Goal: Task Accomplishment & Management: Complete application form

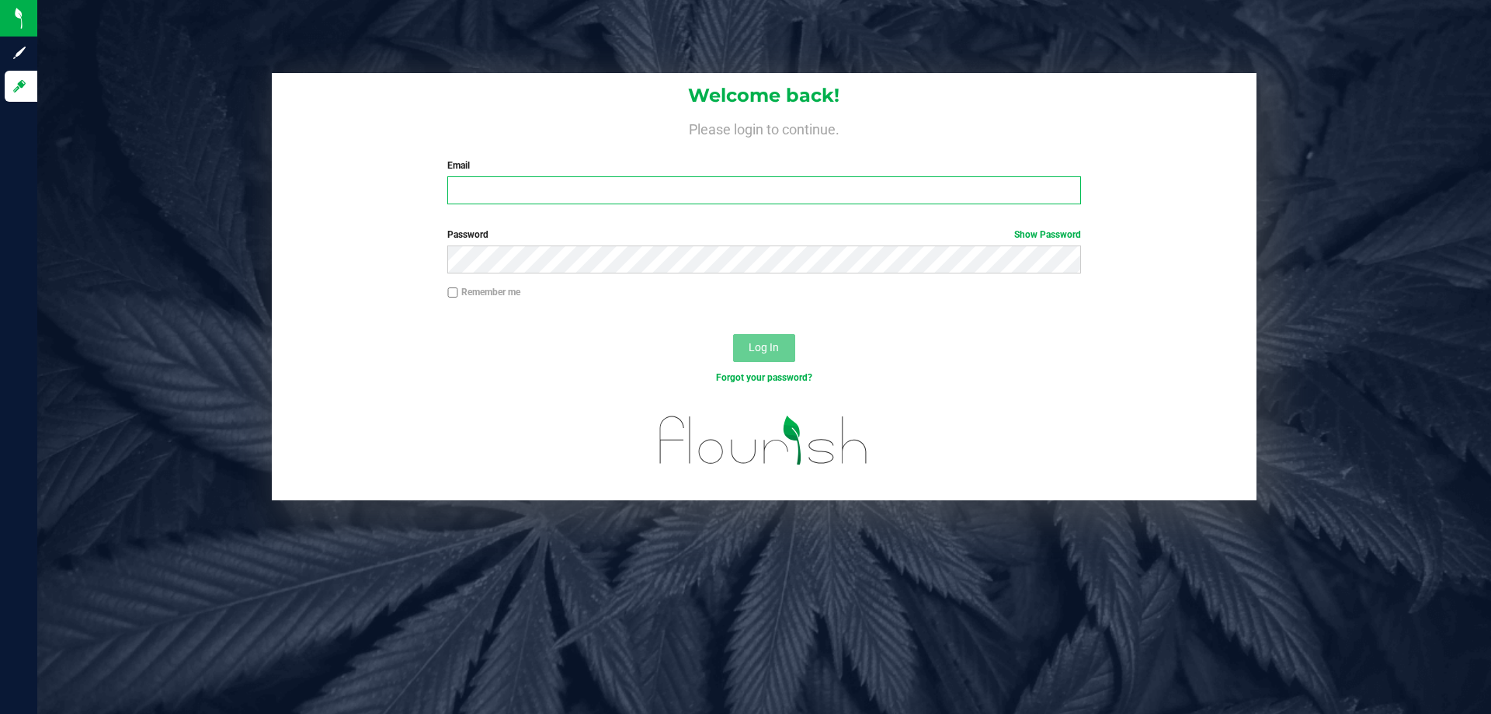
click at [542, 193] on input "Email" at bounding box center [763, 190] width 633 height 28
type input "[EMAIL_ADDRESS][DOMAIN_NAME]"
click at [733, 334] on button "Log In" at bounding box center [764, 348] width 62 height 28
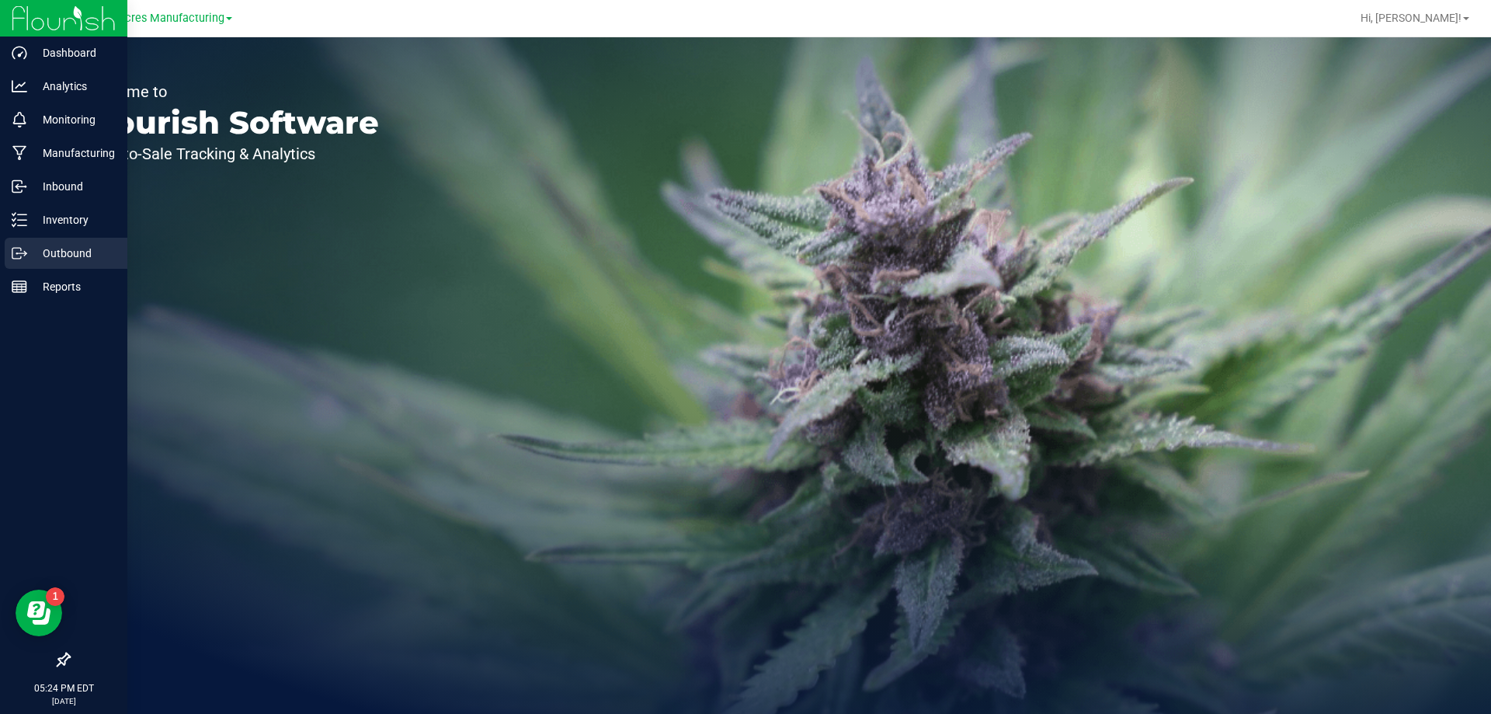
click at [27, 242] on div "Outbound" at bounding box center [66, 253] width 123 height 31
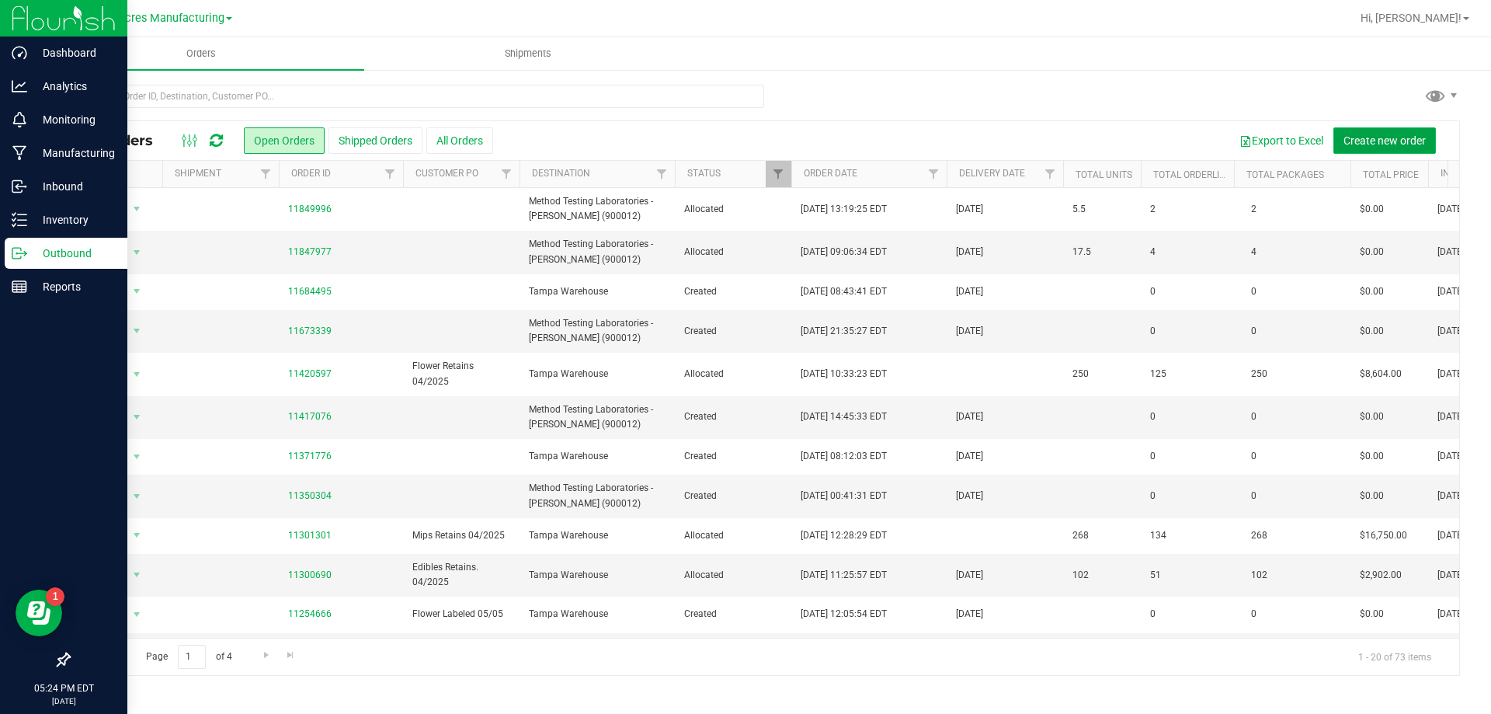
click at [1340, 140] on button "Create new order" at bounding box center [1385, 140] width 103 height 26
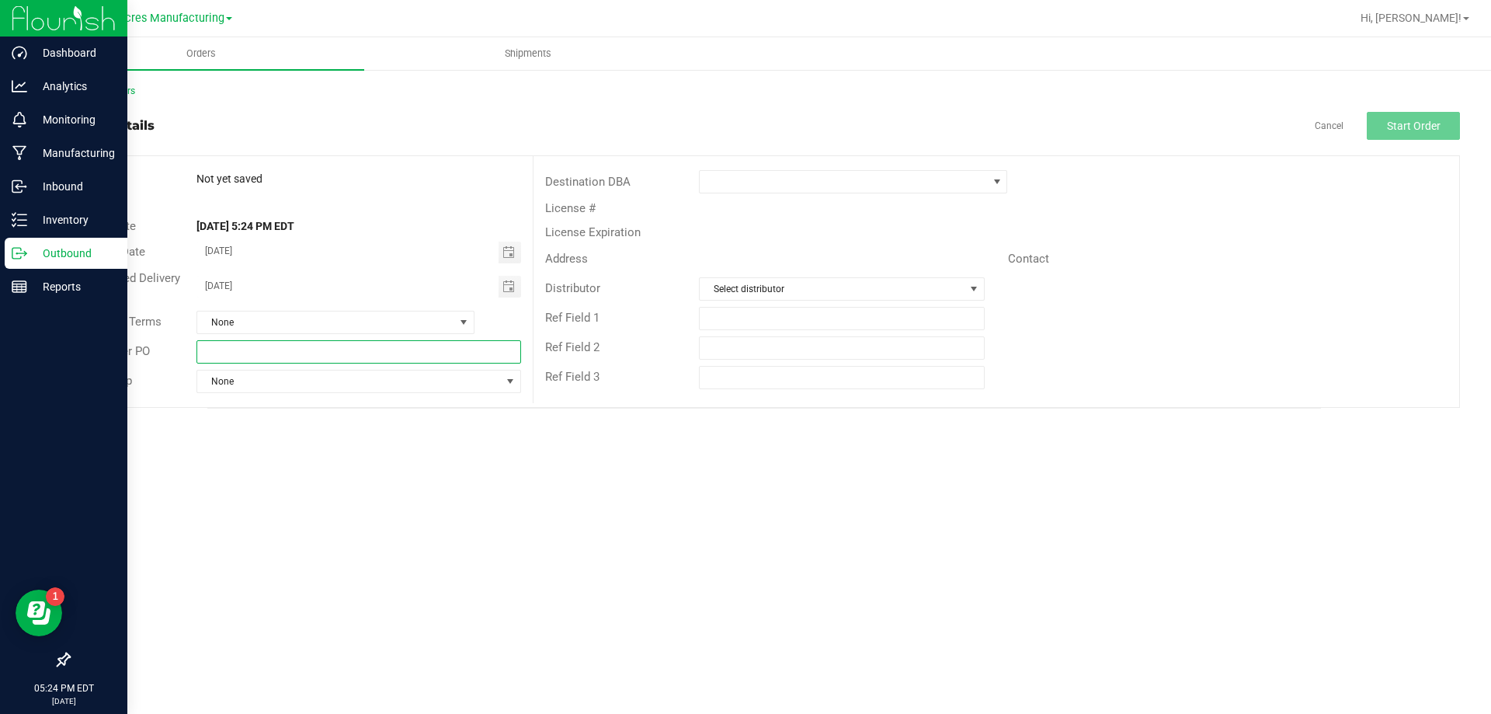
click at [510, 343] on input "text" at bounding box center [359, 351] width 324 height 23
click at [324, 346] on input "text" at bounding box center [359, 351] width 324 height 23
type input "Flower labeled 08/26"
click at [735, 184] on span at bounding box center [843, 182] width 287 height 22
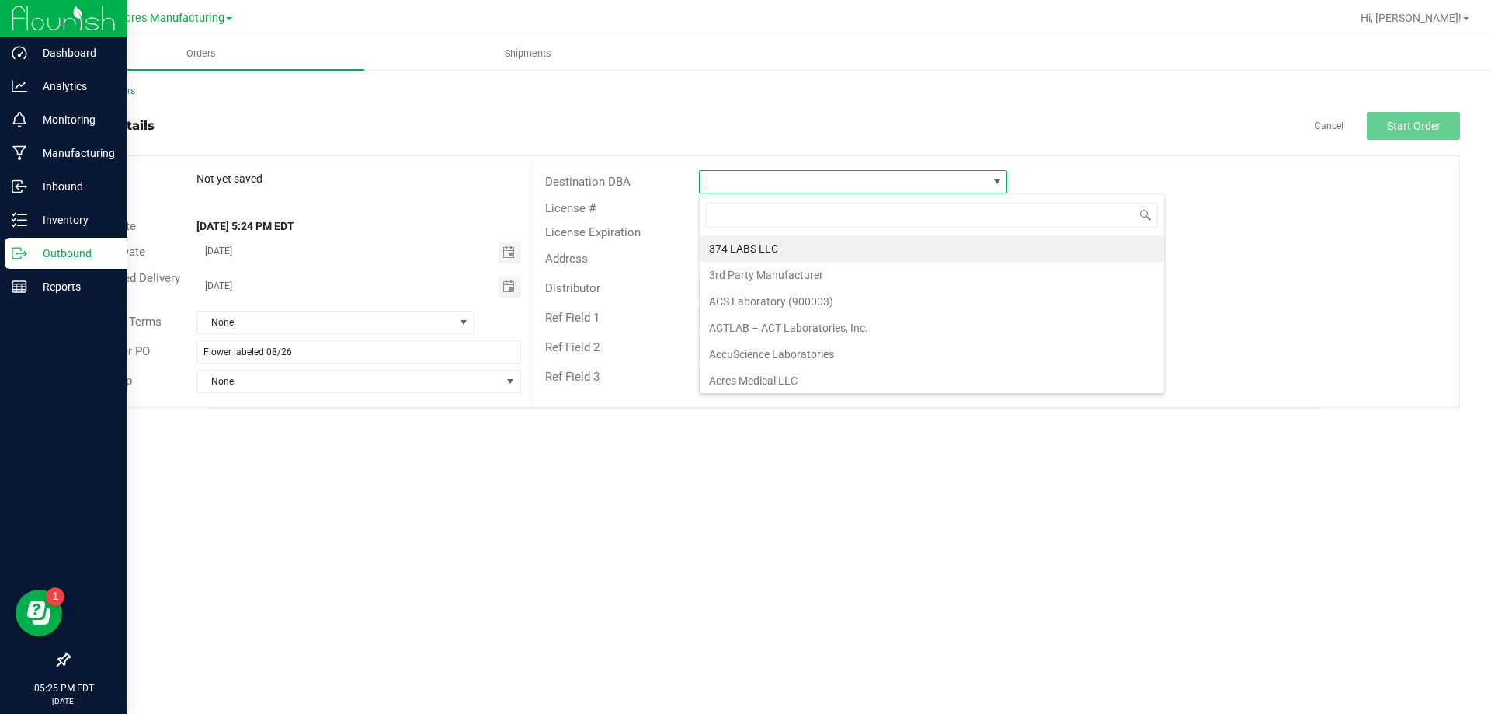
scroll to position [23, 308]
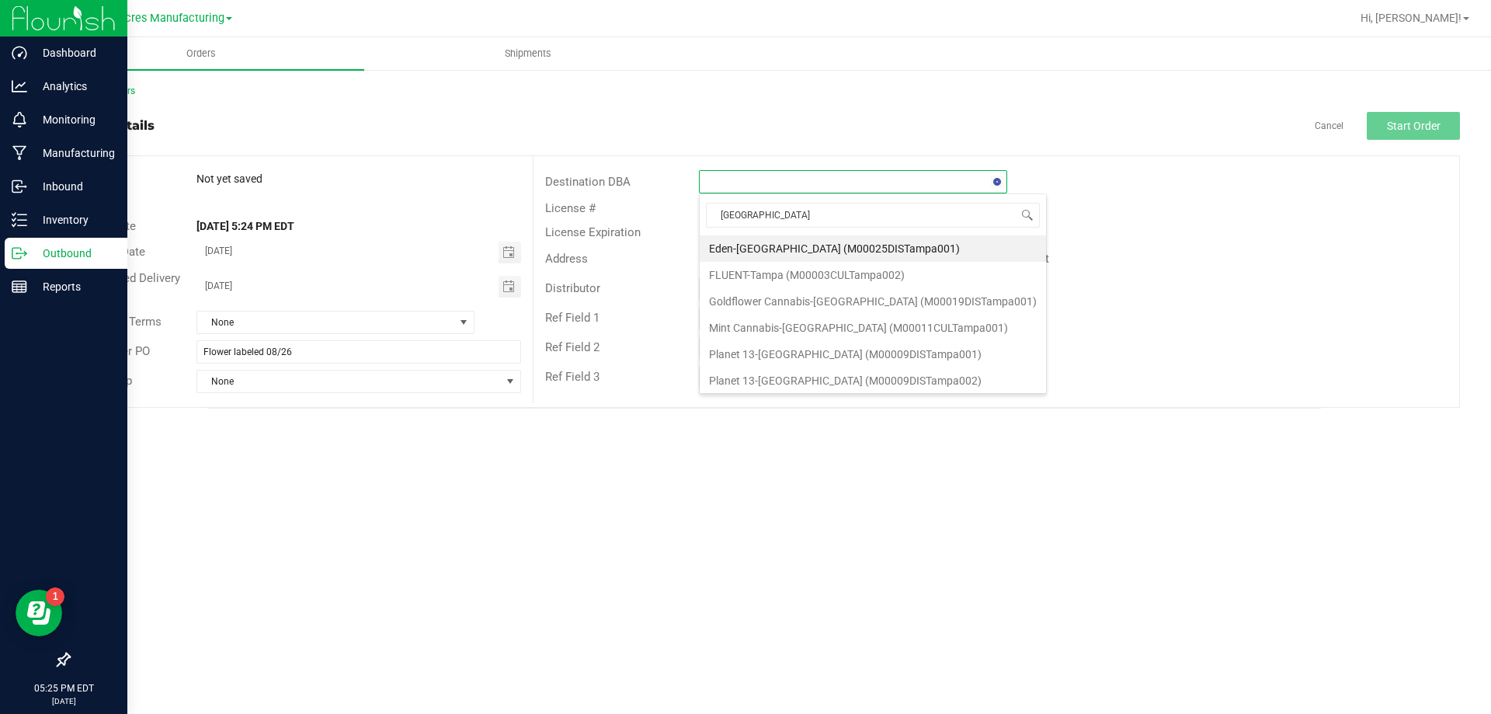
type input "tampa w"
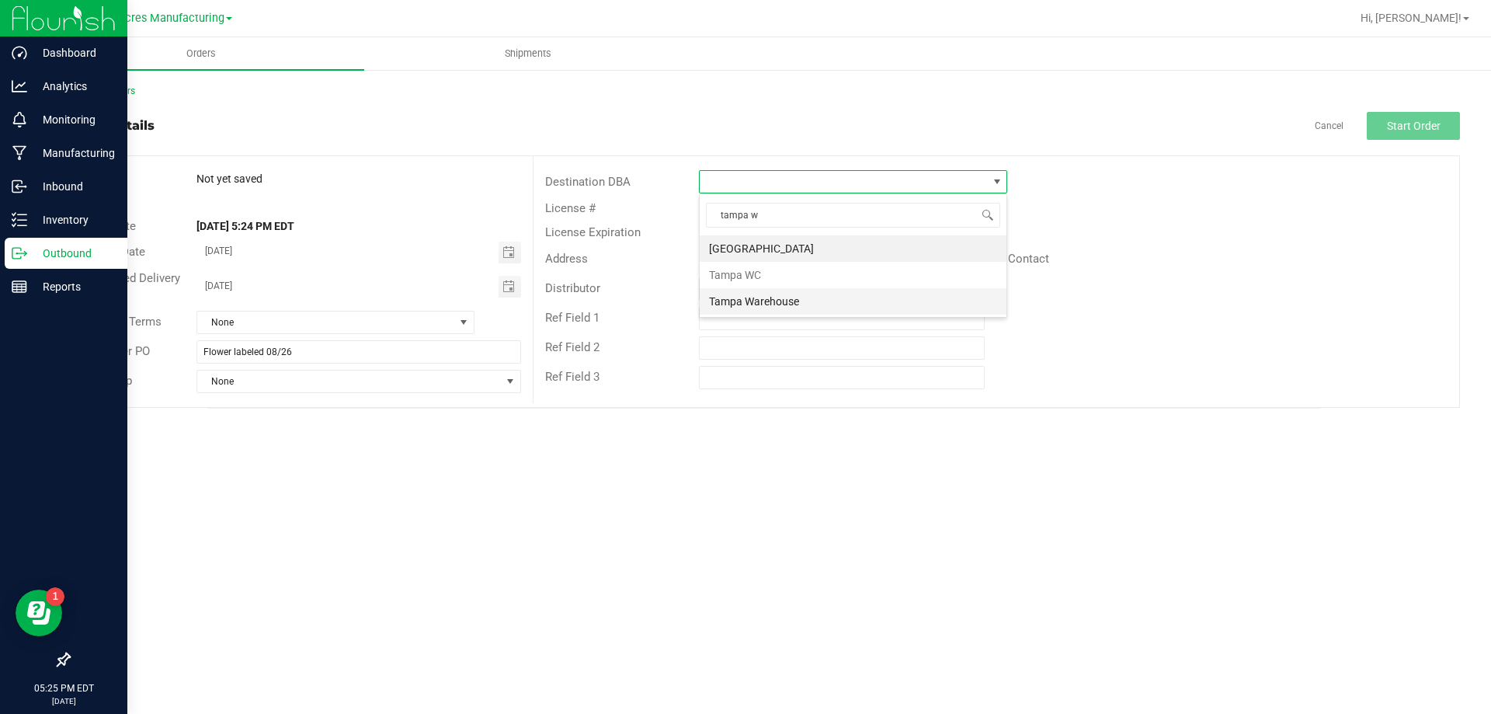
click at [866, 301] on li "Tampa Warehouse" at bounding box center [853, 301] width 307 height 26
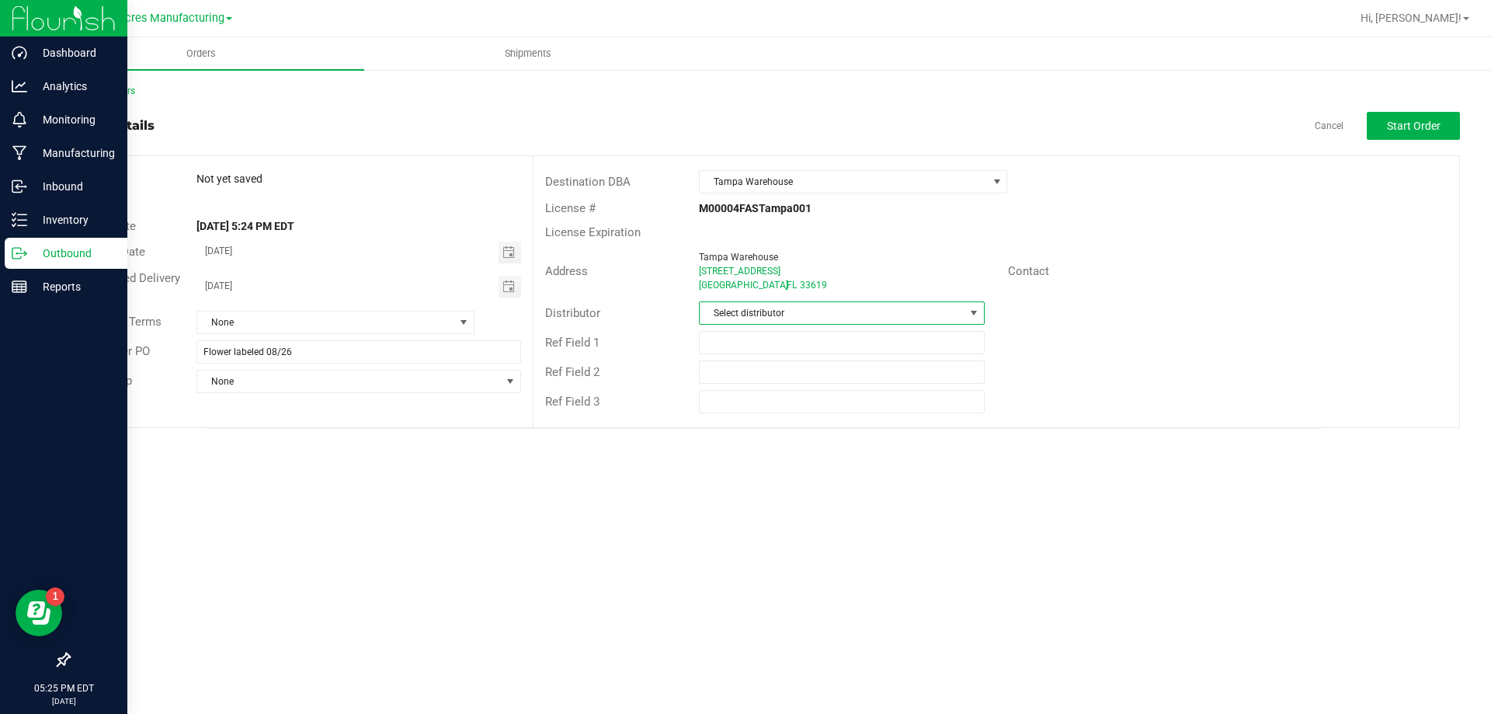
click at [869, 309] on span "Select distributor" at bounding box center [832, 313] width 264 height 22
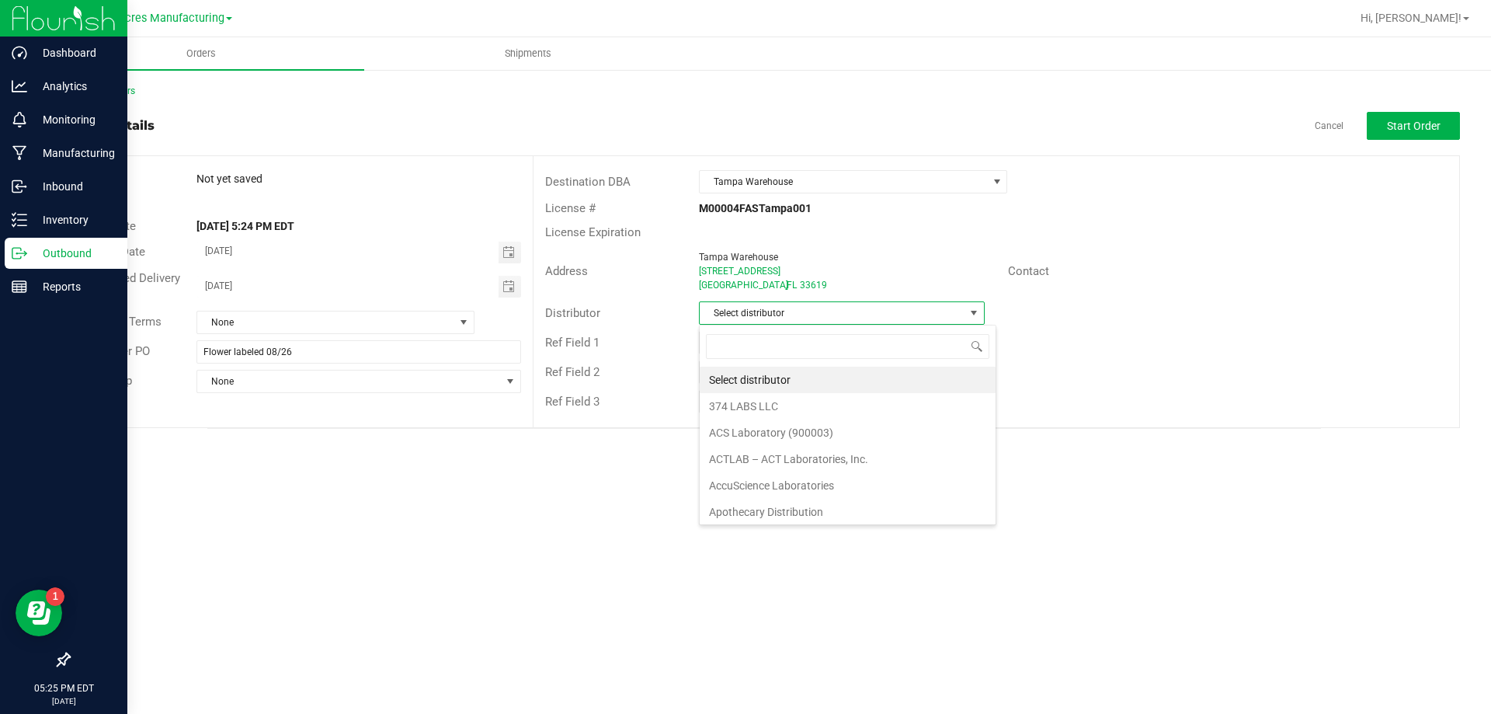
scroll to position [23, 286]
type input "para"
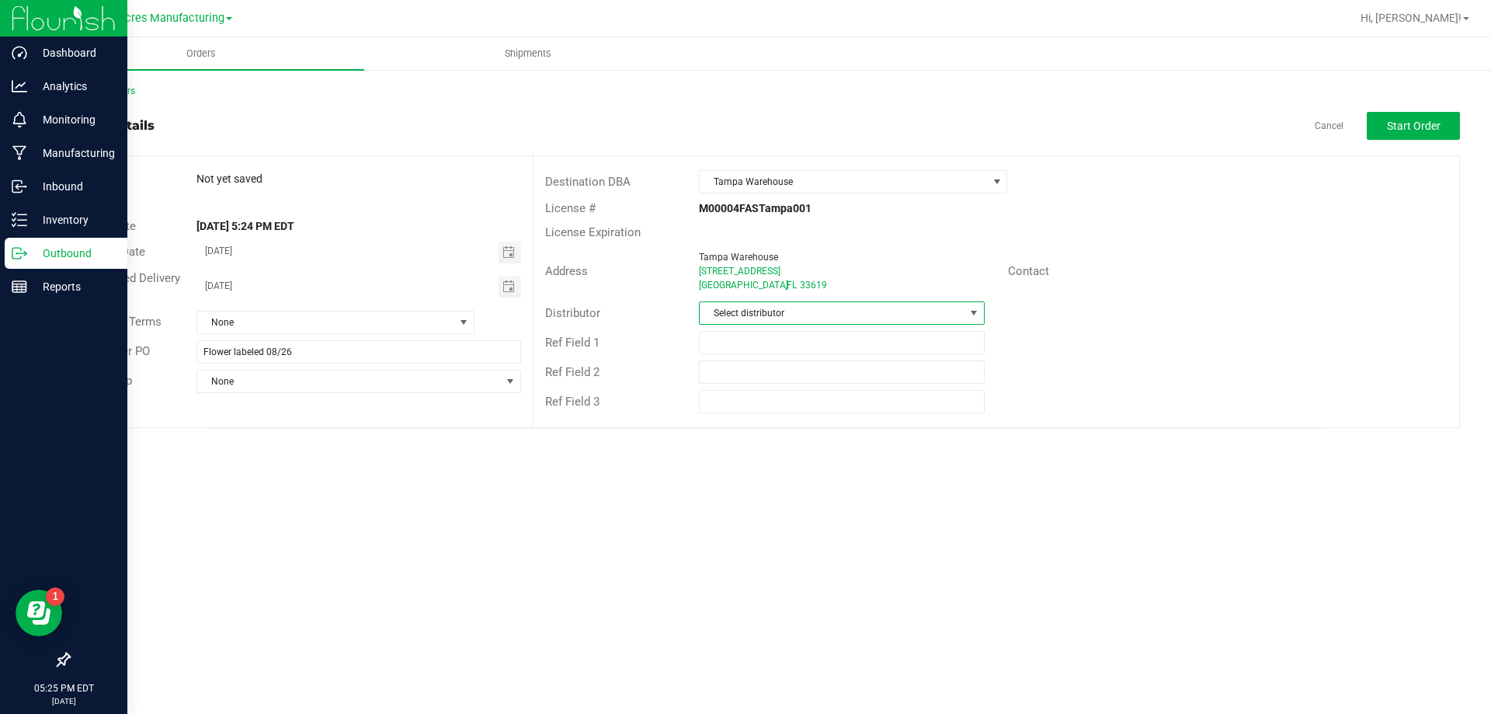
click at [869, 309] on span "Select distributor" at bounding box center [832, 313] width 264 height 22
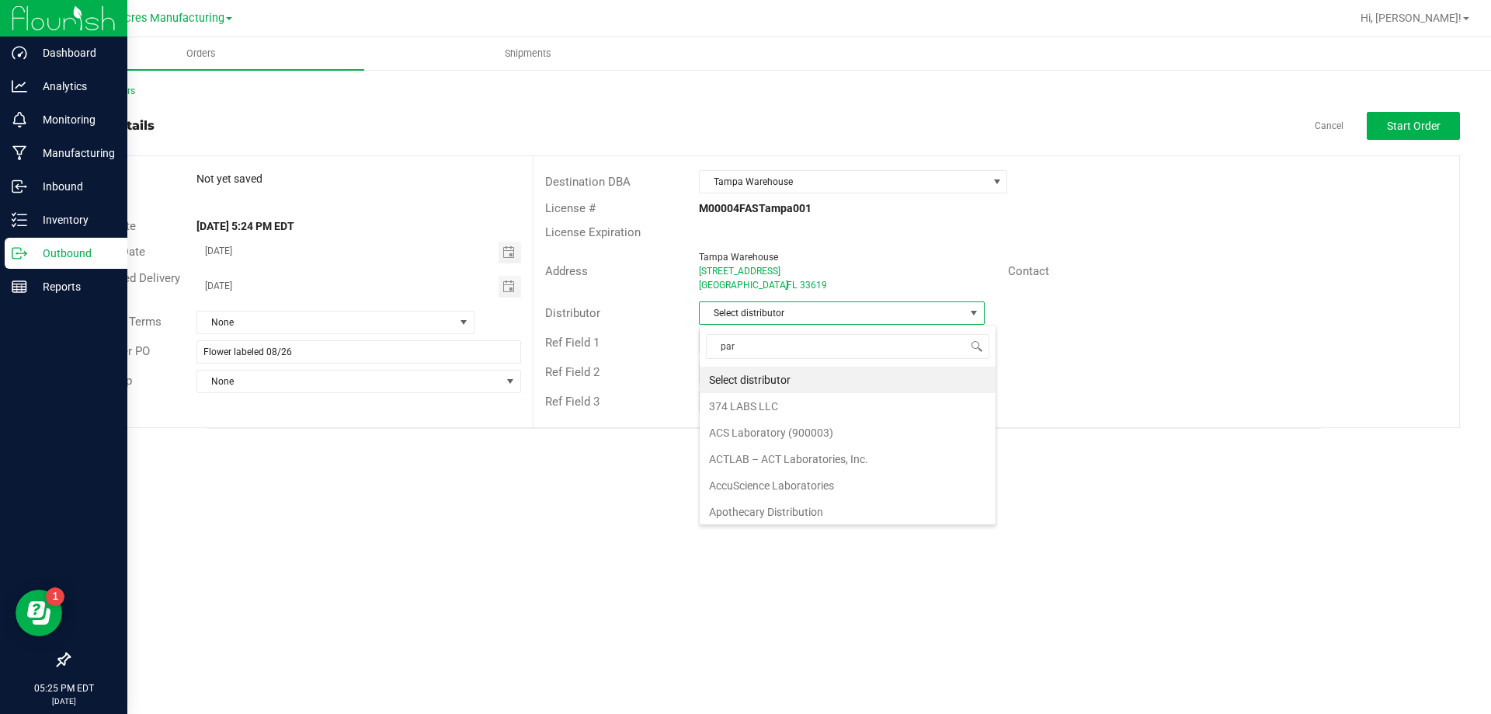
type input "para"
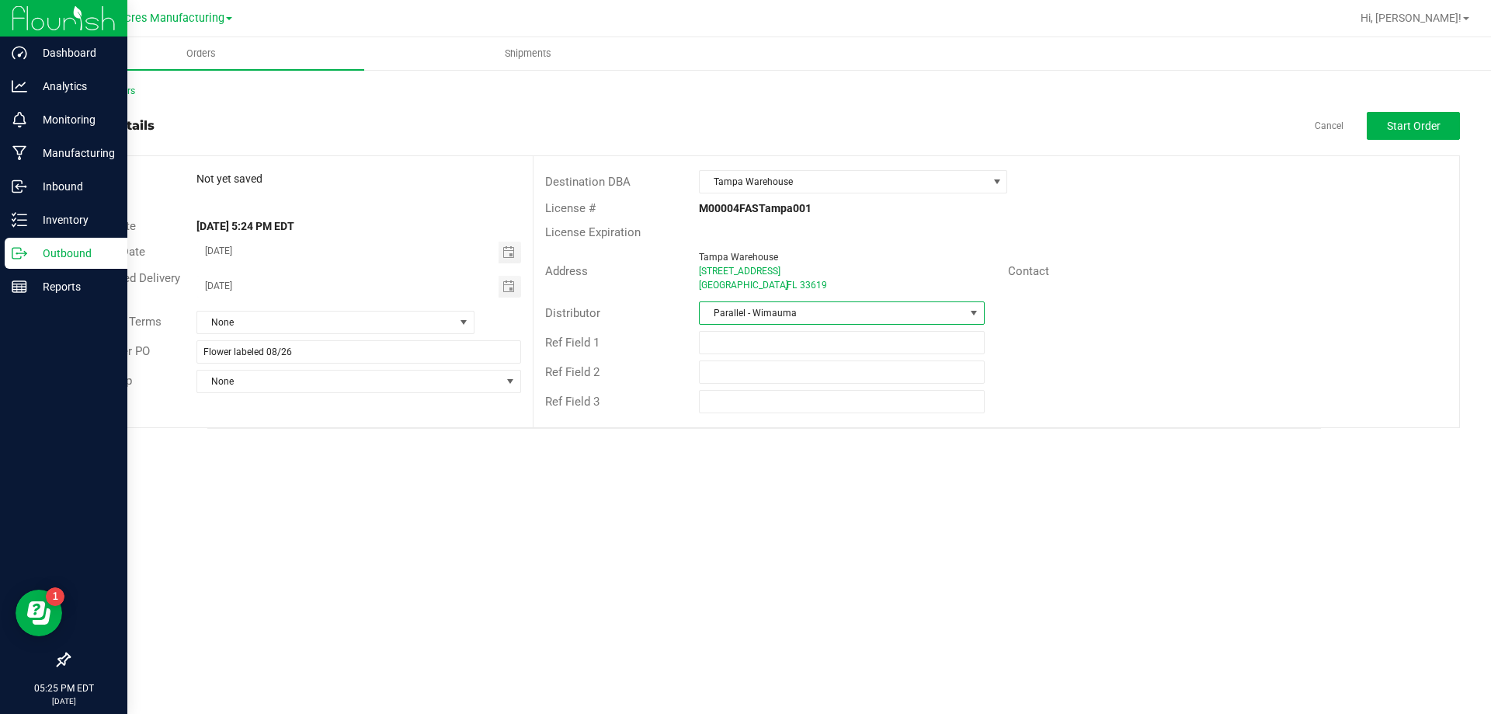
click at [1471, 117] on div "Back to Orders Order details Cancel Start Order Order # Not yet saved Status Or…" at bounding box center [764, 256] width 1454 height 376
click at [1449, 117] on button "Start Order" at bounding box center [1413, 126] width 93 height 28
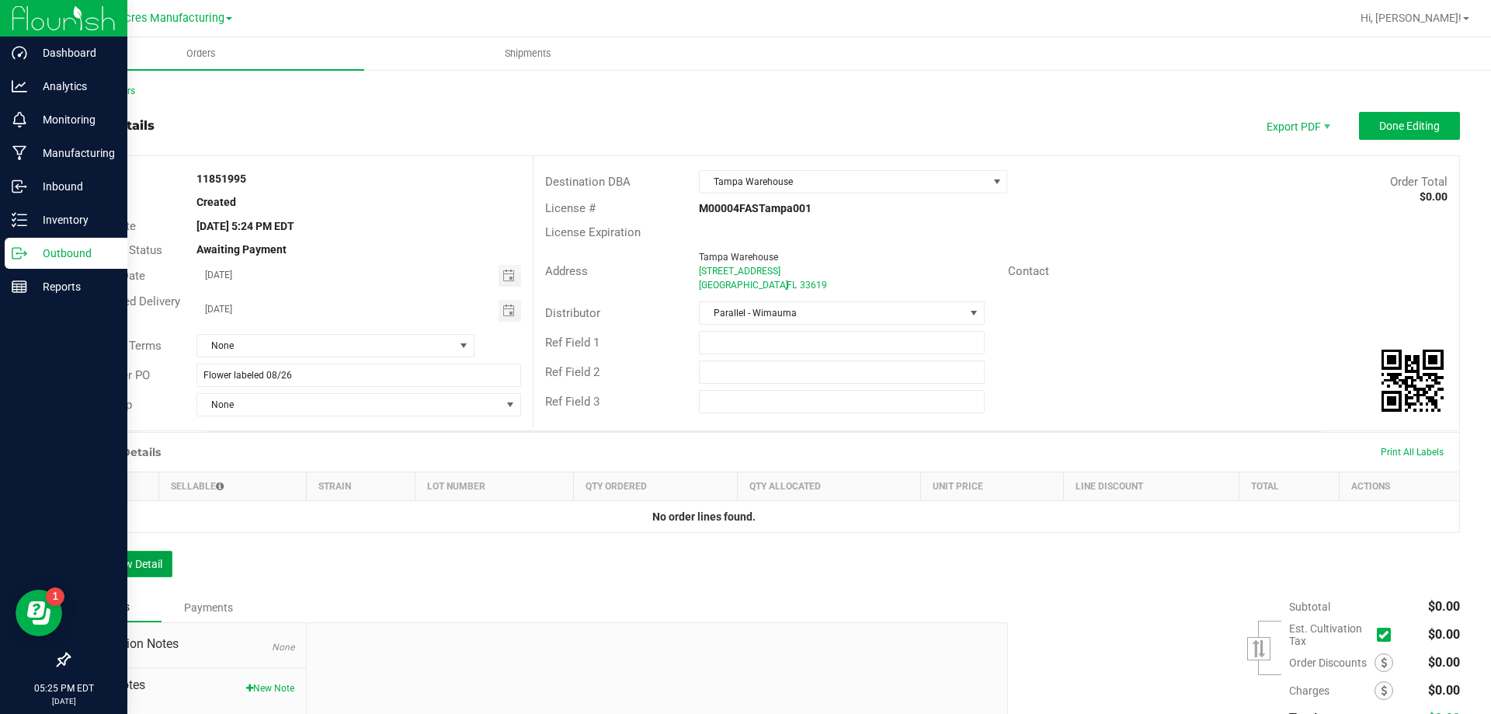
click at [152, 556] on button "Add New Detail" at bounding box center [120, 564] width 104 height 26
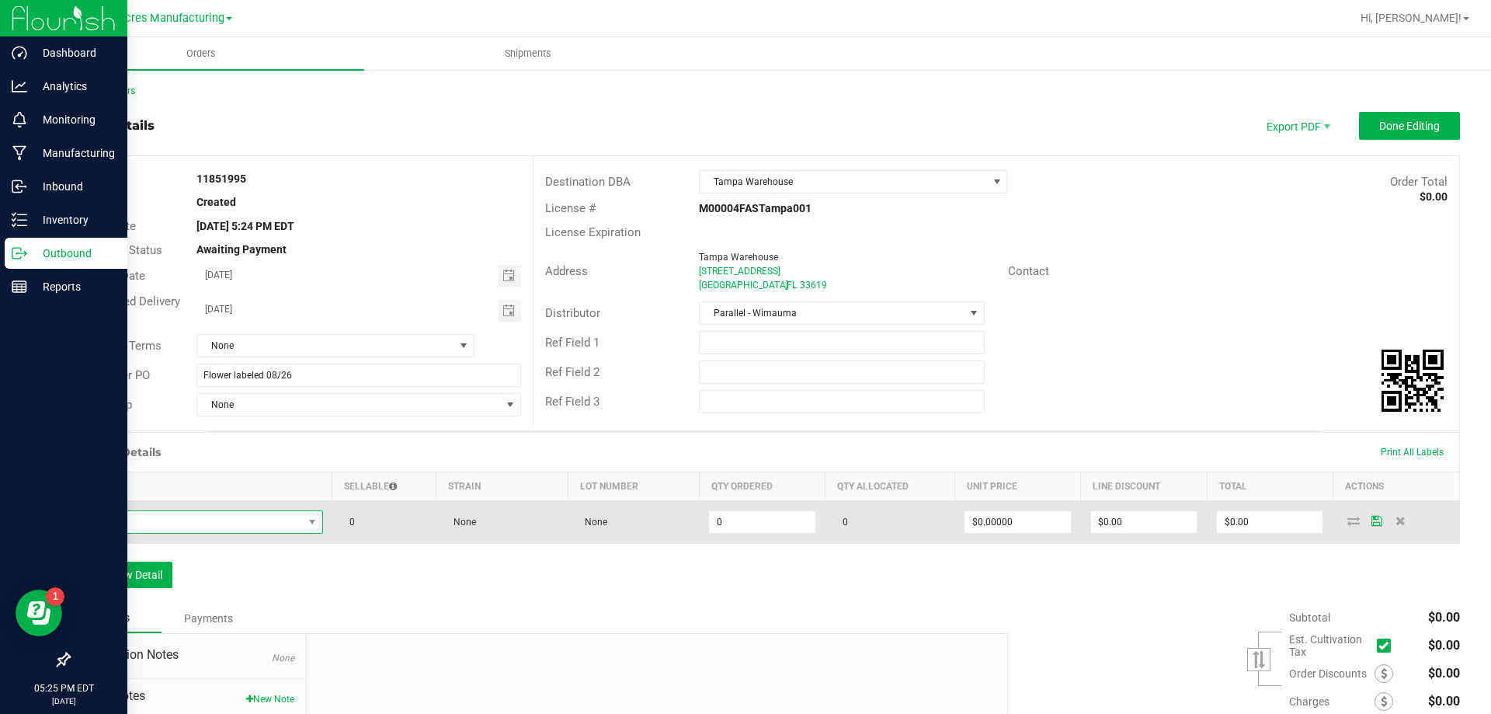
click at [303, 530] on span "NO DATA FOUND" at bounding box center [312, 522] width 19 height 22
type input "FT - CANNABIS FLOWER - 3.5G - AGO - HYB"
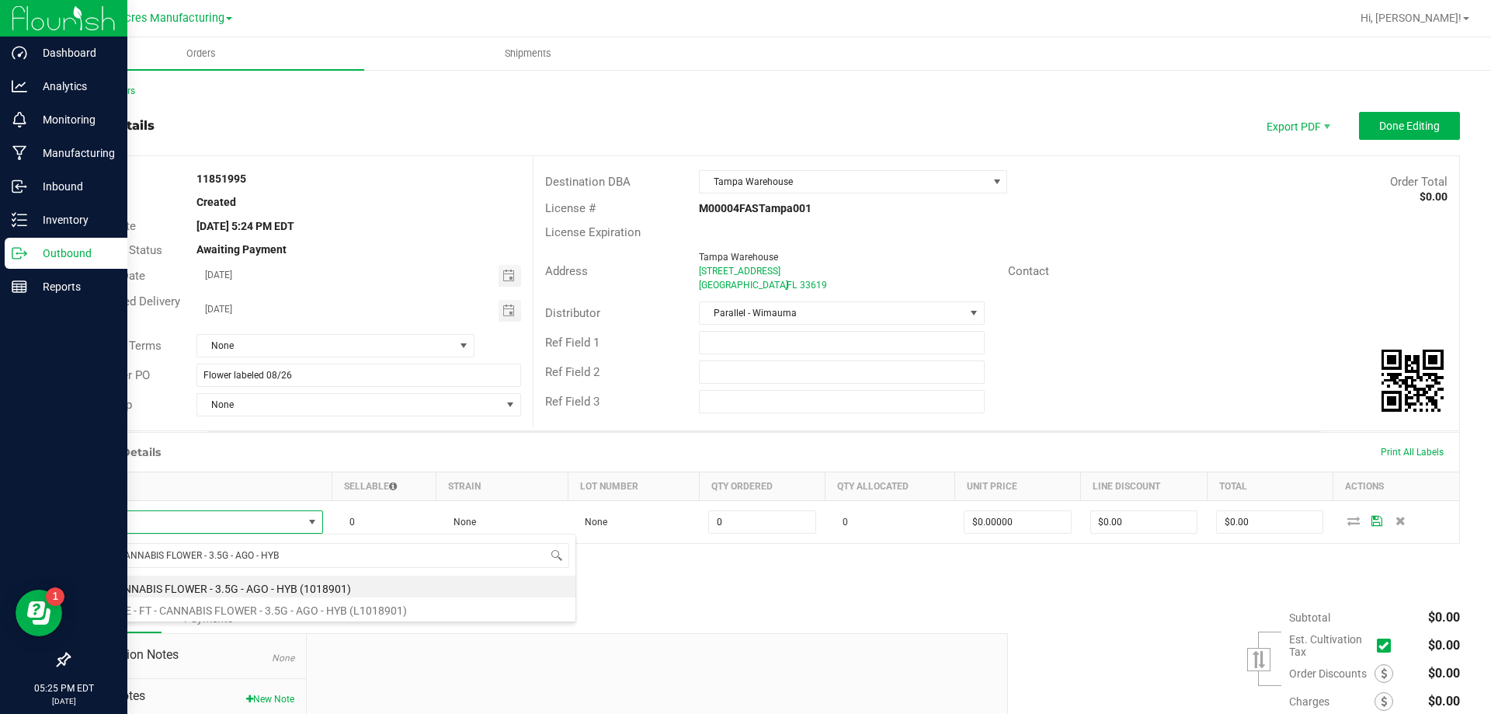
scroll to position [23, 240]
click at [247, 586] on li "FT - CANNABIS FLOWER - 3.5G - AGO - HYB (1018901)" at bounding box center [328, 587] width 496 height 22
type input "0 ea"
type input "$50.00000"
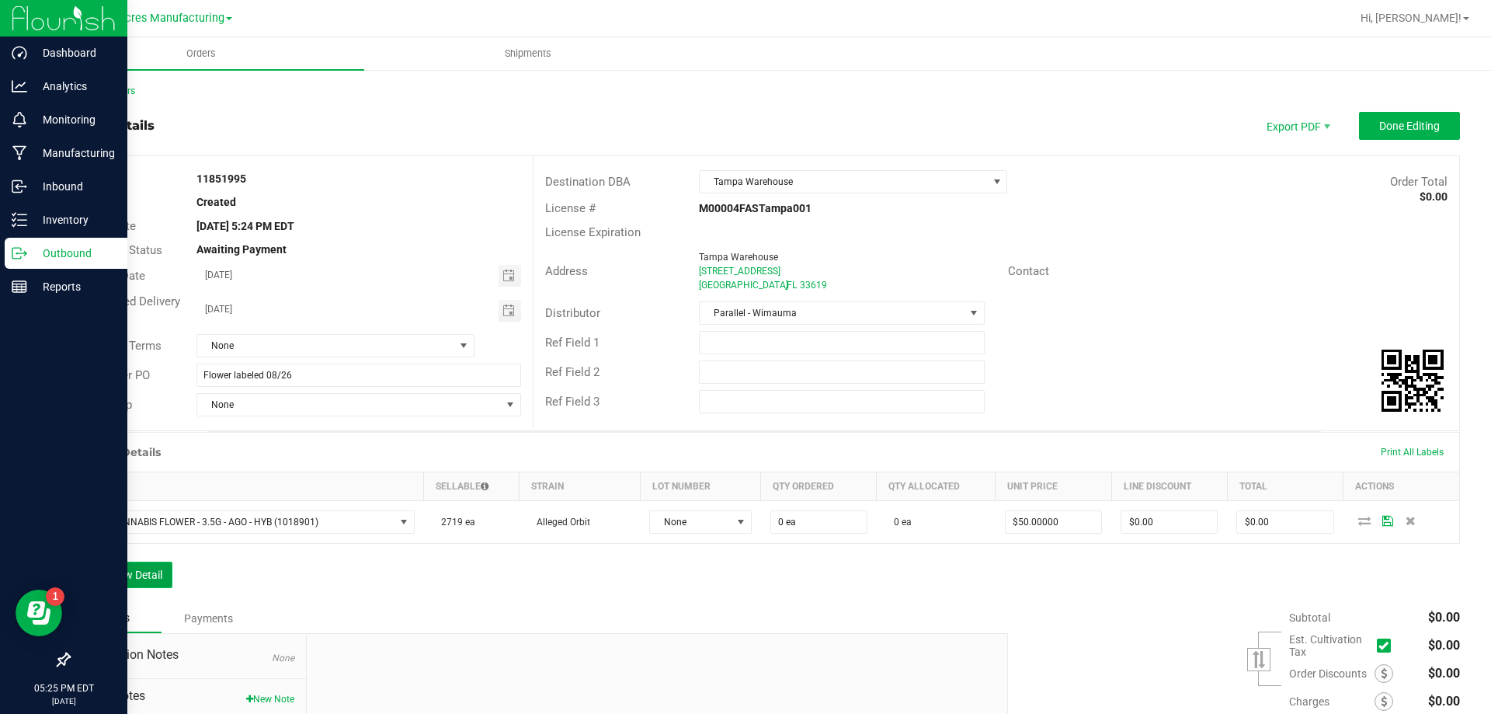
click at [144, 580] on button "Add New Detail" at bounding box center [120, 575] width 104 height 26
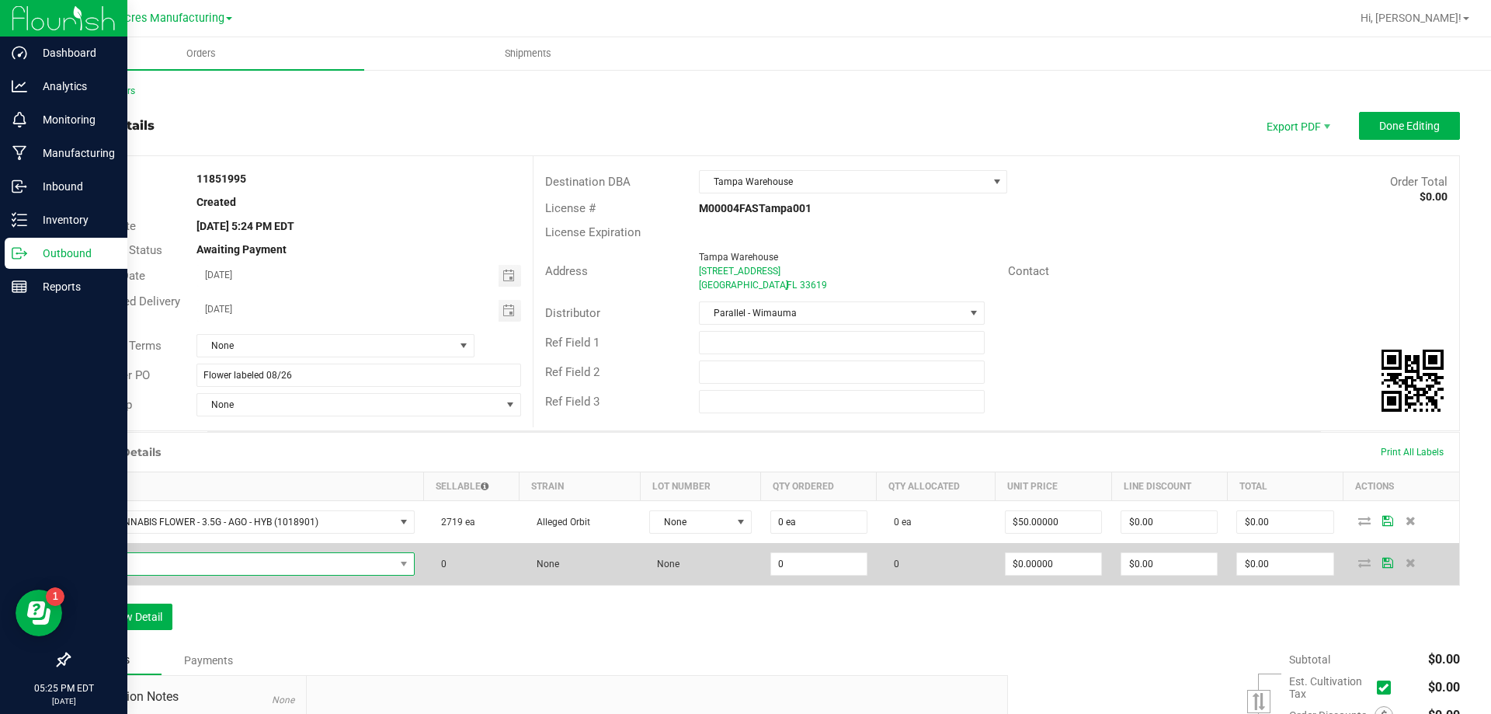
click at [227, 558] on span "NO DATA FOUND" at bounding box center [237, 564] width 315 height 22
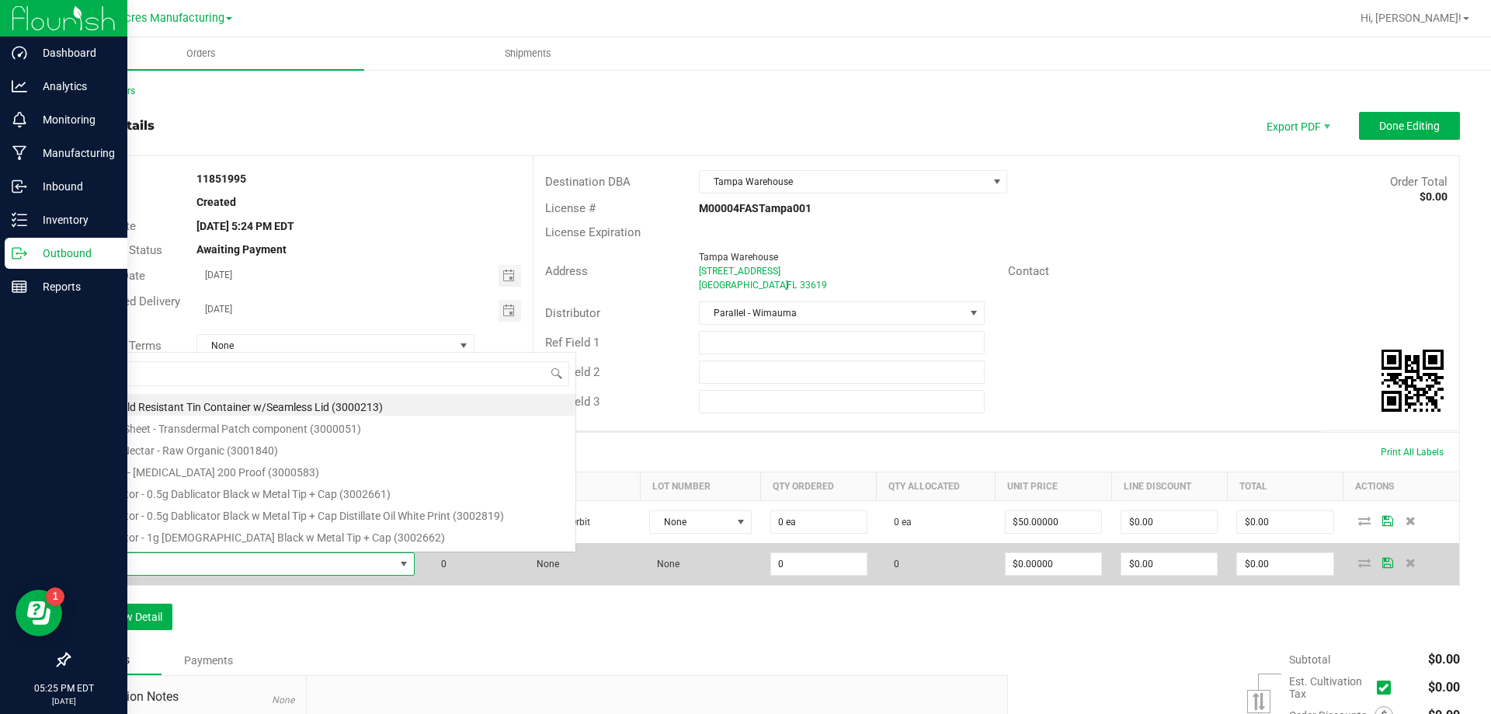
scroll to position [23, 328]
type input "FT - CANNABIS FLOWER - 3.5G - RNC - HYB"
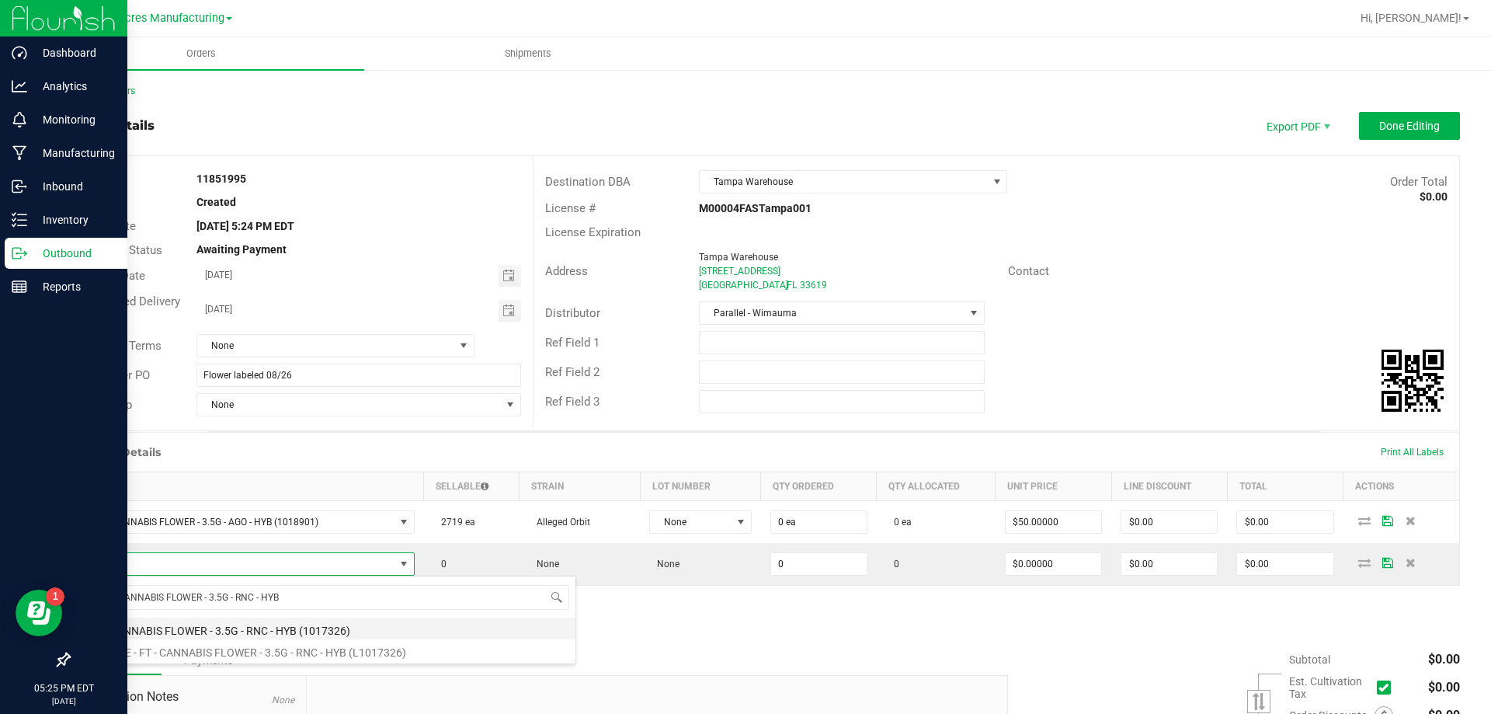
click at [236, 623] on li "FT - CANNABIS FLOWER - 3.5G - RNC - HYB (1017326)" at bounding box center [328, 628] width 496 height 22
type input "0 ea"
type input "$50.00000"
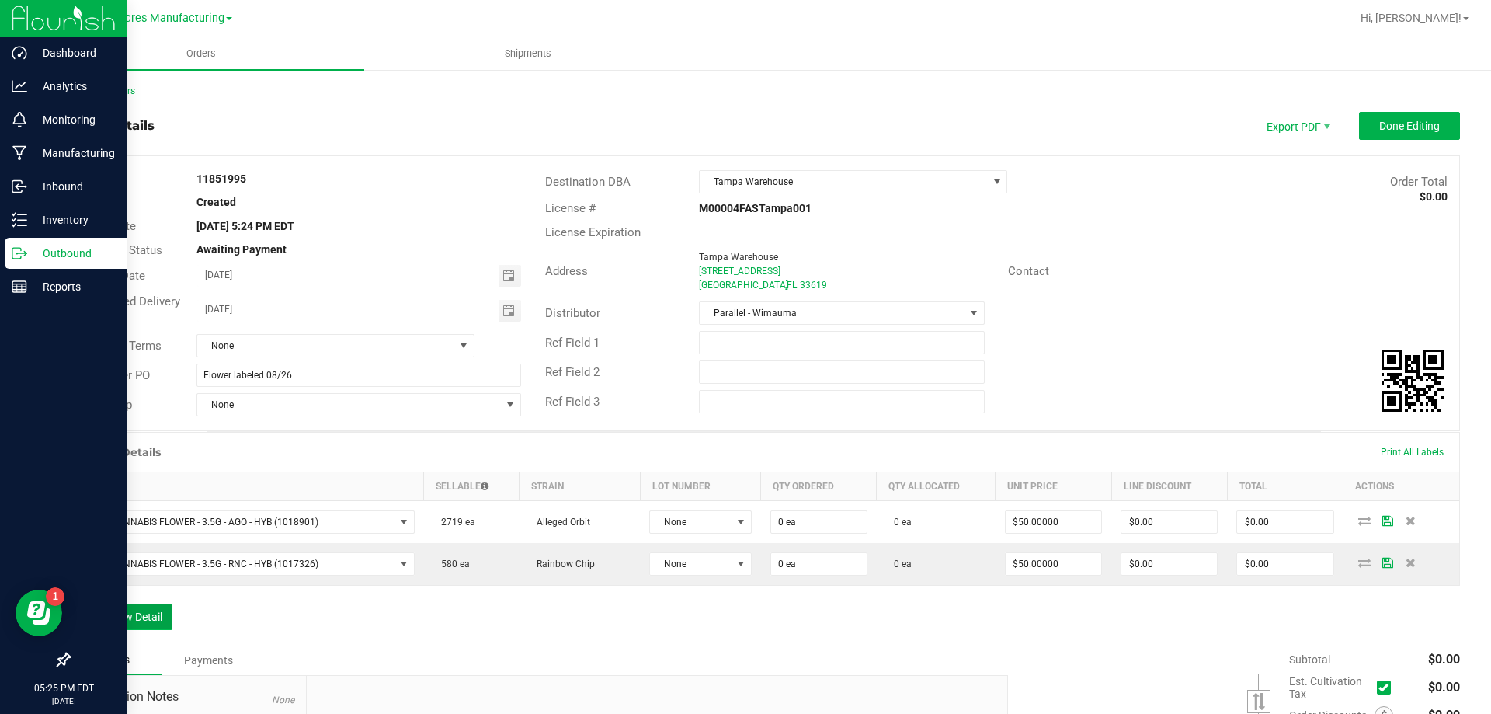
click at [169, 620] on button "Add New Detail" at bounding box center [120, 617] width 104 height 26
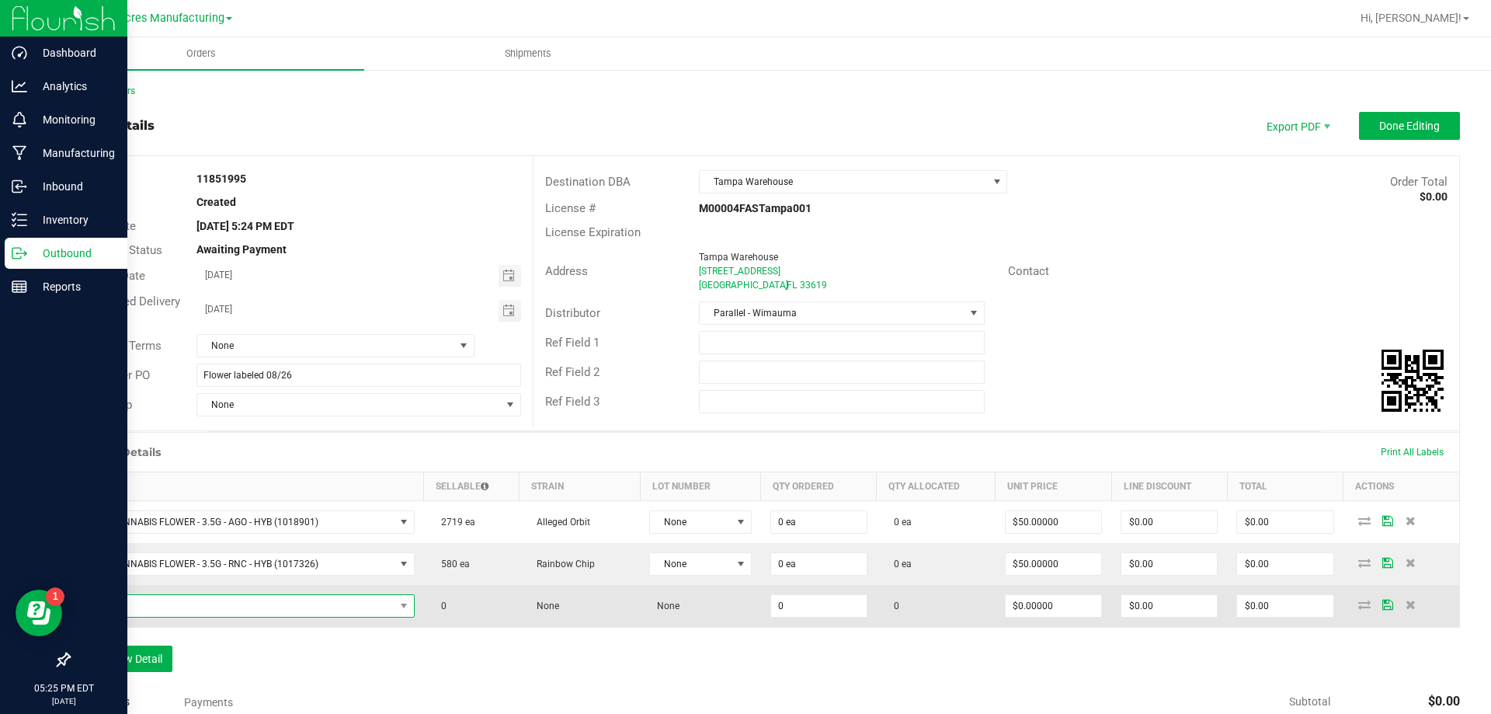
click at [342, 605] on span "NO DATA FOUND" at bounding box center [237, 606] width 315 height 22
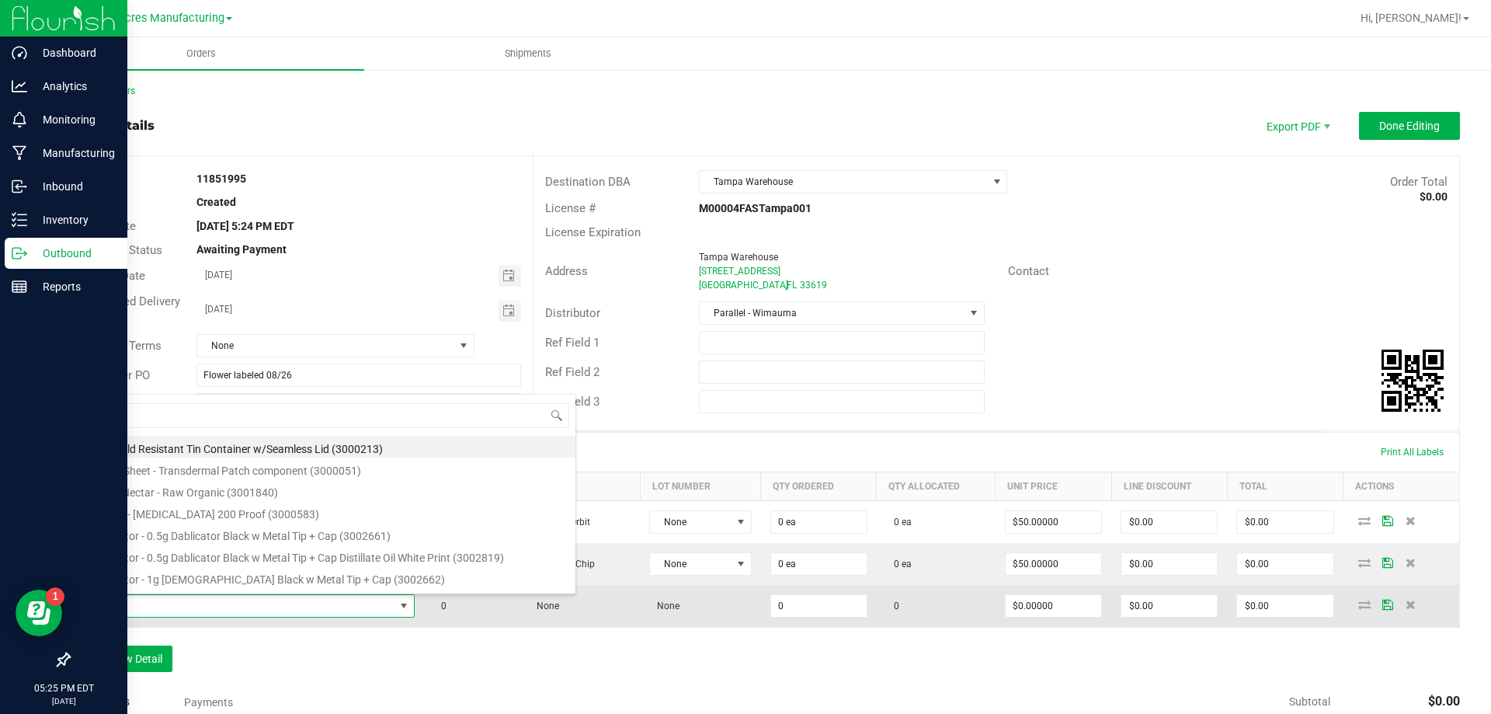
type input "FT - GROUND FLOWER - 7G - HYB"
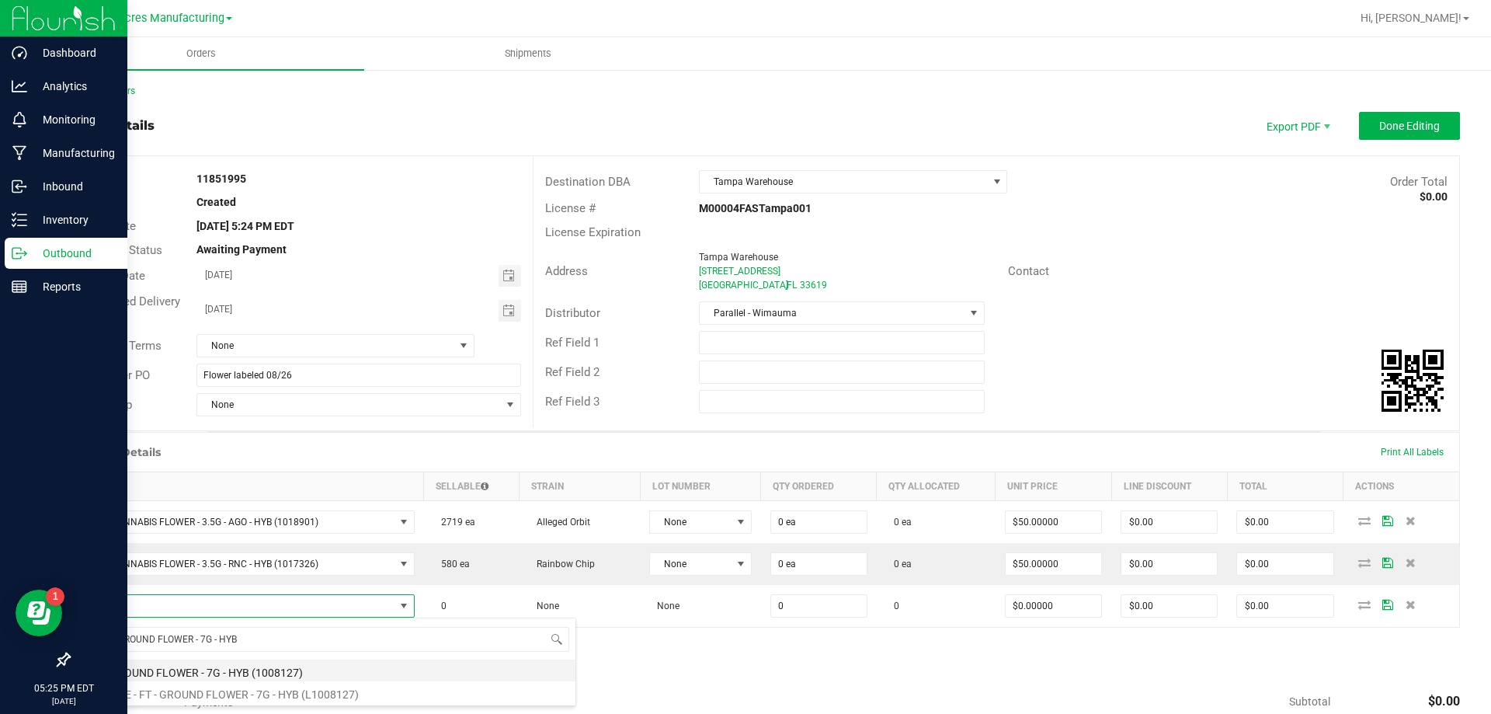
click at [277, 669] on li "FT - GROUND FLOWER - 7G - HYB (1008127)" at bounding box center [328, 670] width 496 height 22
type input "0 ea"
type input "$50.00000"
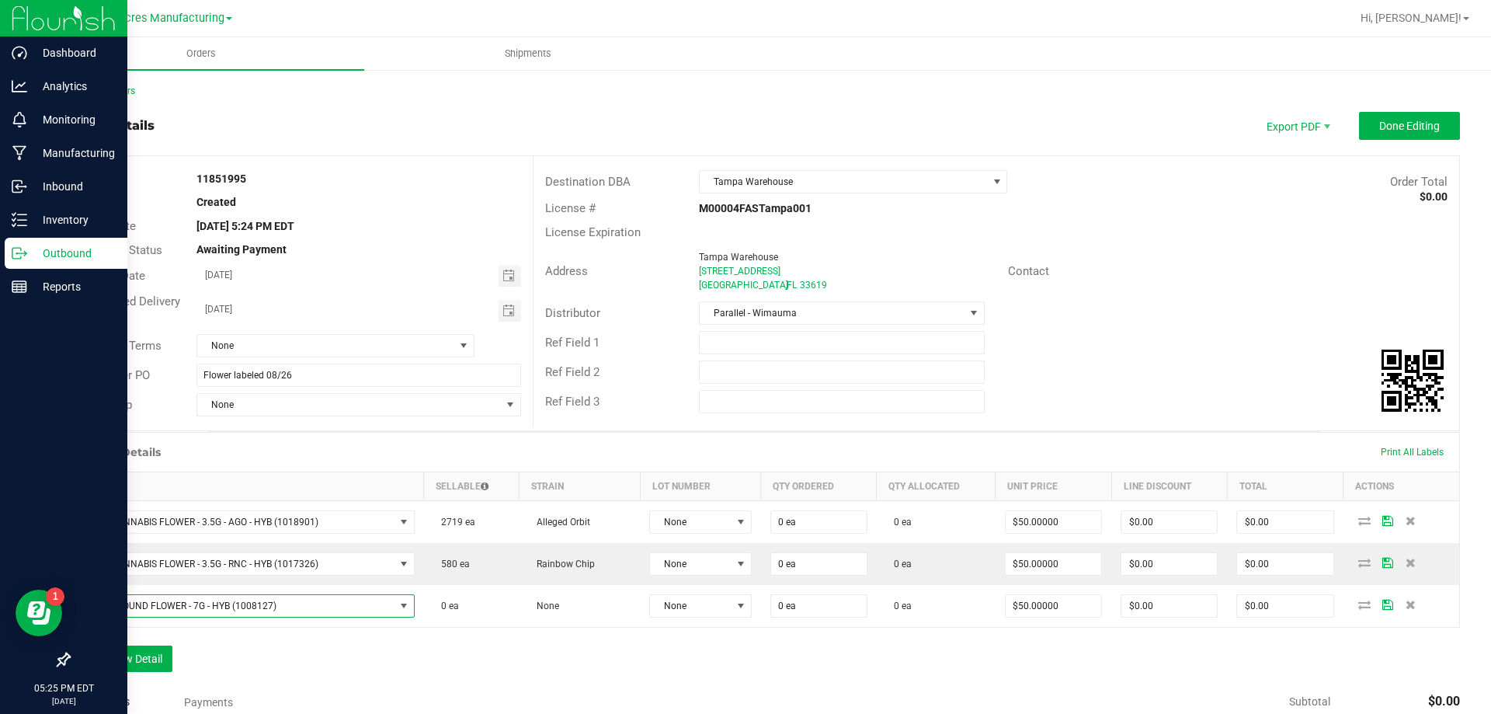
click at [147, 644] on div "Order Details Print All Labels Item Sellable Strain Lot Number Qty Ordered Qty …" at bounding box center [764, 560] width 1392 height 256
click at [147, 649] on button "Add New Detail" at bounding box center [120, 658] width 104 height 26
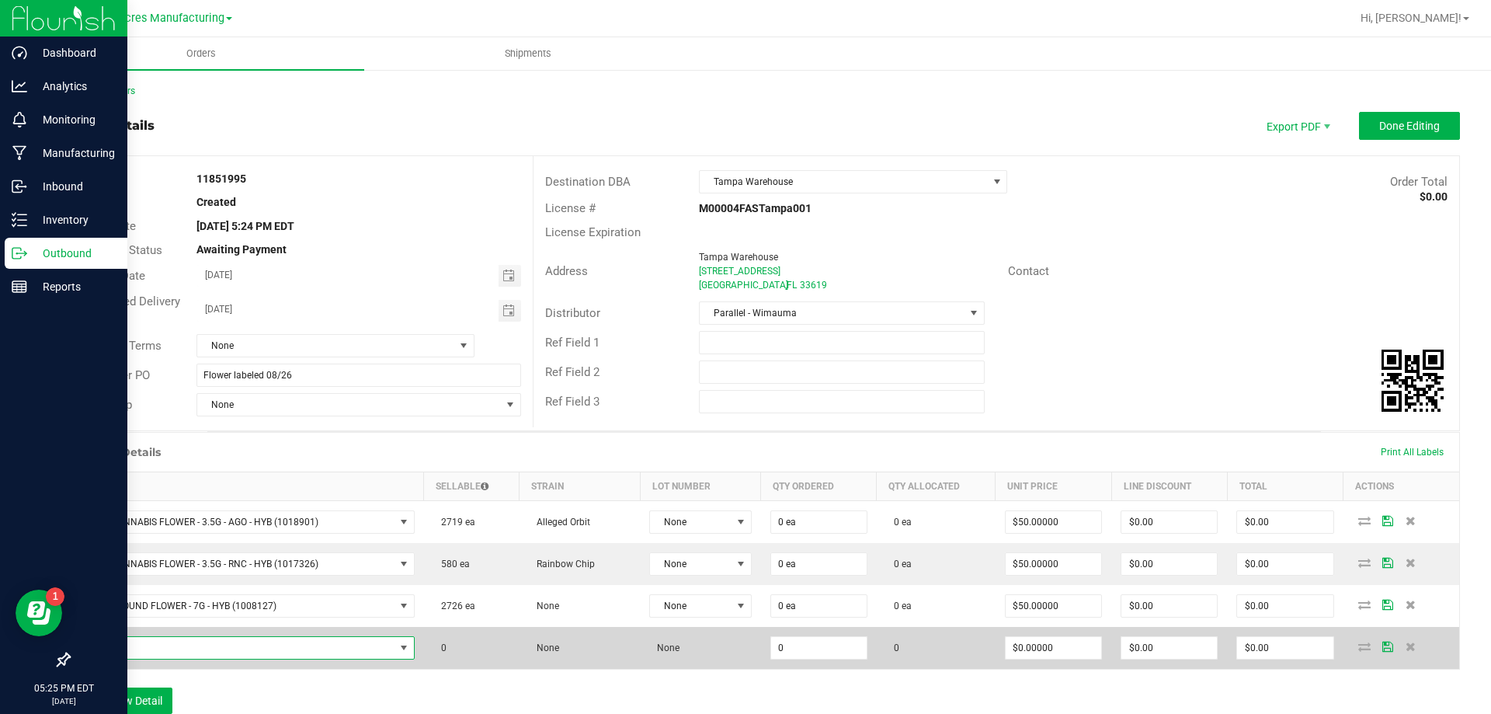
click at [285, 641] on span "NO DATA FOUND" at bounding box center [237, 648] width 315 height 22
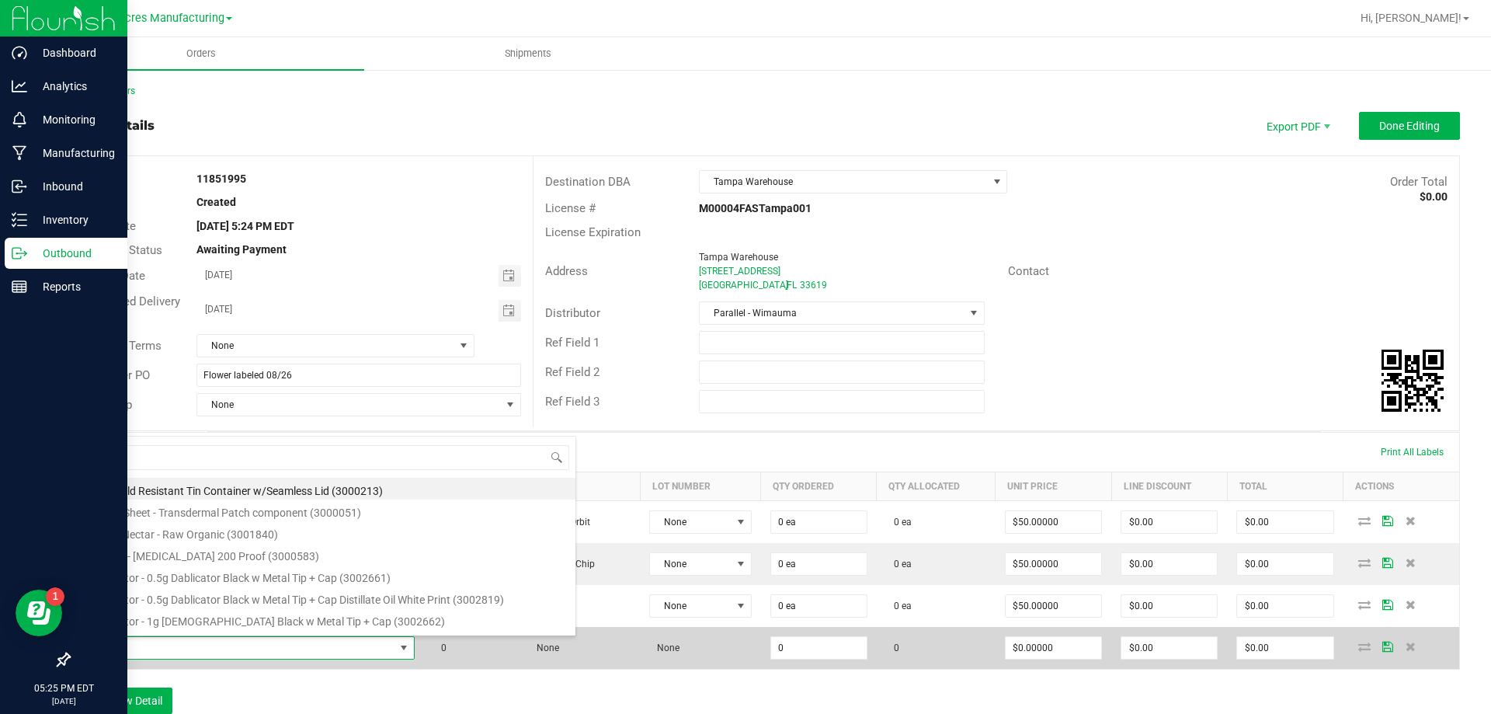
type input "FT - PRE-ROLL - 0.35G - 10CT - SAT"
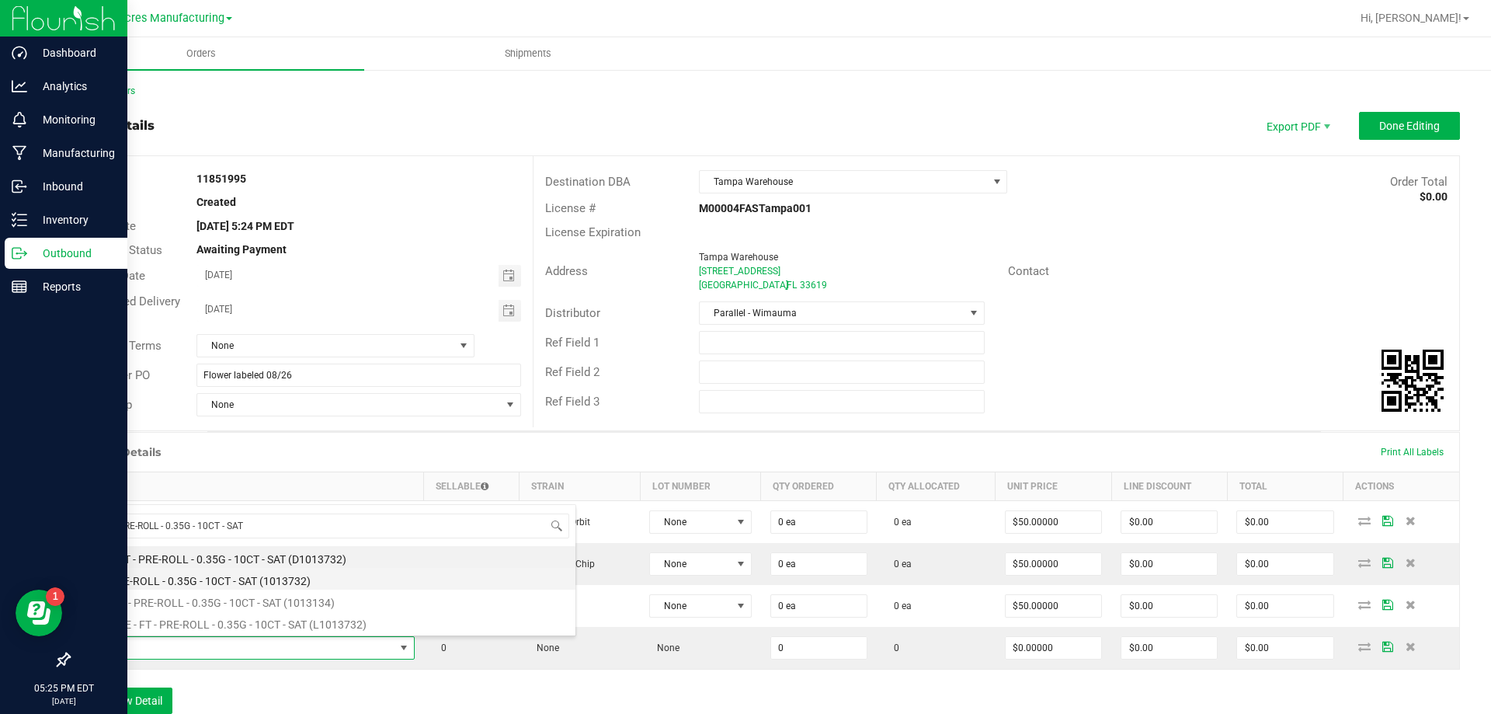
click at [227, 583] on li "FT - PRE-ROLL - 0.35G - 10CT - SAT (1013732)" at bounding box center [328, 579] width 496 height 22
type input "0 ea"
type input "$42.00000"
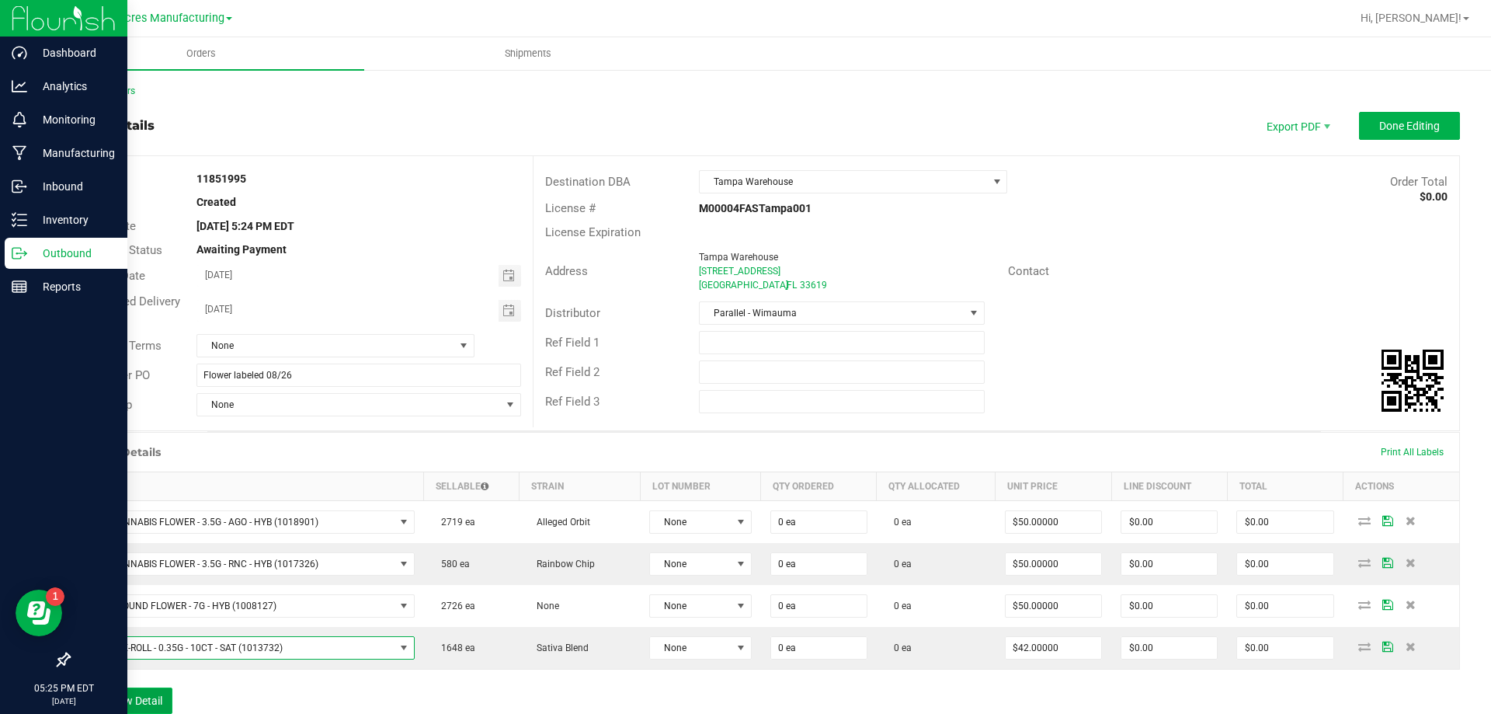
click at [155, 693] on button "Add New Detail" at bounding box center [120, 700] width 104 height 26
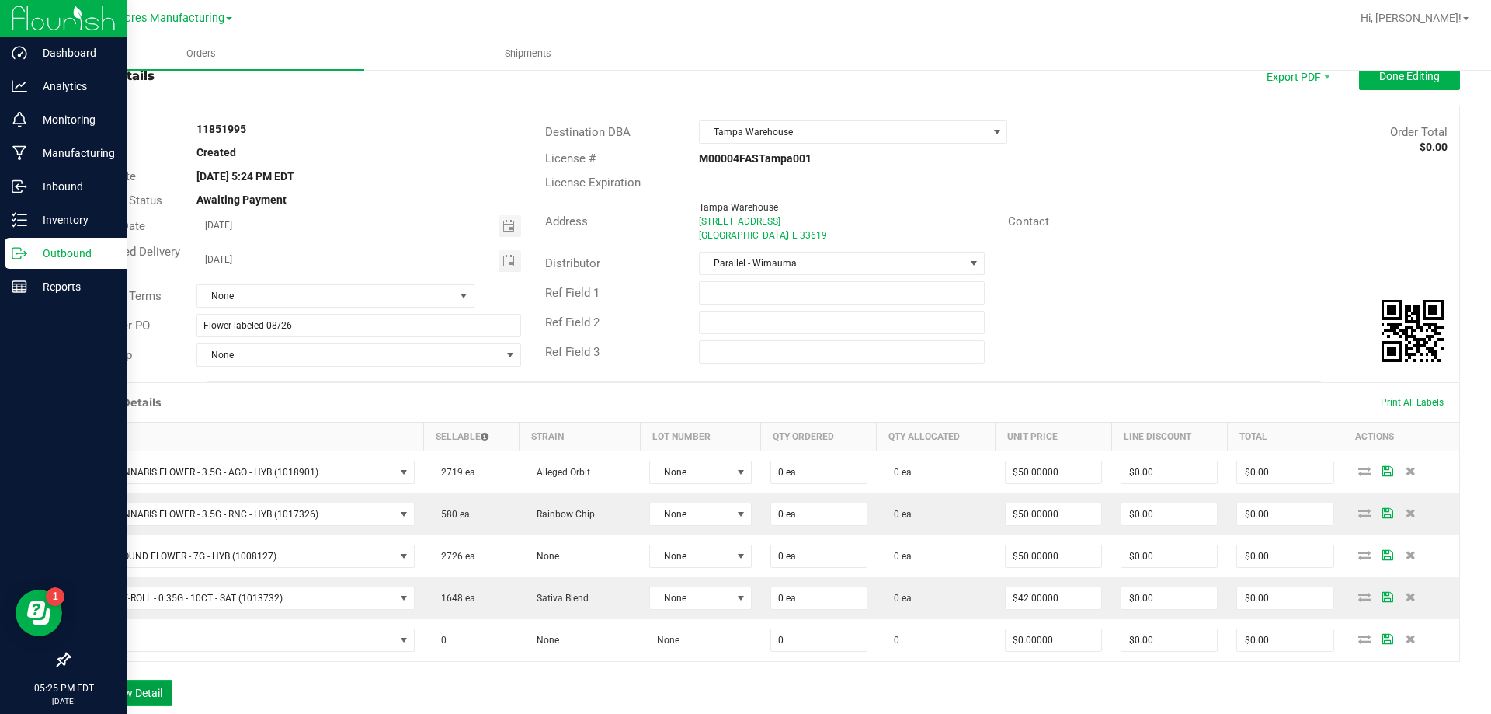
scroll to position [78, 0]
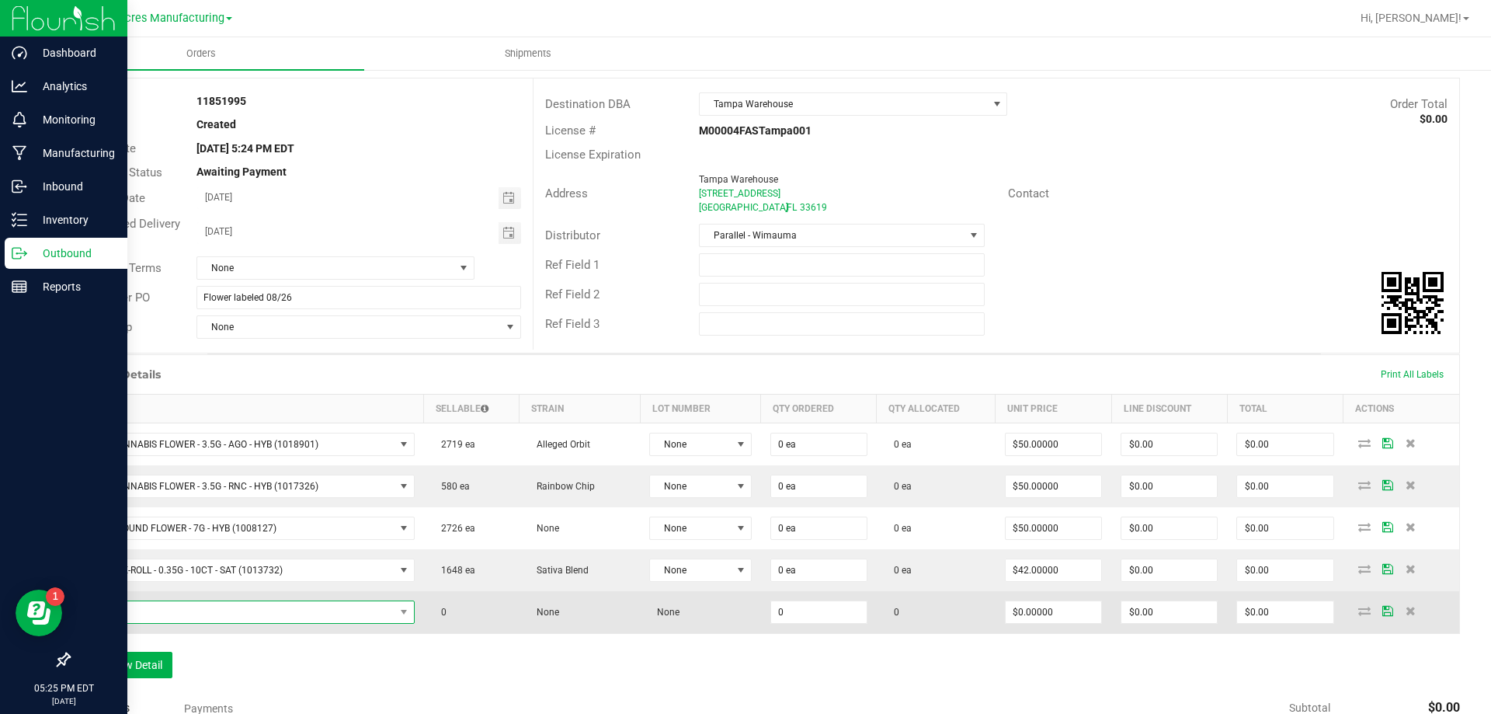
click at [325, 609] on span "NO DATA FOUND" at bounding box center [237, 612] width 315 height 22
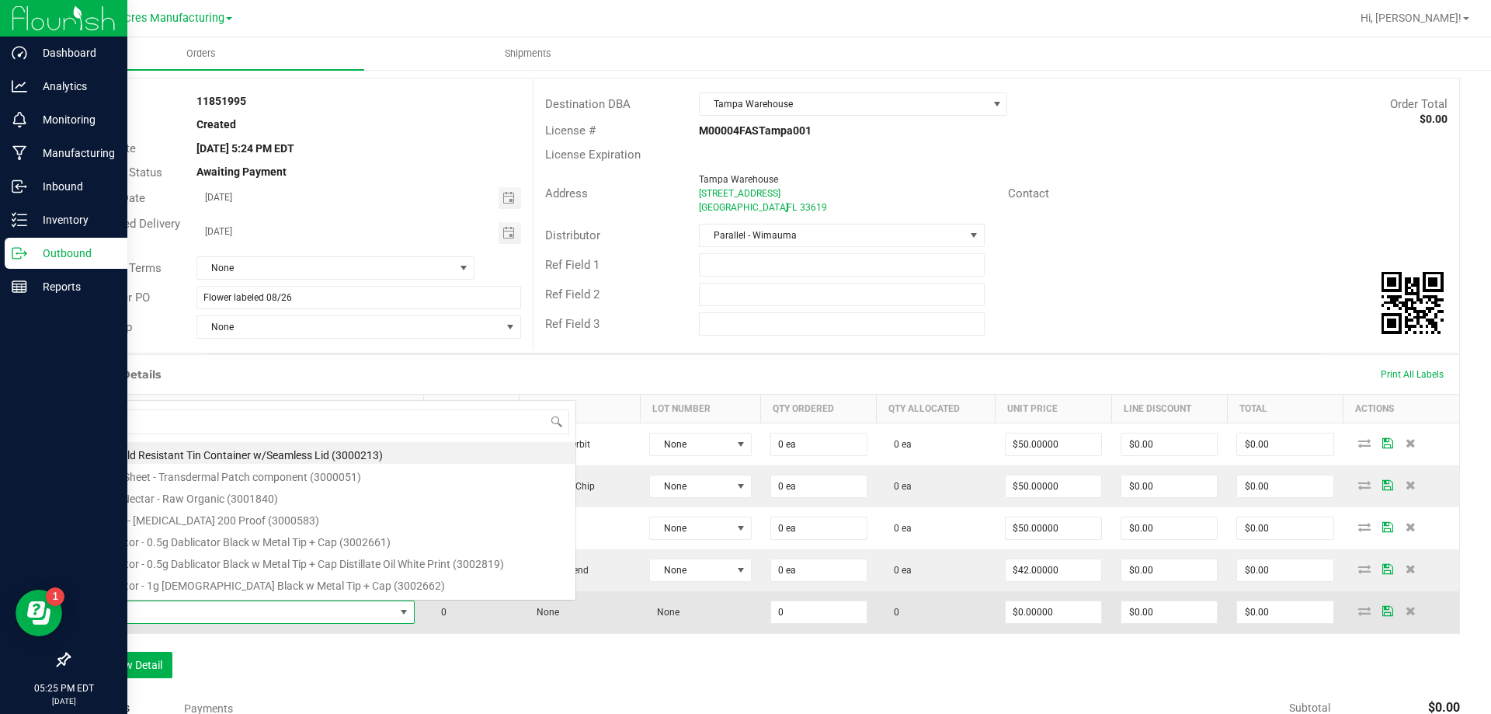
scroll to position [23, 328]
type input "FT - PRE-ROLL - 0.5G - 5CT - LMZ - HYB"
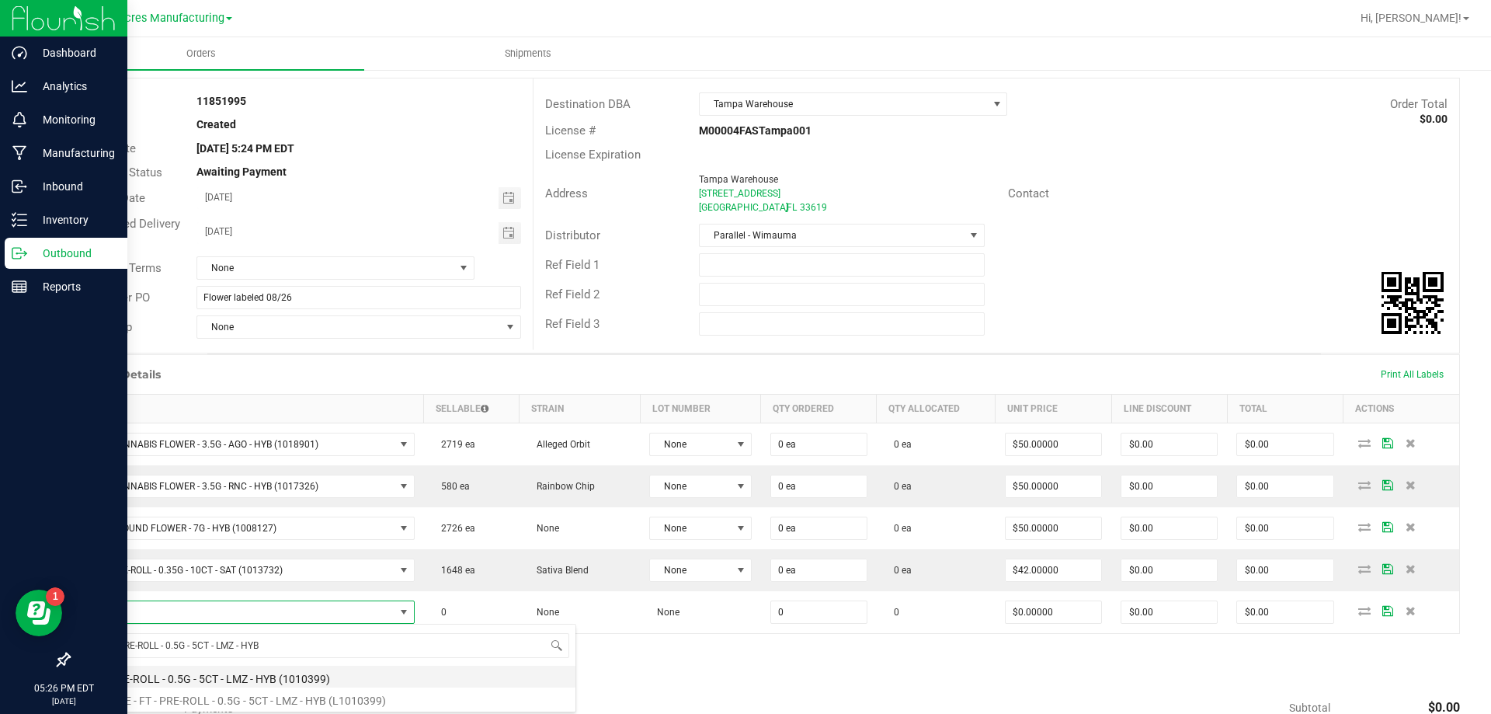
click at [206, 684] on li "FT - PRE-ROLL - 0.5G - 5CT - LMZ - HYB (1010399)" at bounding box center [328, 677] width 496 height 22
type input "0 ea"
type input "$29.00000"
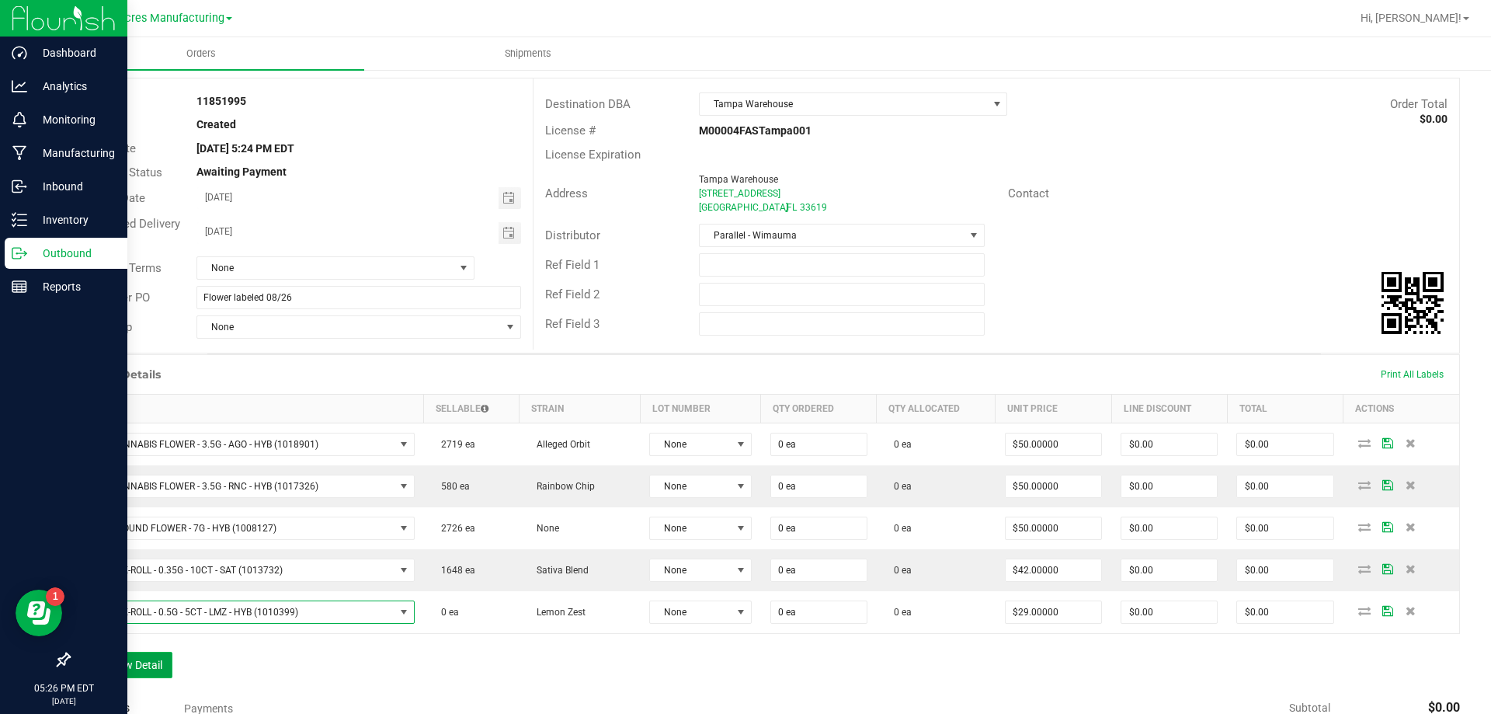
click at [126, 656] on button "Add New Detail" at bounding box center [120, 665] width 104 height 26
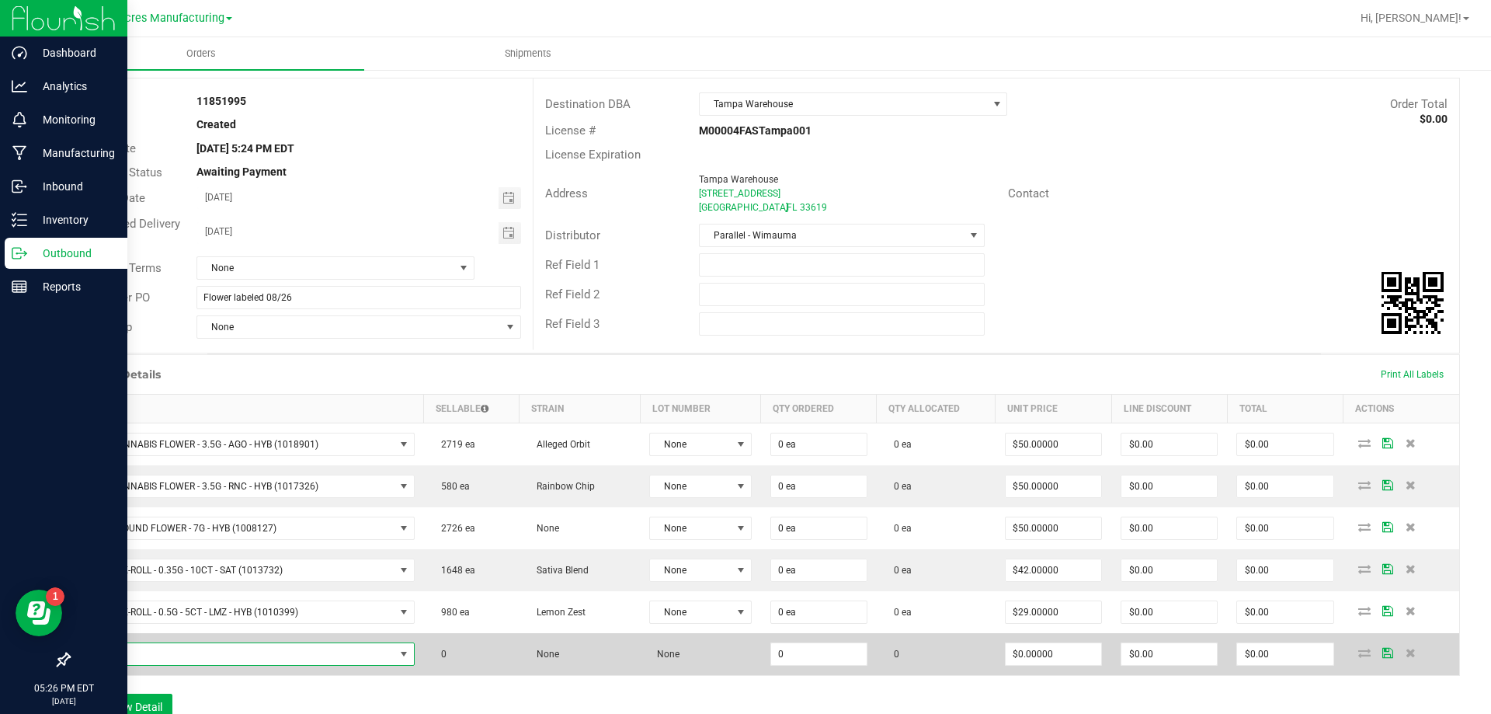
click at [371, 658] on span "NO DATA FOUND" at bounding box center [237, 654] width 315 height 22
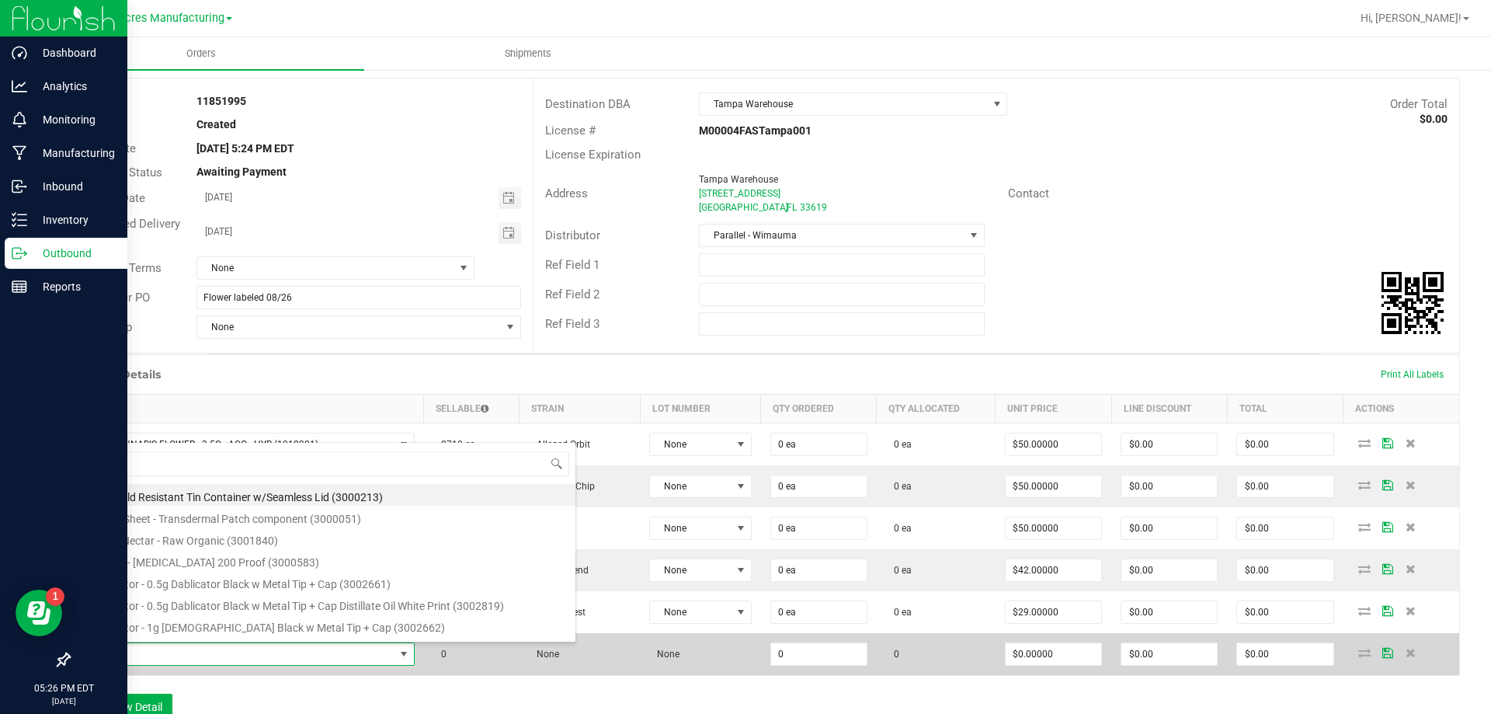
type input "FT - PRE-ROLL - 0.5G - 1CT - LMZ - HYB"
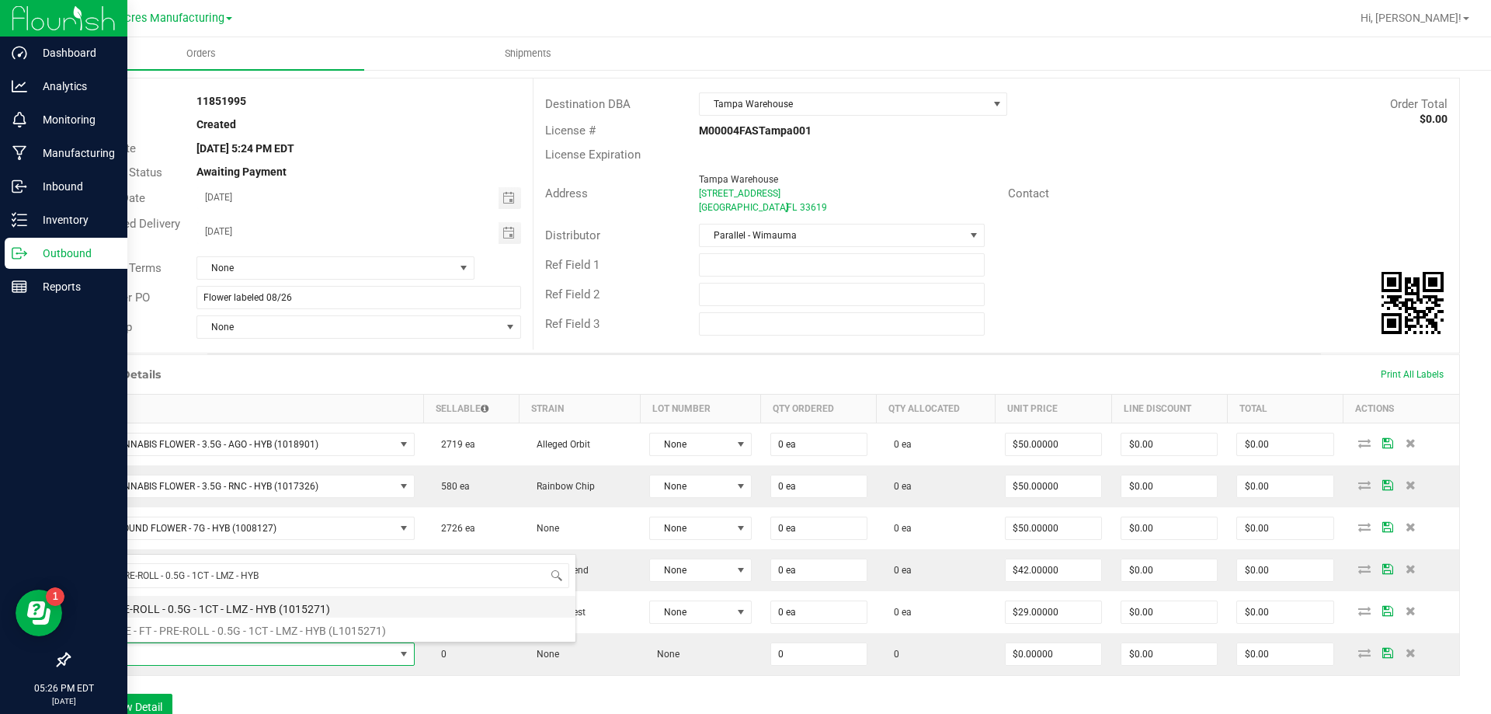
click at [264, 610] on li "FT - PRE-ROLL - 0.5G - 1CT - LMZ - HYB (1015271)" at bounding box center [328, 607] width 496 height 22
type input "0 ea"
type input "$5.00000"
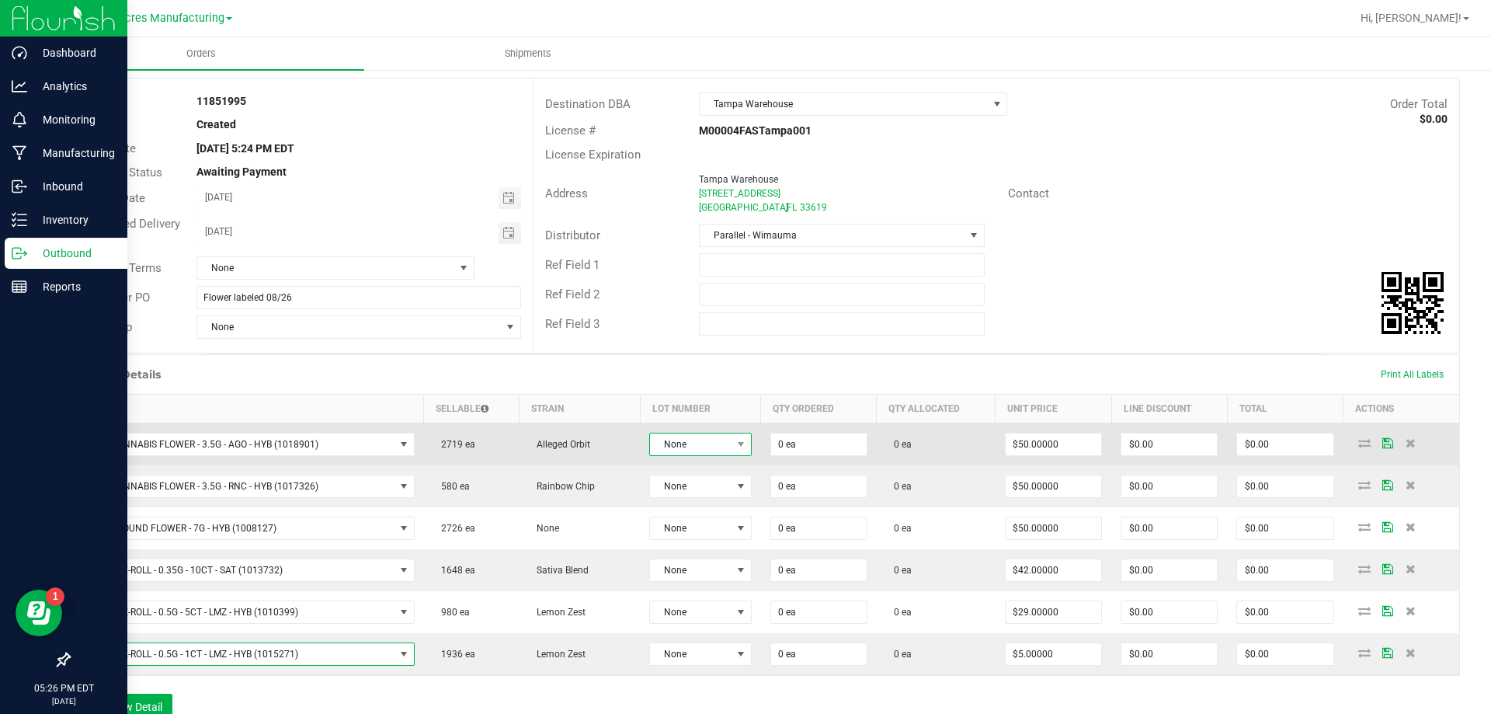
click at [673, 446] on span "None" at bounding box center [690, 444] width 81 height 22
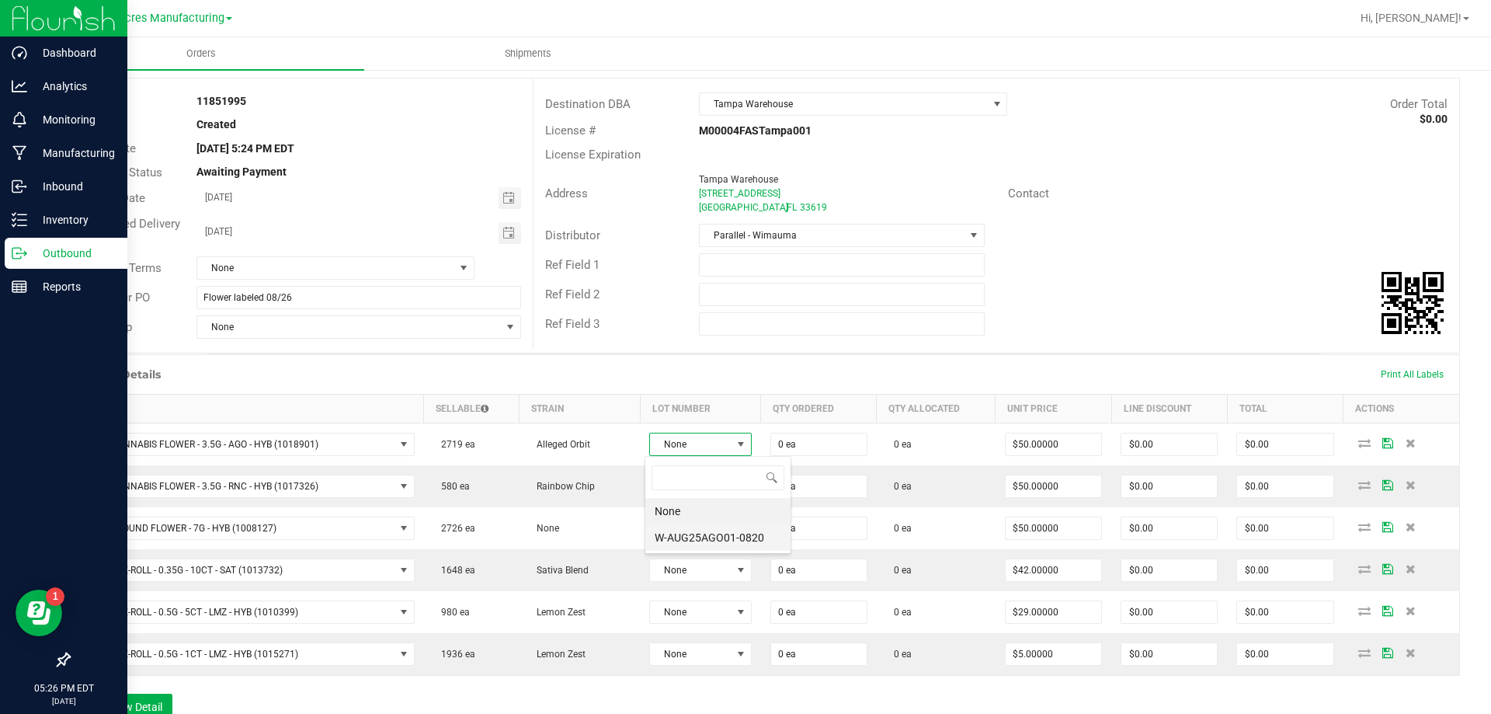
click at [702, 543] on li "W-AUG25AGO01-0820" at bounding box center [717, 537] width 145 height 26
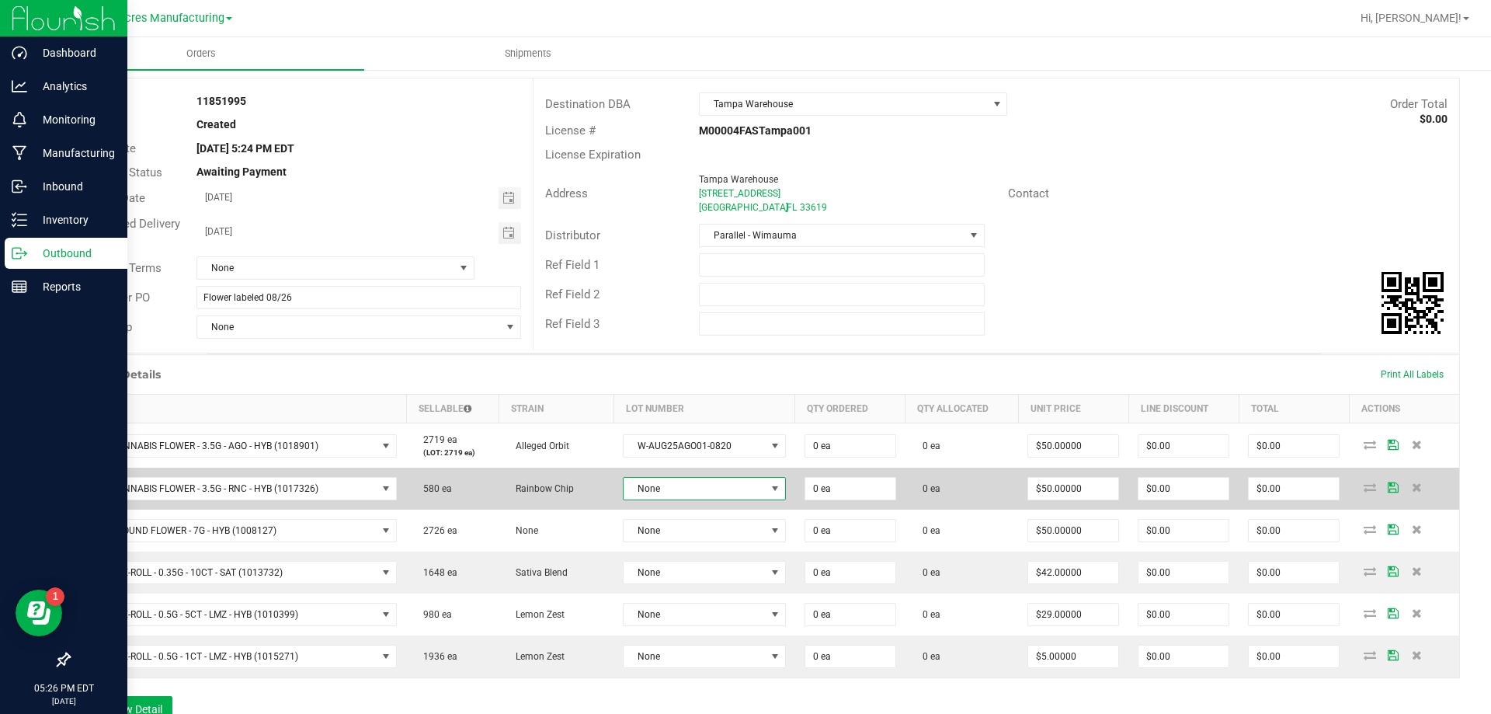
click at [711, 497] on span "None" at bounding box center [695, 489] width 142 height 22
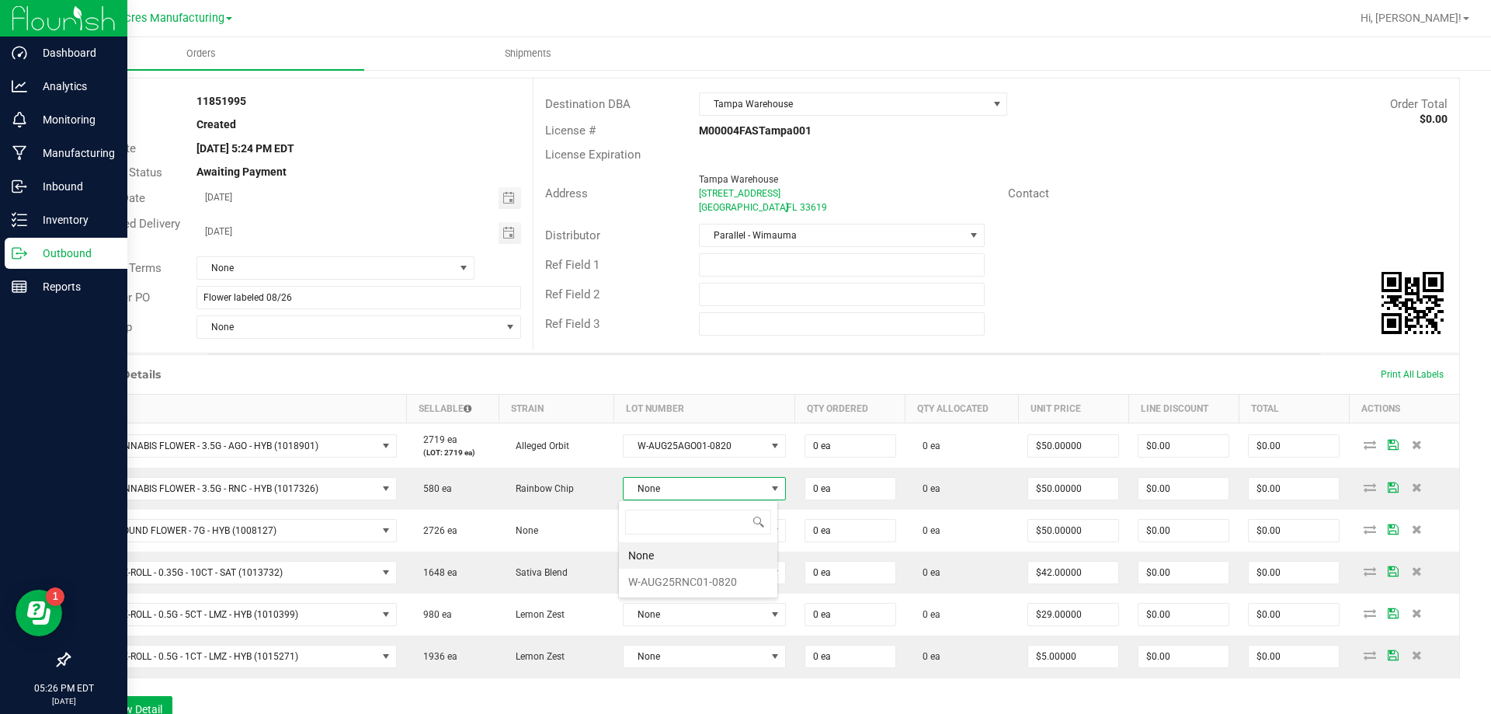
scroll to position [23, 159]
click at [703, 597] on div "None W-AUG25RNC01-0820" at bounding box center [698, 549] width 160 height 98
click at [704, 590] on li "W-AUG25RNC01-0820" at bounding box center [698, 582] width 158 height 26
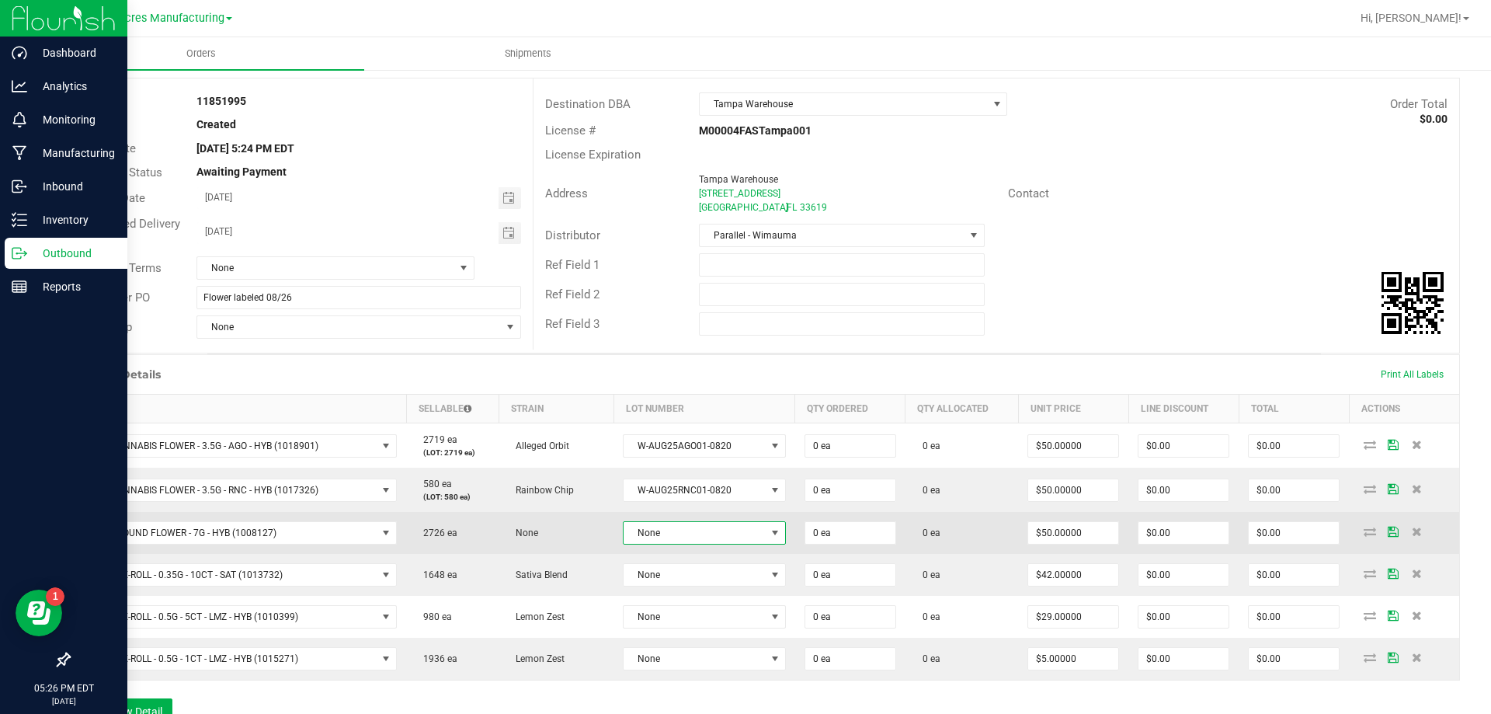
click at [710, 542] on span "None" at bounding box center [695, 533] width 142 height 22
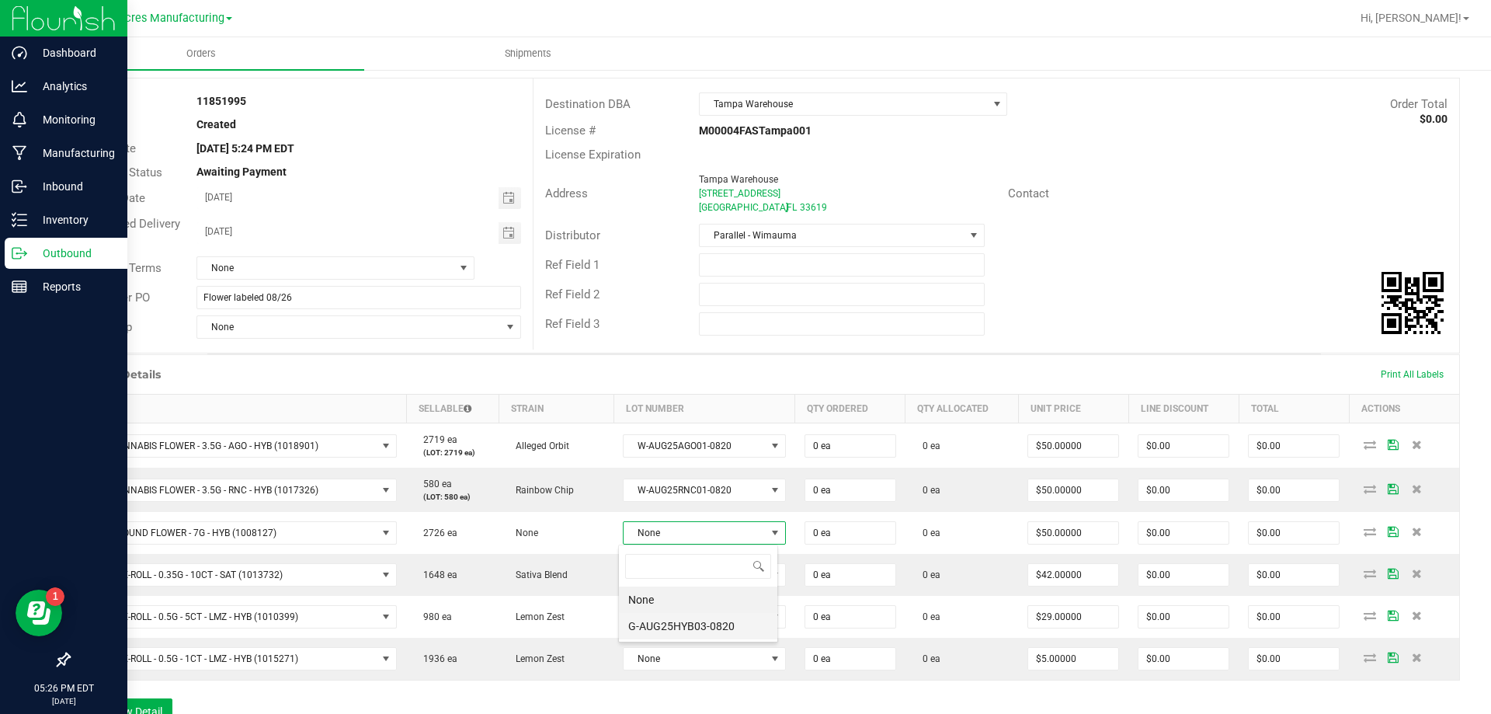
click at [706, 629] on li "G-AUG25HYB03-0820" at bounding box center [698, 626] width 158 height 26
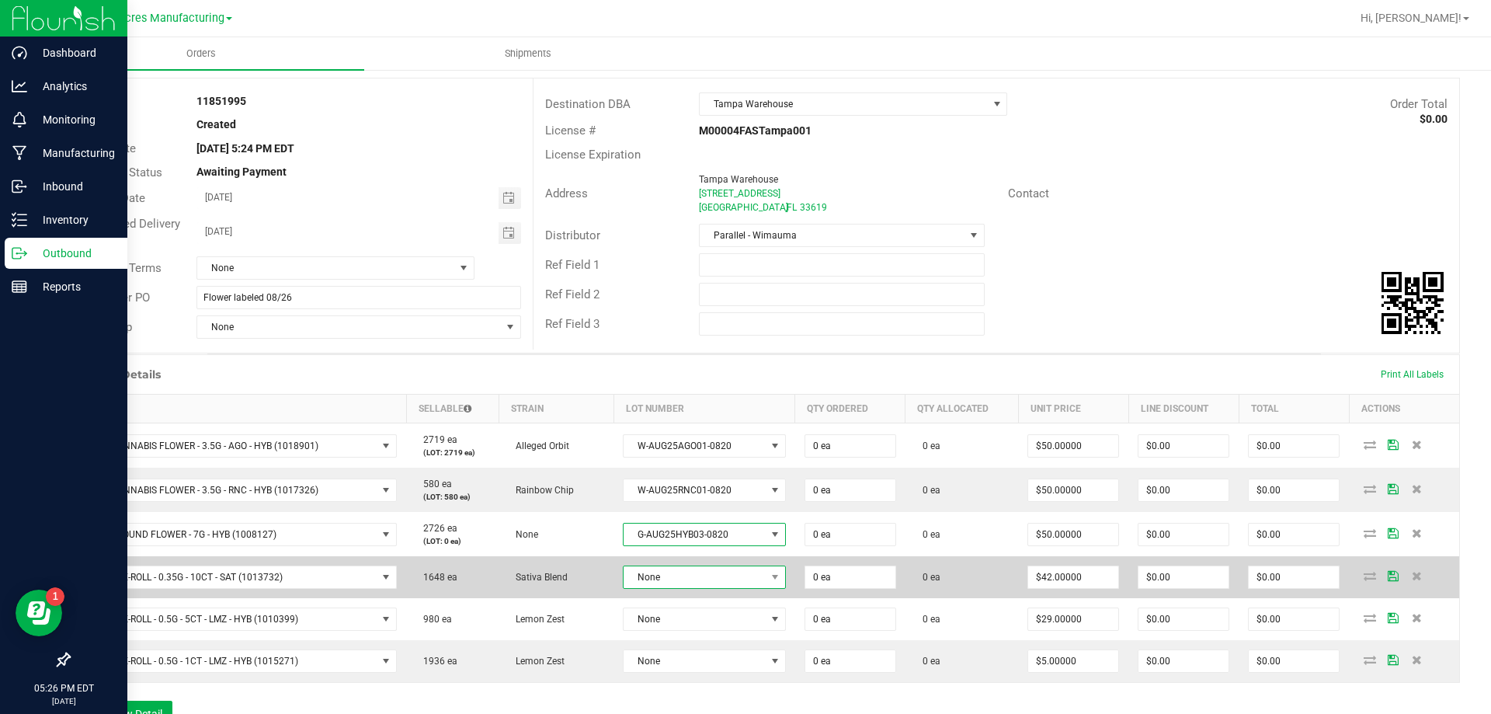
click at [713, 579] on span "None" at bounding box center [695, 577] width 142 height 22
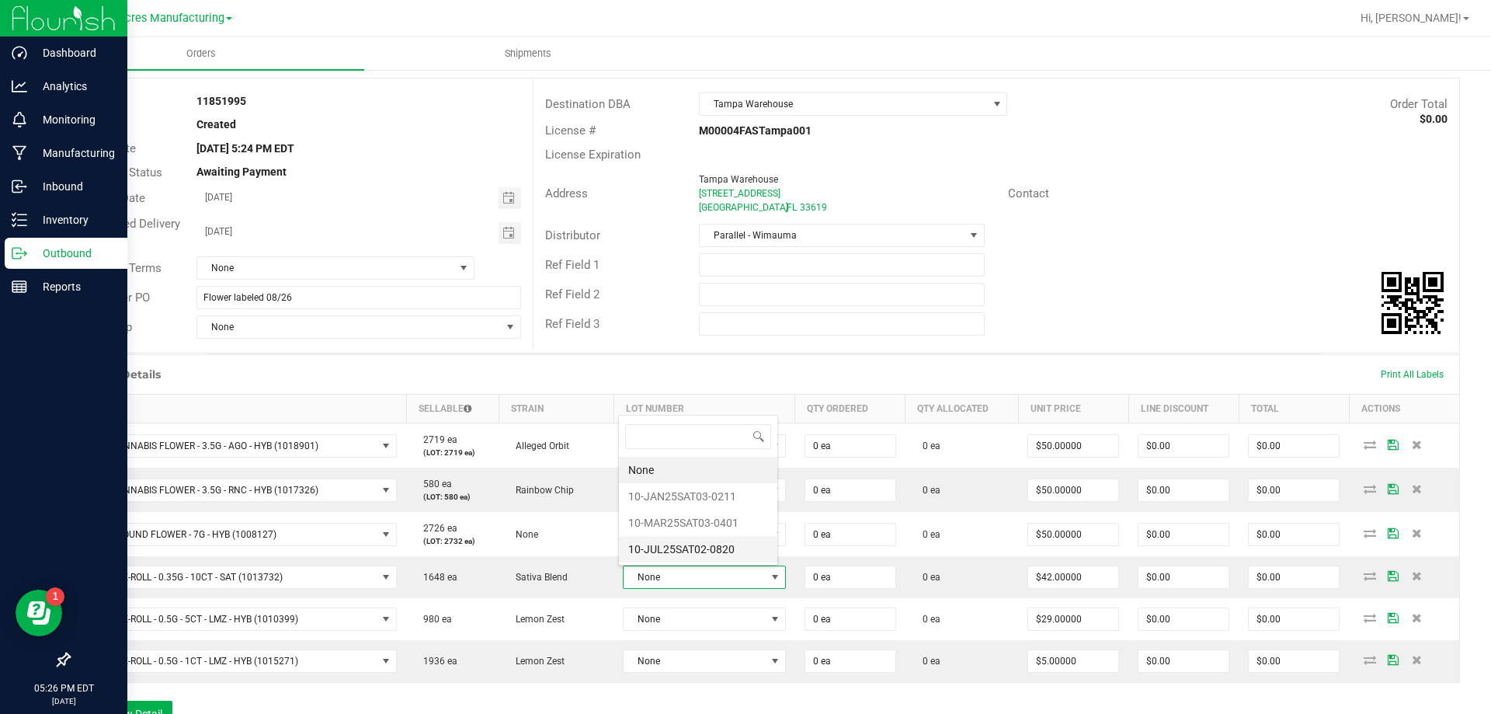
click at [711, 552] on li "10-JUL25SAT02-0820" at bounding box center [698, 549] width 158 height 26
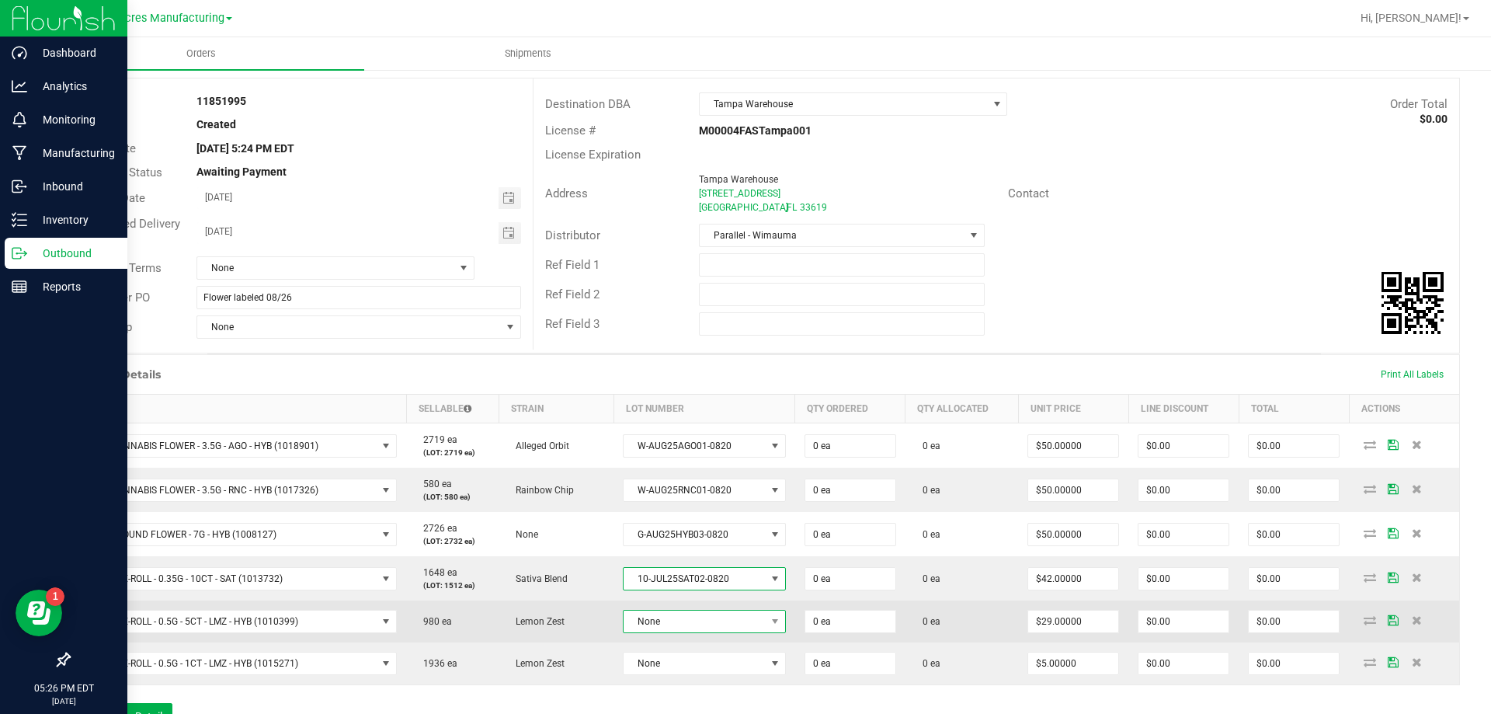
click at [702, 621] on span "None" at bounding box center [695, 621] width 142 height 22
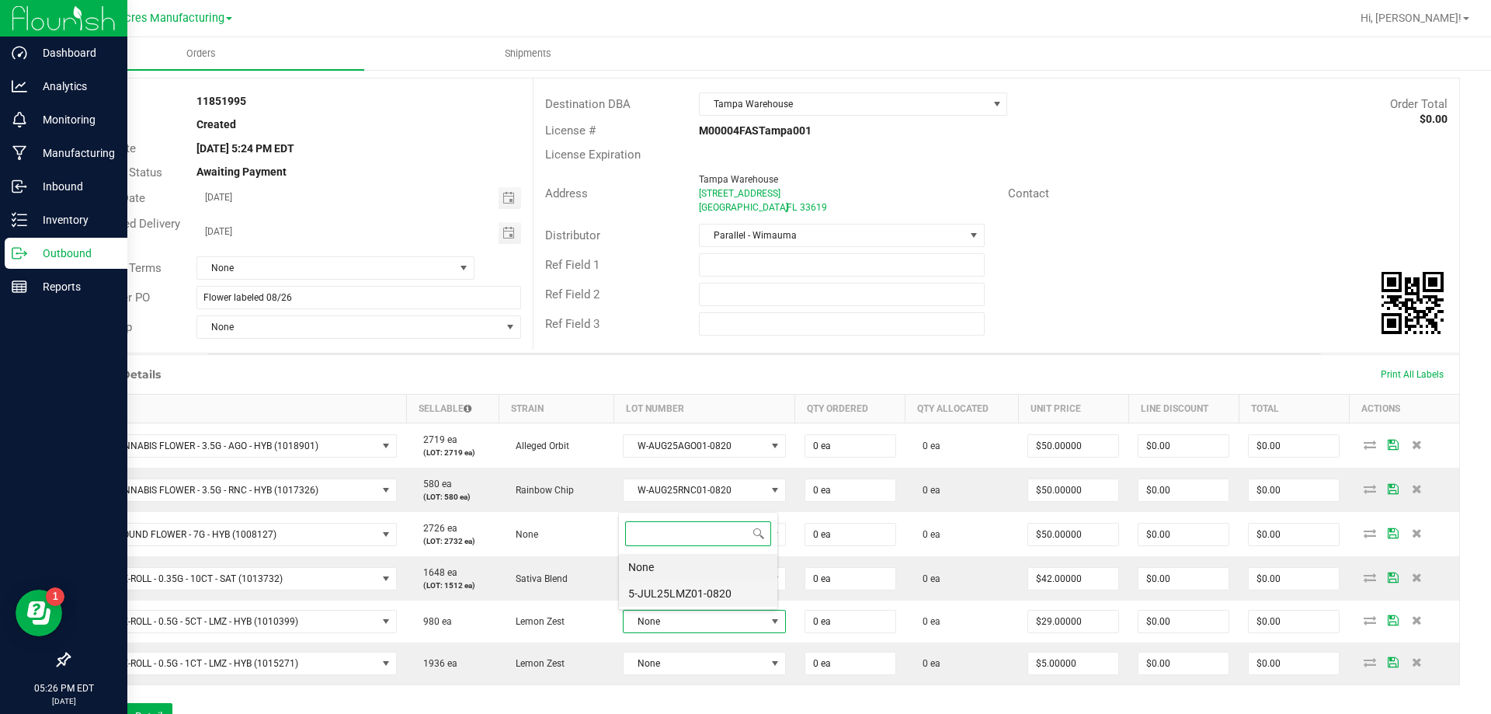
click at [713, 597] on li "5-JUL25LMZ01-0820" at bounding box center [698, 593] width 158 height 26
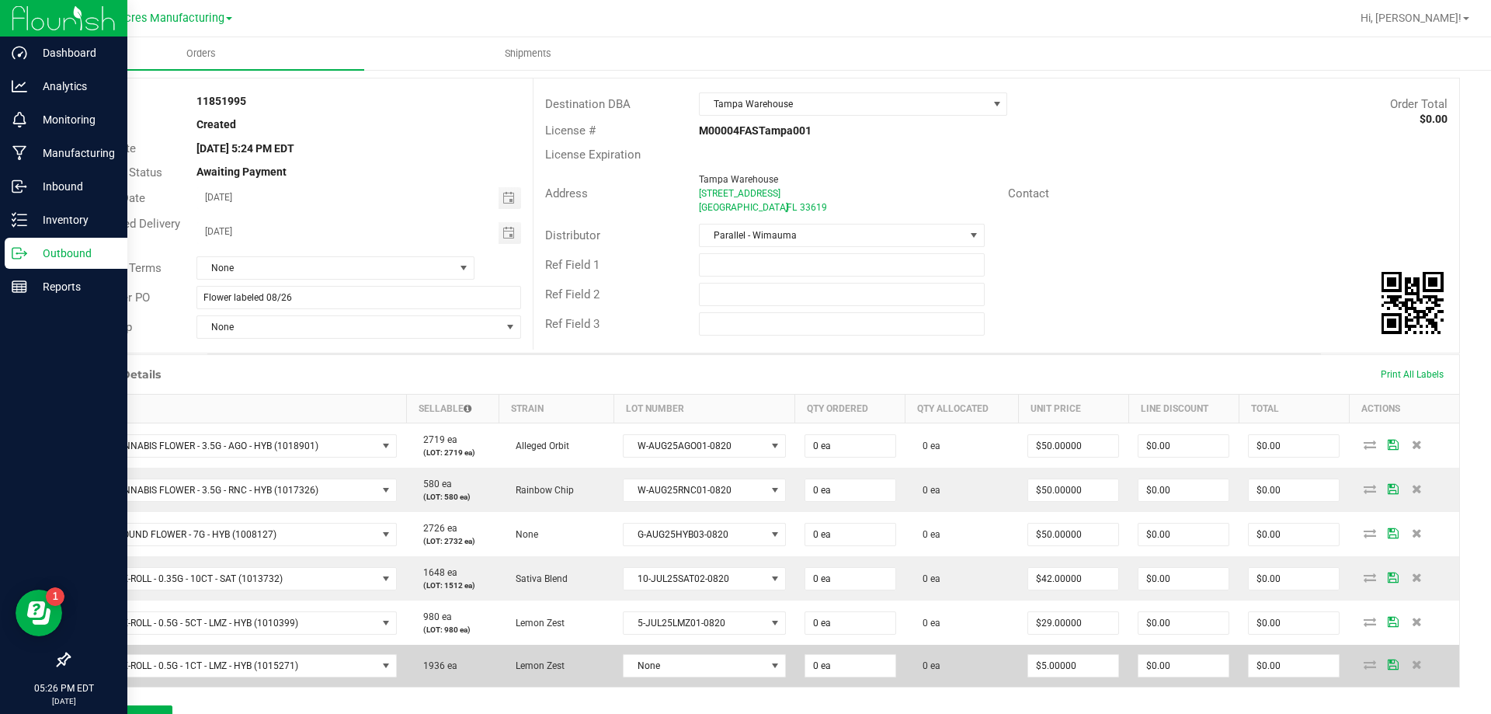
click at [720, 684] on td "None" at bounding box center [705, 666] width 182 height 42
click at [719, 672] on span "None" at bounding box center [695, 666] width 142 height 22
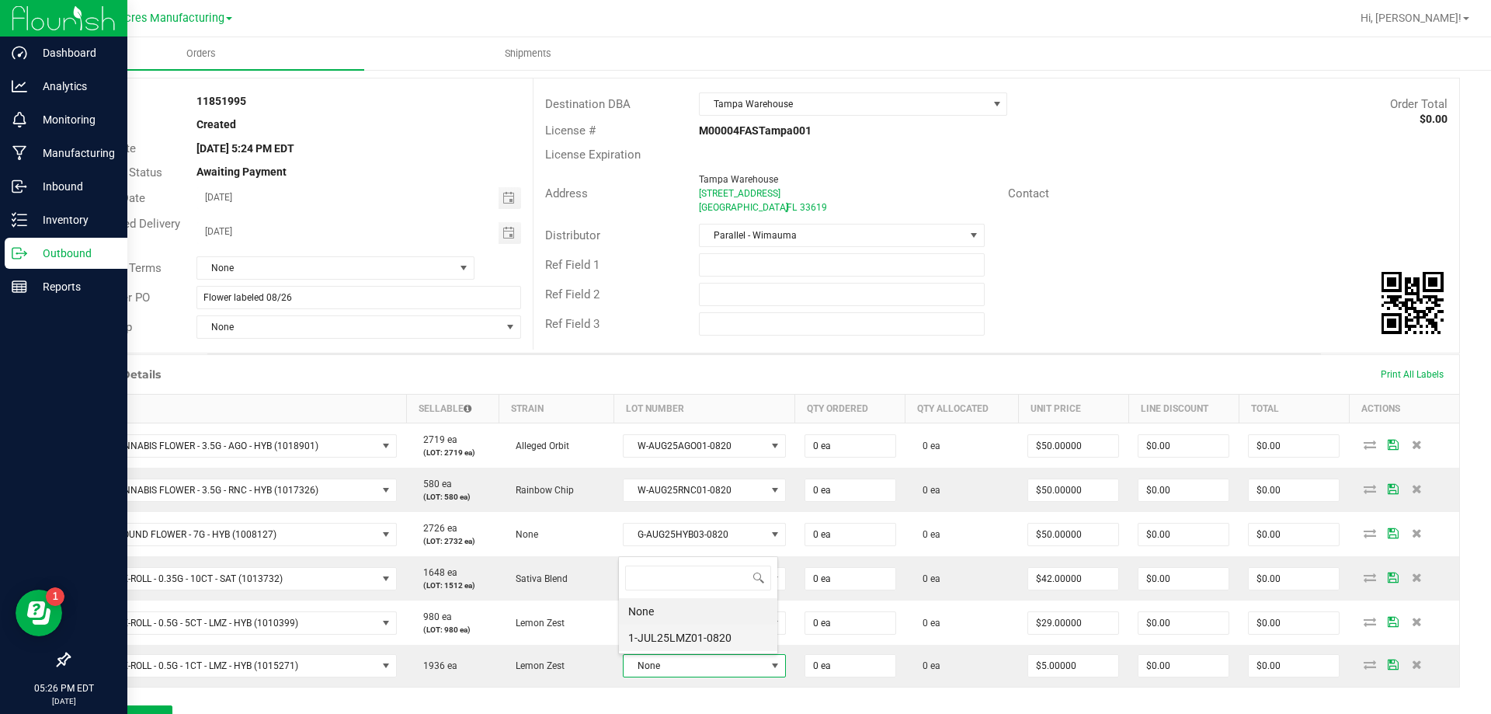
click at [719, 628] on li "1-JUL25LMZ01-0820" at bounding box center [698, 637] width 158 height 26
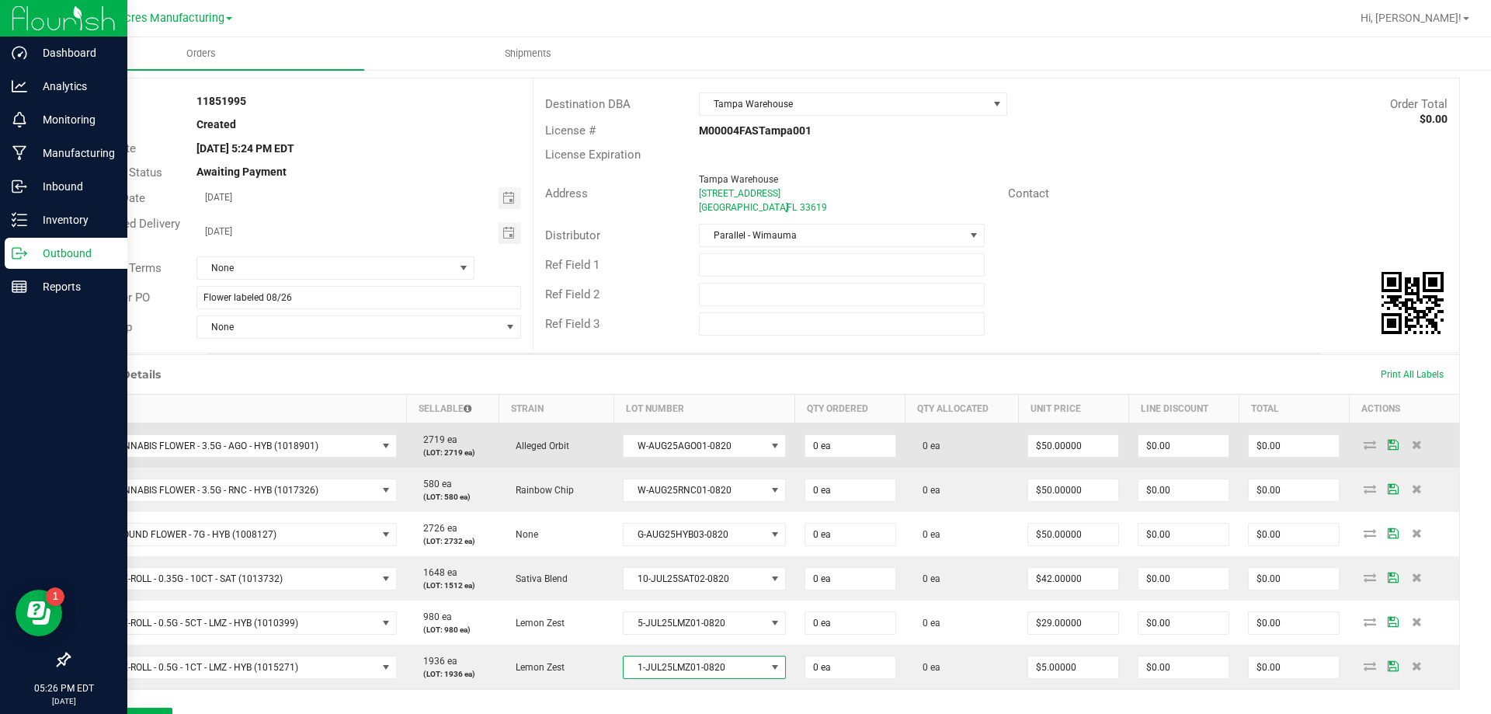
click at [829, 459] on td "0 ea" at bounding box center [850, 445] width 110 height 45
click at [832, 450] on input "0" at bounding box center [850, 446] width 90 height 22
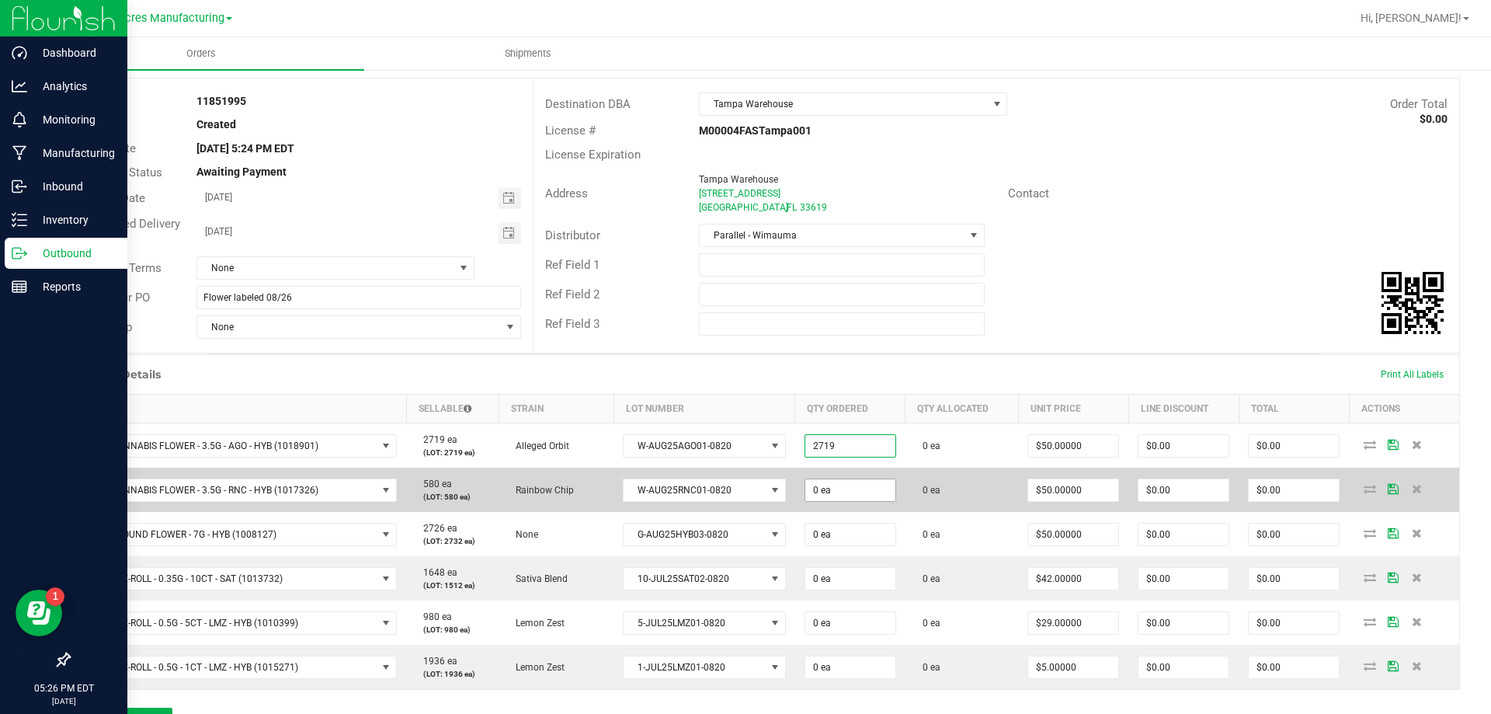
type input "2719 ea"
type input "$135,950.00"
click at [842, 492] on input "0" at bounding box center [850, 490] width 90 height 22
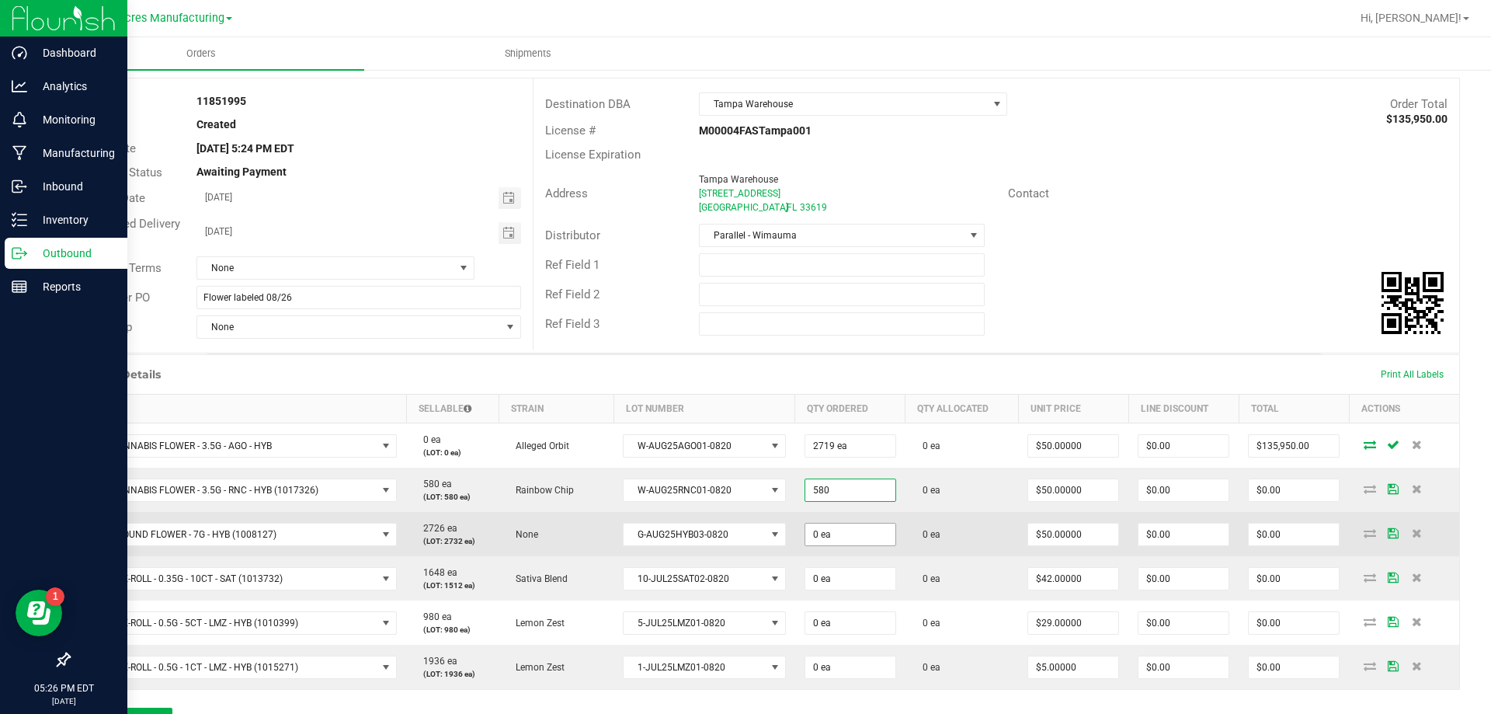
type input "580 ea"
type input "$29,000.00"
click at [842, 457] on span "0 ea" at bounding box center [851, 445] width 92 height 23
click at [844, 534] on input "0" at bounding box center [850, 535] width 90 height 22
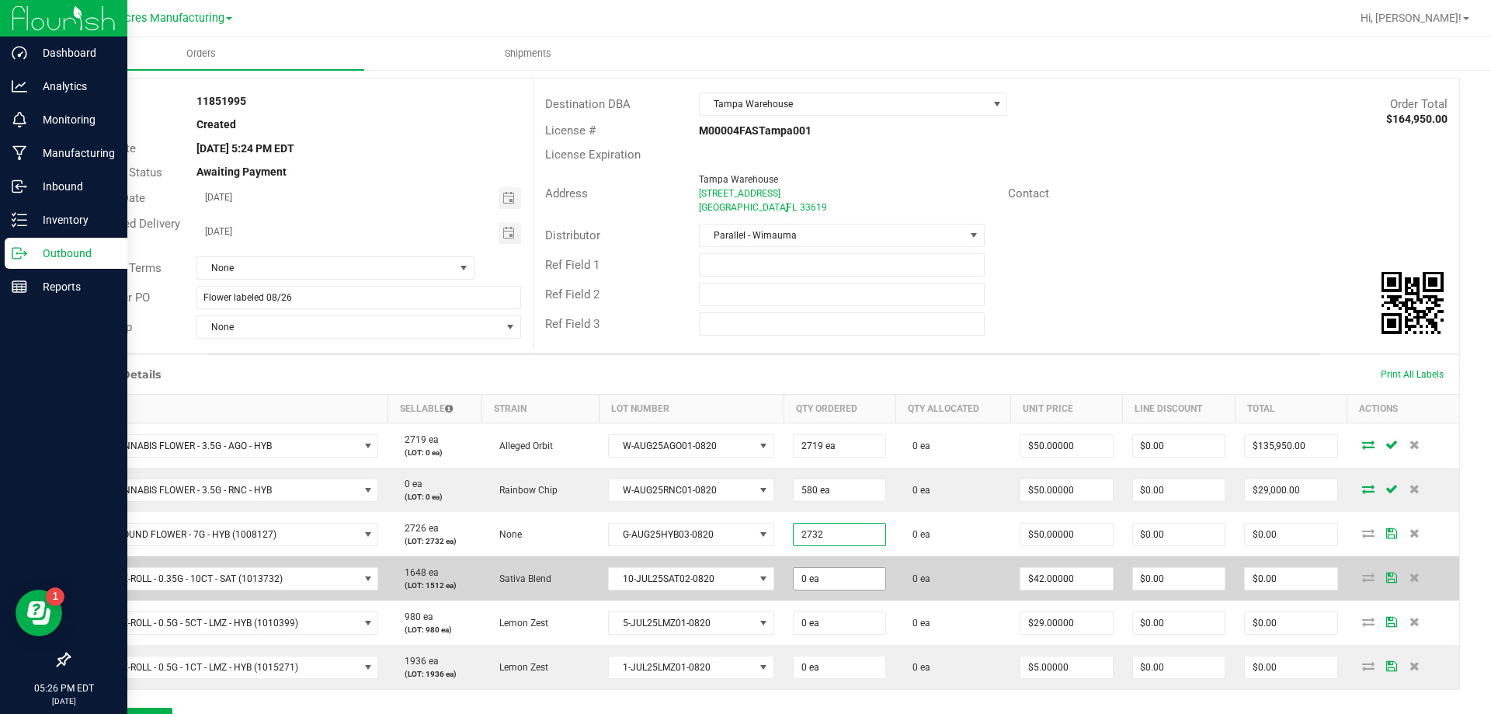
type input "2732 ea"
type input "$136,600.00"
click at [844, 577] on input "0" at bounding box center [840, 579] width 92 height 22
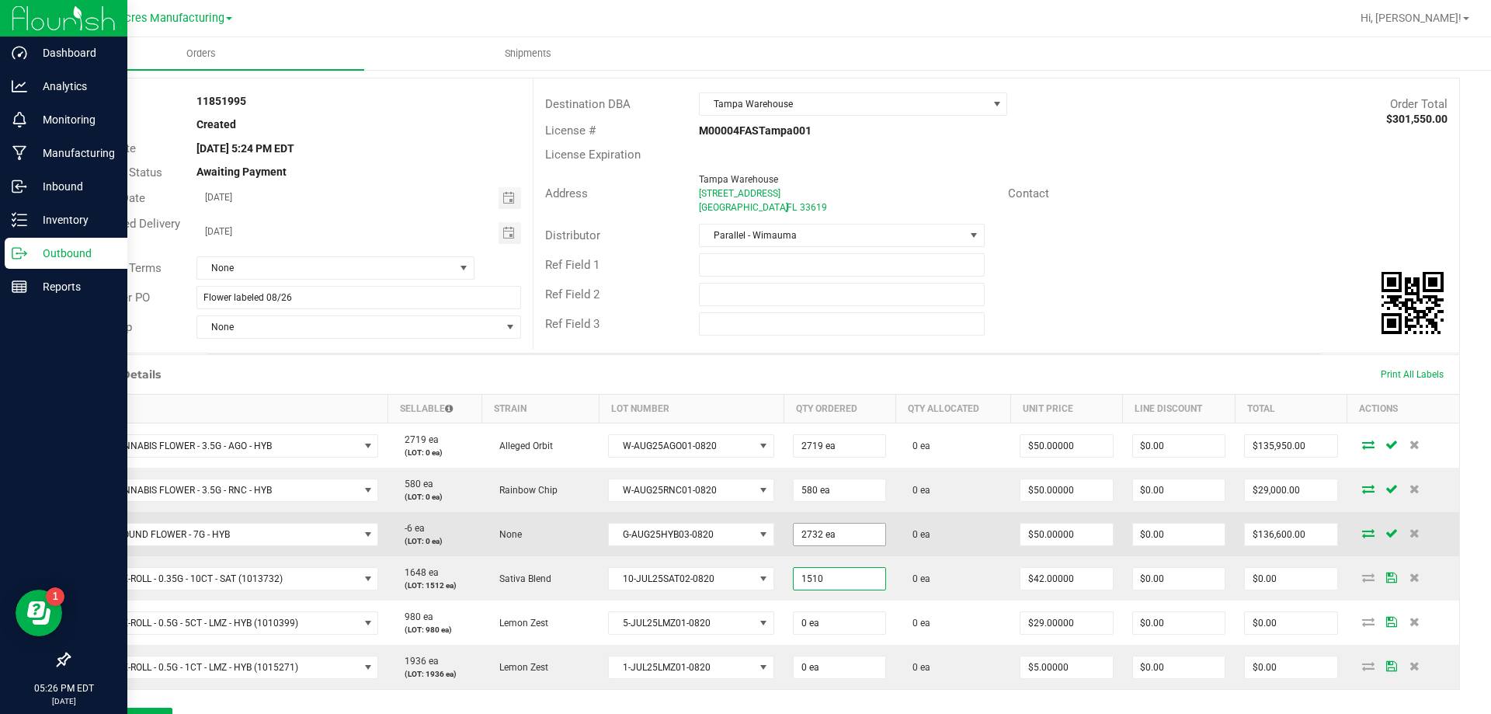
scroll to position [28, 0]
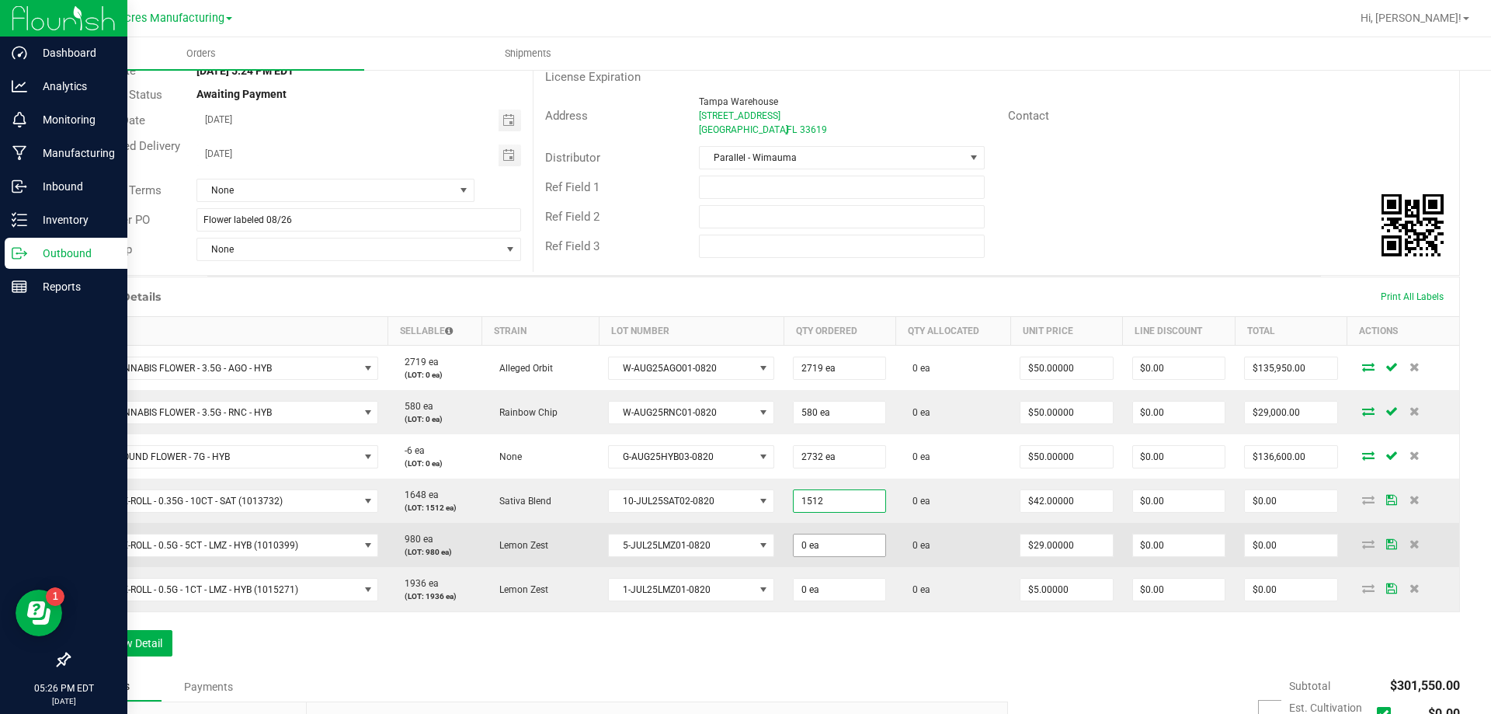
type input "1512 ea"
type input "$63,504.00"
click at [851, 542] on input "0" at bounding box center [840, 545] width 92 height 22
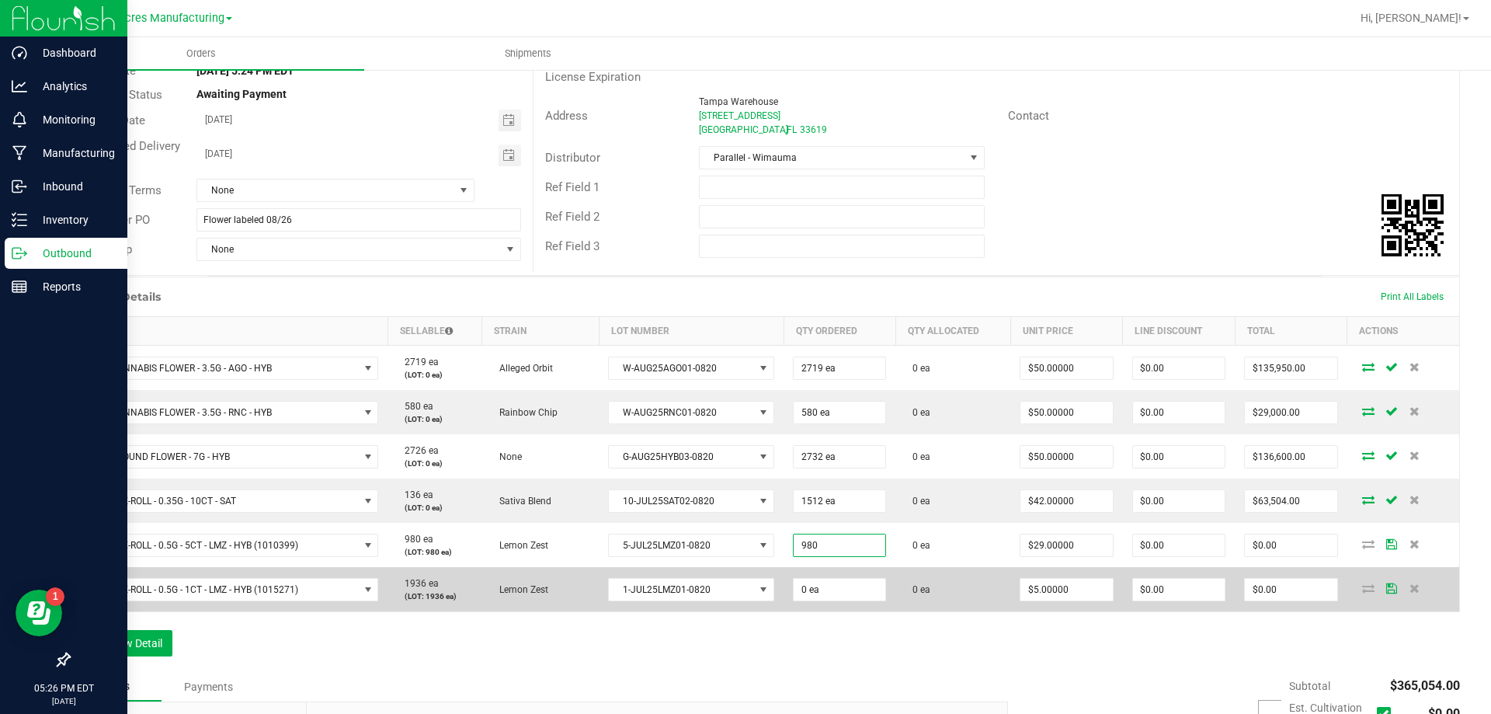
type input "980 ea"
type input "$28,420.00"
click at [856, 607] on td "0 ea" at bounding box center [840, 589] width 112 height 44
click at [856, 596] on input "0" at bounding box center [840, 590] width 92 height 22
click at [853, 599] on input "1936" at bounding box center [840, 590] width 92 height 22
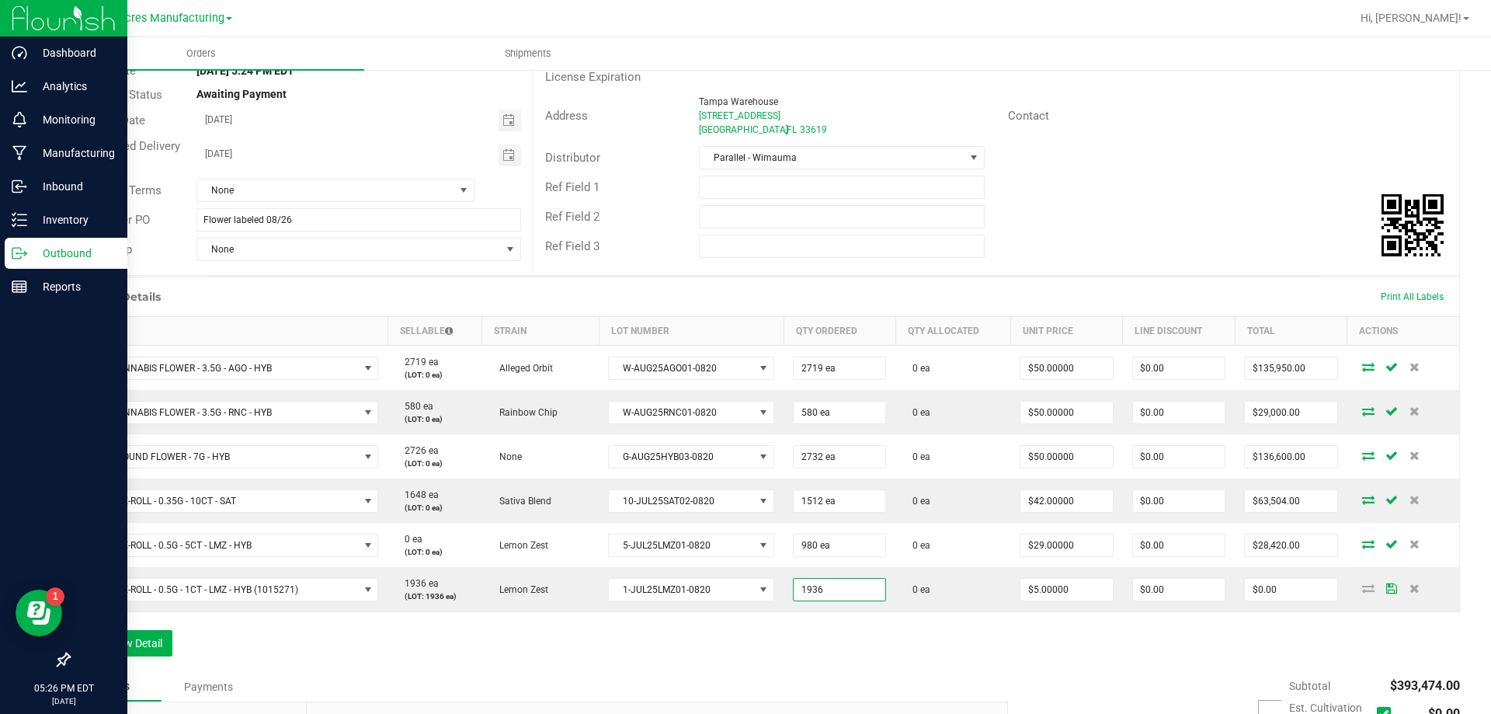
type input "1936 ea"
type input "$9,680.00"
click at [861, 624] on div "Order Details Print All Labels Item Sellable Strain Lot Number Qty Ordered Qty …" at bounding box center [764, 474] width 1392 height 395
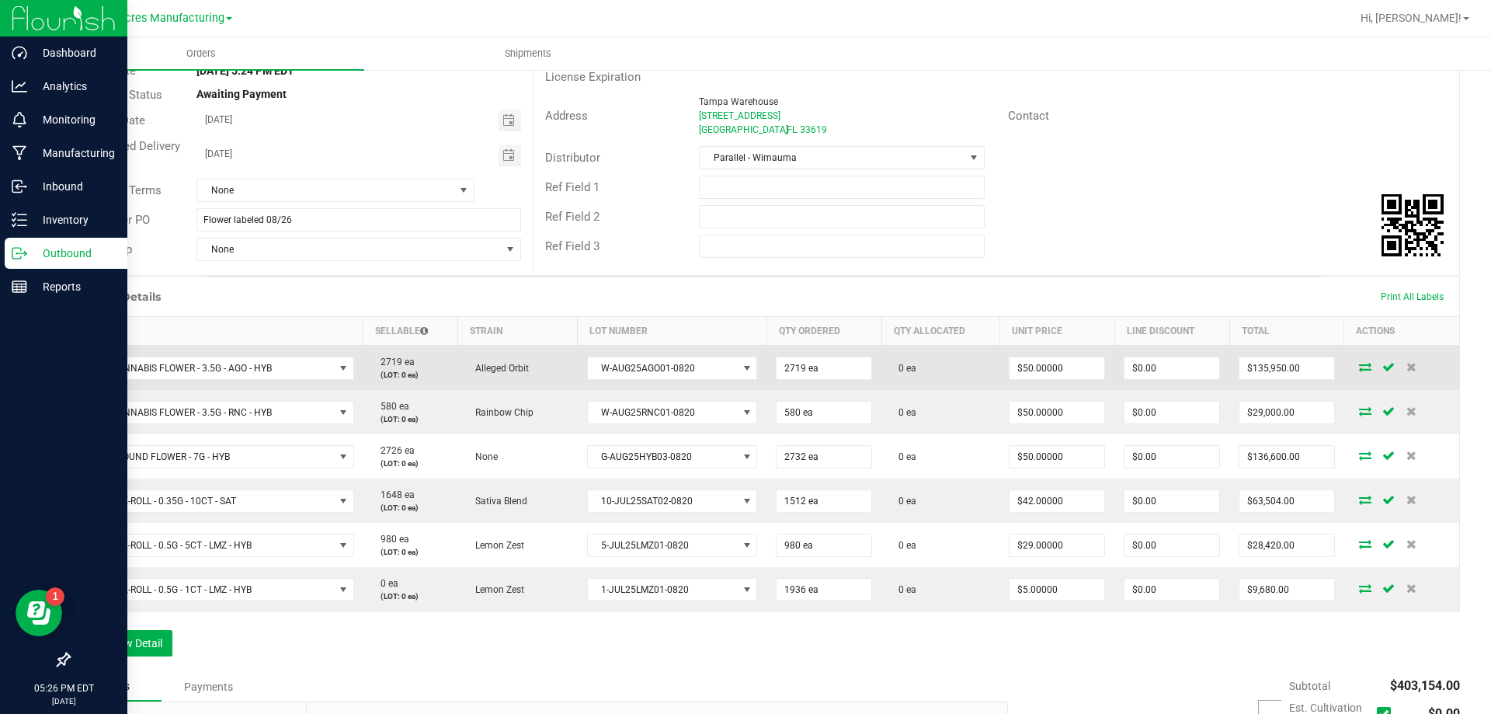
click at [1359, 364] on icon at bounding box center [1365, 366] width 12 height 9
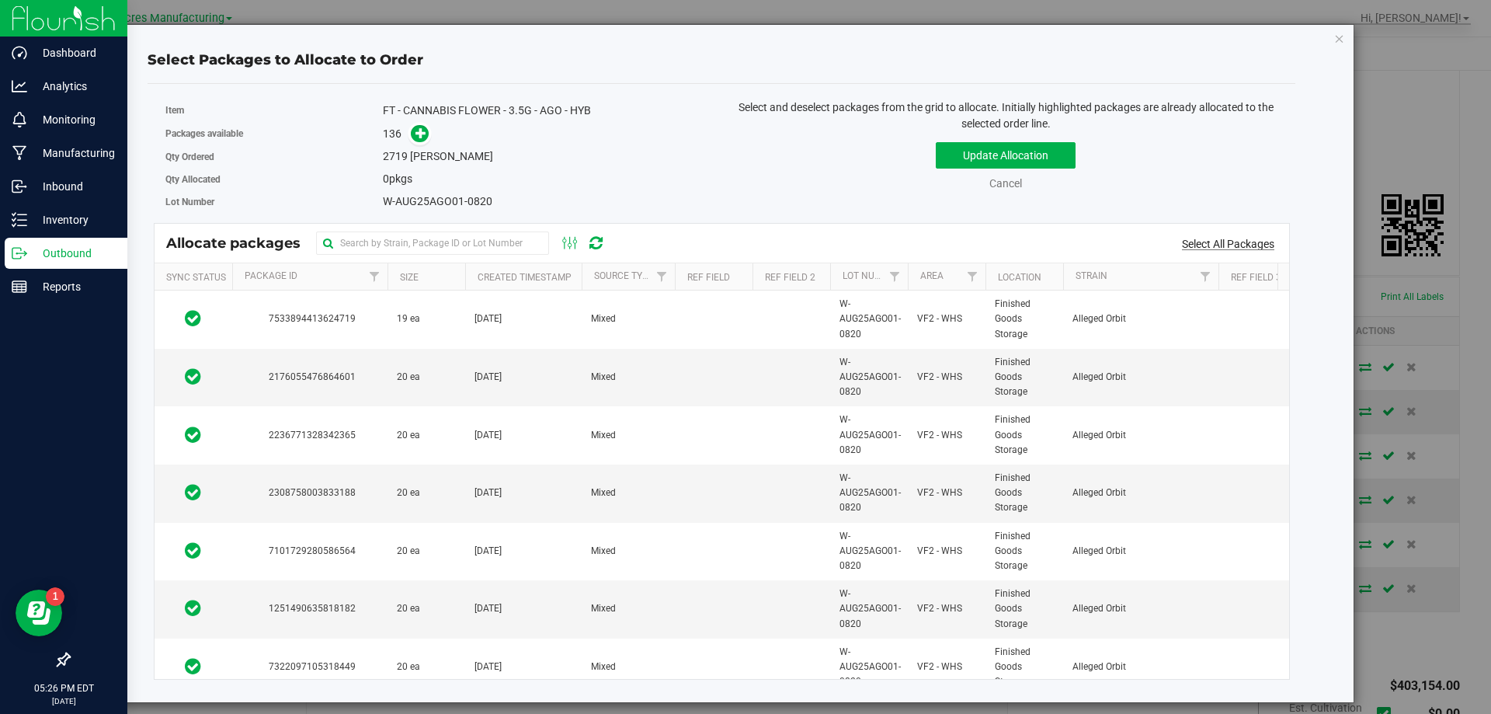
click at [1247, 245] on link "Select All Packages" at bounding box center [1228, 244] width 92 height 12
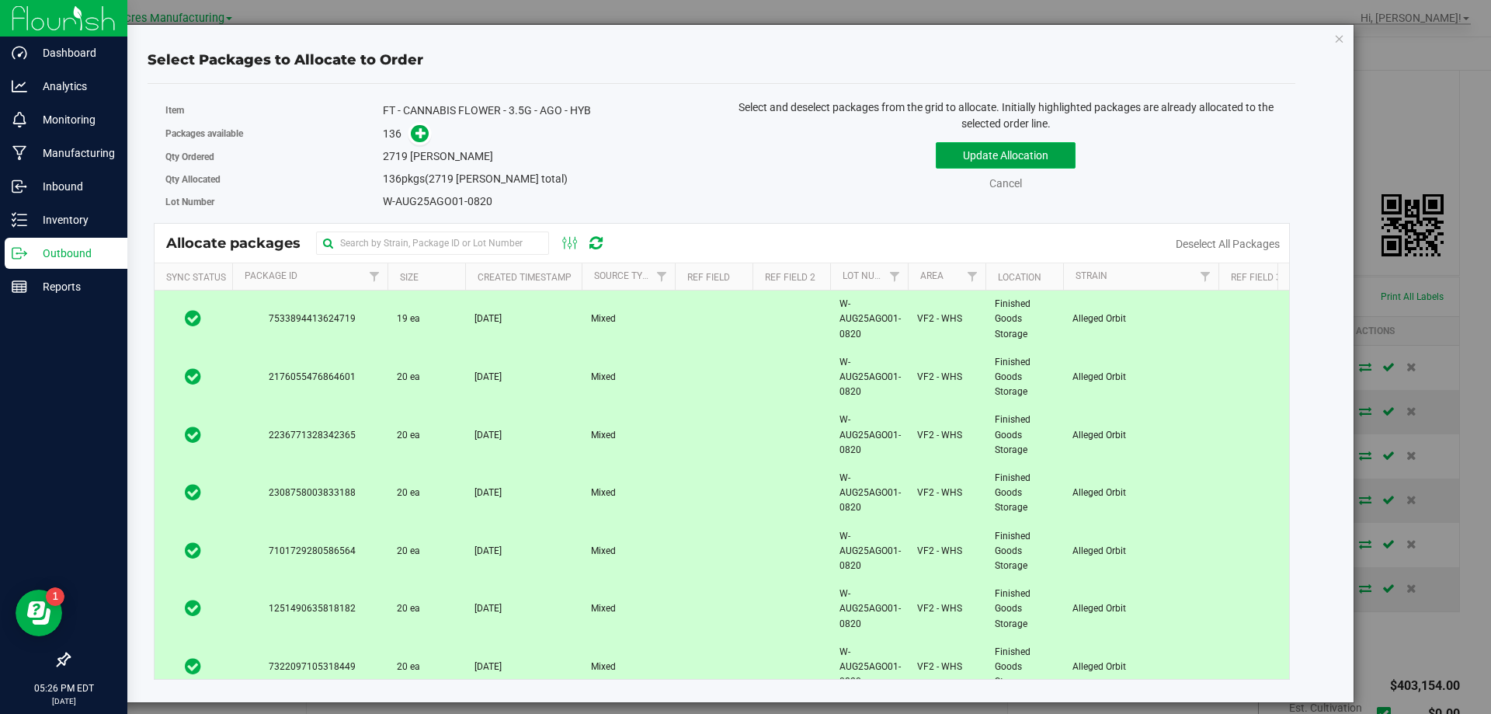
click at [1042, 155] on button "Update Allocation" at bounding box center [1006, 155] width 140 height 26
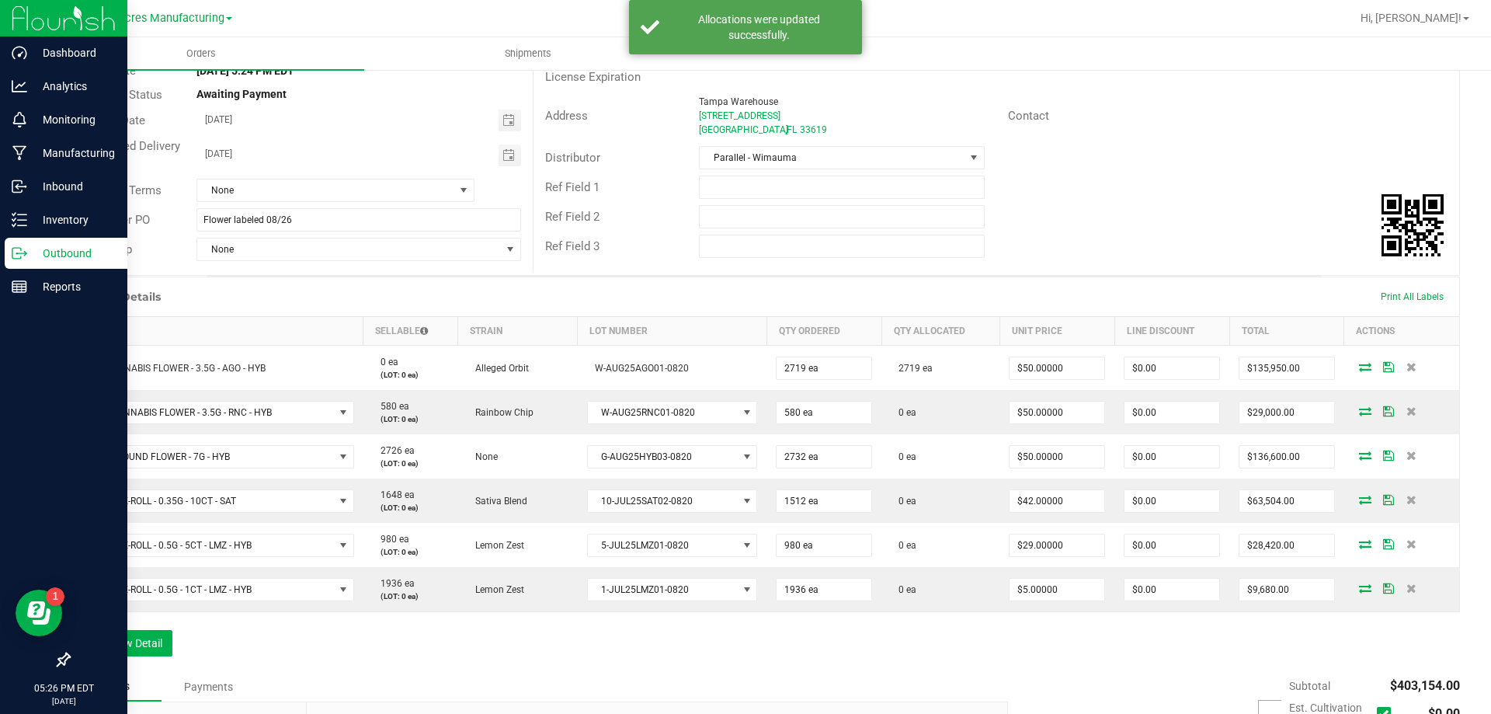
click at [1359, 410] on icon at bounding box center [1365, 410] width 12 height 9
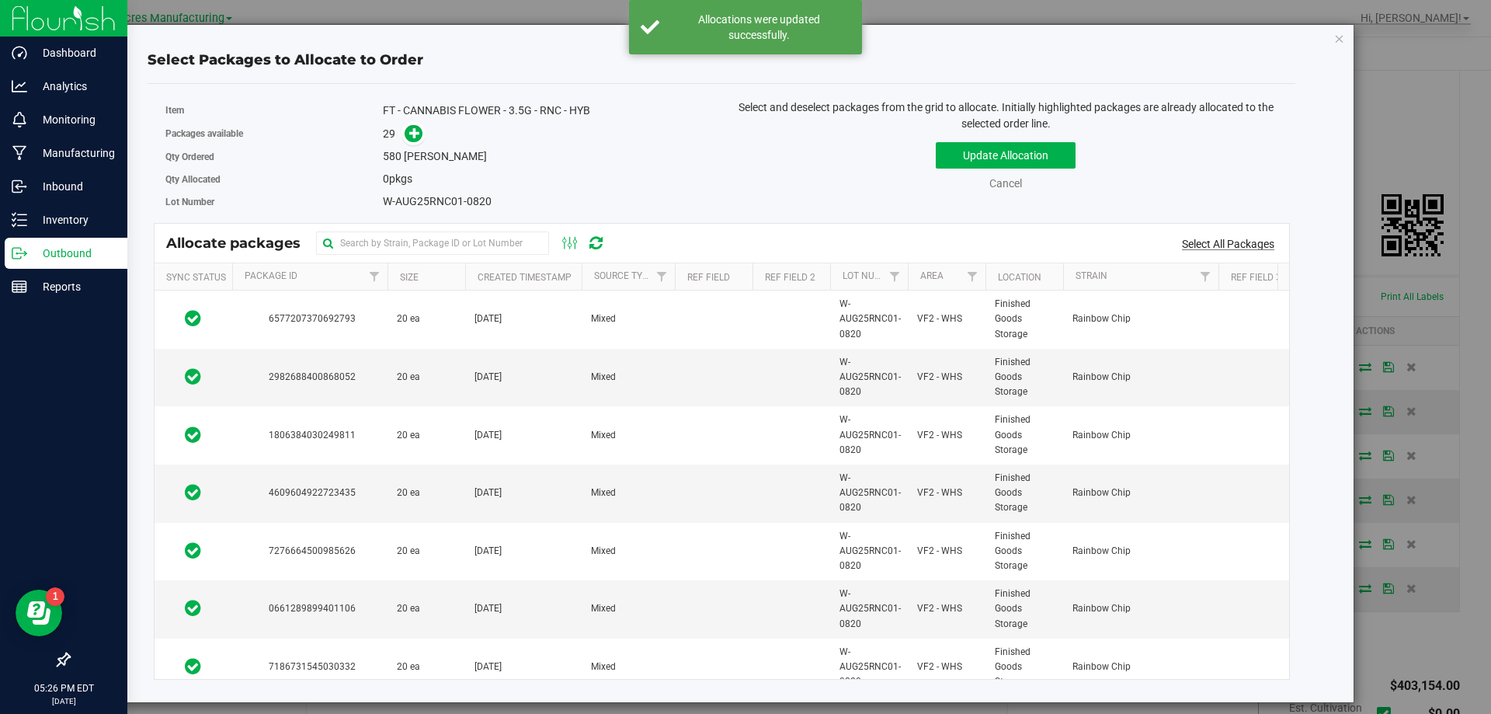
click at [1213, 246] on link "Select All Packages" at bounding box center [1228, 244] width 92 height 12
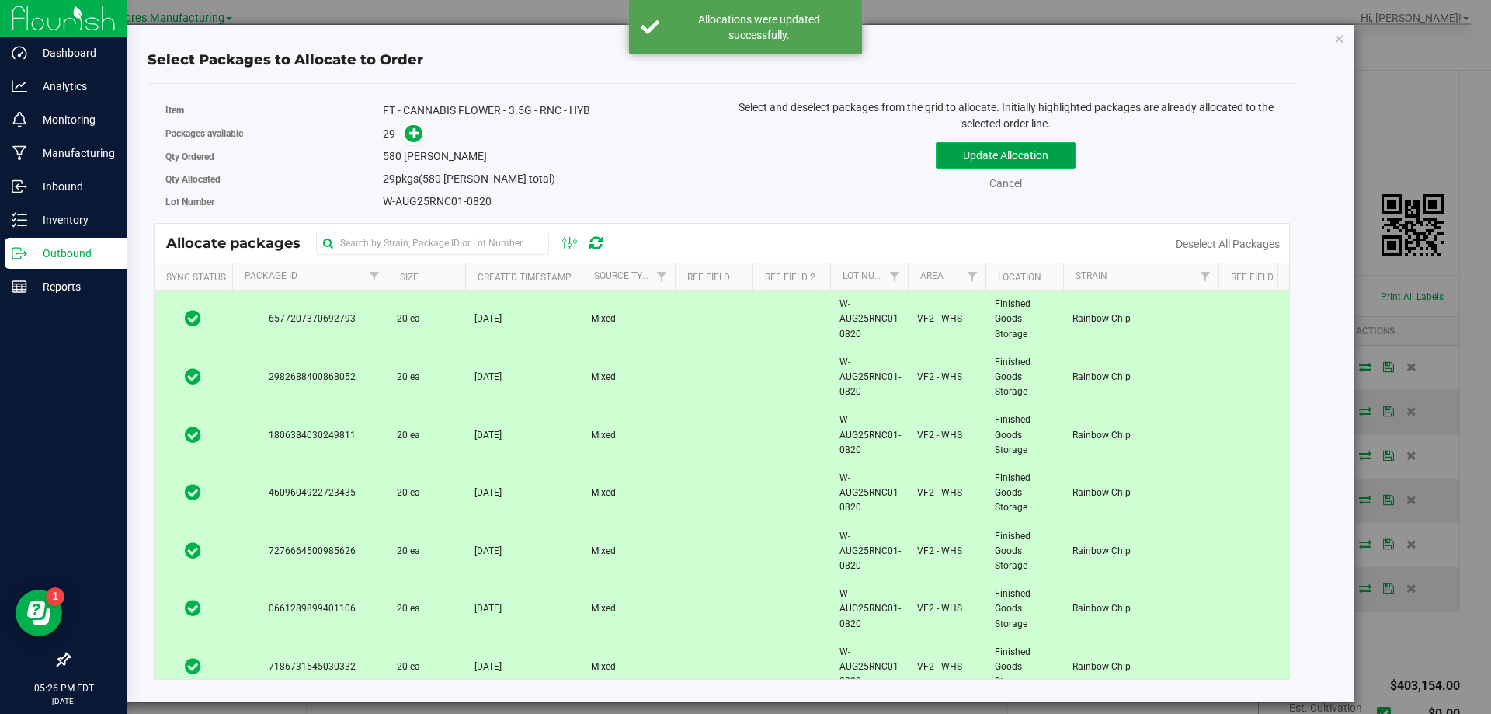
click at [1014, 165] on button "Update Allocation" at bounding box center [1006, 155] width 140 height 26
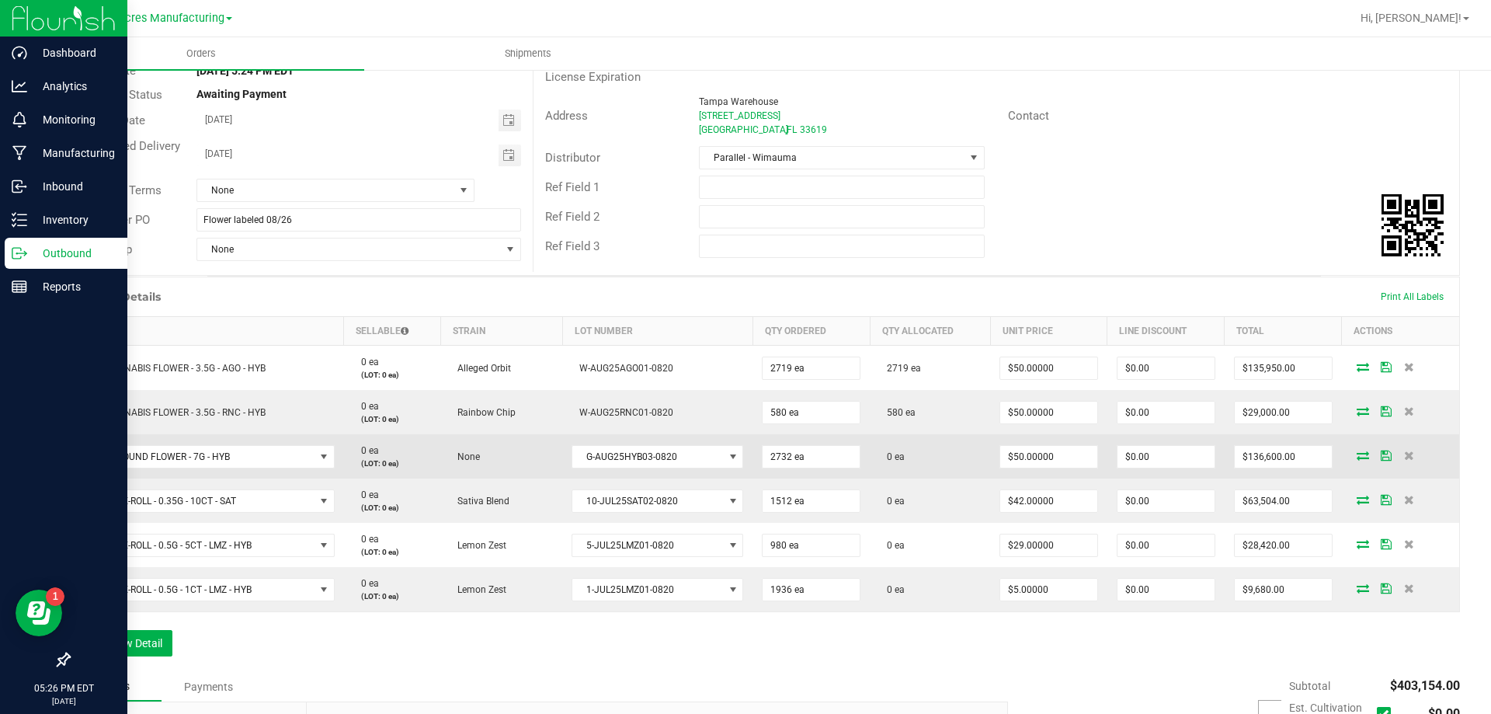
click at [1357, 454] on icon at bounding box center [1363, 454] width 12 height 9
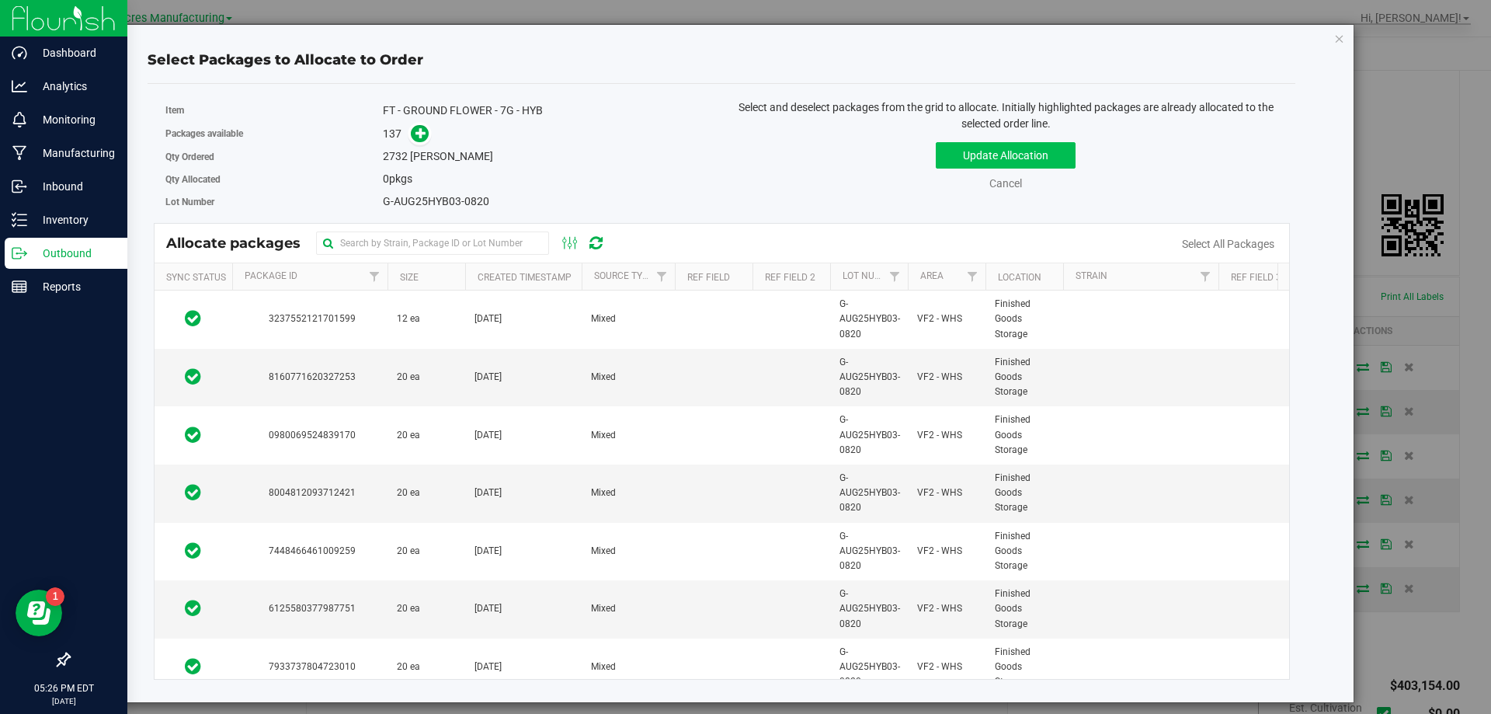
click at [1234, 241] on link "Select All Packages" at bounding box center [1228, 244] width 92 height 12
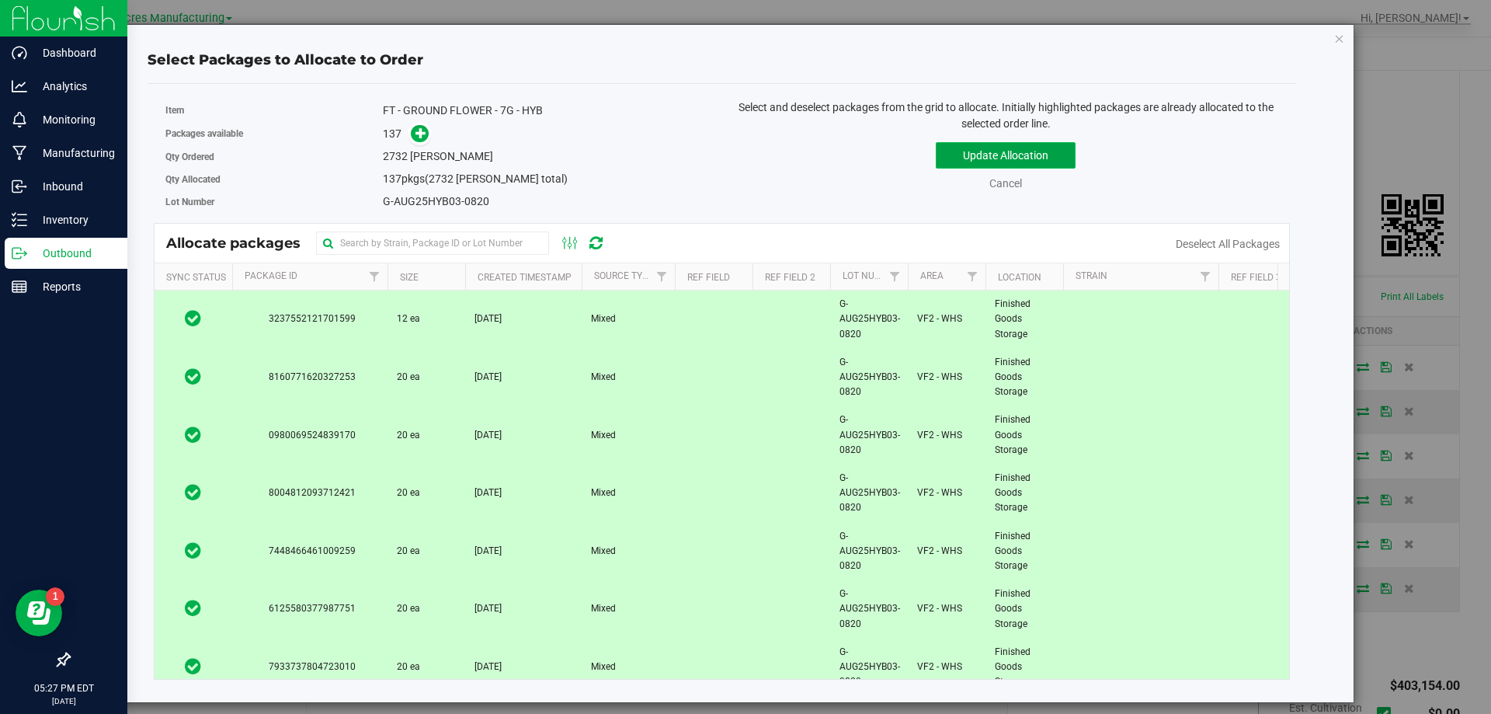
click at [1063, 155] on button "Update Allocation" at bounding box center [1006, 155] width 140 height 26
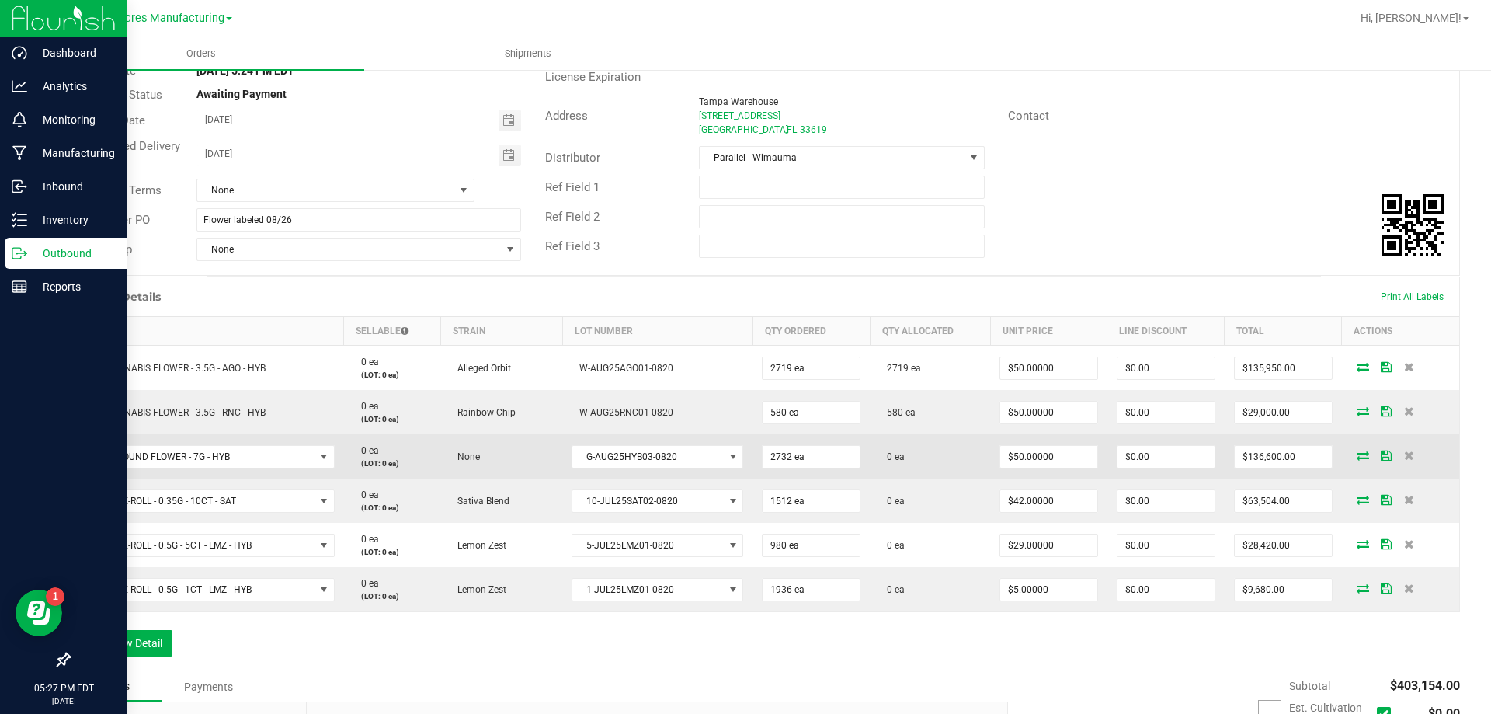
click at [1357, 454] on icon at bounding box center [1363, 454] width 12 height 9
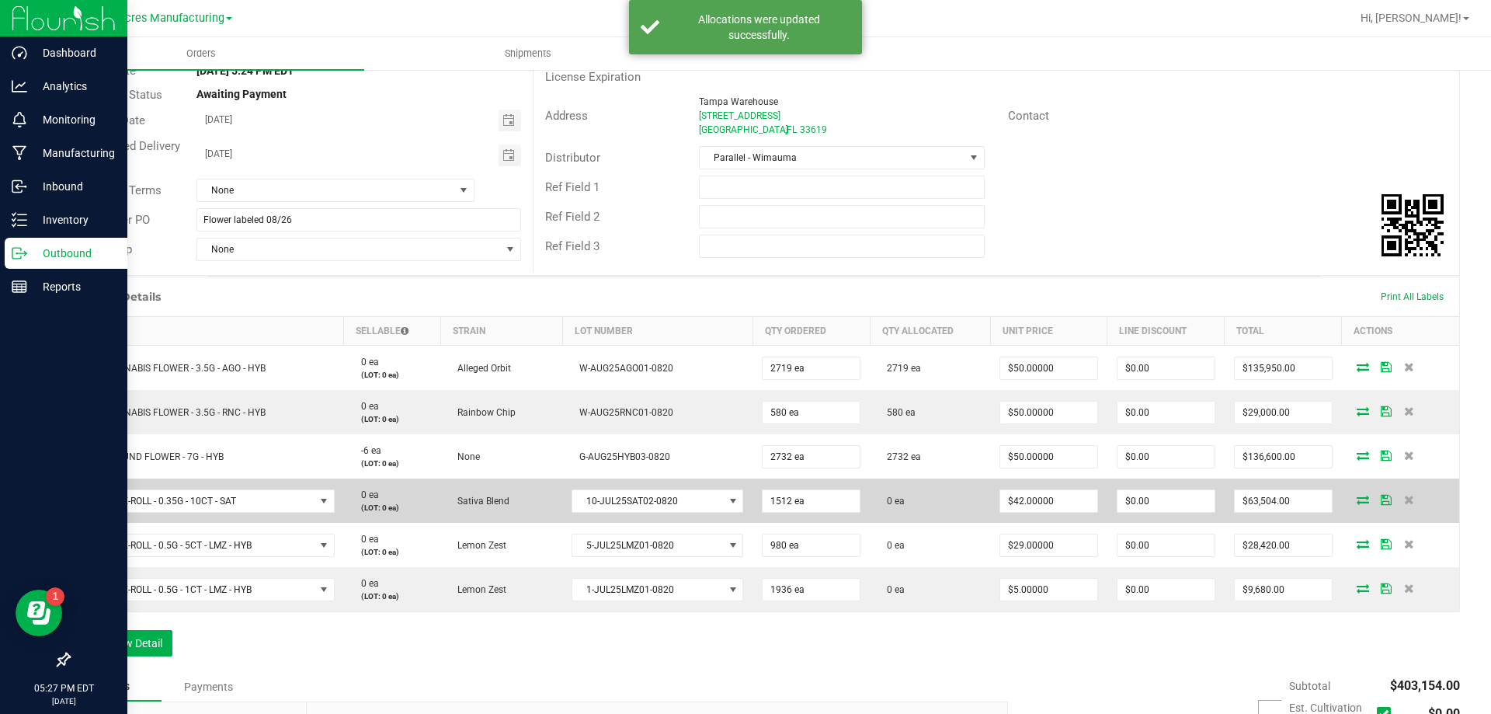
click at [1351, 497] on span at bounding box center [1362, 499] width 23 height 9
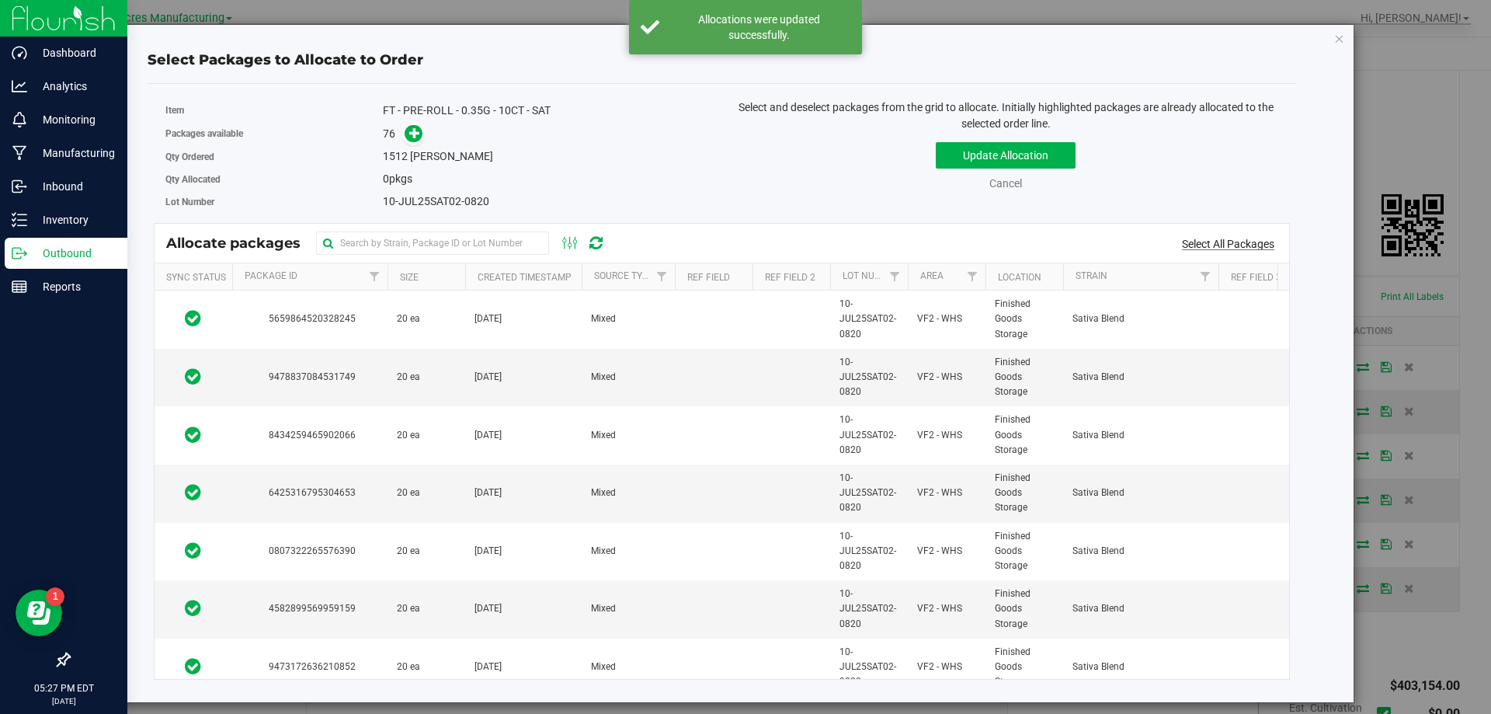
click at [1228, 248] on link "Select All Packages" at bounding box center [1228, 244] width 92 height 12
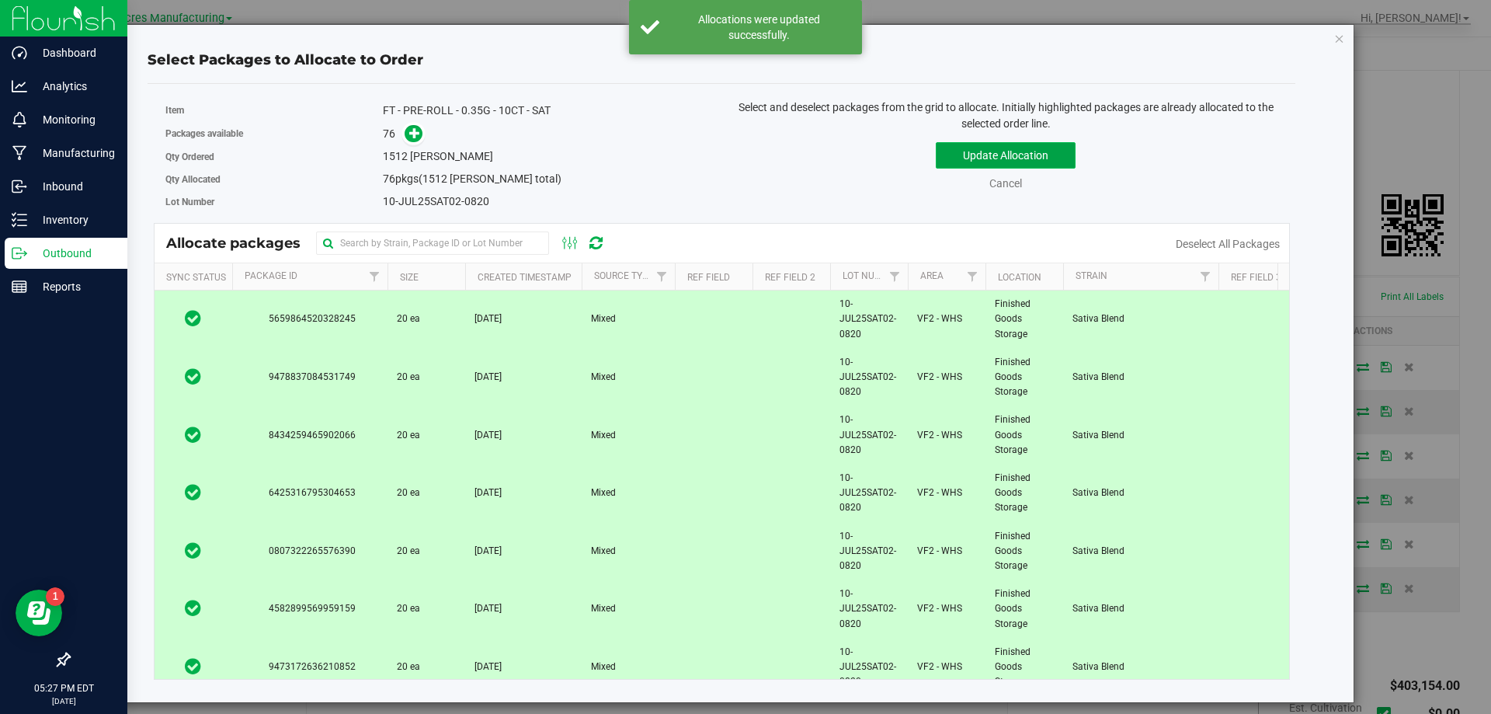
click at [1042, 163] on button "Update Allocation" at bounding box center [1006, 155] width 140 height 26
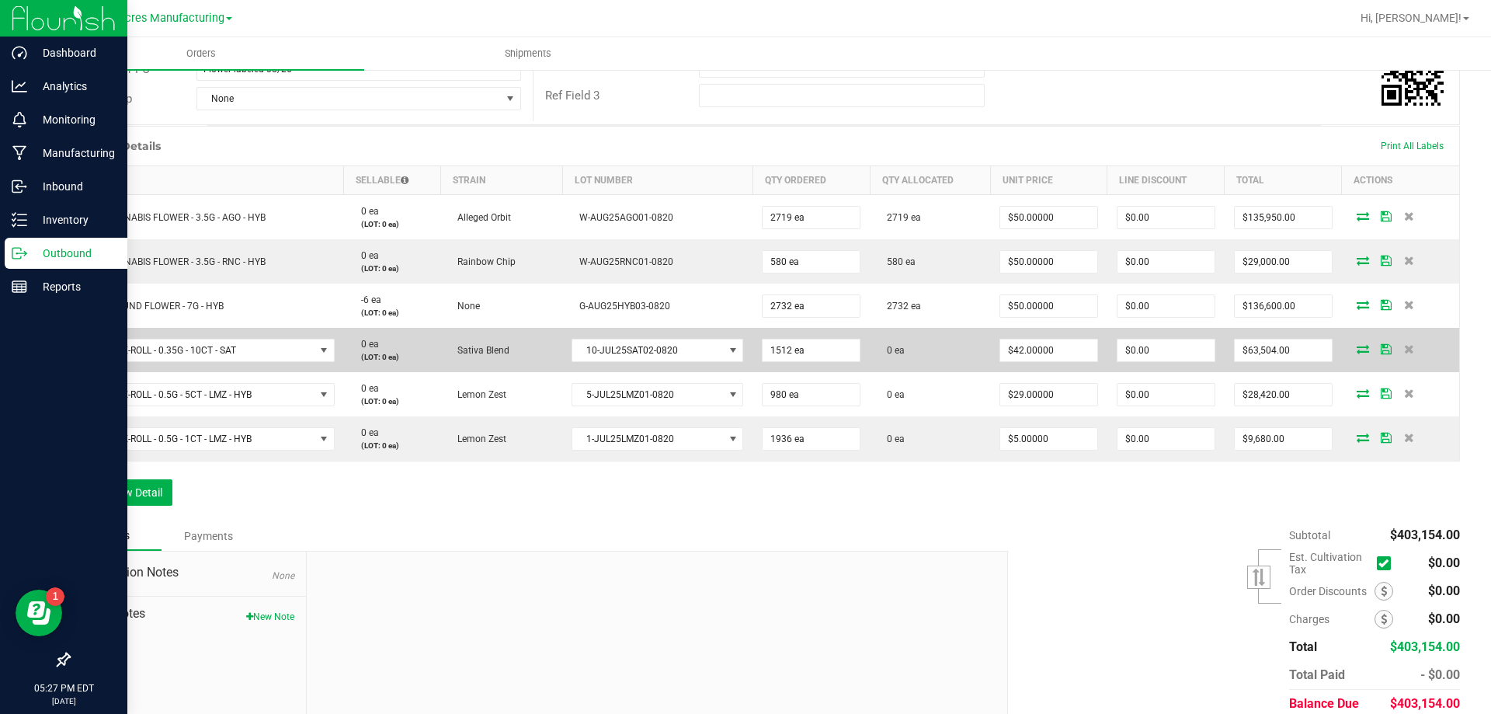
scroll to position [311, 0]
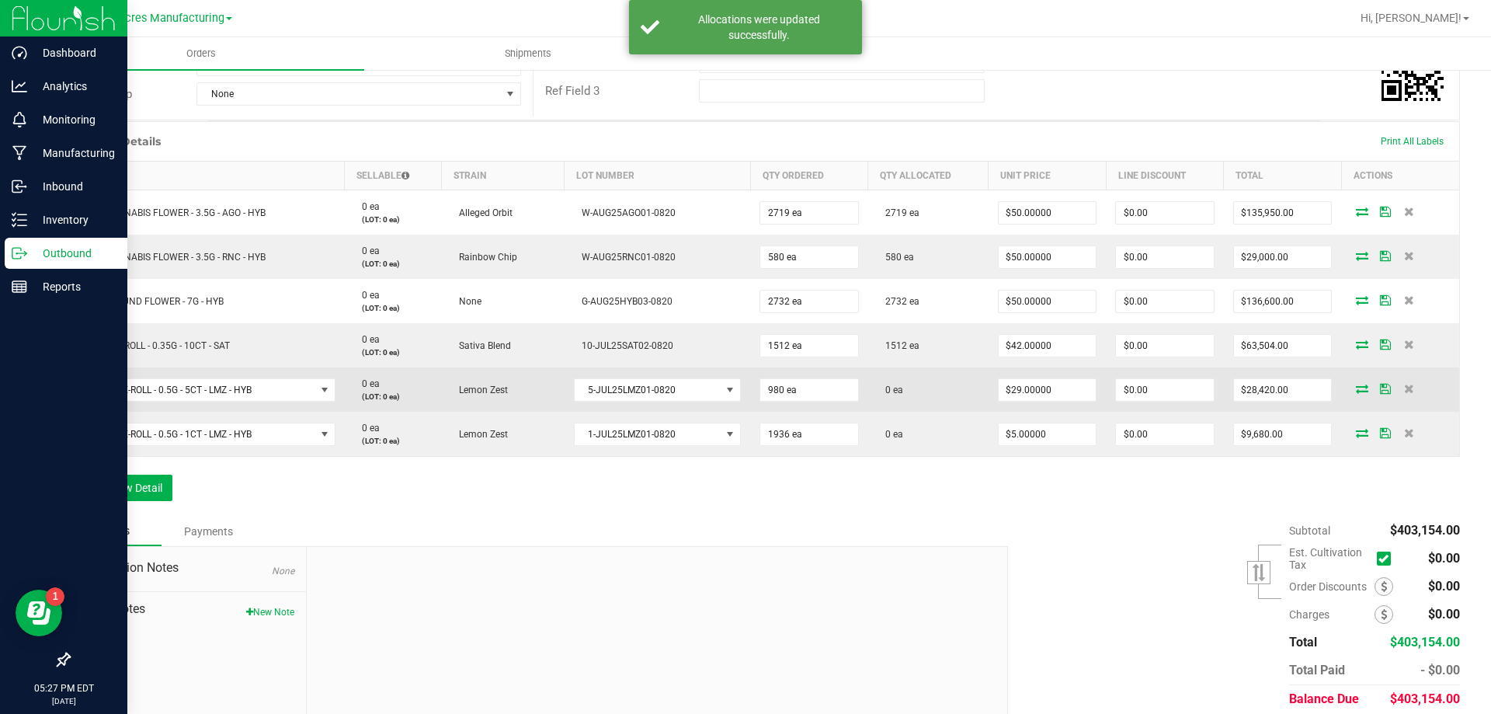
click at [1356, 391] on icon at bounding box center [1362, 388] width 12 height 9
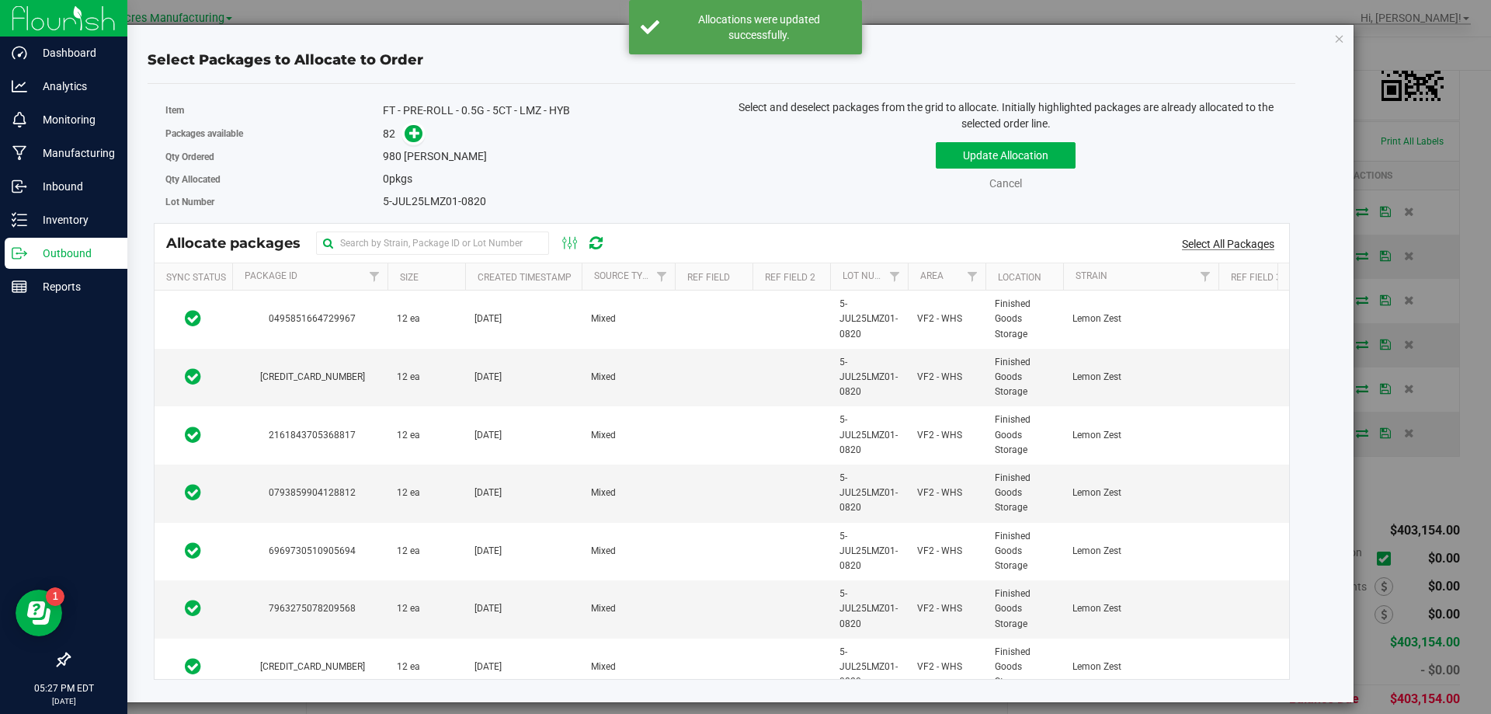
click at [1226, 250] on link "Select All Packages" at bounding box center [1228, 244] width 92 height 12
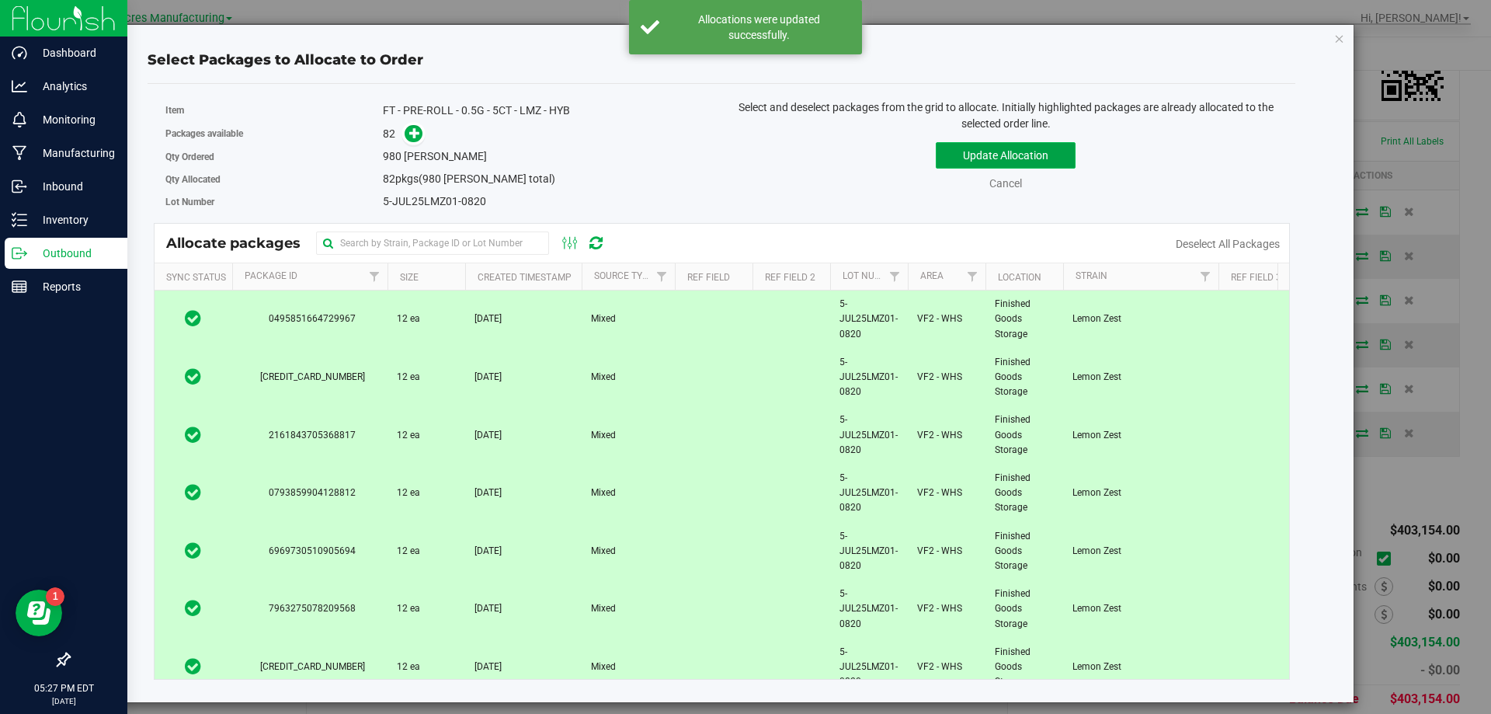
click at [1049, 154] on button "Update Allocation" at bounding box center [1006, 155] width 140 height 26
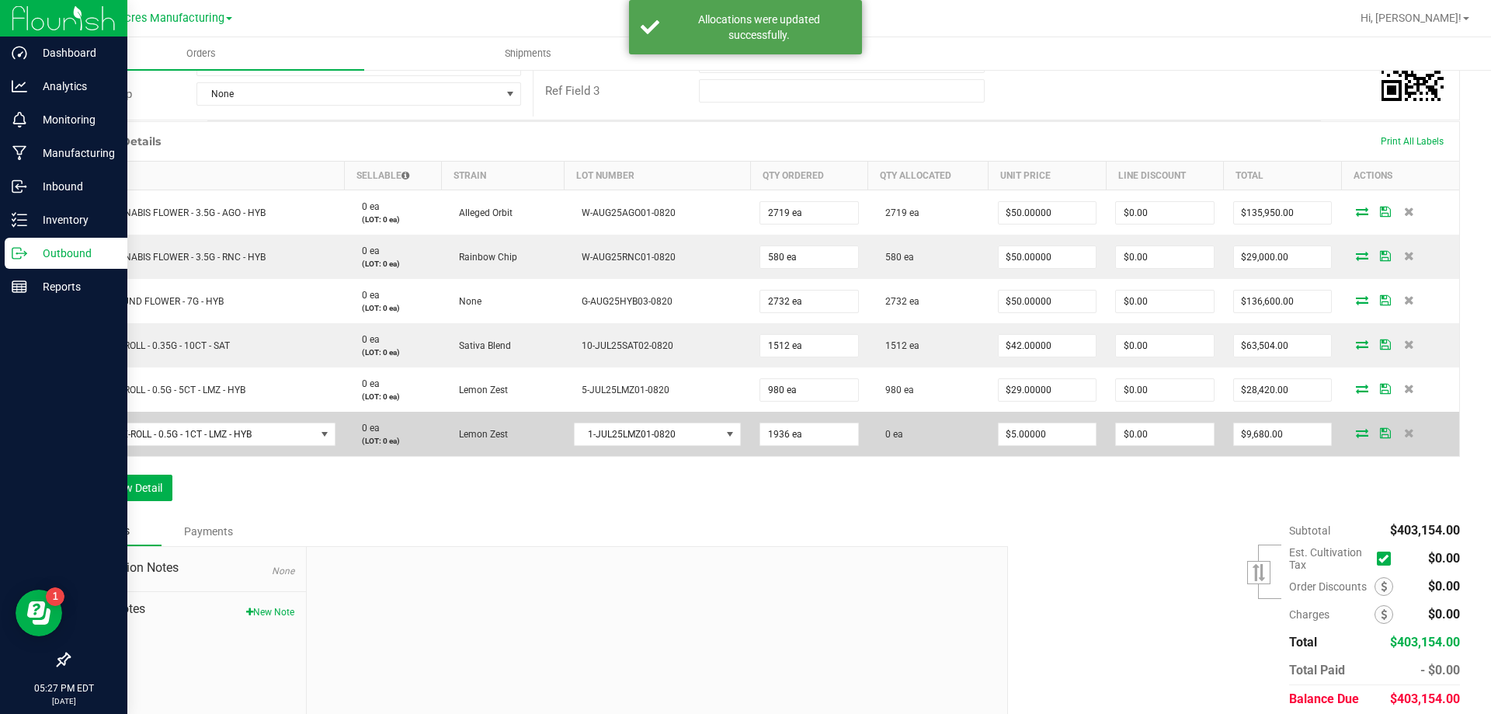
click at [1356, 433] on icon at bounding box center [1362, 432] width 12 height 9
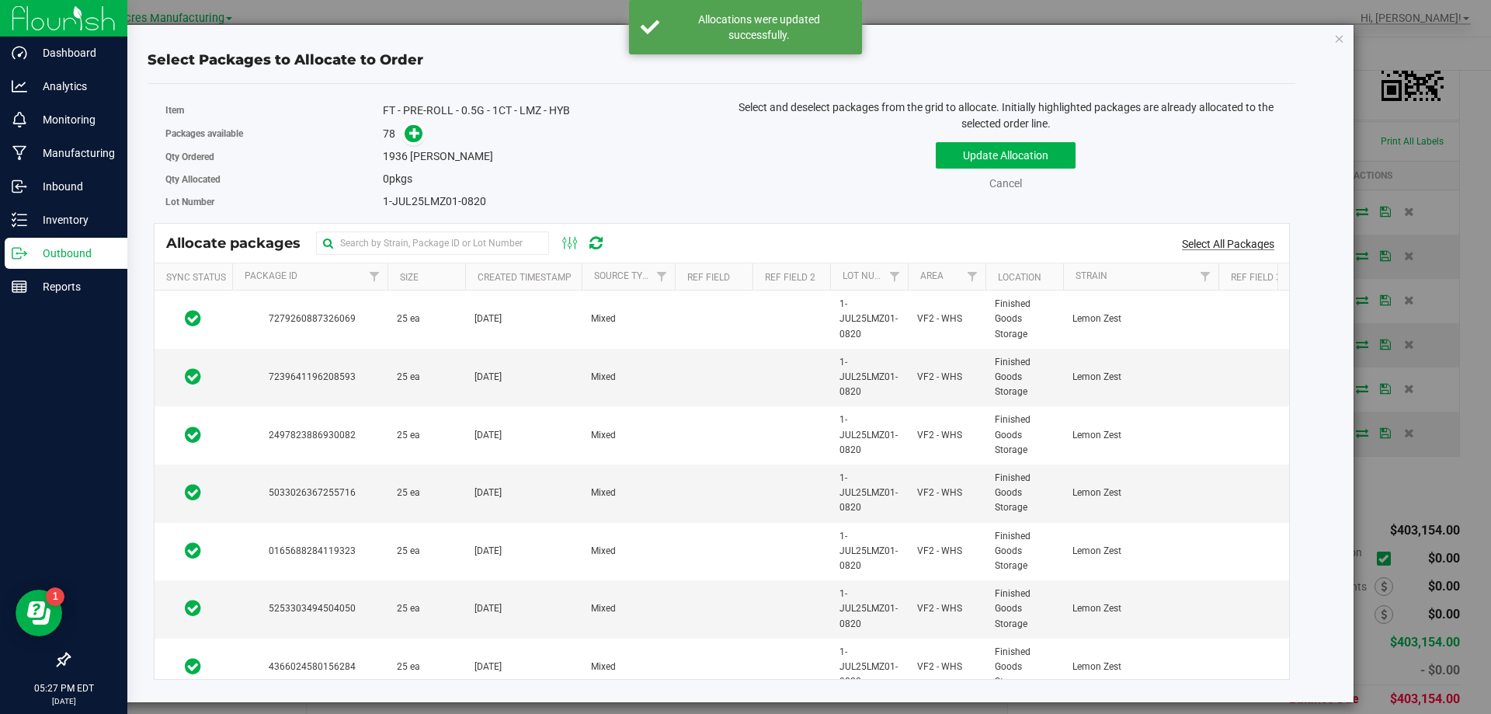
click at [1266, 238] on link "Select All Packages" at bounding box center [1228, 244] width 92 height 12
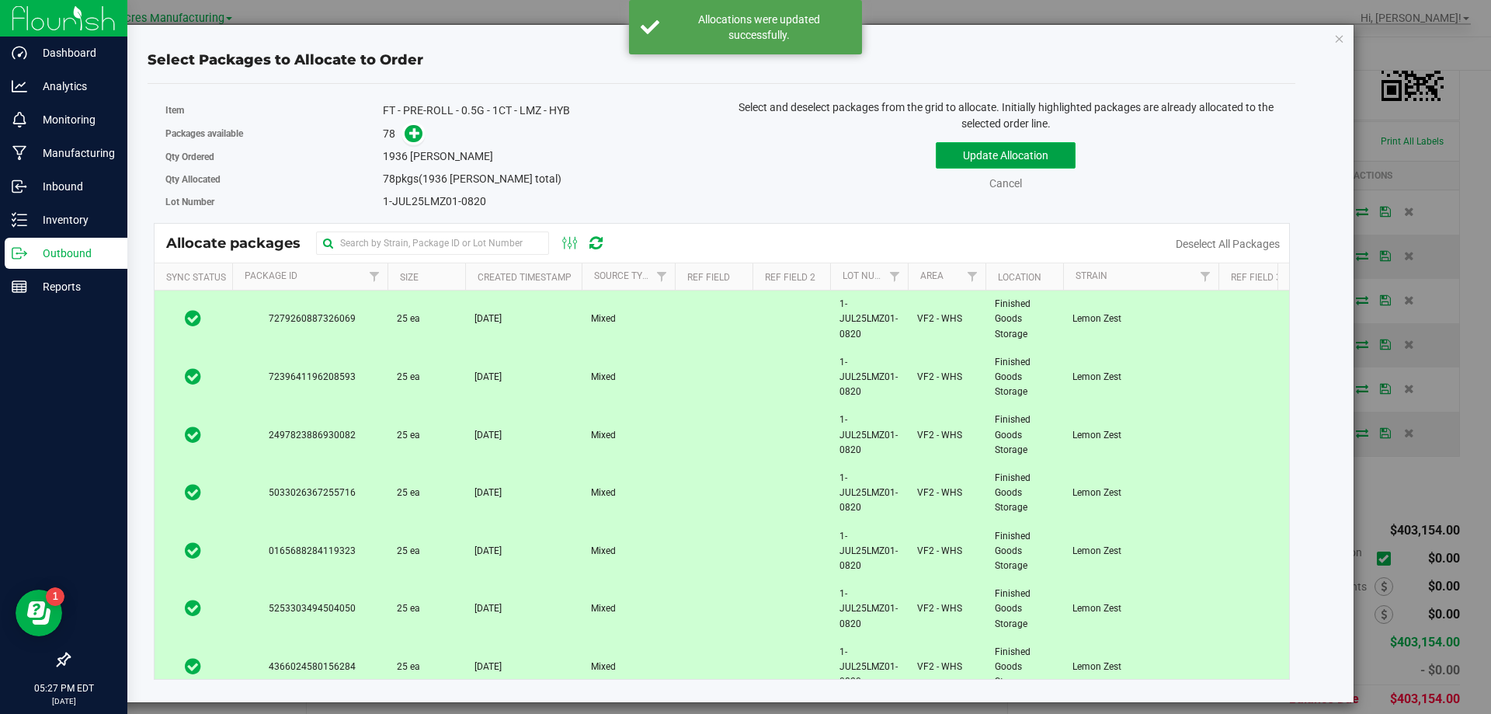
click at [1046, 149] on button "Update Allocation" at bounding box center [1006, 155] width 140 height 26
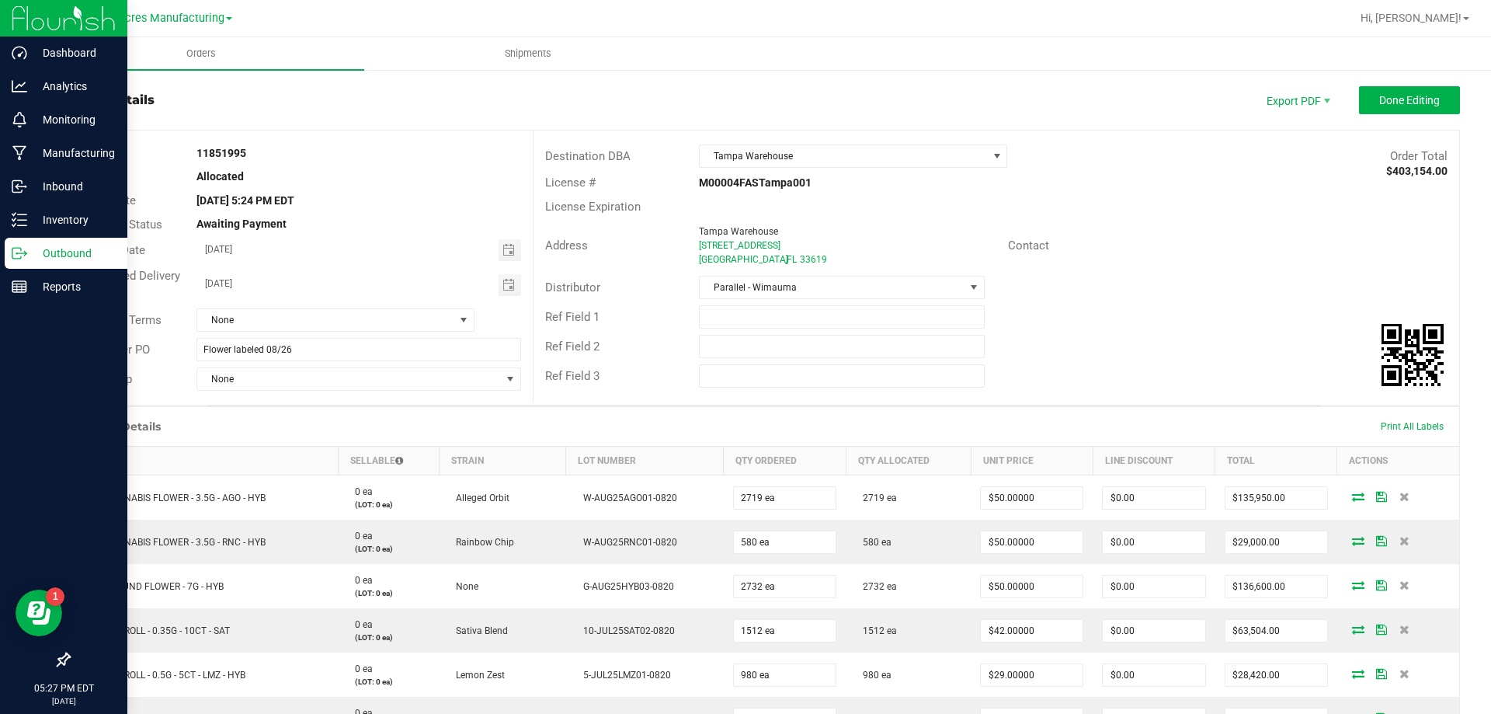
scroll to position [0, 0]
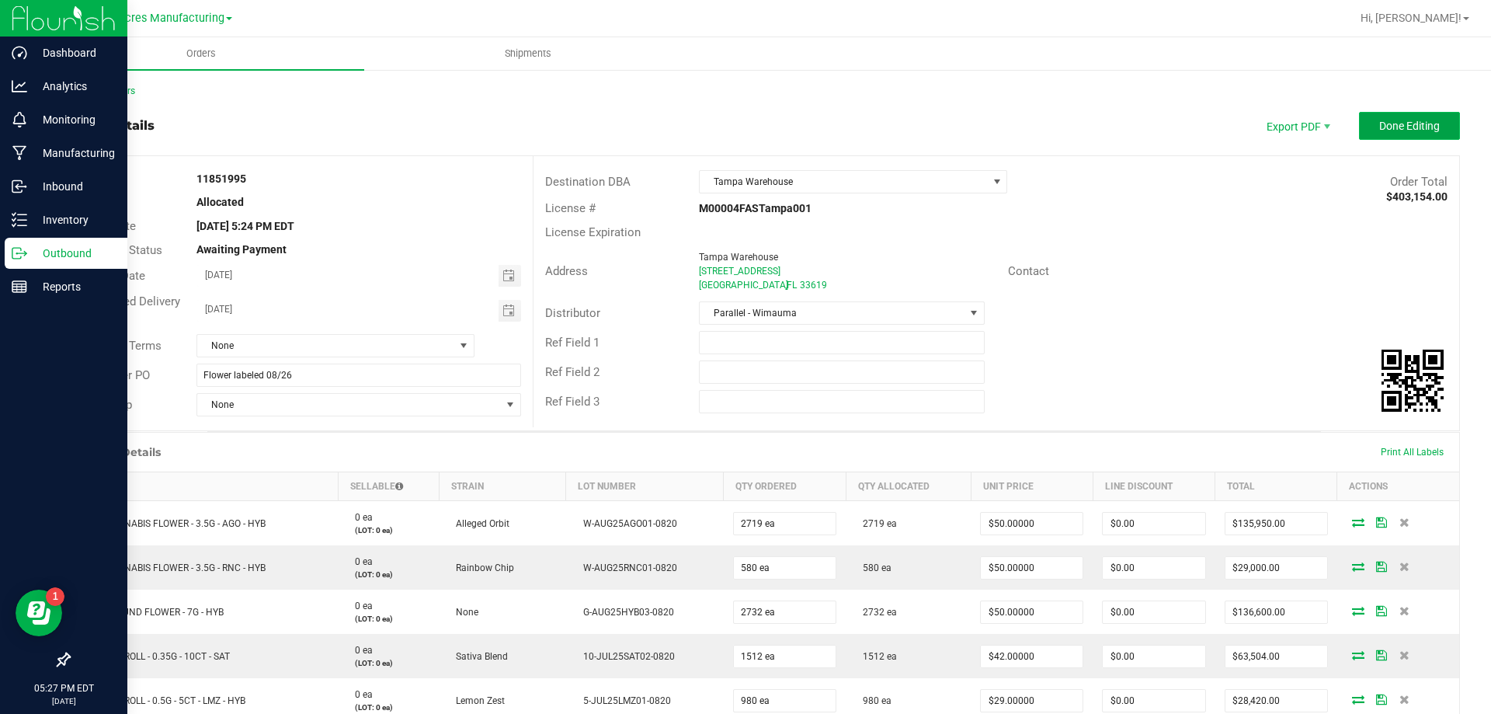
click at [1418, 121] on span "Done Editing" at bounding box center [1409, 126] width 61 height 12
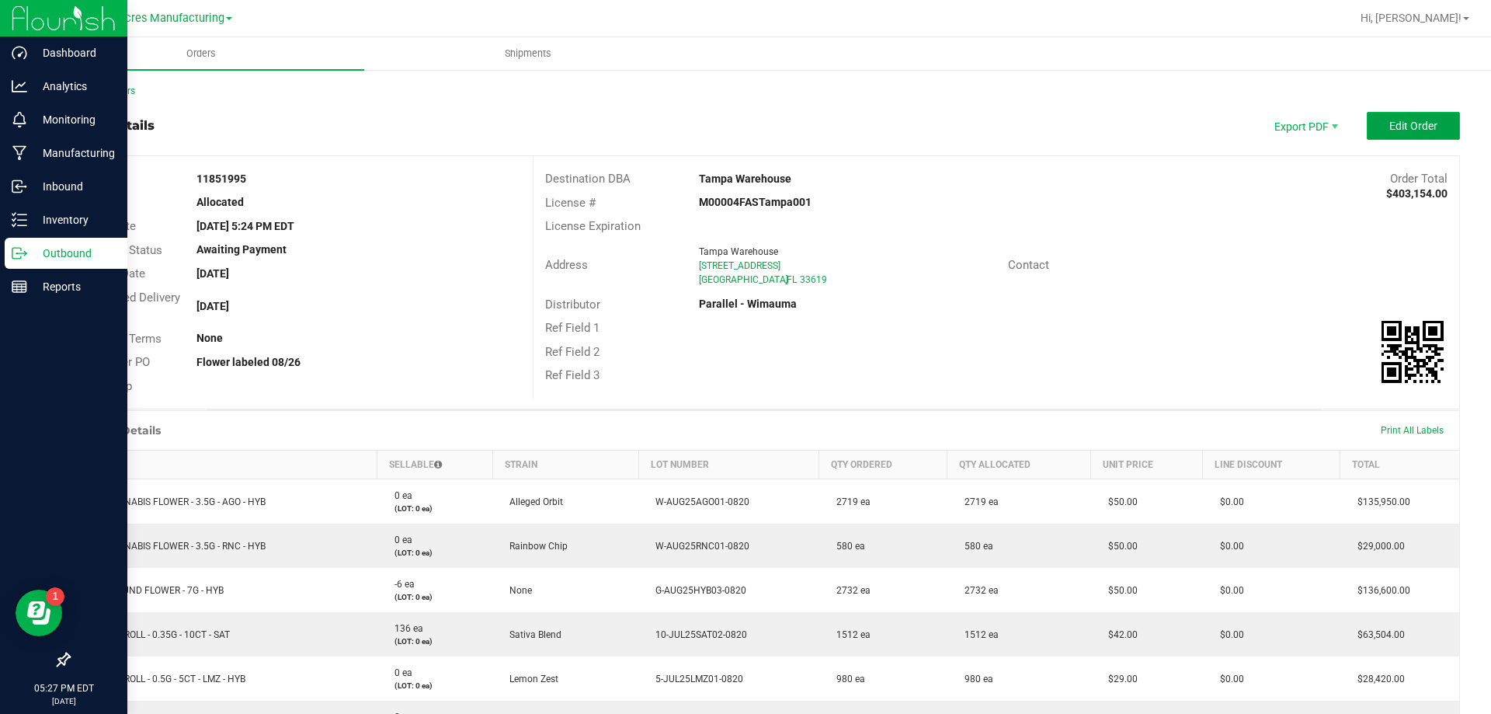
click at [1418, 127] on span "Edit Order" at bounding box center [1414, 126] width 48 height 12
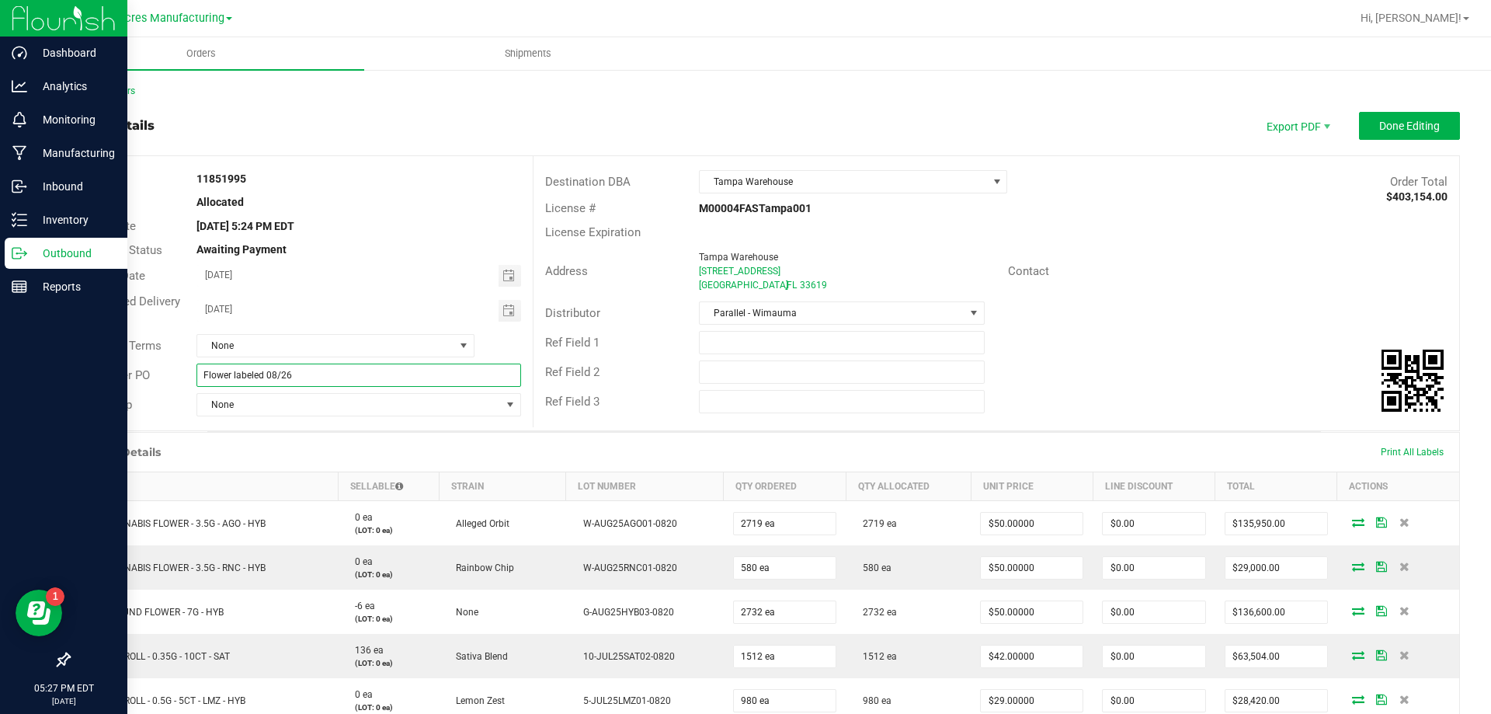
click at [232, 374] on input "Flower labeled 08/26" at bounding box center [359, 375] width 324 height 23
type input "Flower / MIPs labeled 08/26"
click at [1384, 118] on button "Done Editing" at bounding box center [1409, 126] width 101 height 28
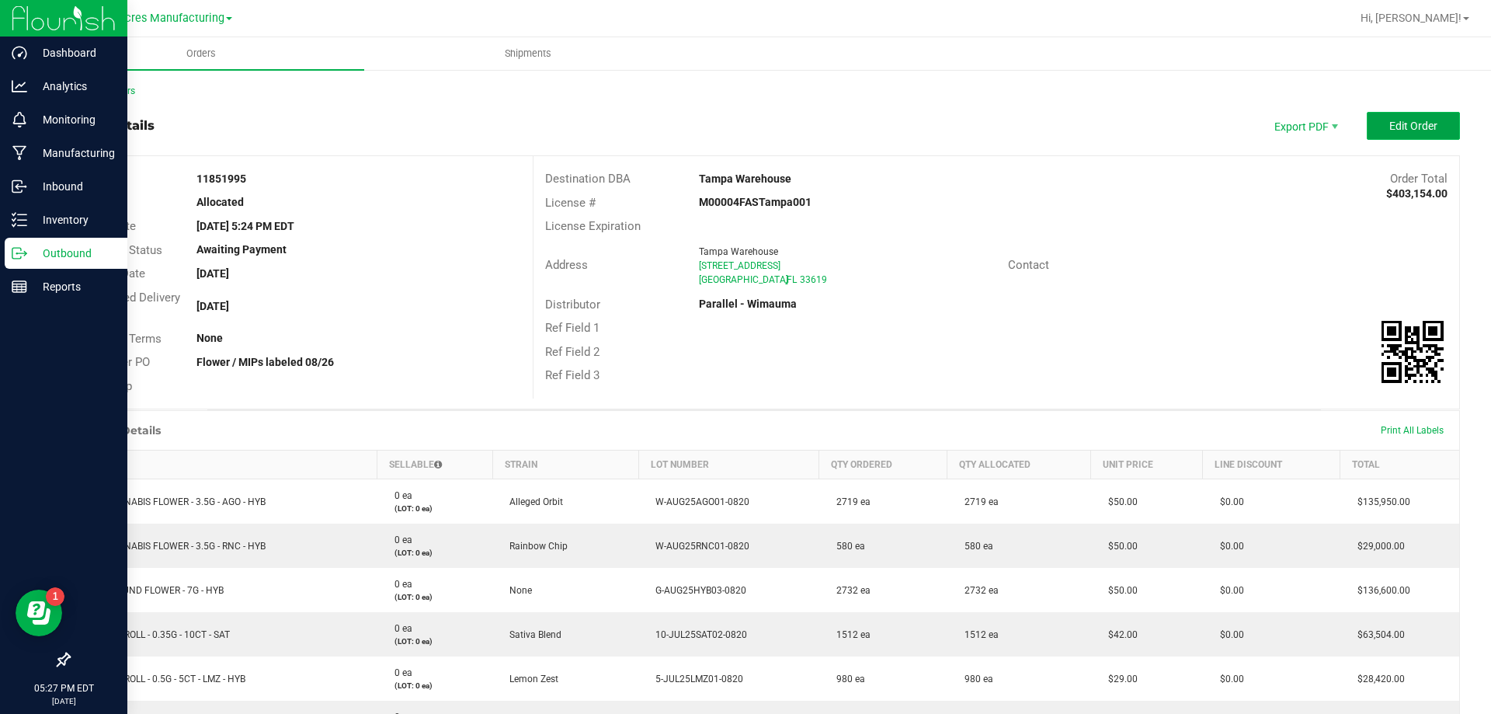
click at [1418, 137] on button "Edit Order" at bounding box center [1413, 126] width 93 height 28
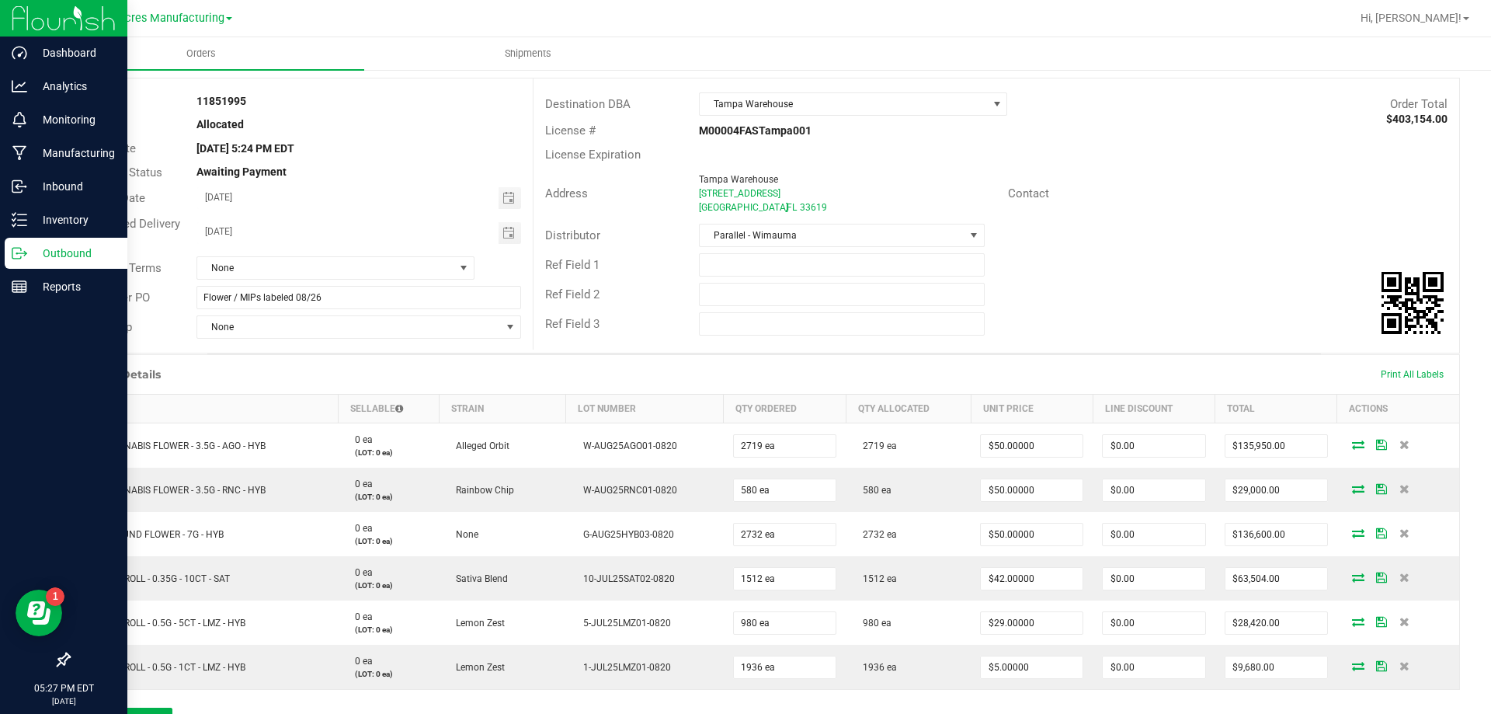
scroll to position [368, 0]
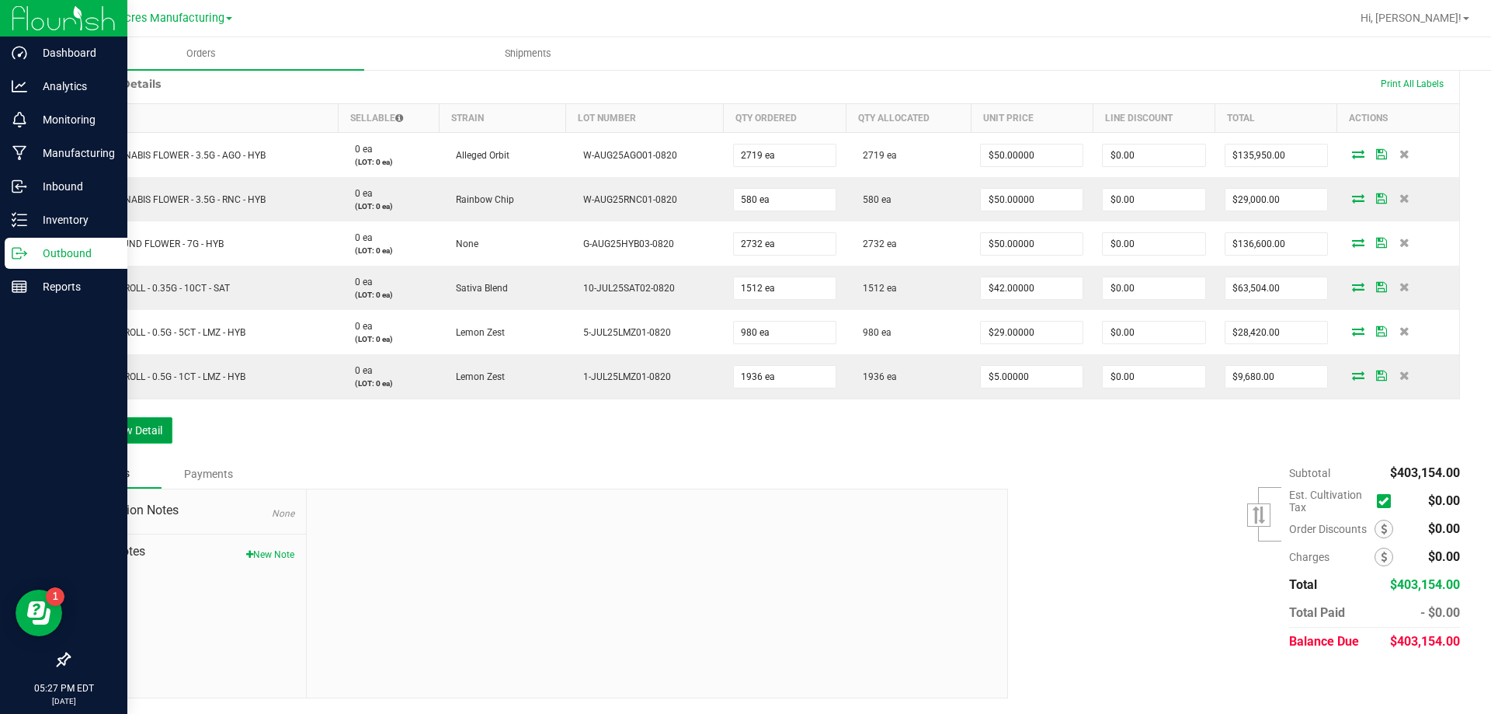
click at [144, 438] on button "Add New Detail" at bounding box center [120, 430] width 104 height 26
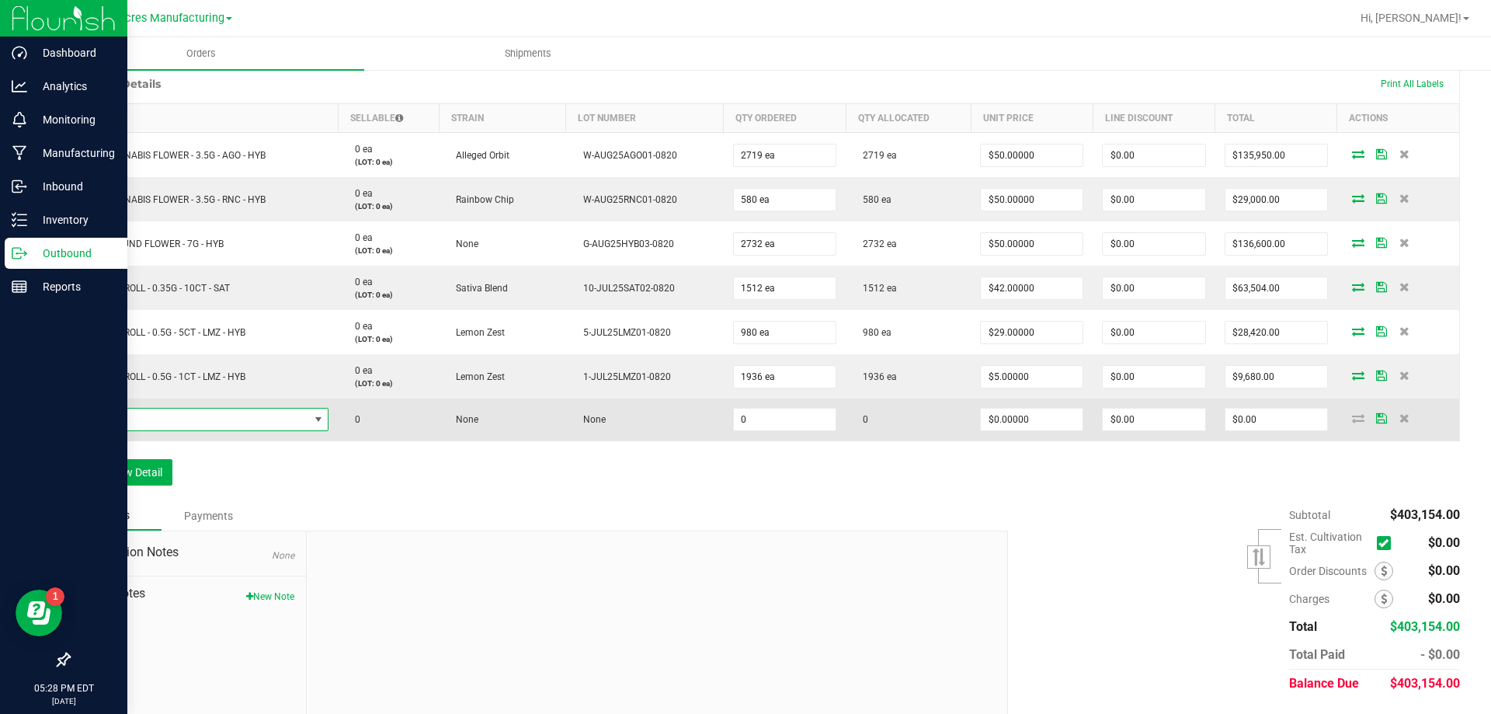
click at [247, 412] on span "NO DATA FOUND" at bounding box center [194, 420] width 229 height 22
type input "FT - VAPE CART DISTILLATE - 1G - PEX - HYB"
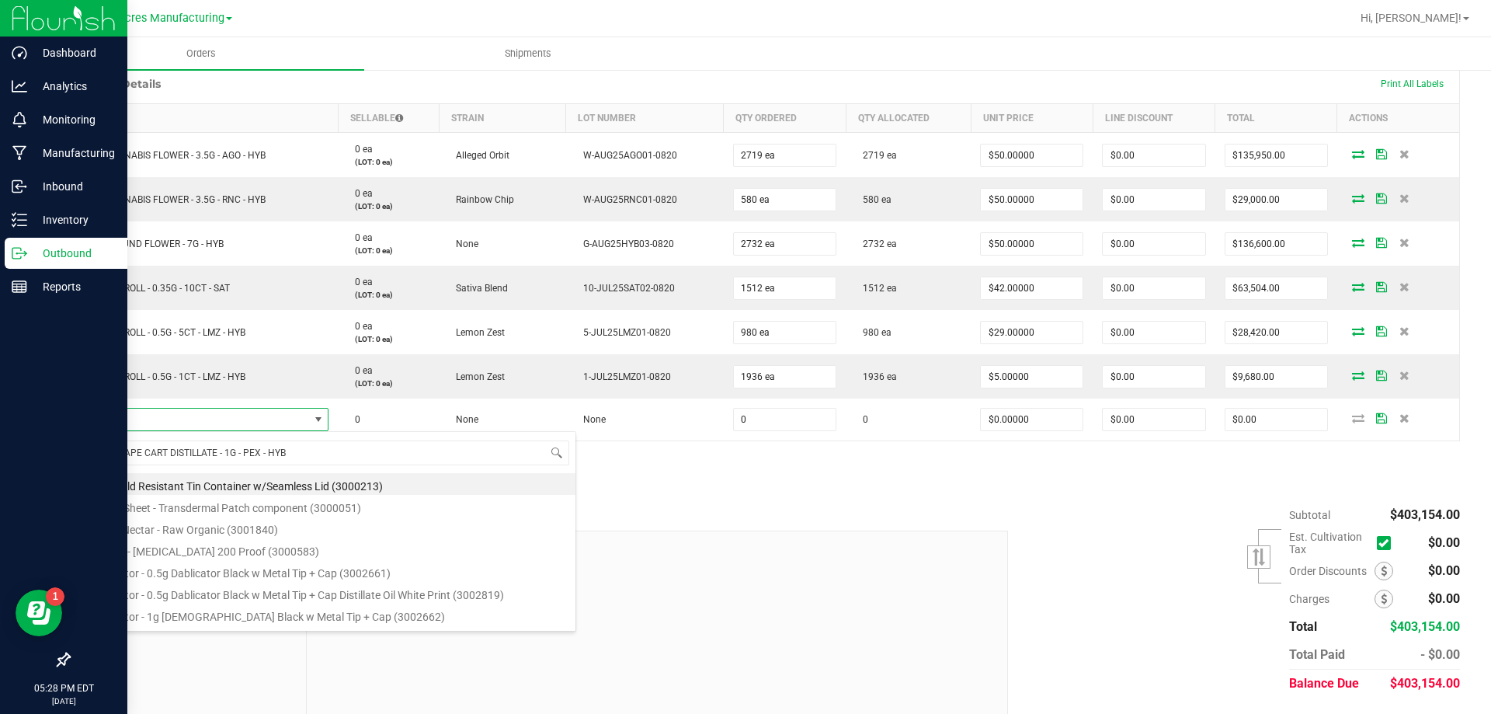
scroll to position [23, 246]
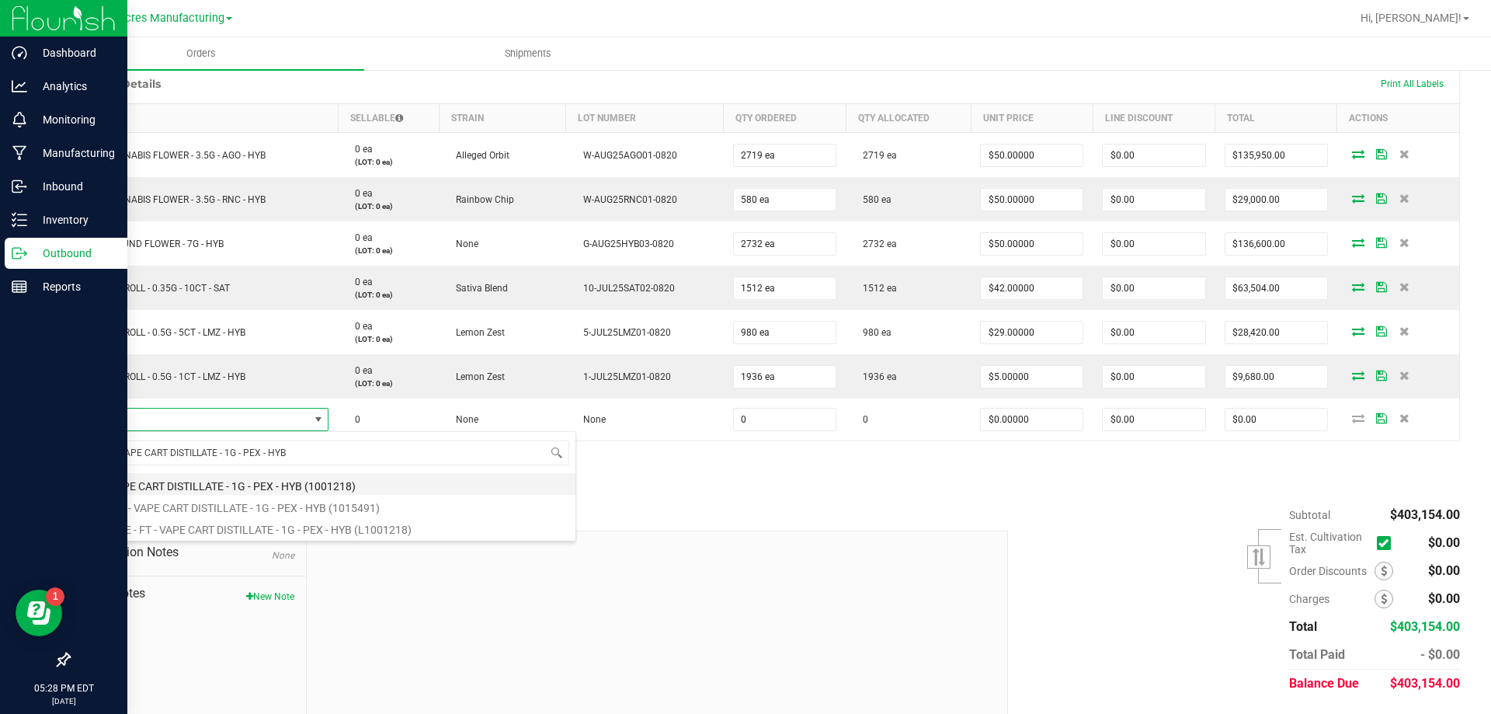
click at [219, 491] on li "FT - VAPE CART DISTILLATE - 1G - PEX - HYB (1001218)" at bounding box center [328, 484] width 496 height 22
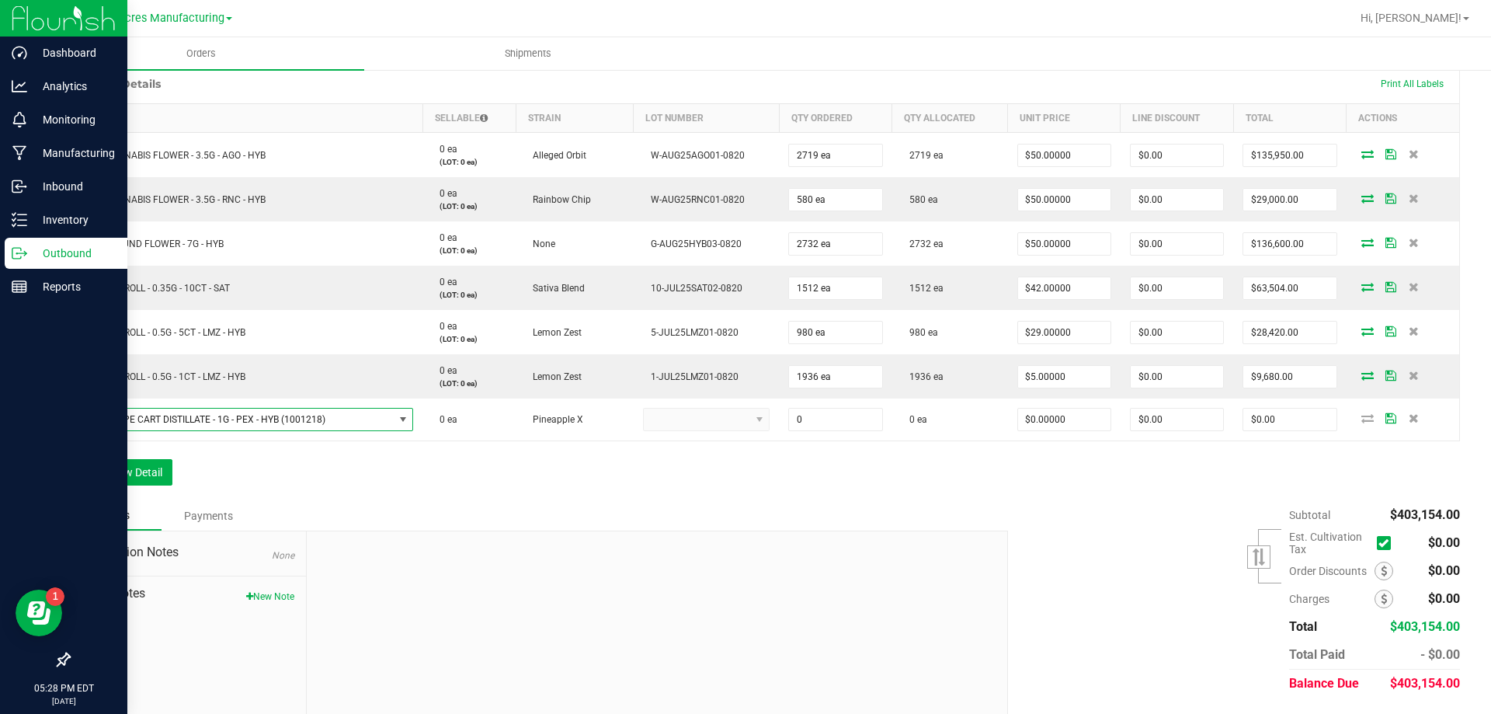
type input "0 ea"
type input "$90.00000"
click at [99, 471] on button "Add New Detail" at bounding box center [120, 472] width 104 height 26
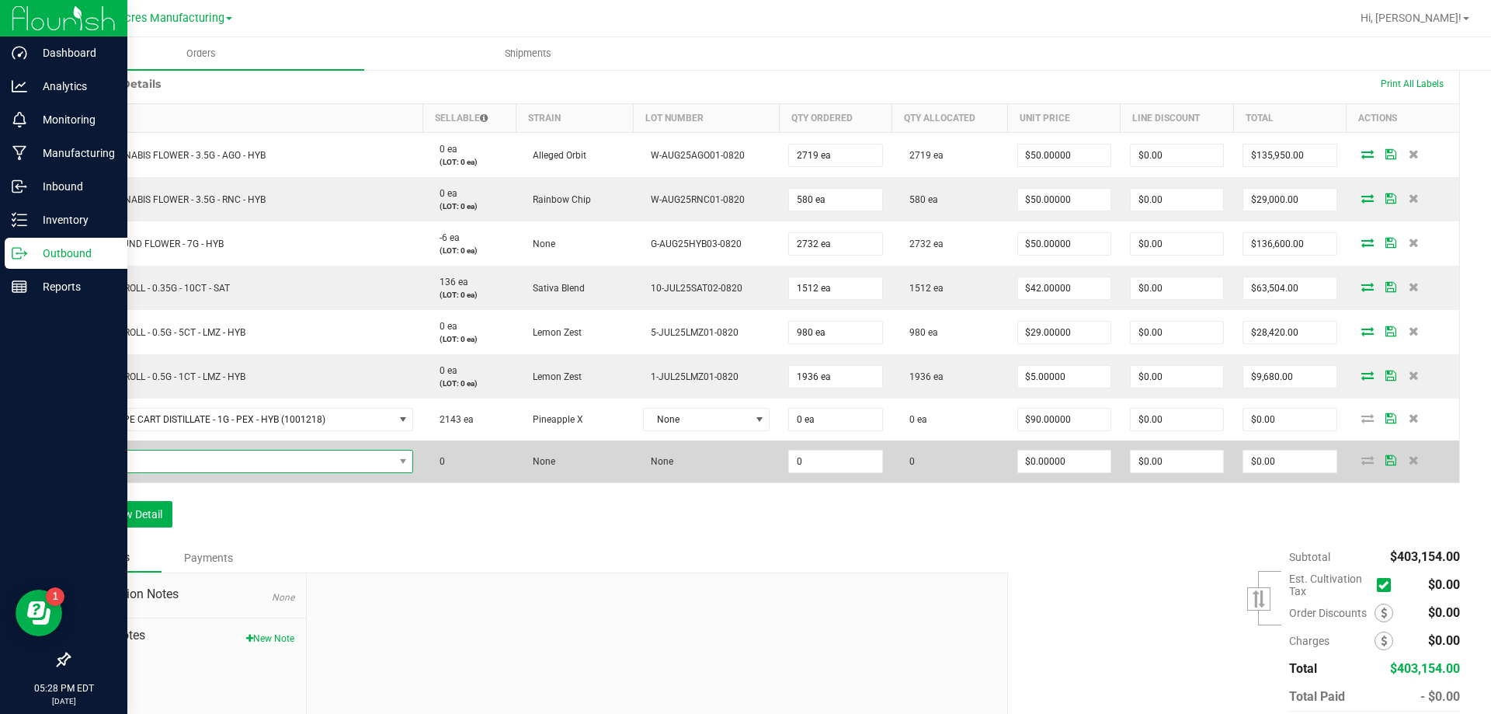
click at [189, 462] on span "NO DATA FOUND" at bounding box center [237, 461] width 314 height 22
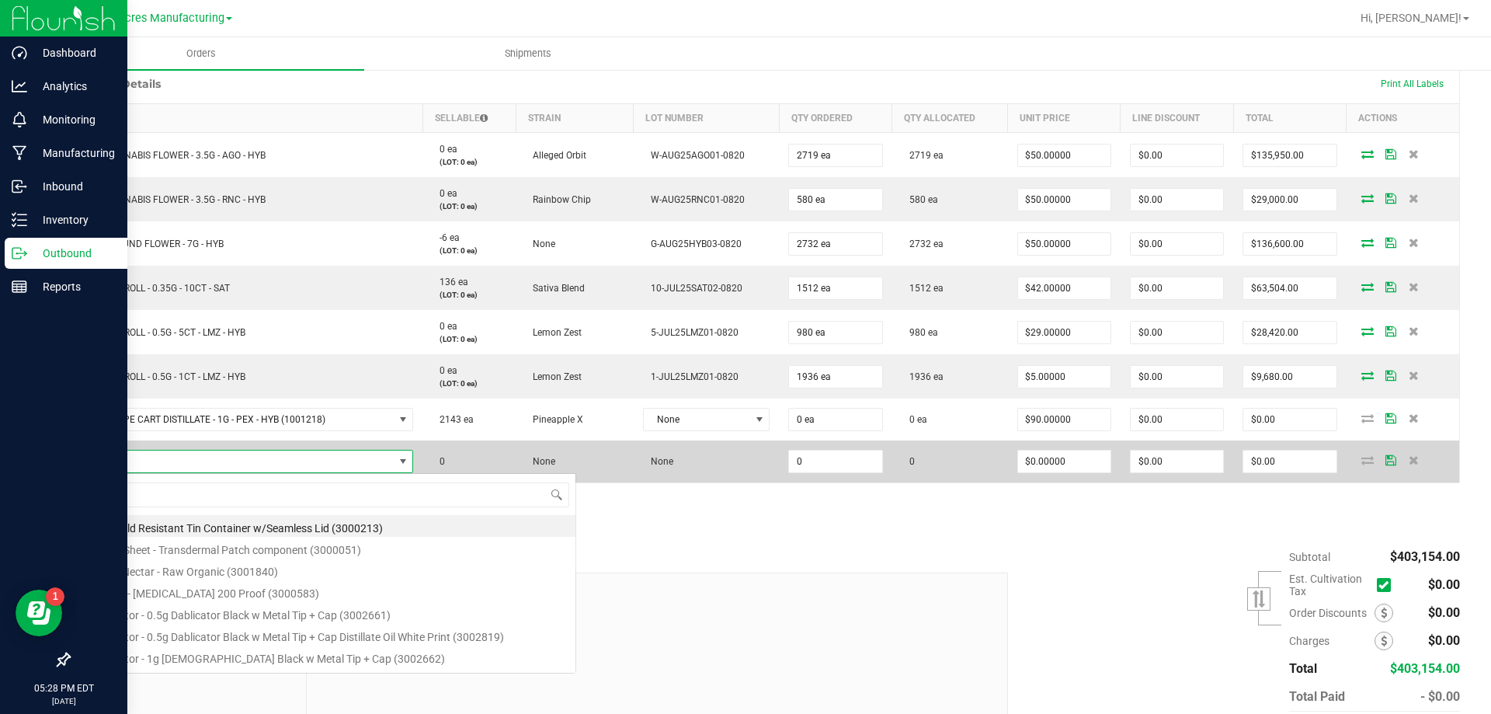
scroll to position [23, 328]
type input "FT - VAPE CART DISTILLATE - 0.5G - PEX - HYB"
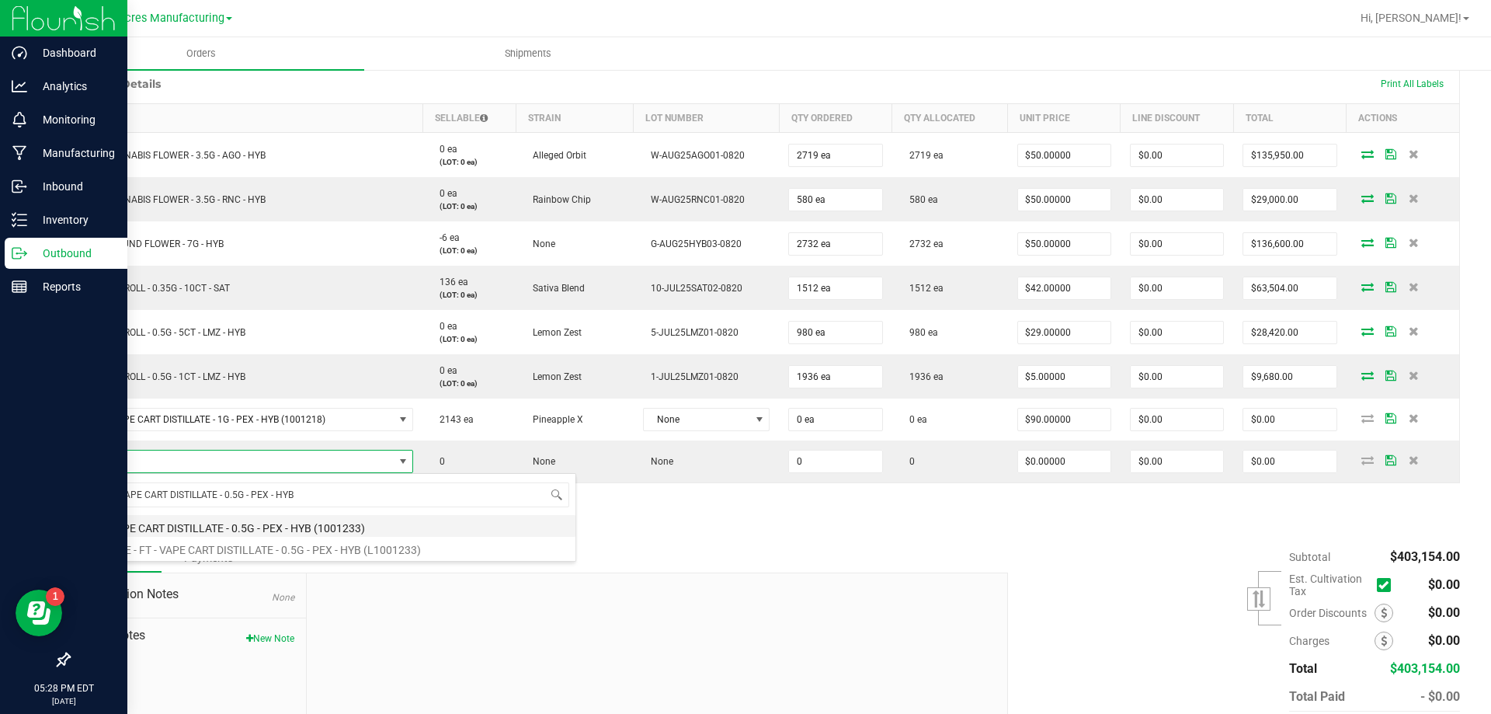
click at [217, 522] on li "FT - VAPE CART DISTILLATE - 0.5G - PEX - HYB (1001233)" at bounding box center [328, 526] width 496 height 22
type input "0 ea"
type input "$50.00000"
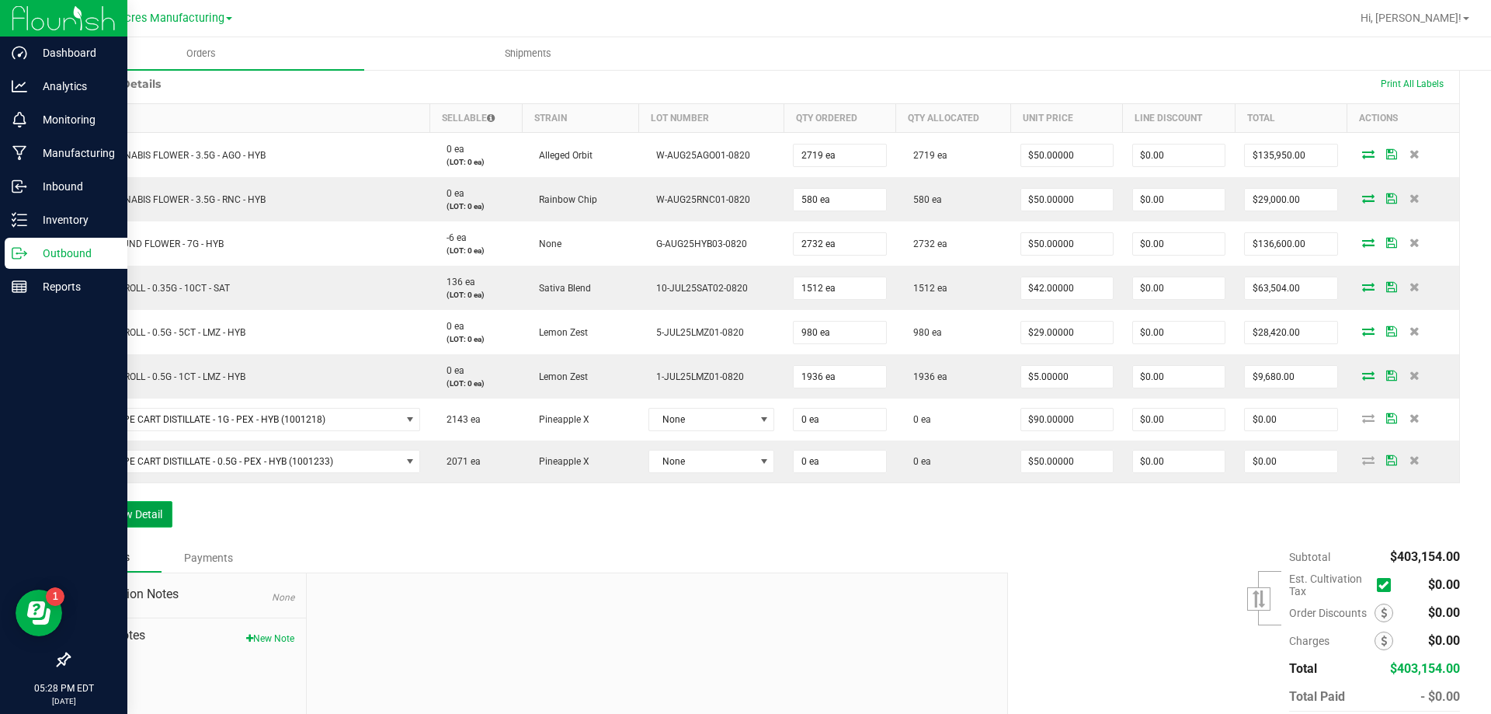
click at [108, 503] on button "Add New Detail" at bounding box center [120, 514] width 104 height 26
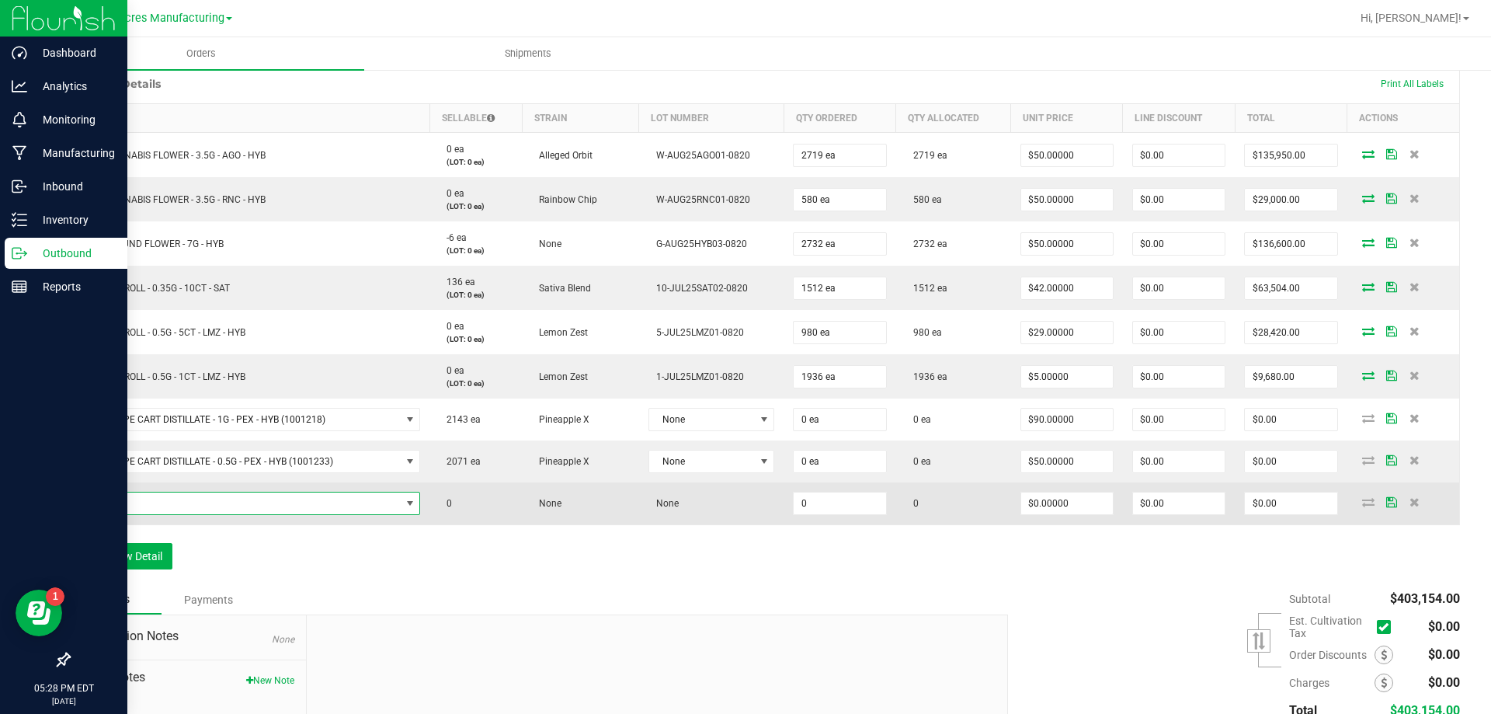
click at [409, 499] on span "NO DATA FOUND" at bounding box center [410, 503] width 12 height 12
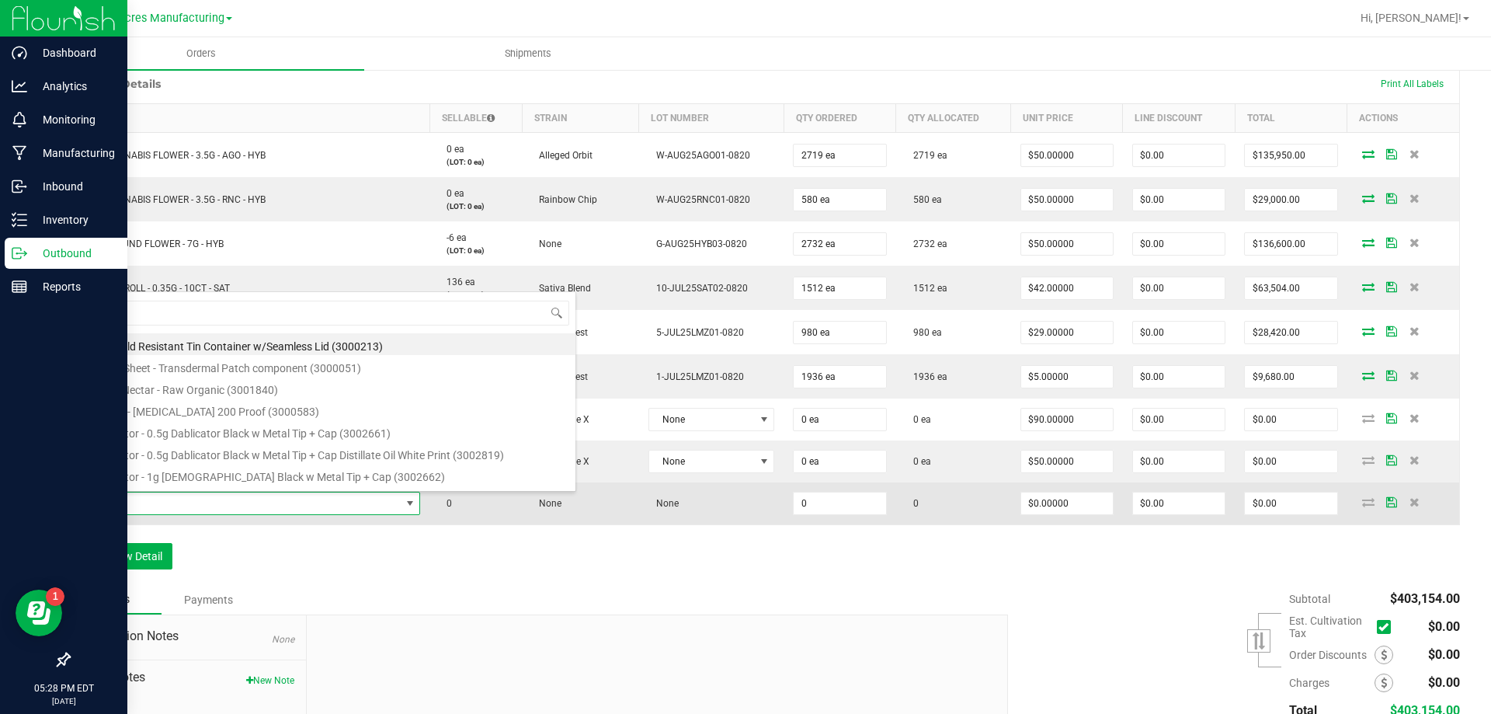
scroll to position [23, 334]
type input "SW - TINCTURE - 30ML - 600MG - ZEN - 1CBD-4THC"
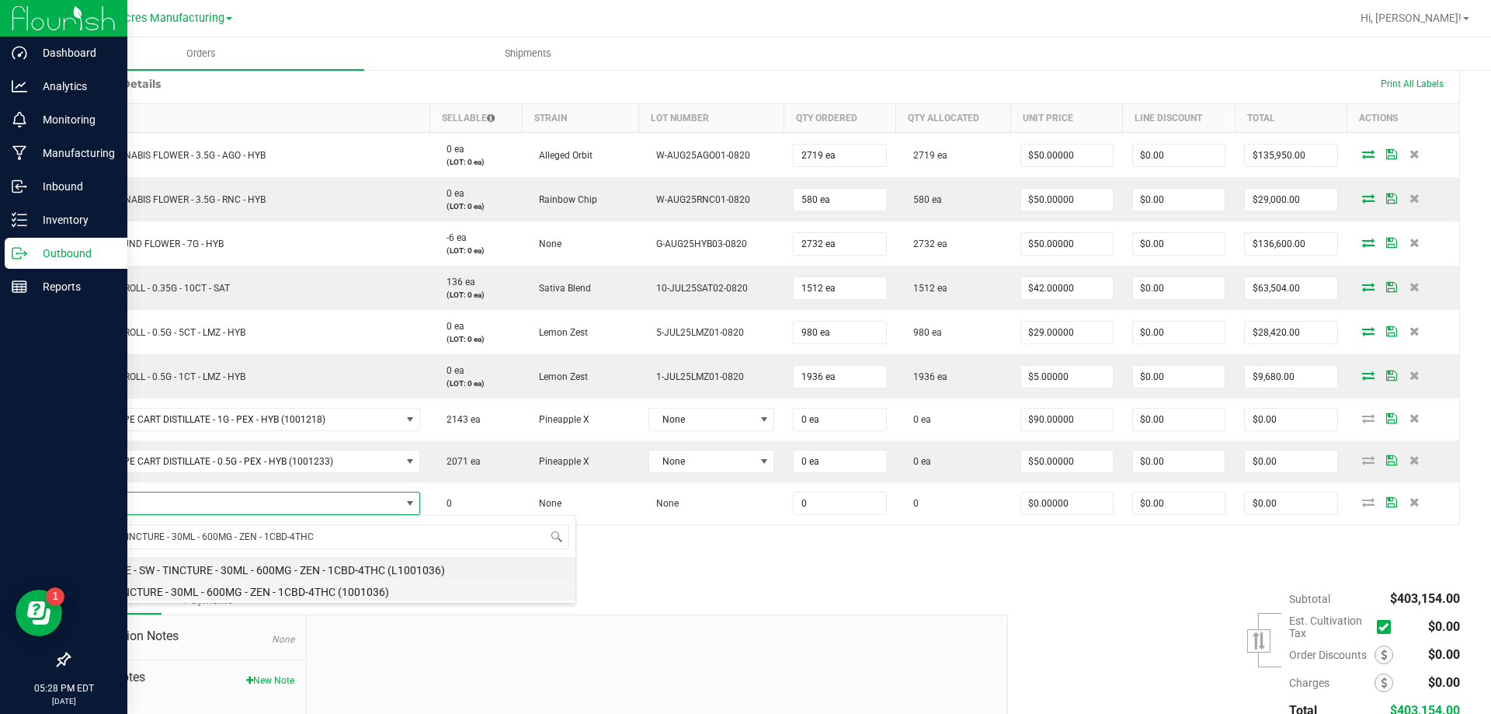
click at [357, 595] on li "SW - TINCTURE - 30ML - 600MG - ZEN - 1CBD-4THC (1001036)" at bounding box center [328, 590] width 496 height 22
type input "0 ea"
type input "$80.00000"
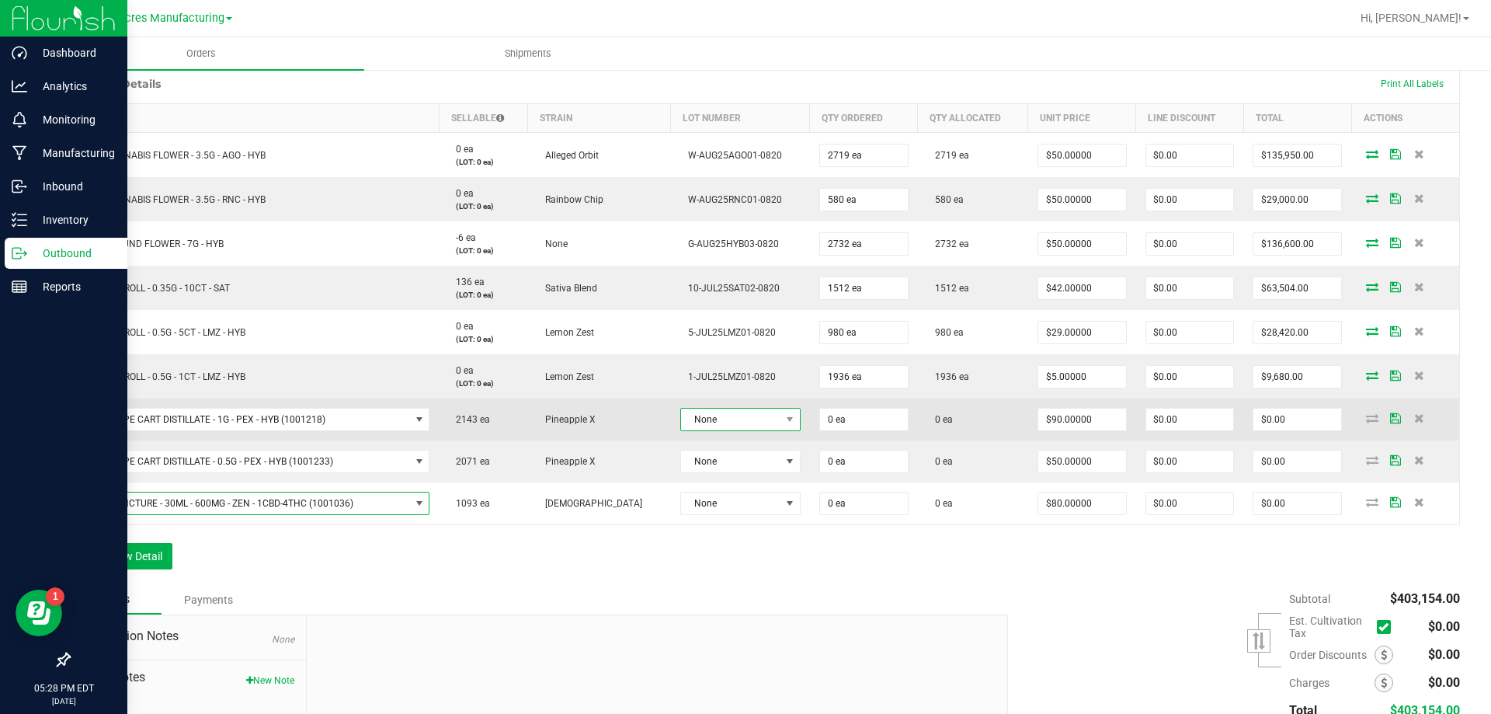
click at [681, 420] on span "None" at bounding box center [730, 420] width 99 height 22
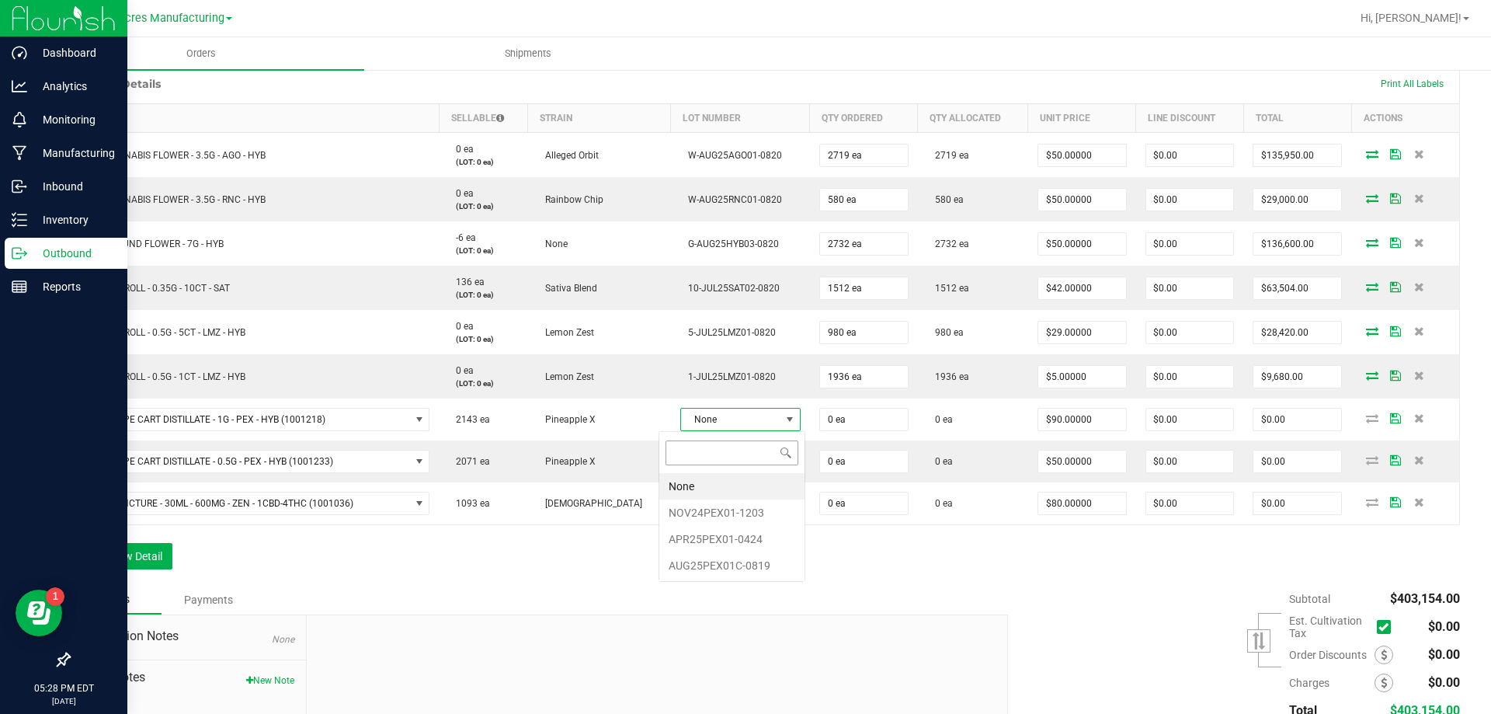
scroll to position [23, 121]
click at [723, 568] on li "AUG25PEX01C-0819" at bounding box center [731, 565] width 145 height 26
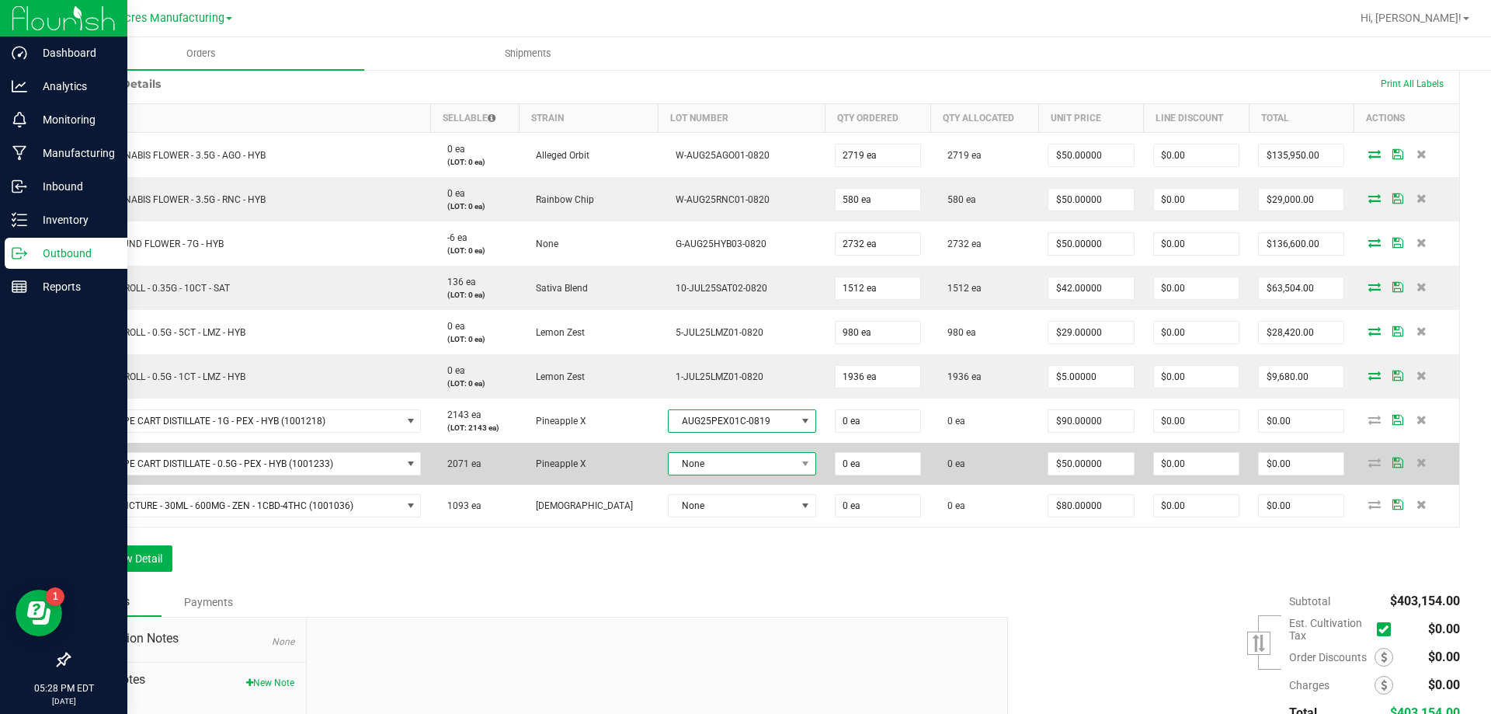
click at [732, 470] on span "None" at bounding box center [732, 464] width 127 height 22
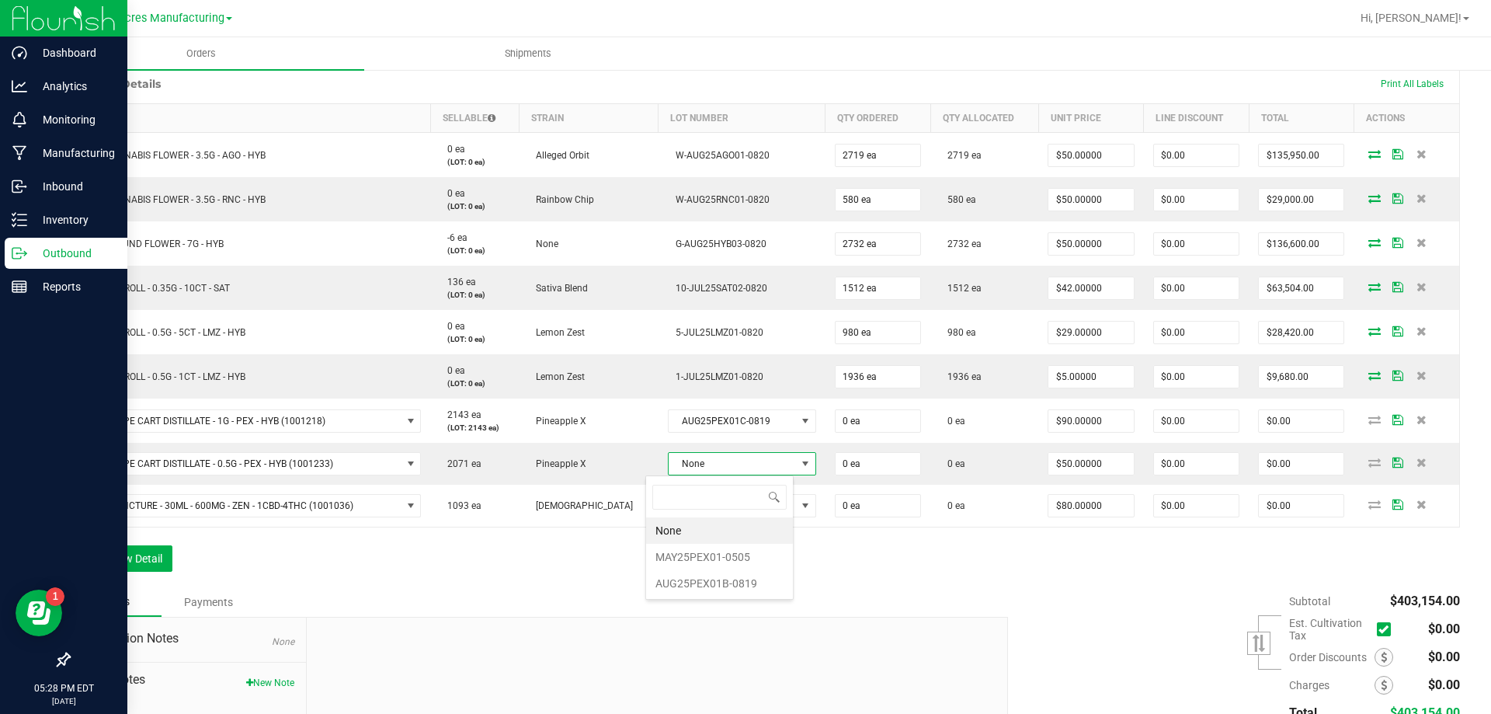
scroll to position [23, 148]
click at [725, 586] on li "AUG25PEX01B-0819" at bounding box center [719, 583] width 147 height 26
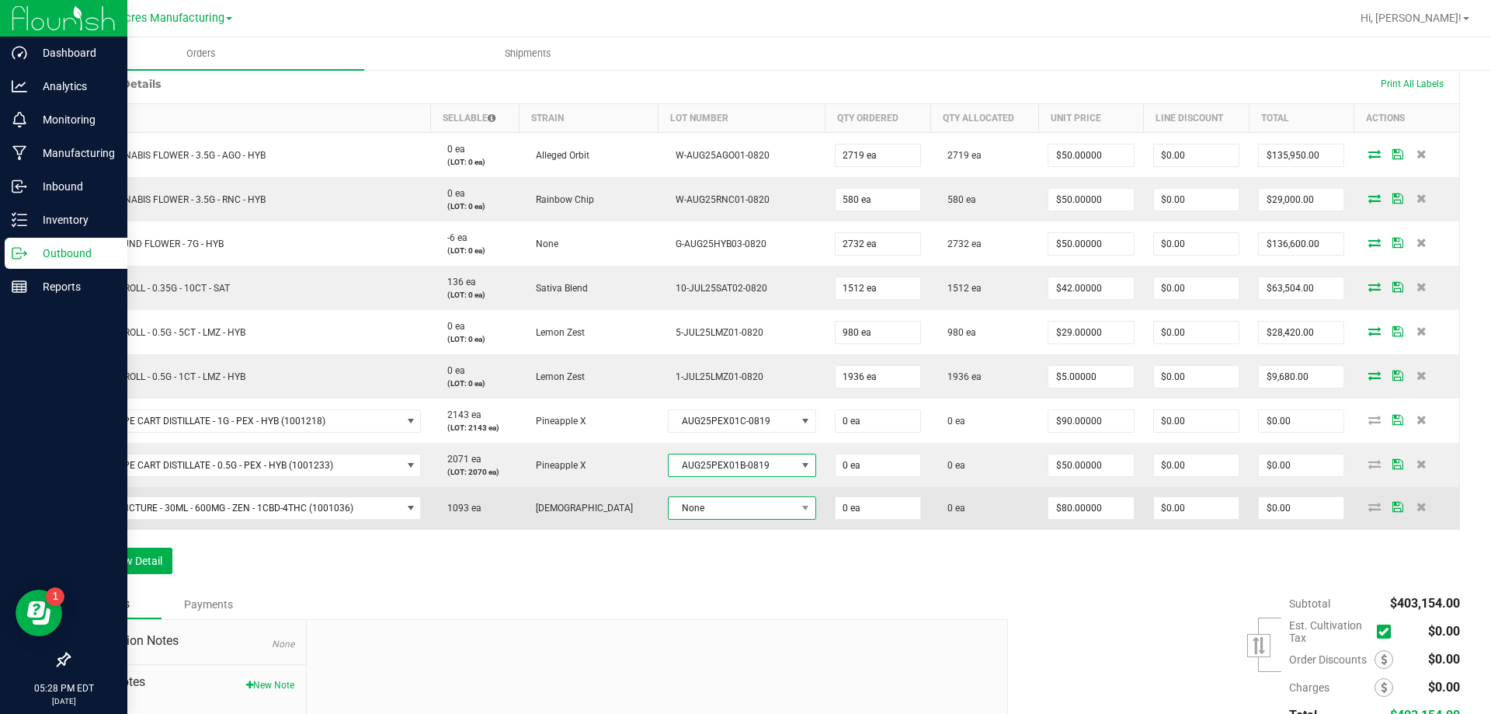
click at [737, 507] on span "None" at bounding box center [732, 508] width 127 height 22
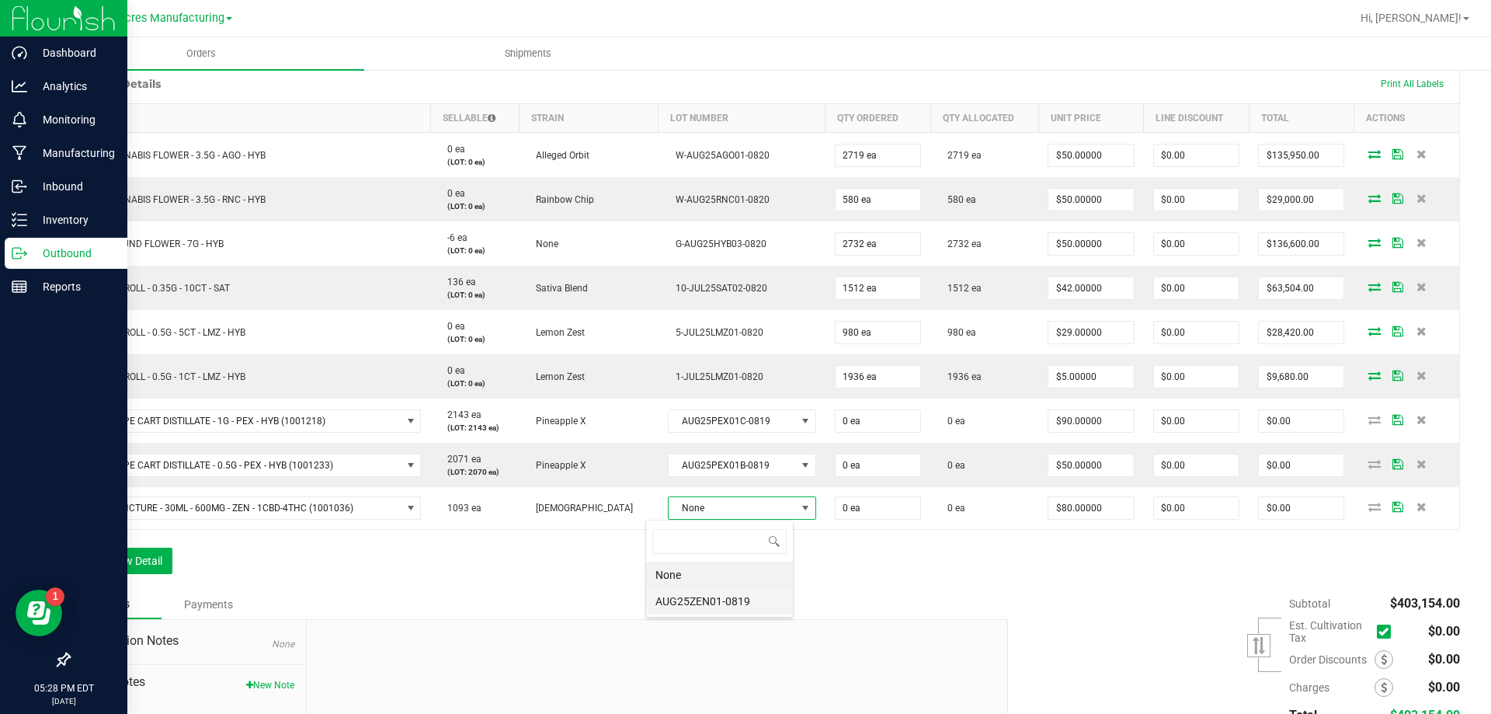
click at [749, 602] on li "AUG25ZEN01-0819" at bounding box center [719, 601] width 147 height 26
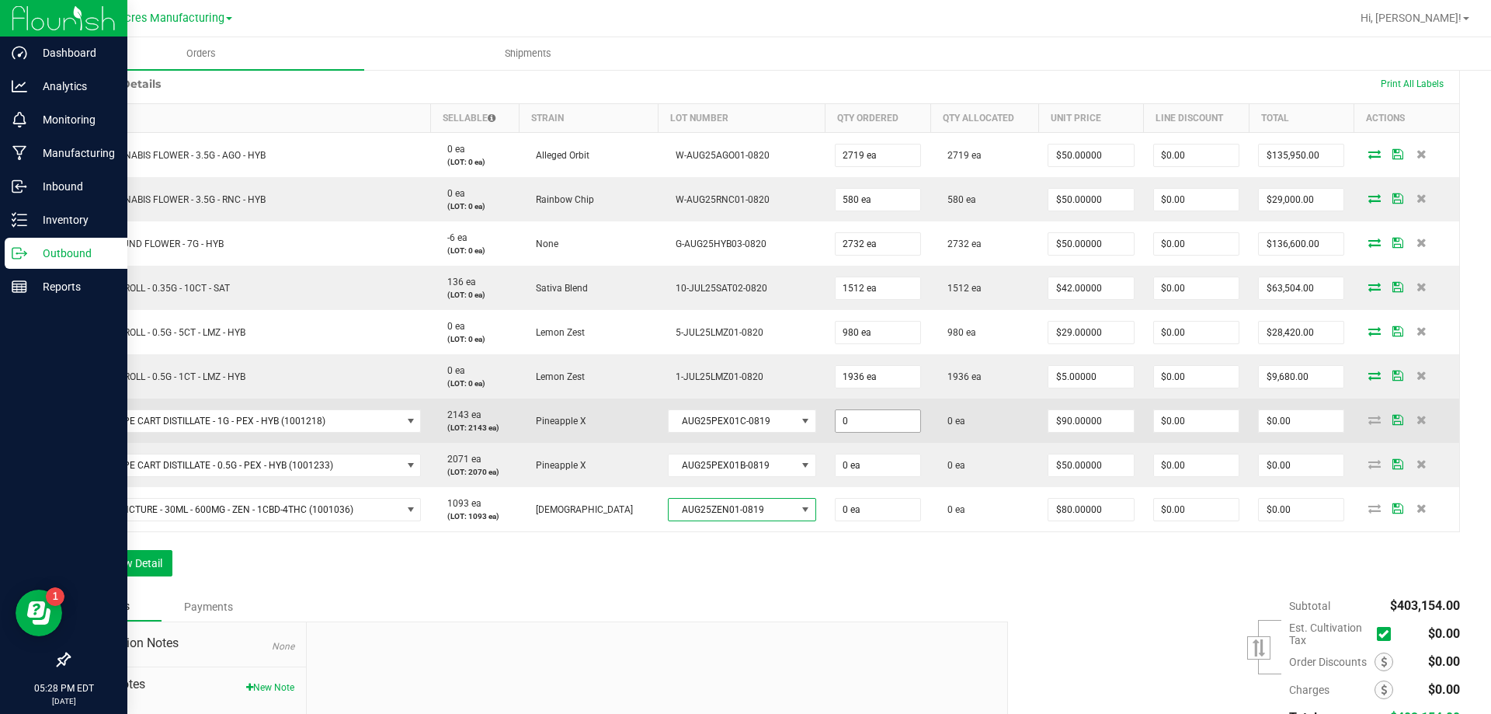
click at [846, 417] on input "0" at bounding box center [878, 421] width 85 height 22
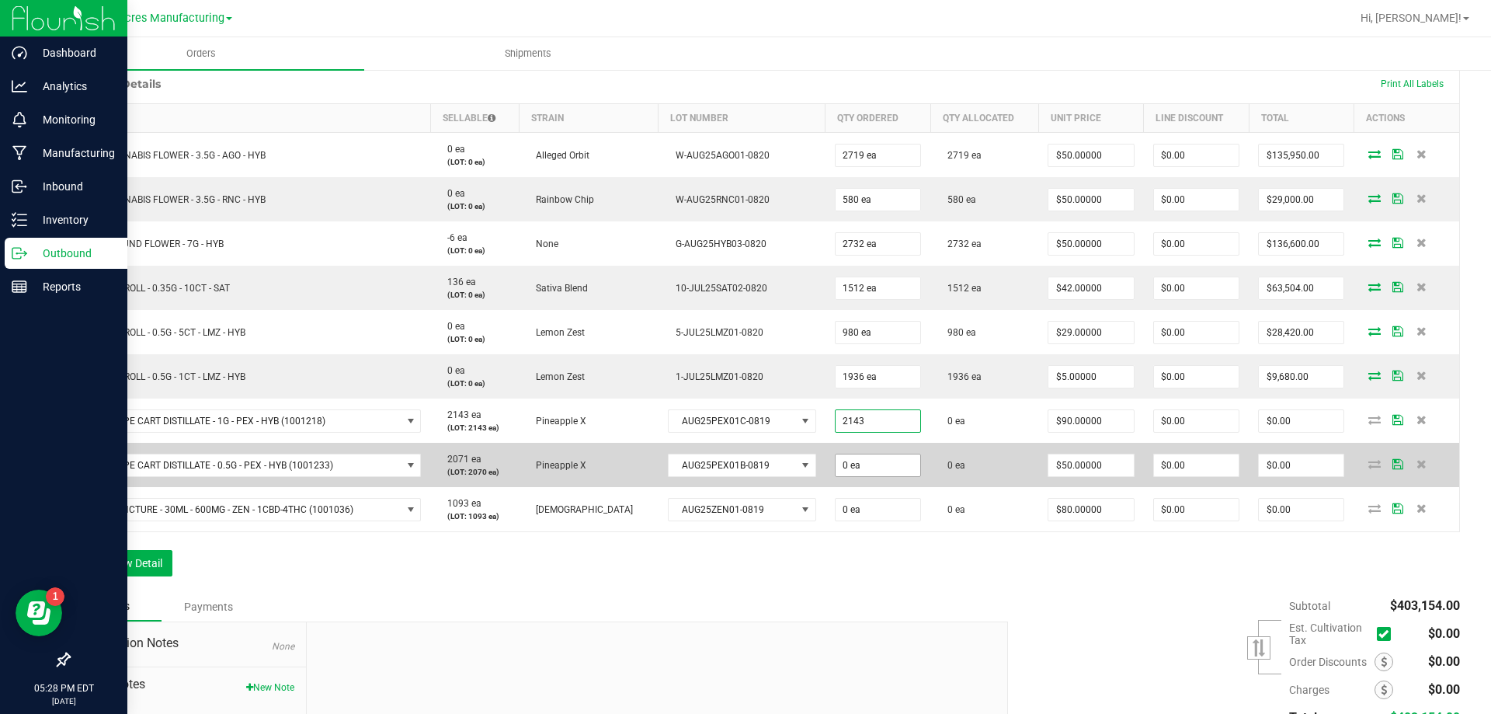
type input "2143 ea"
type input "$192,870.00"
click at [851, 459] on input "0" at bounding box center [878, 465] width 85 height 22
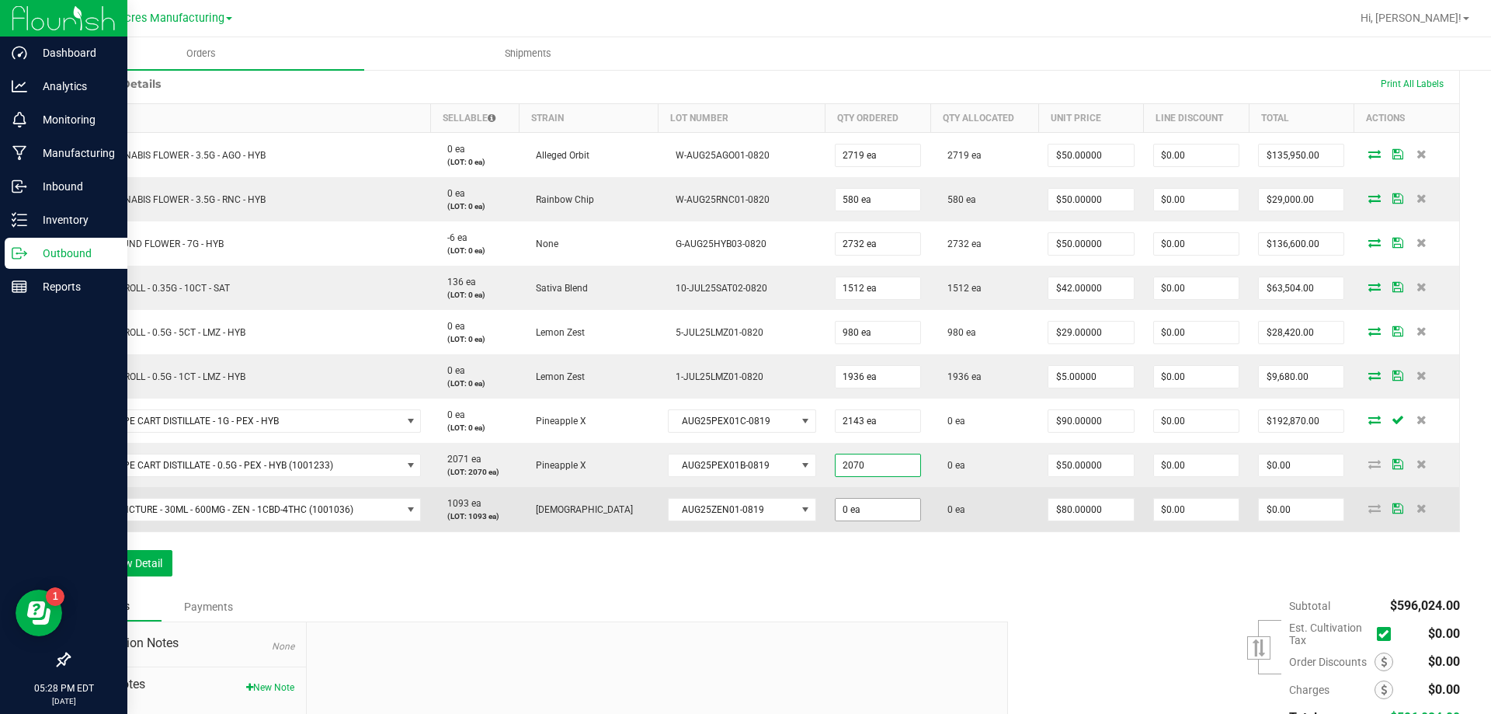
type input "2070 ea"
type input "$103,500.00"
click at [840, 513] on input "0" at bounding box center [878, 510] width 85 height 22
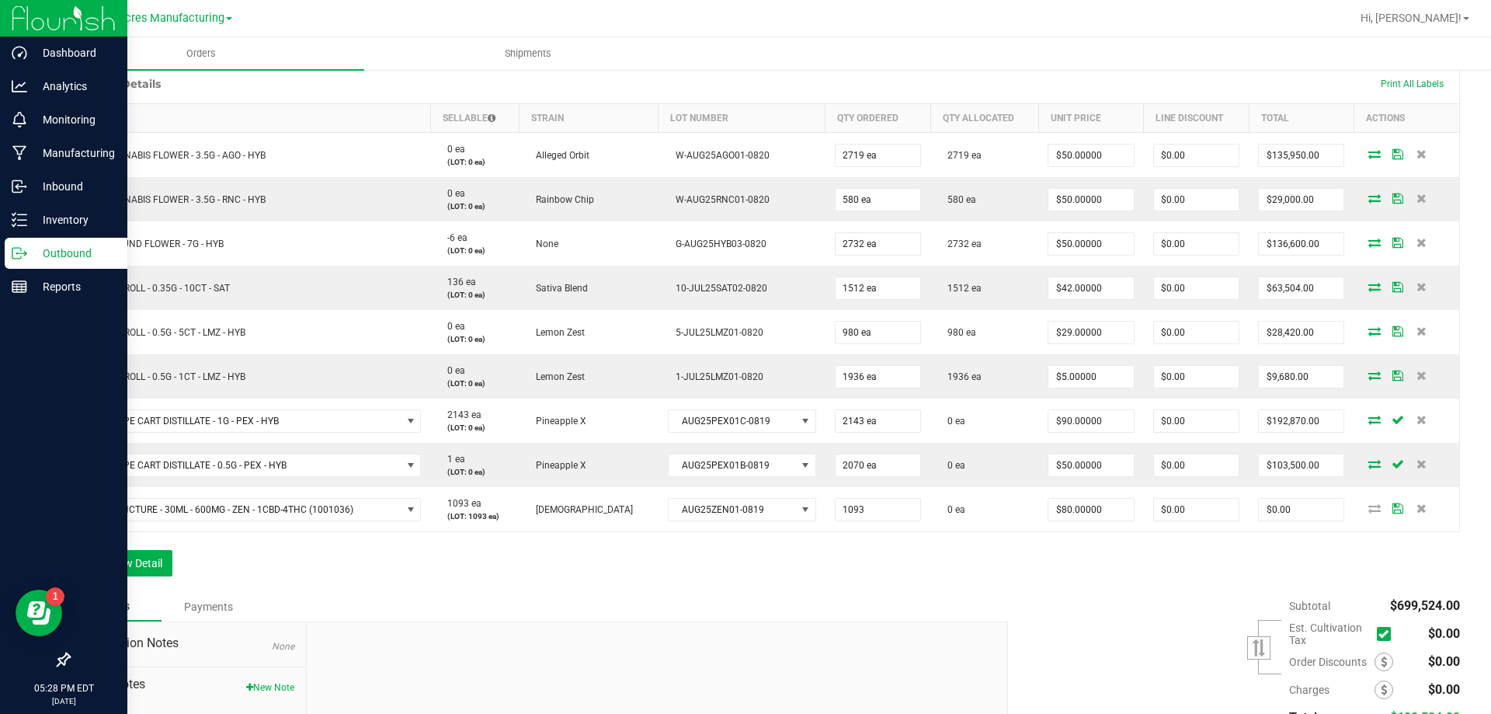
type input "1093 ea"
type input "$87,440.00"
click at [817, 555] on div "Order Details Print All Labels Item Sellable Strain Lot Number Qty Ordered Qty …" at bounding box center [764, 328] width 1392 height 528
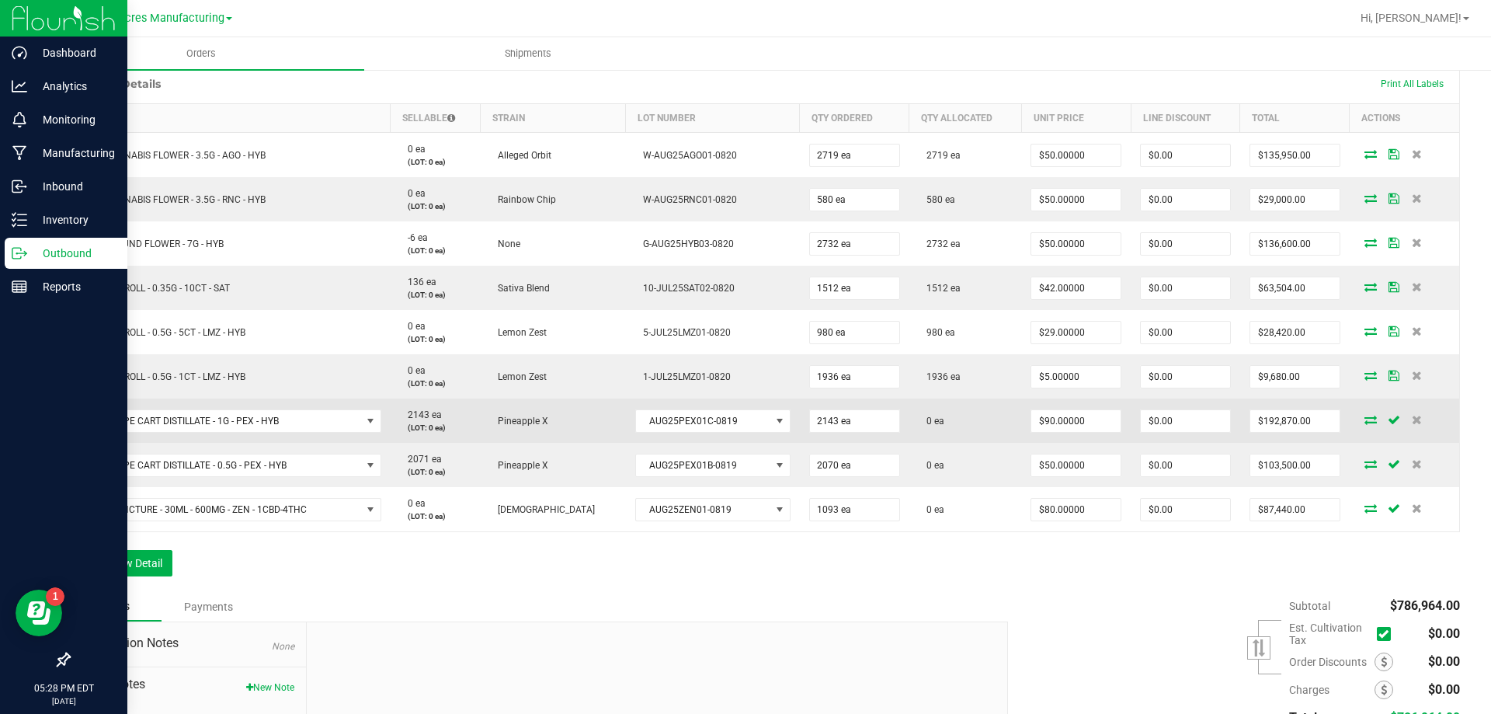
click at [1365, 421] on icon at bounding box center [1371, 419] width 12 height 9
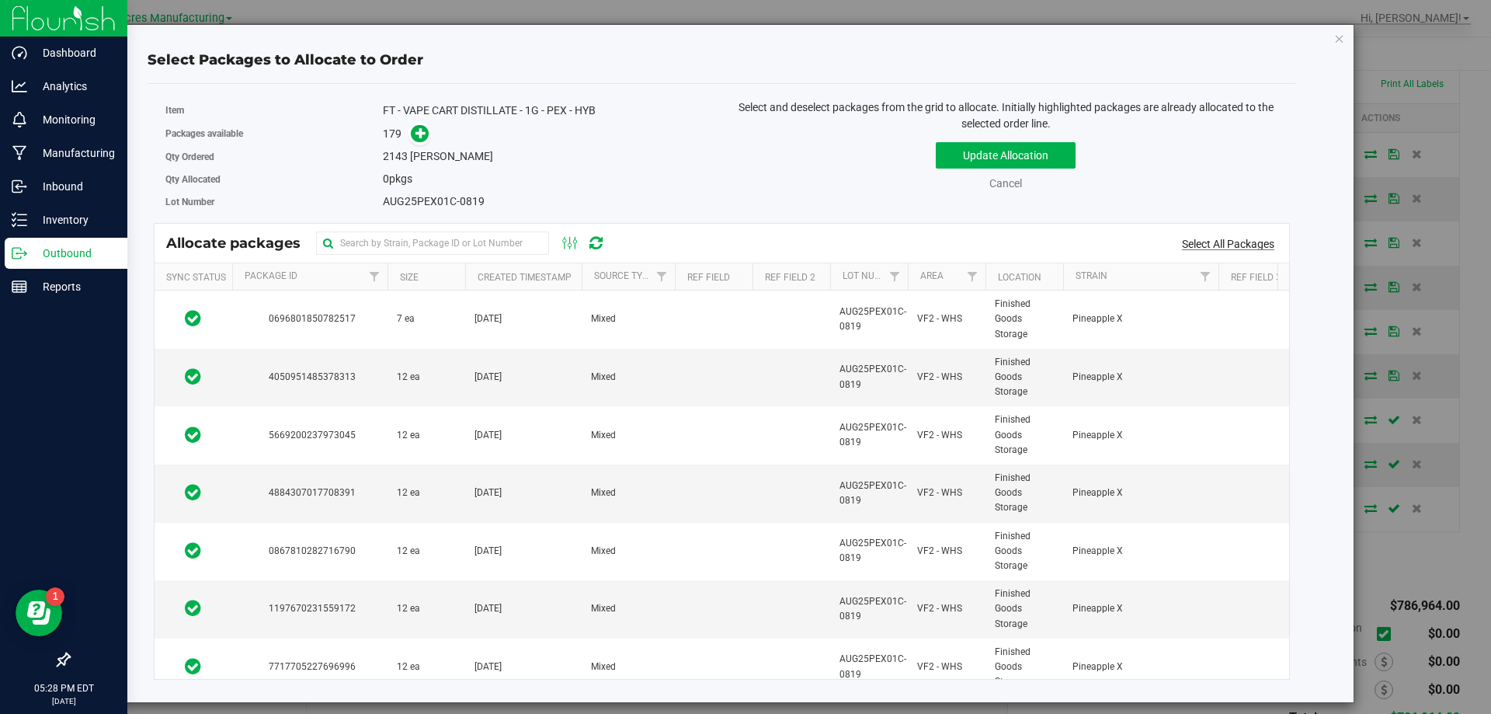
click at [1237, 242] on link "Select All Packages" at bounding box center [1228, 244] width 92 height 12
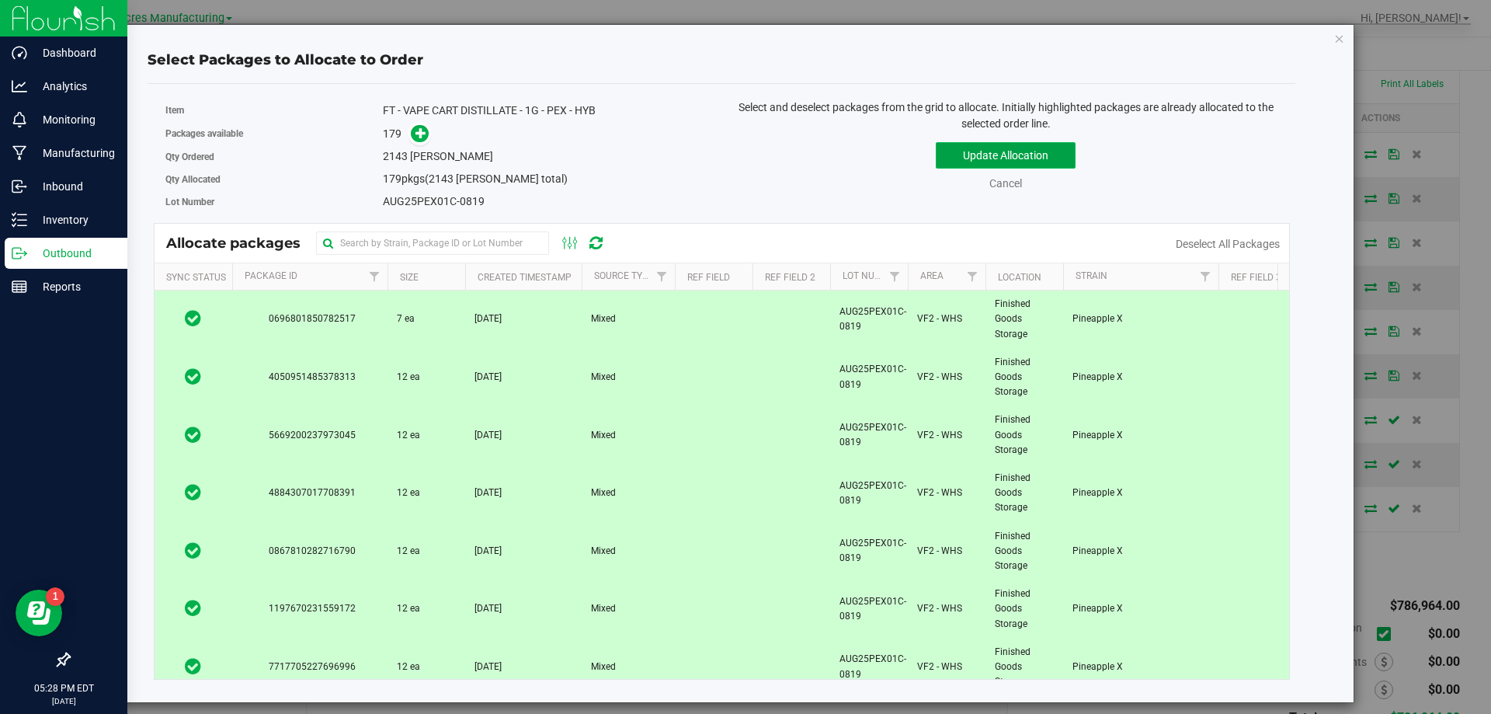
click at [1028, 143] on button "Update Allocation" at bounding box center [1006, 155] width 140 height 26
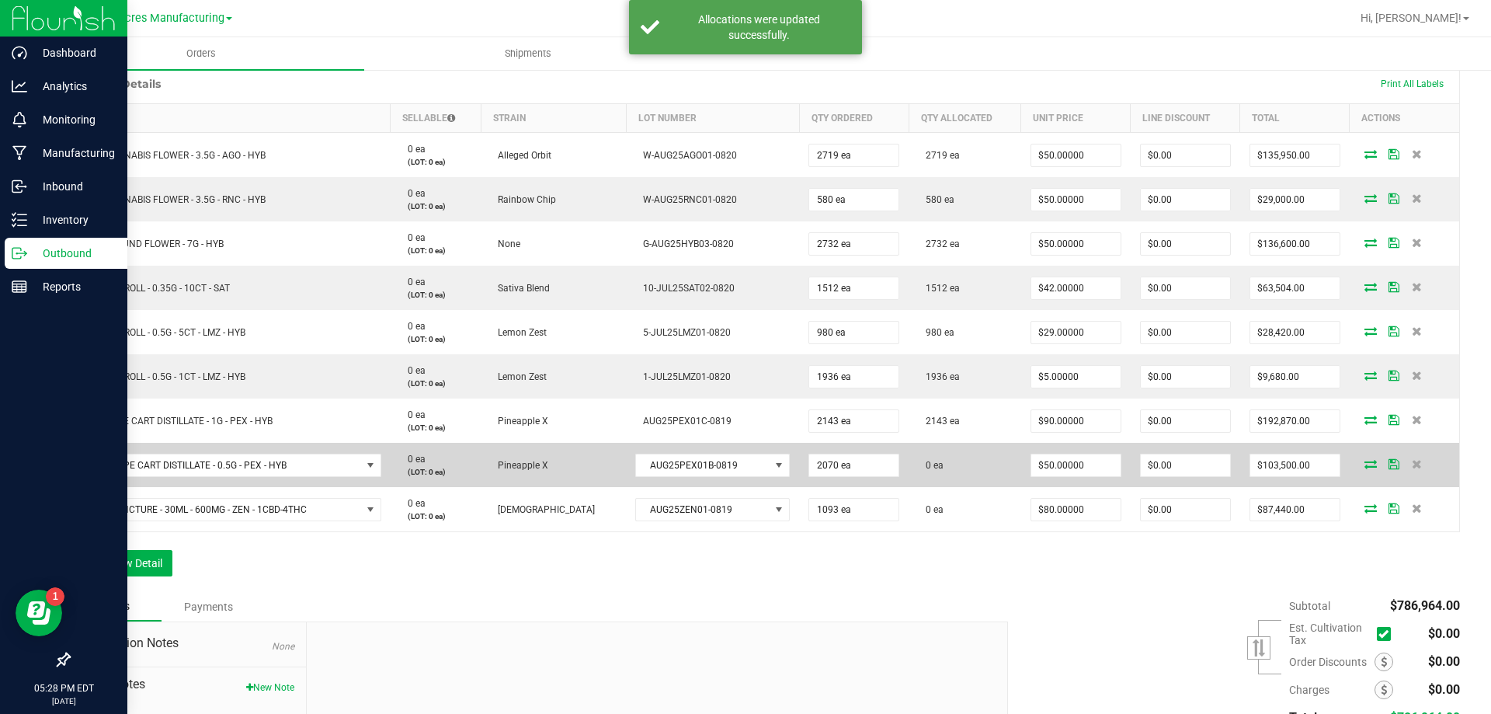
click at [1365, 464] on icon at bounding box center [1371, 463] width 12 height 9
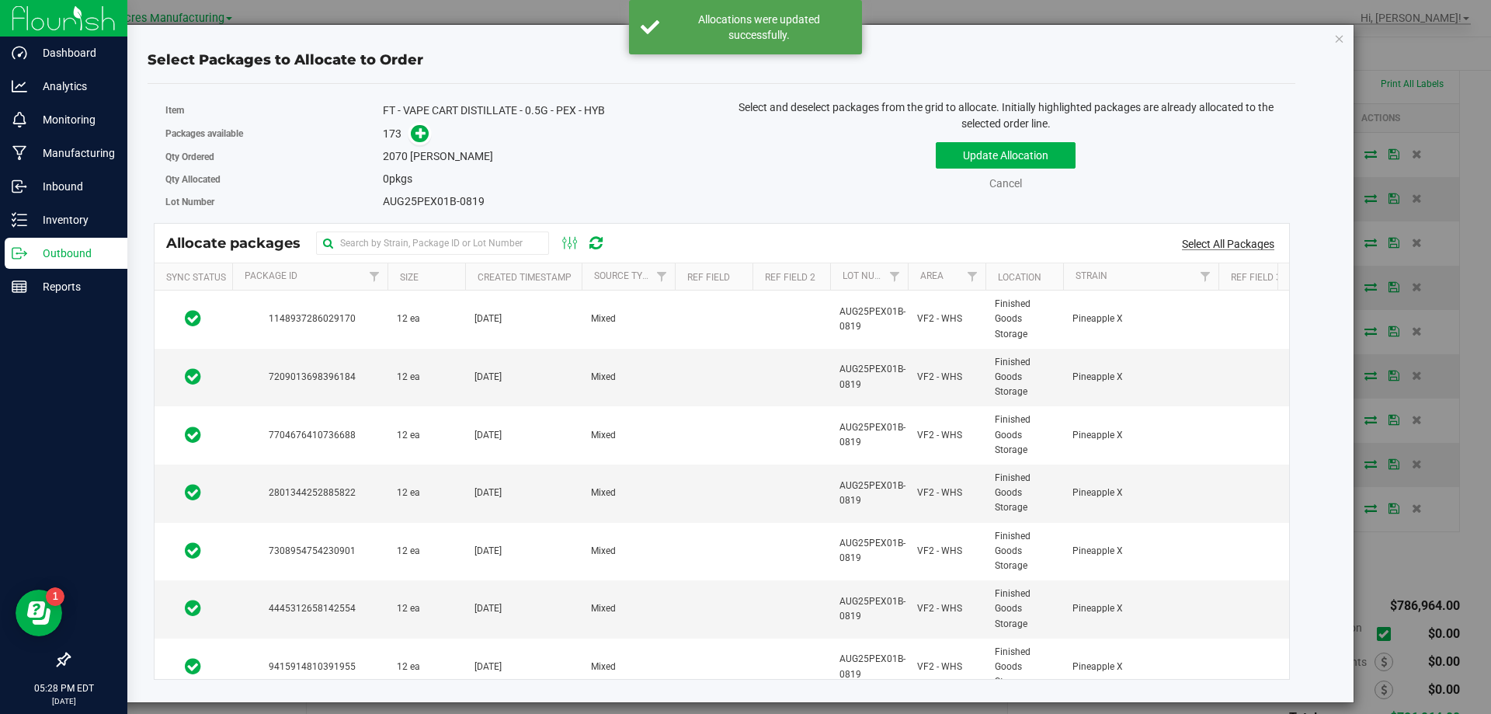
click at [1267, 243] on link "Select All Packages" at bounding box center [1228, 244] width 92 height 12
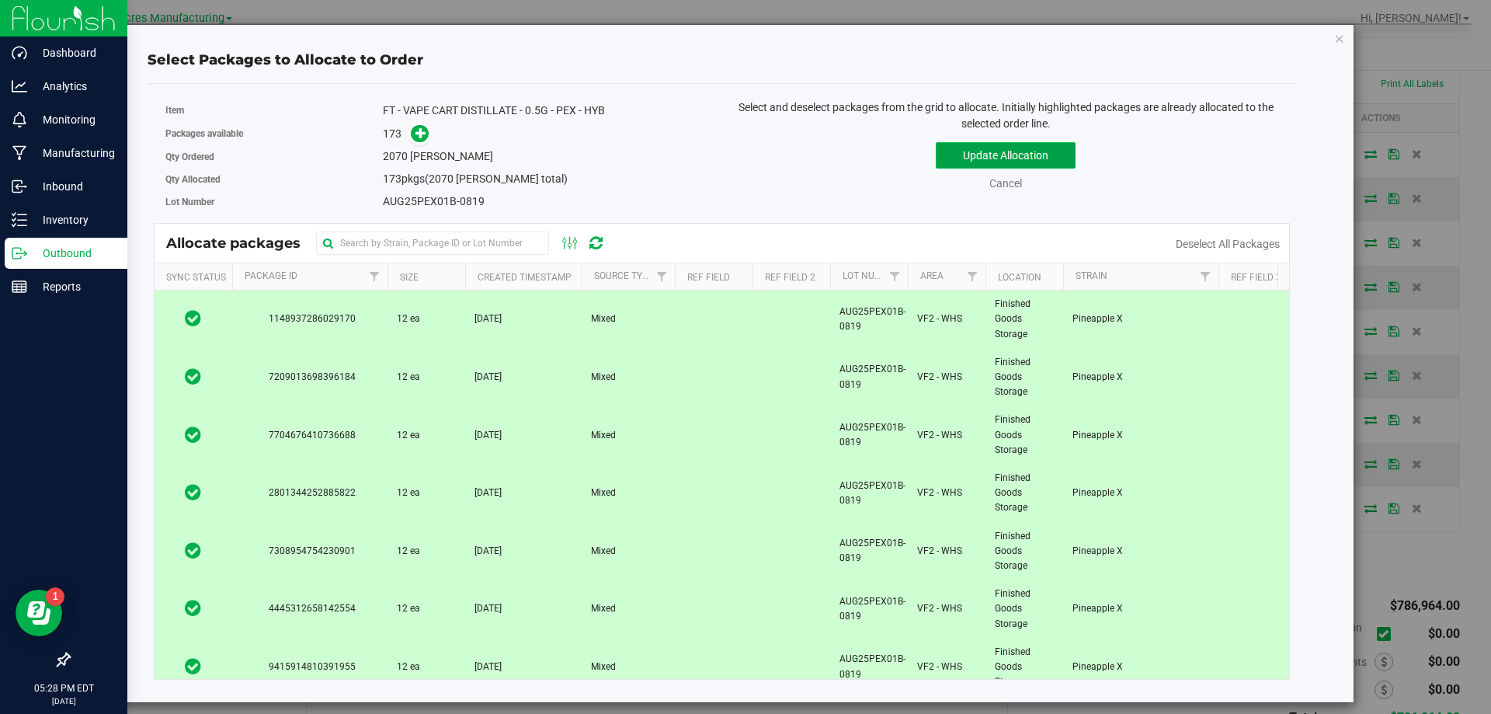
click at [1060, 161] on button "Update Allocation" at bounding box center [1006, 155] width 140 height 26
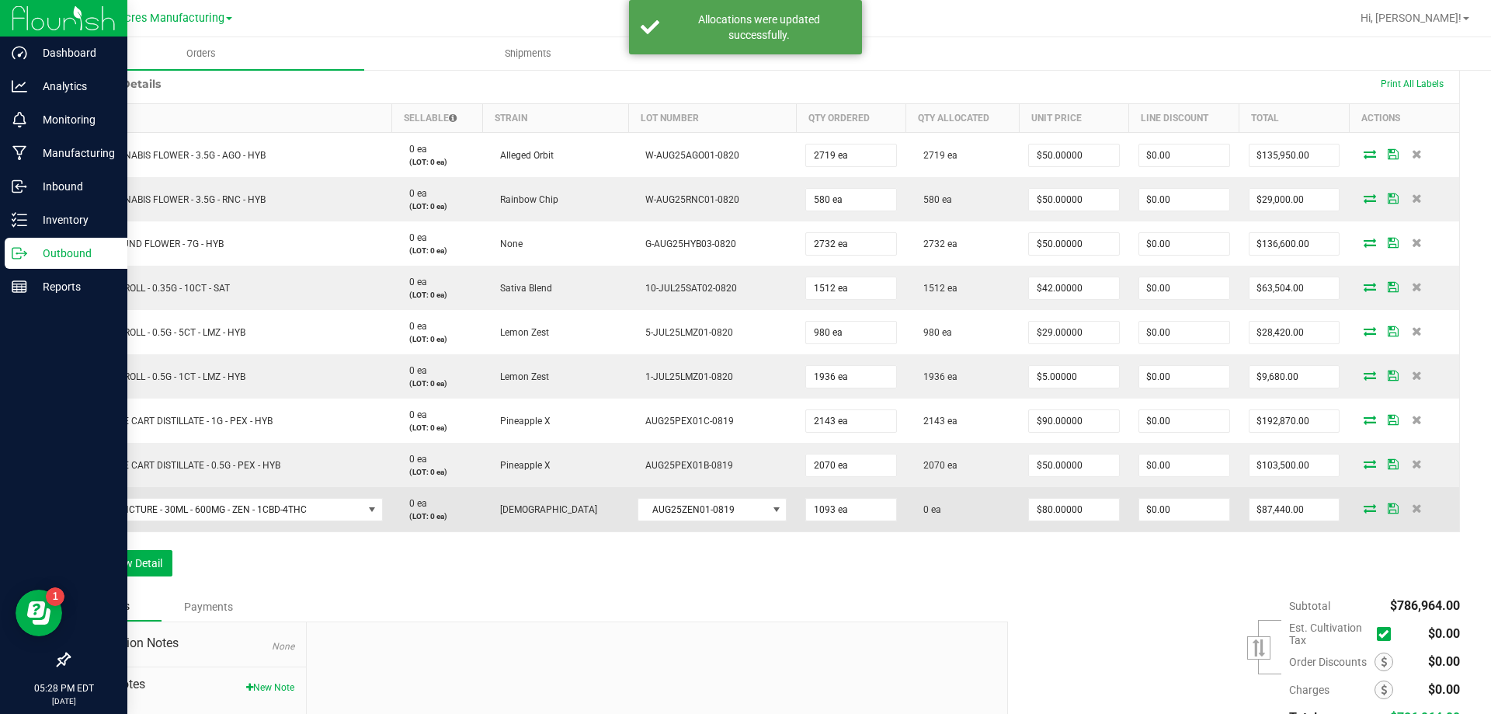
click at [1364, 509] on icon at bounding box center [1370, 507] width 12 height 9
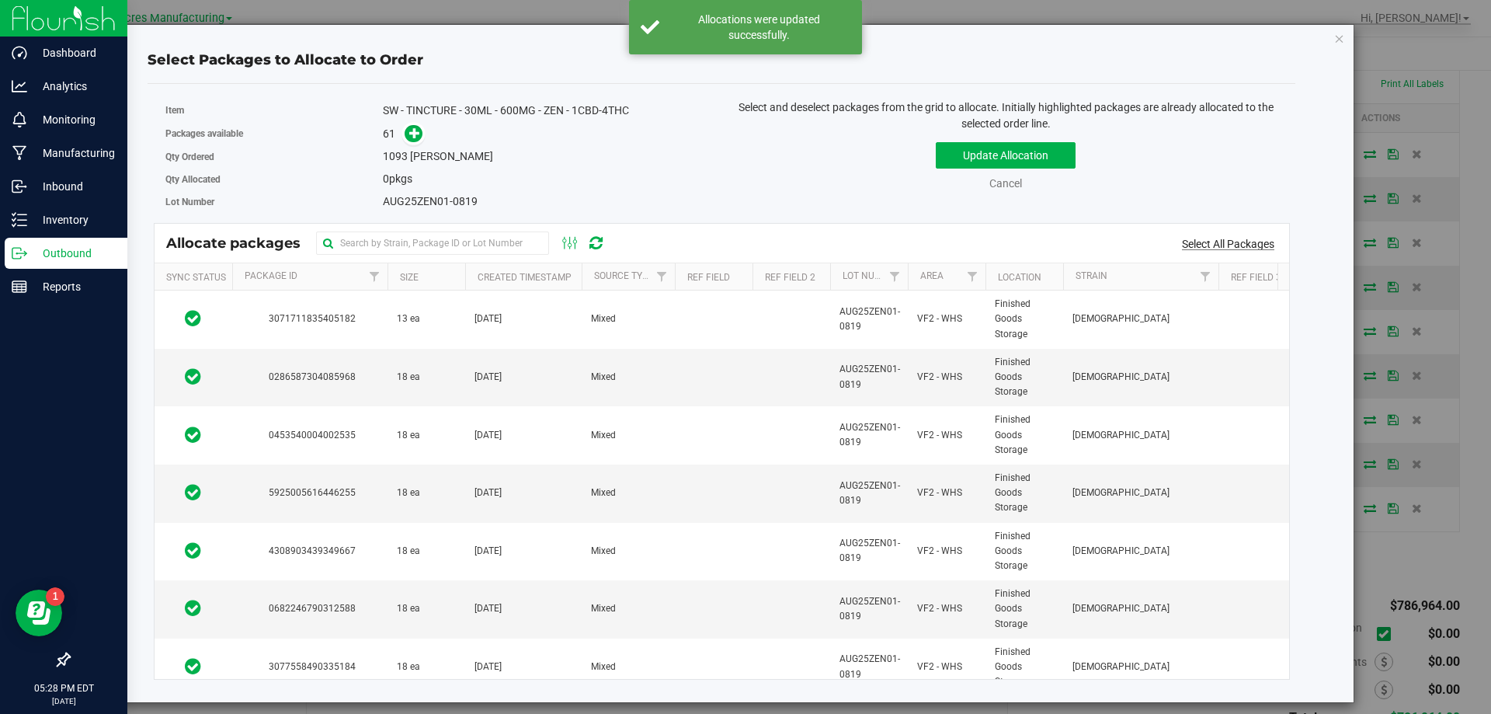
click at [1249, 249] on link "Select All Packages" at bounding box center [1228, 244] width 92 height 12
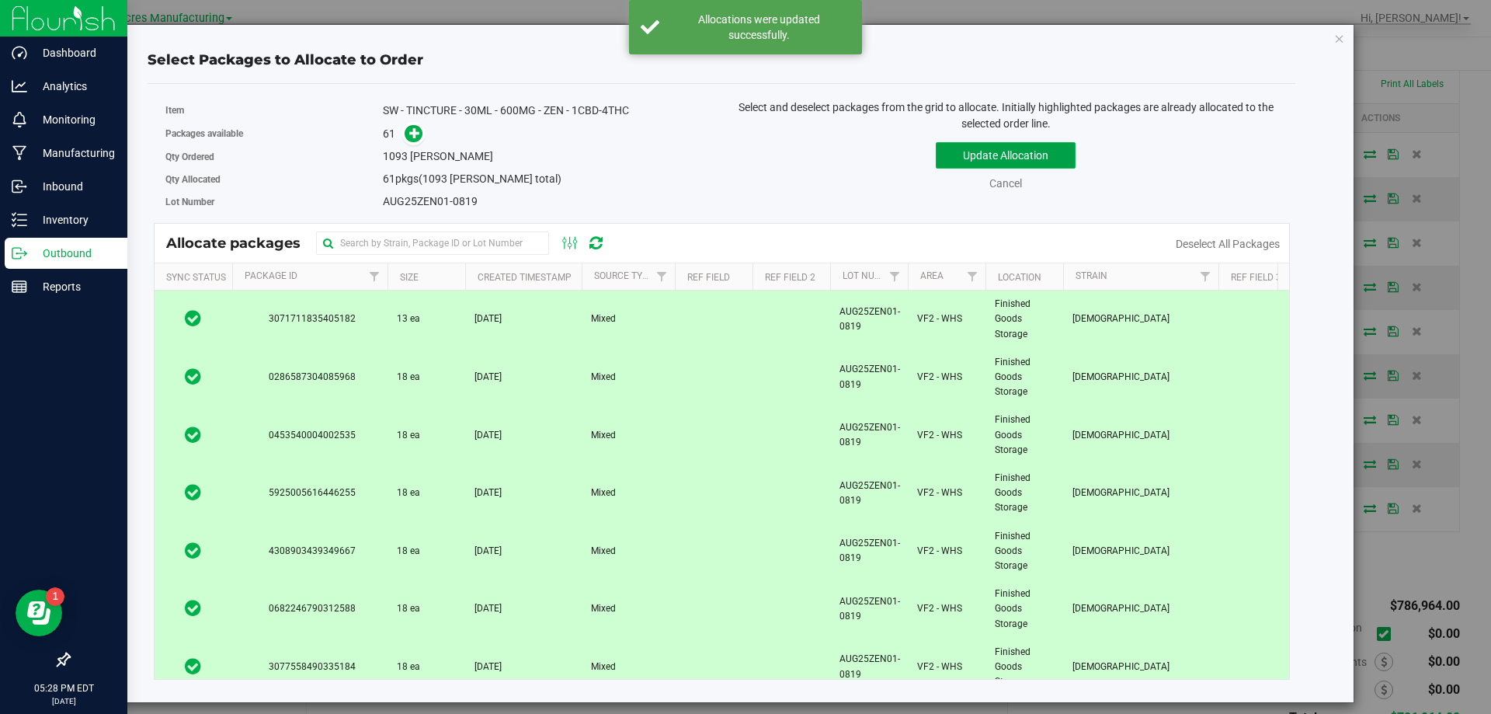
click at [1052, 157] on button "Update Allocation" at bounding box center [1006, 155] width 140 height 26
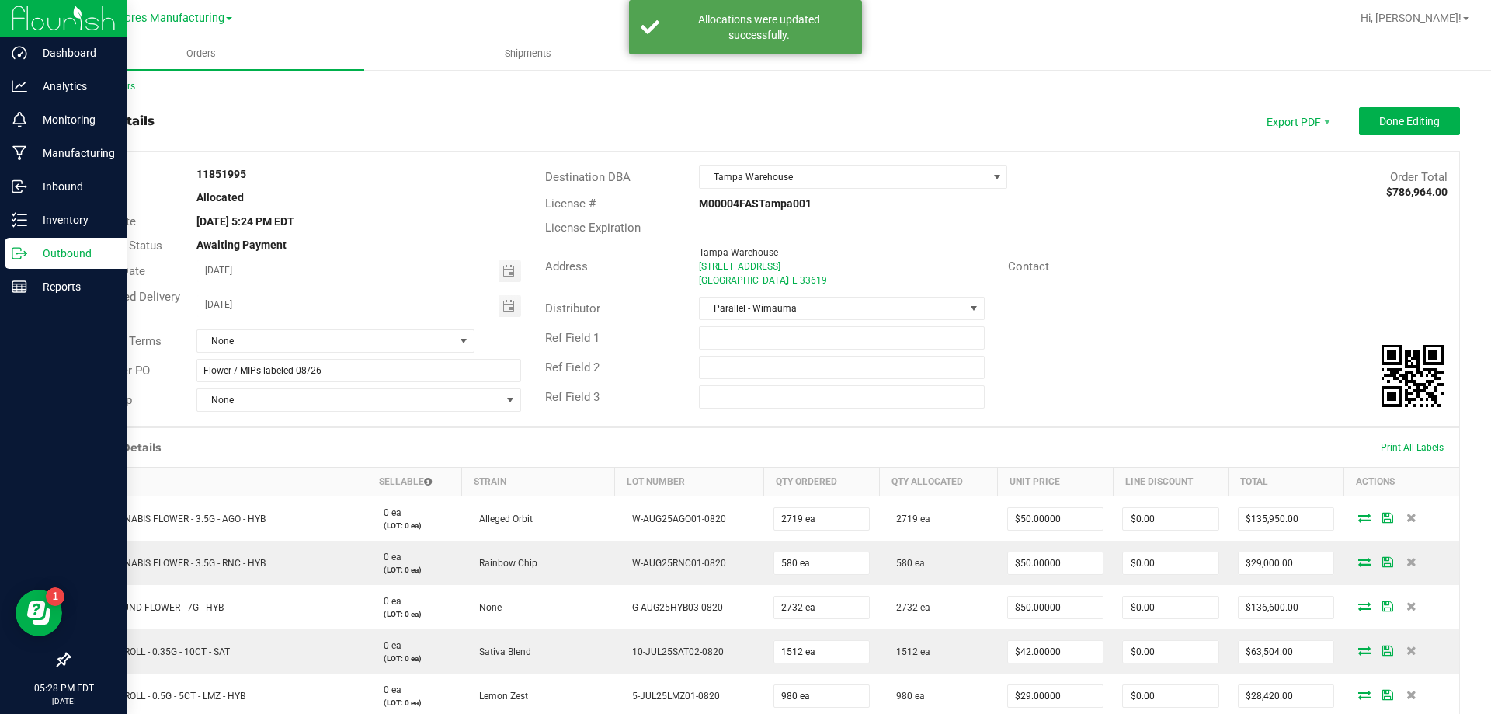
scroll to position [0, 0]
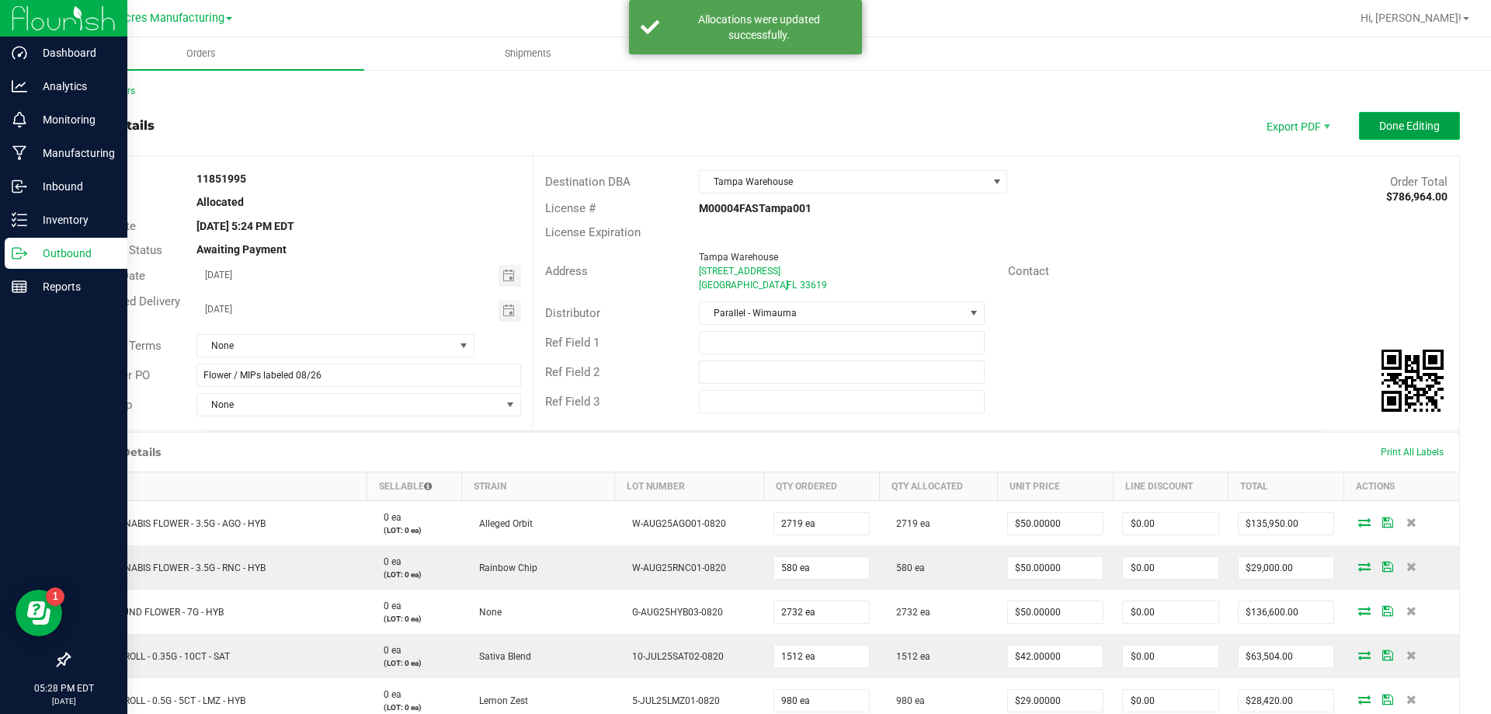
click at [1379, 132] on span "Done Editing" at bounding box center [1409, 126] width 61 height 12
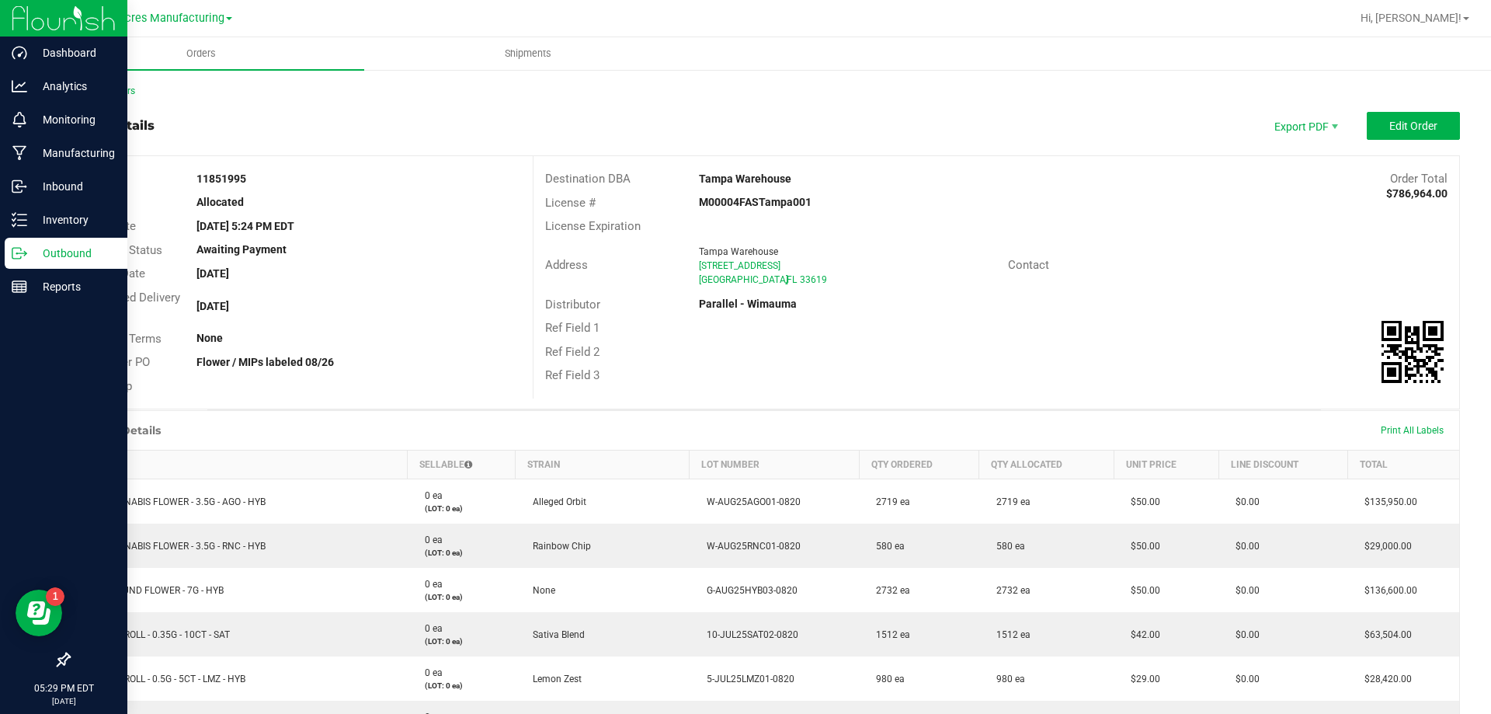
click at [100, 77] on div "Back to Orders Order details Export PDF Edit Order Order # 11851995 Status Allo…" at bounding box center [764, 608] width 1454 height 1080
click at [106, 93] on link "Back to Orders" at bounding box center [101, 90] width 67 height 11
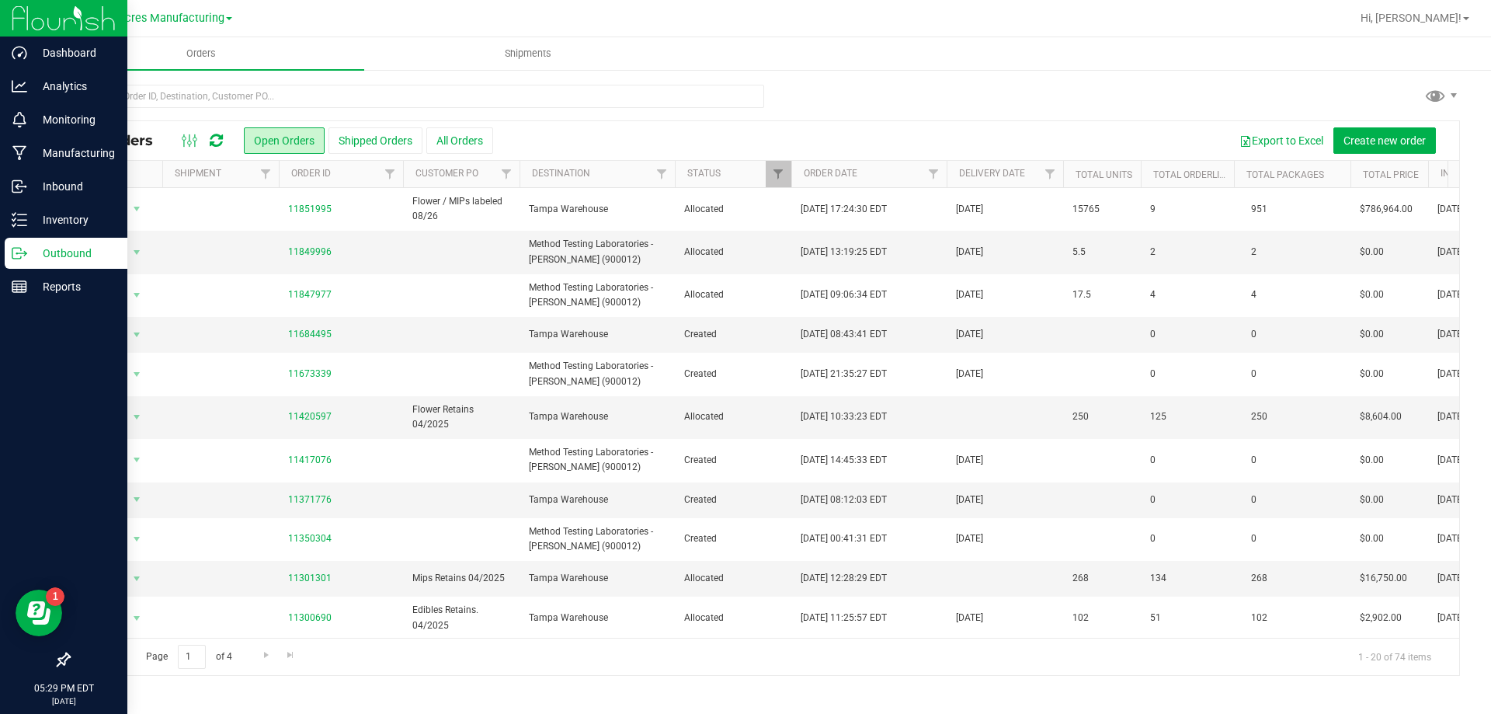
click at [1437, 134] on div "Create new order" at bounding box center [1391, 140] width 114 height 26
click at [1420, 136] on span "Create new order" at bounding box center [1385, 140] width 82 height 12
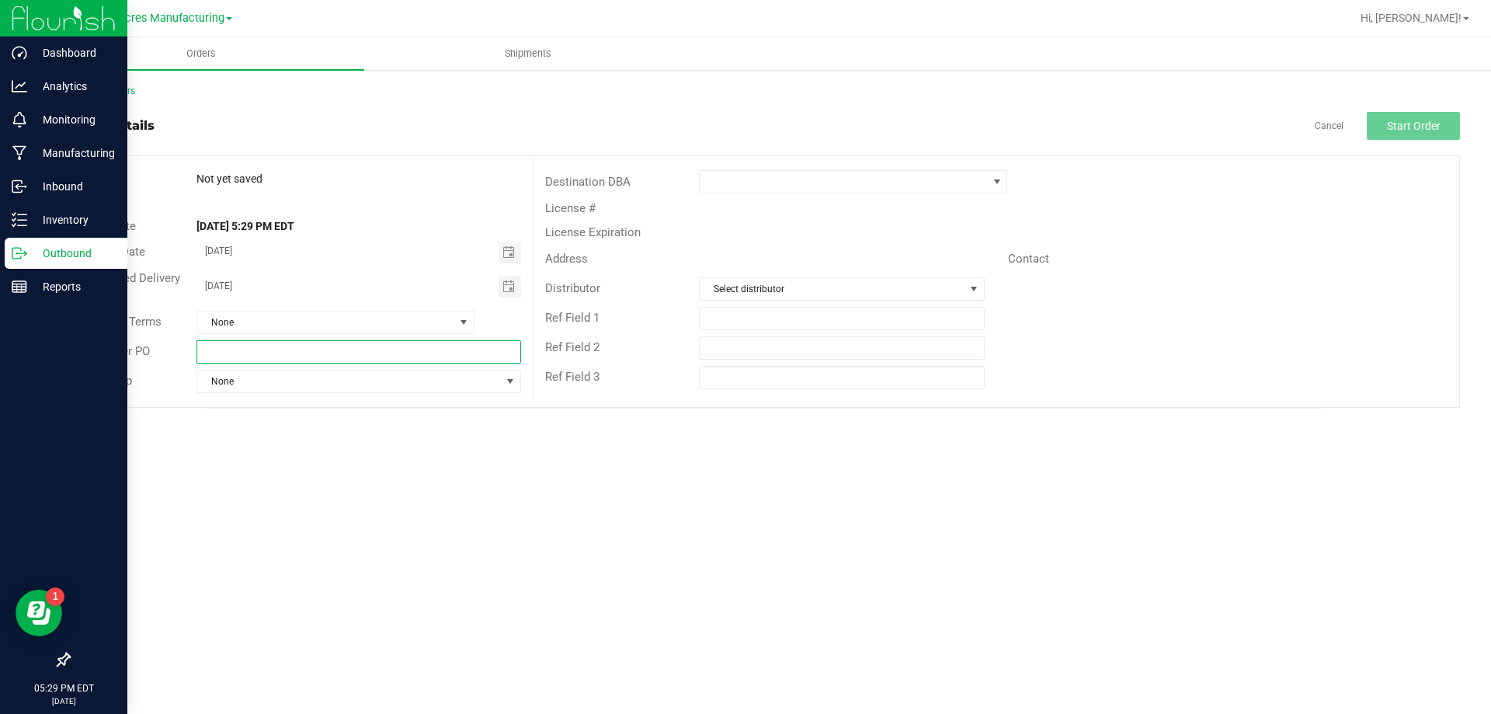
click at [339, 361] on input "text" at bounding box center [359, 351] width 324 height 23
type input "MIPs labeled 08/26"
click at [773, 186] on span at bounding box center [843, 182] width 287 height 22
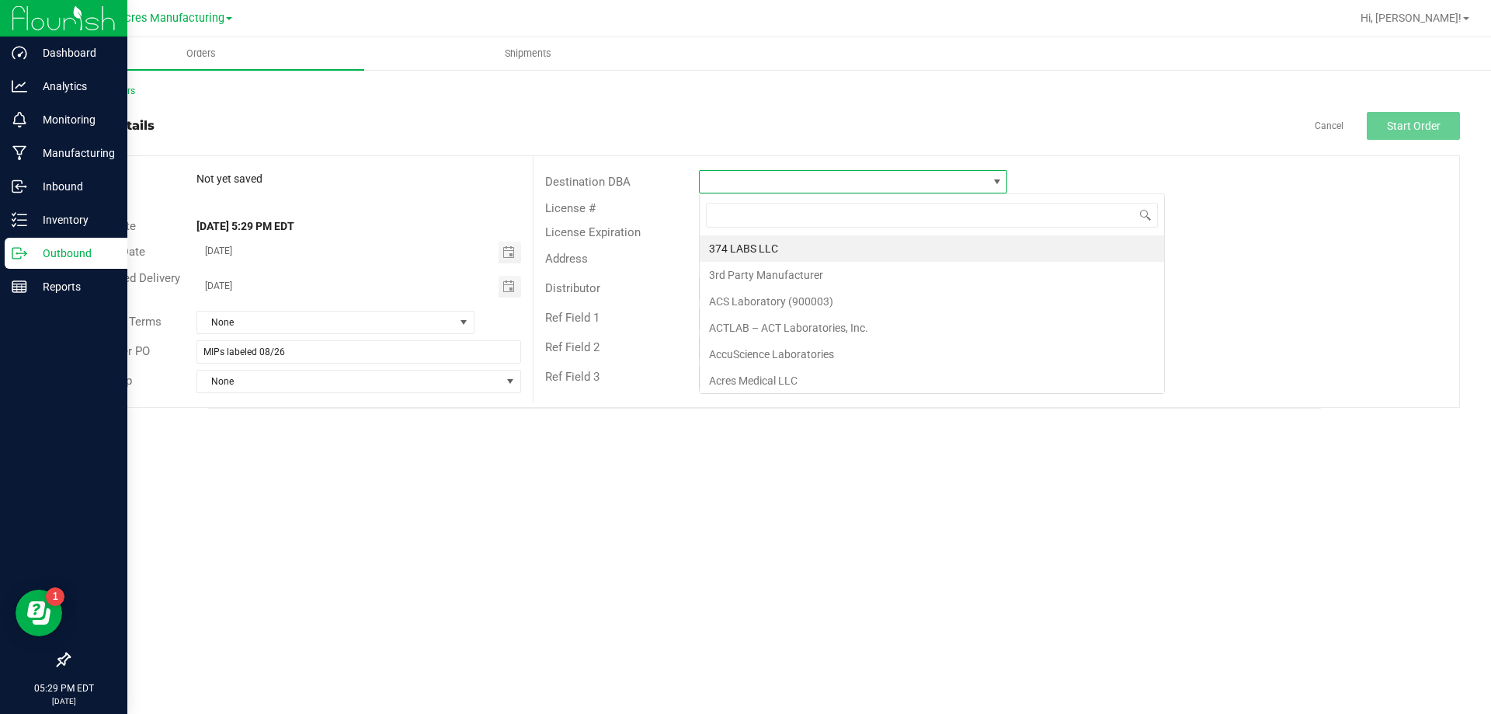
scroll to position [23, 308]
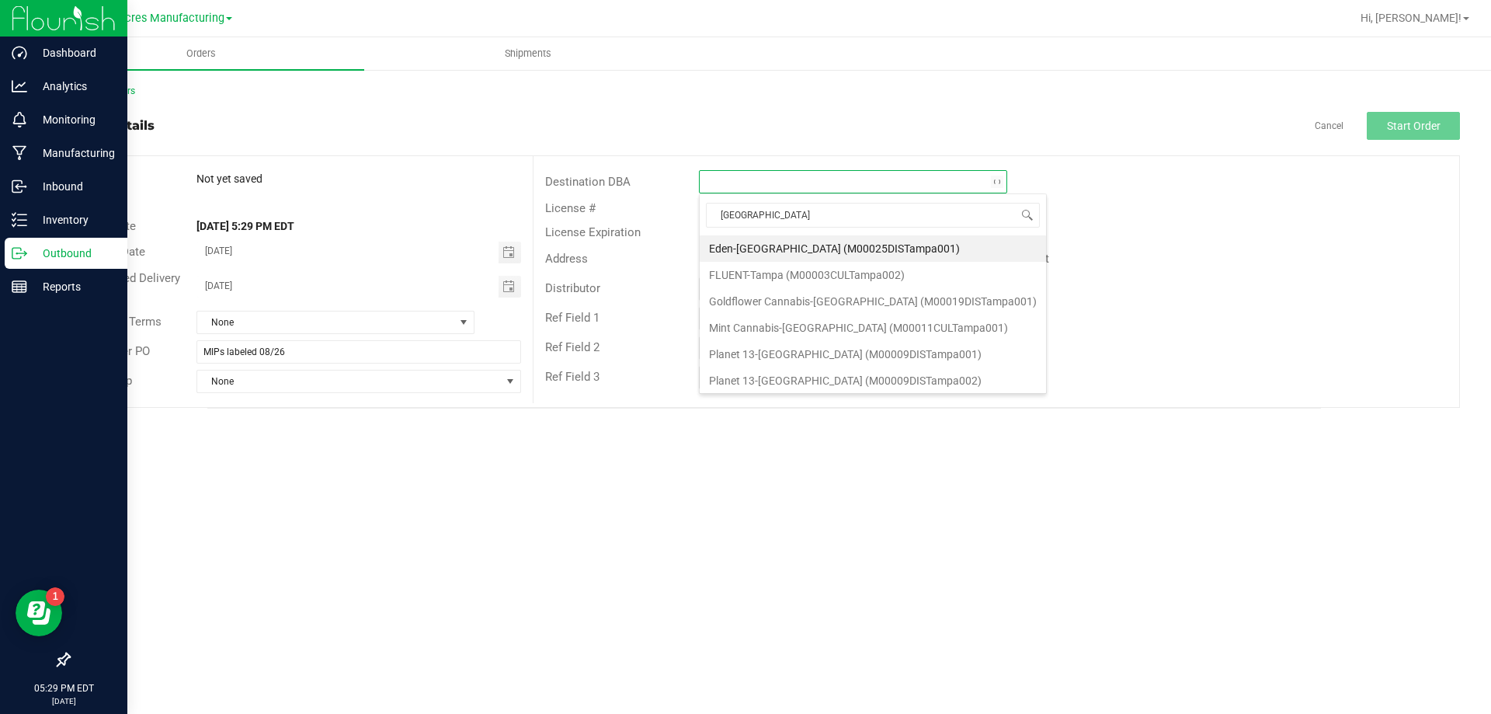
type input "tampa w"
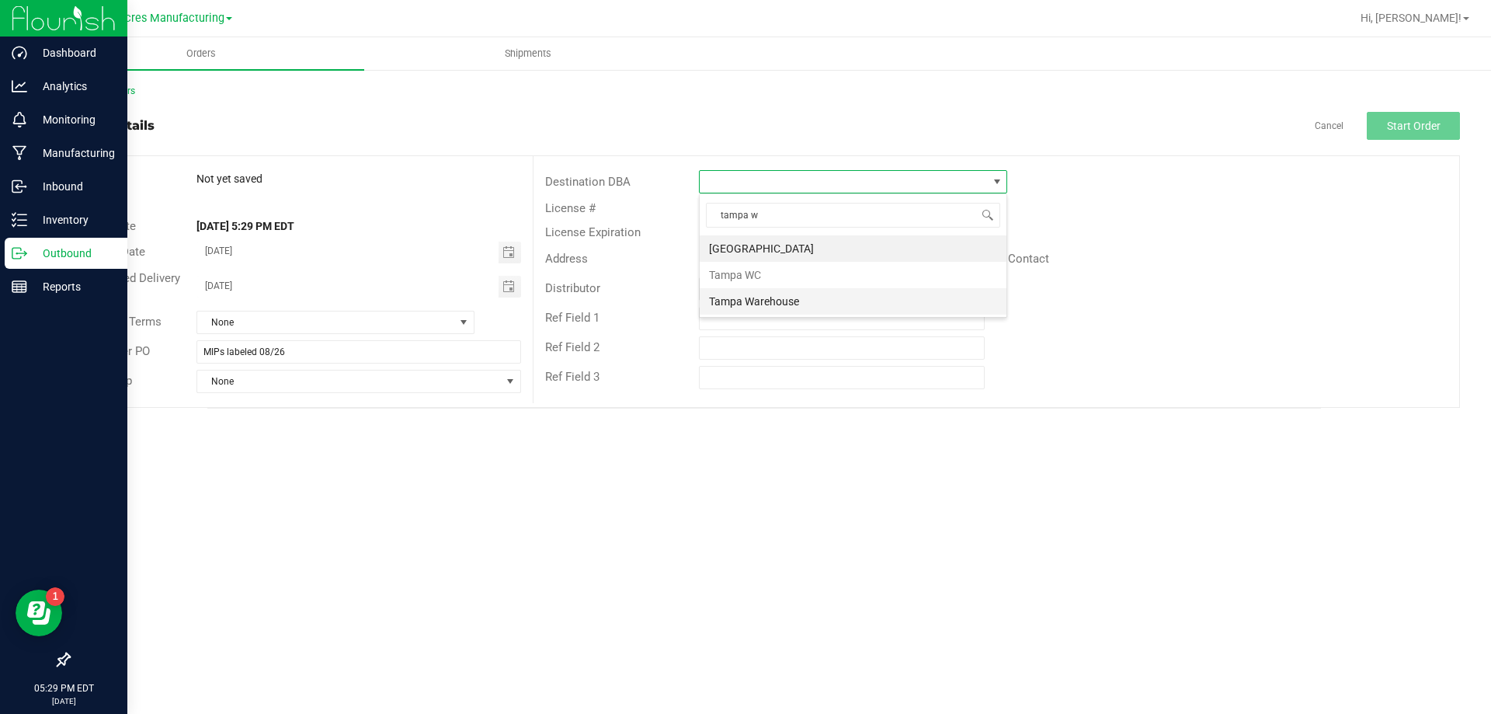
click at [788, 308] on li "Tampa Warehouse" at bounding box center [853, 301] width 307 height 26
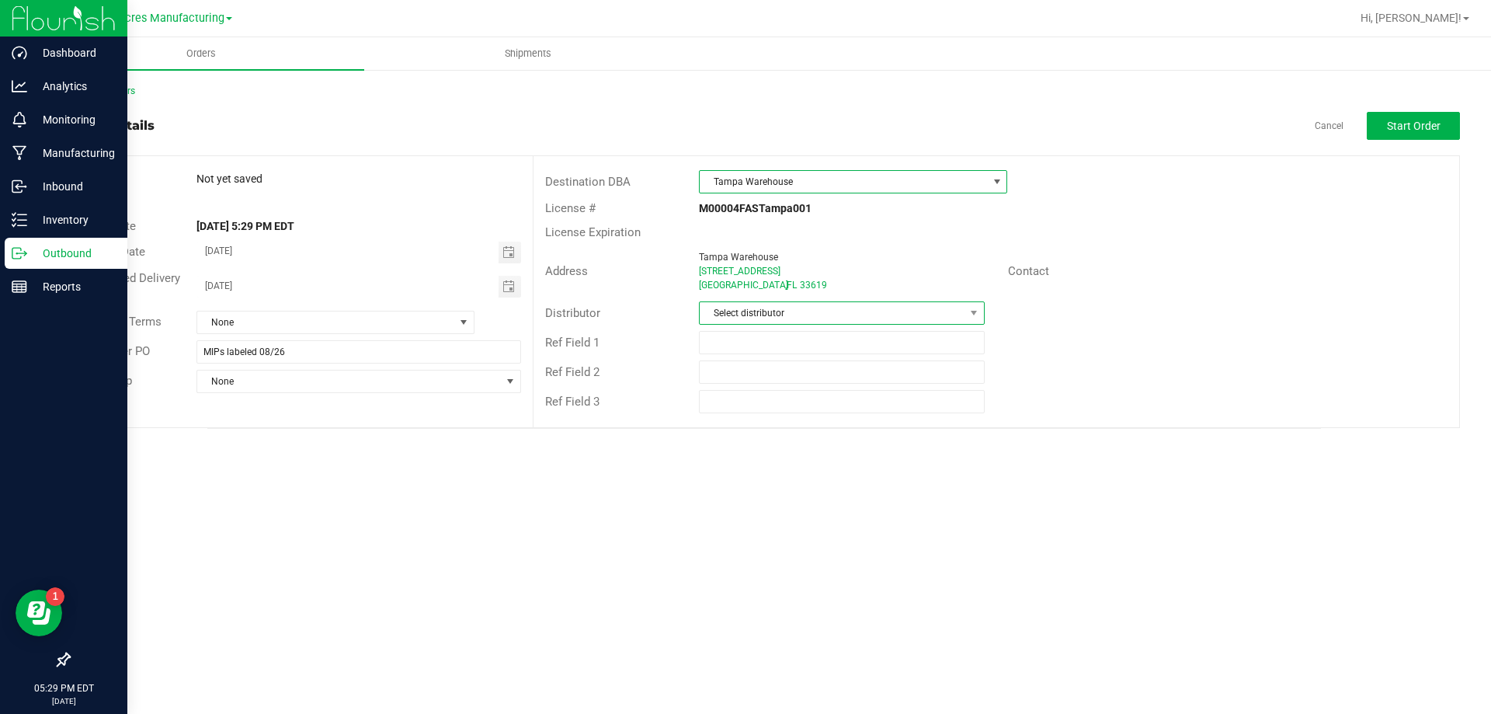
click at [835, 304] on span "Select distributor" at bounding box center [832, 313] width 264 height 22
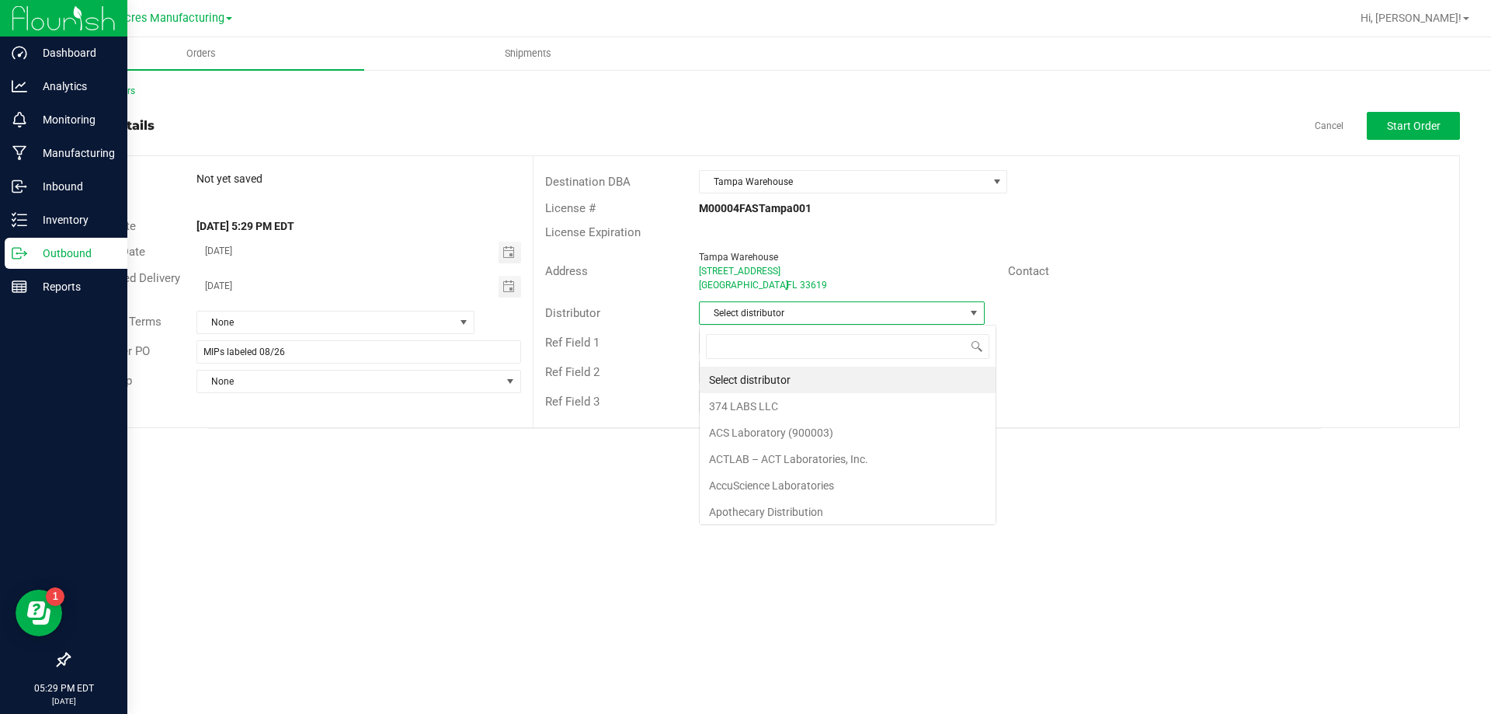
scroll to position [23, 286]
type input "para"
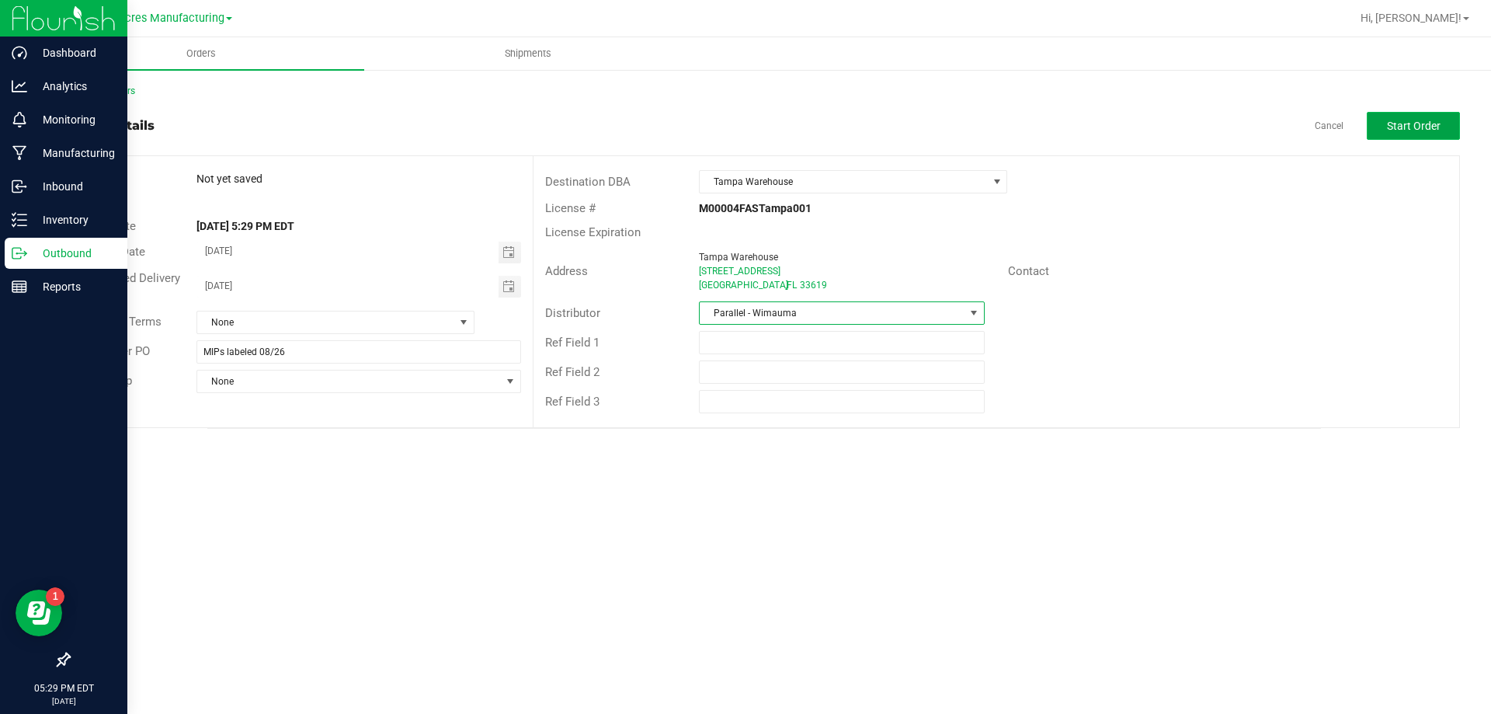
click at [1447, 119] on button "Start Order" at bounding box center [1413, 126] width 93 height 28
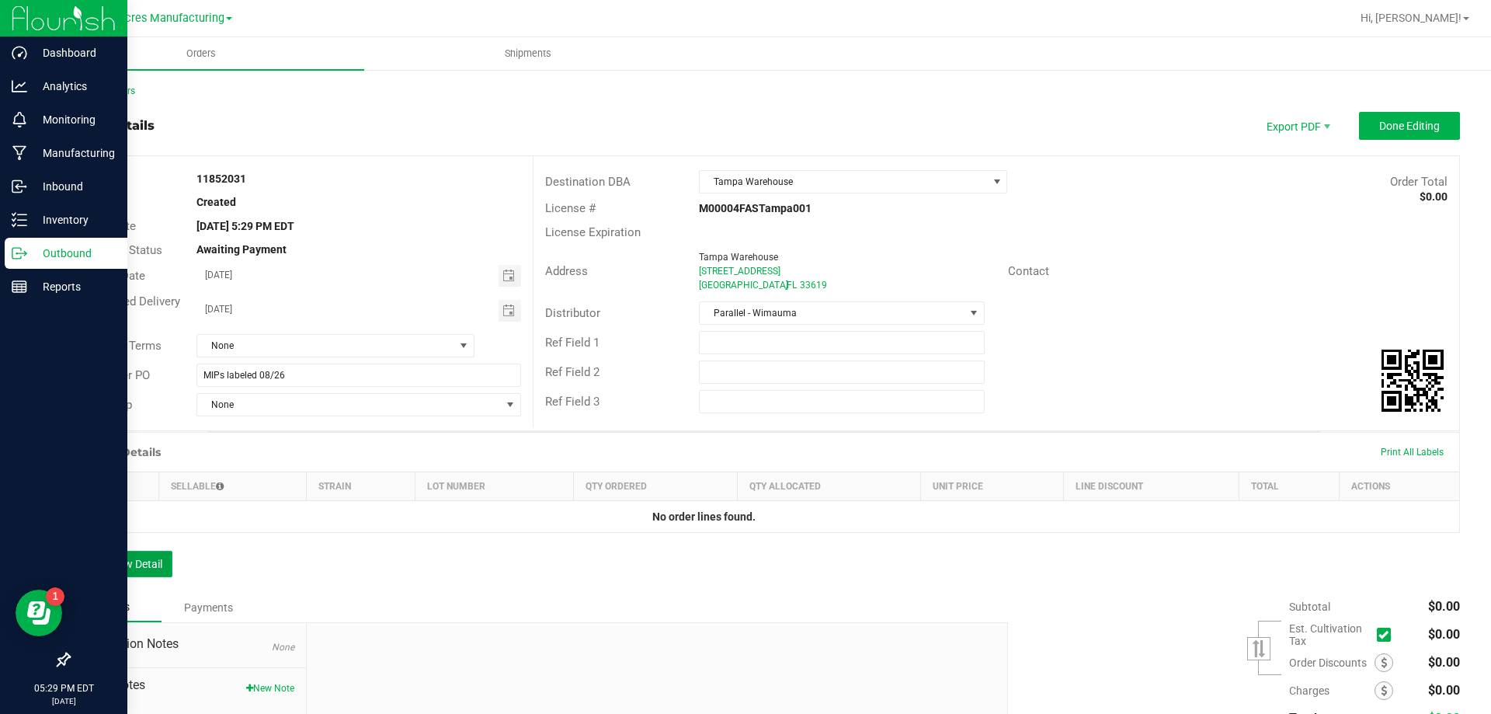
click at [85, 555] on button "Add New Detail" at bounding box center [120, 564] width 104 height 26
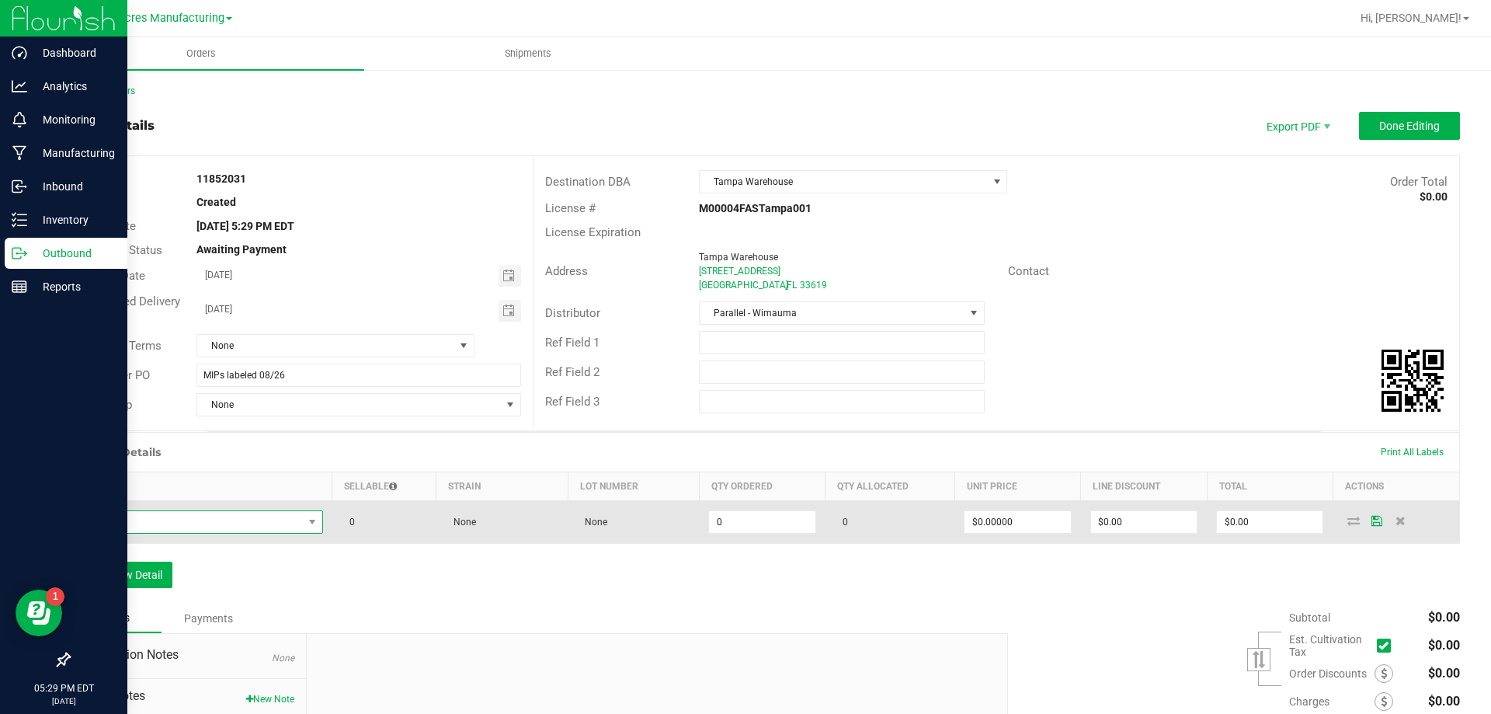
click at [294, 516] on span "NO DATA FOUND" at bounding box center [191, 522] width 223 height 22
type input "FT - VAPE CART CDT DISTILLATE - 1G - PJ3 - HYB"
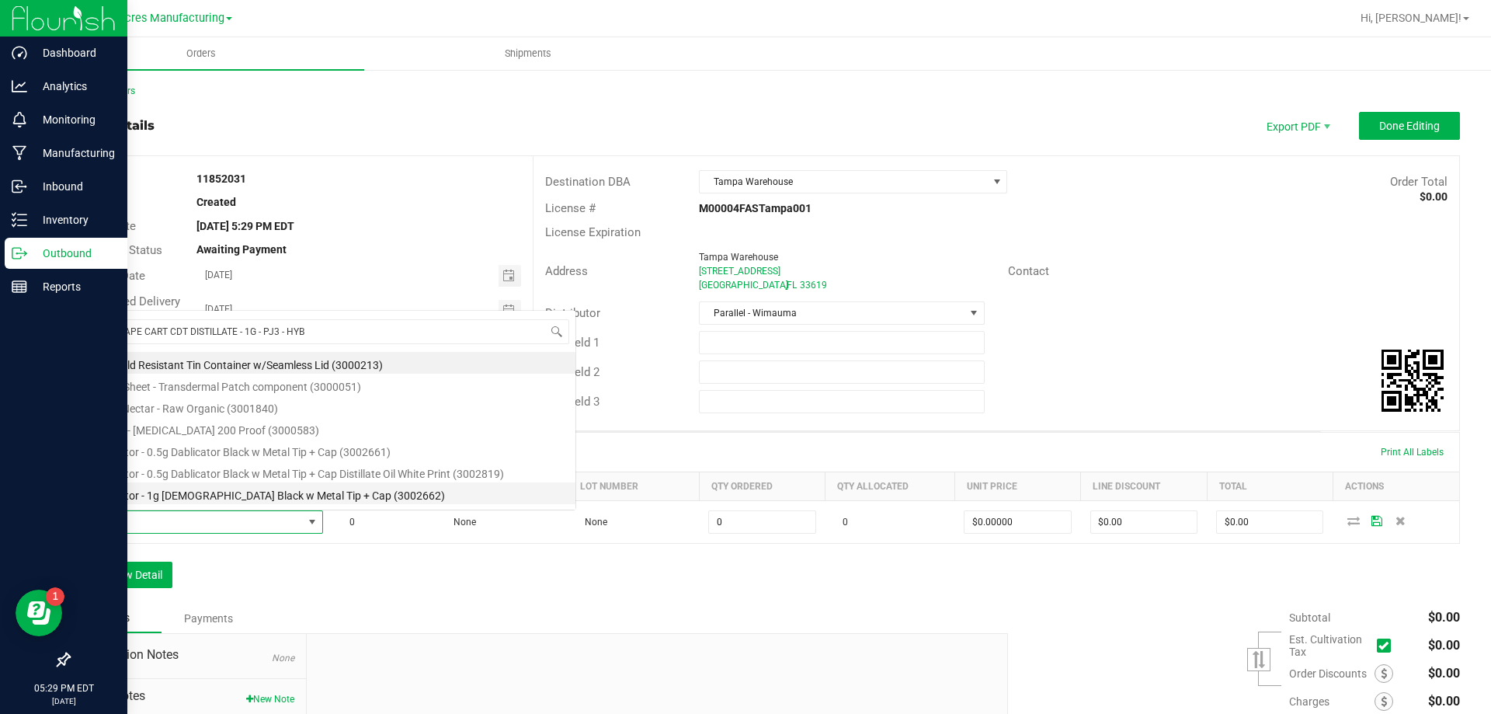
scroll to position [23, 240]
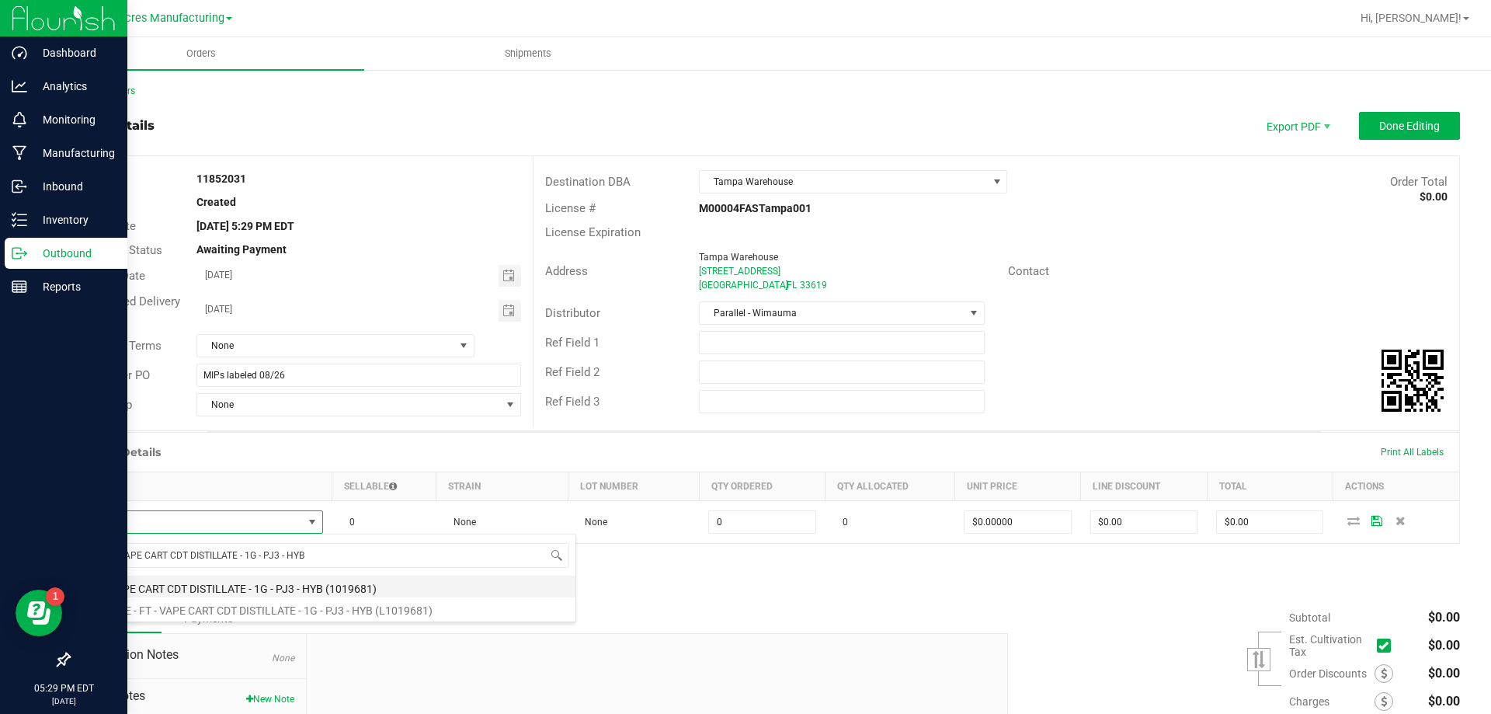
click at [423, 586] on li "FT - VAPE CART CDT DISTILLATE - 1G - PJ3 - HYB (1019681)" at bounding box center [328, 587] width 496 height 22
type input "0 ea"
type input "$95.00000"
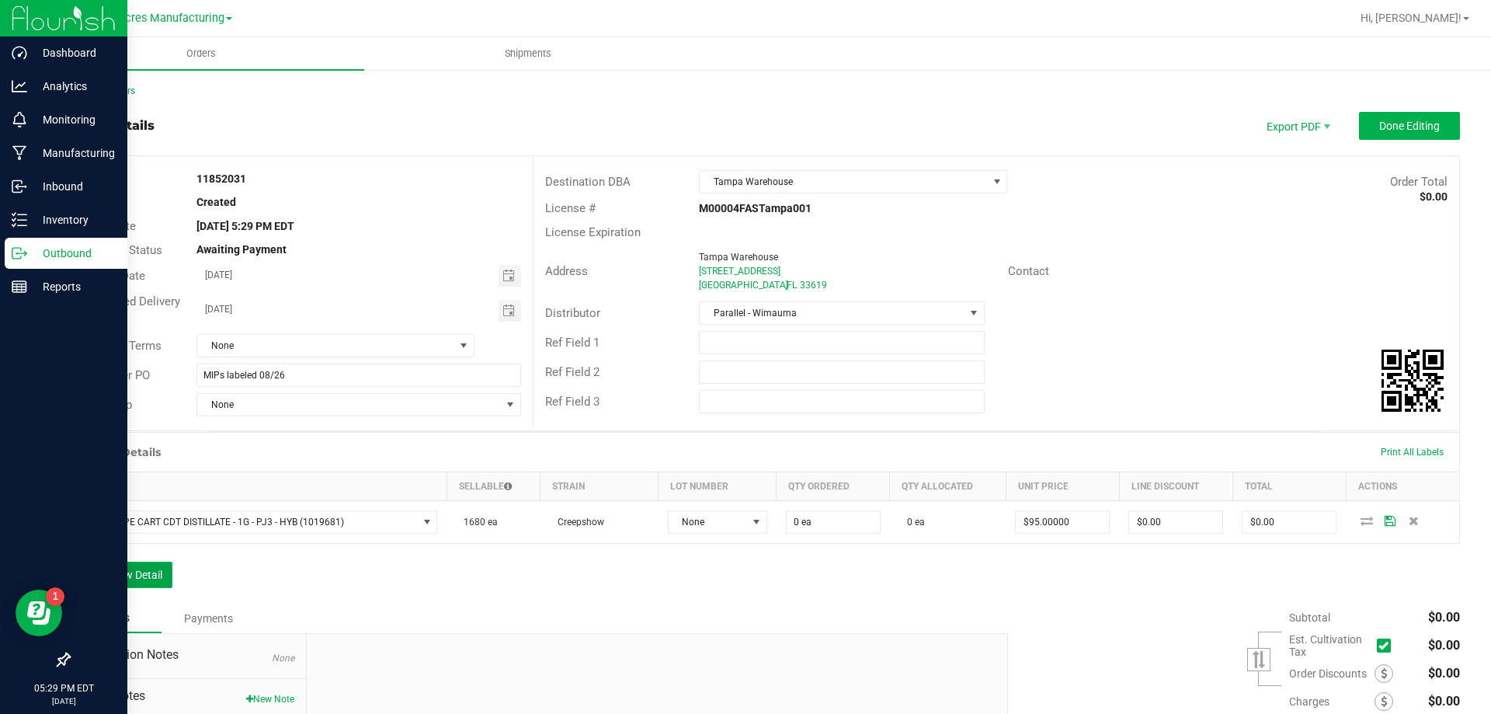
click at [119, 577] on button "Add New Detail" at bounding box center [120, 575] width 104 height 26
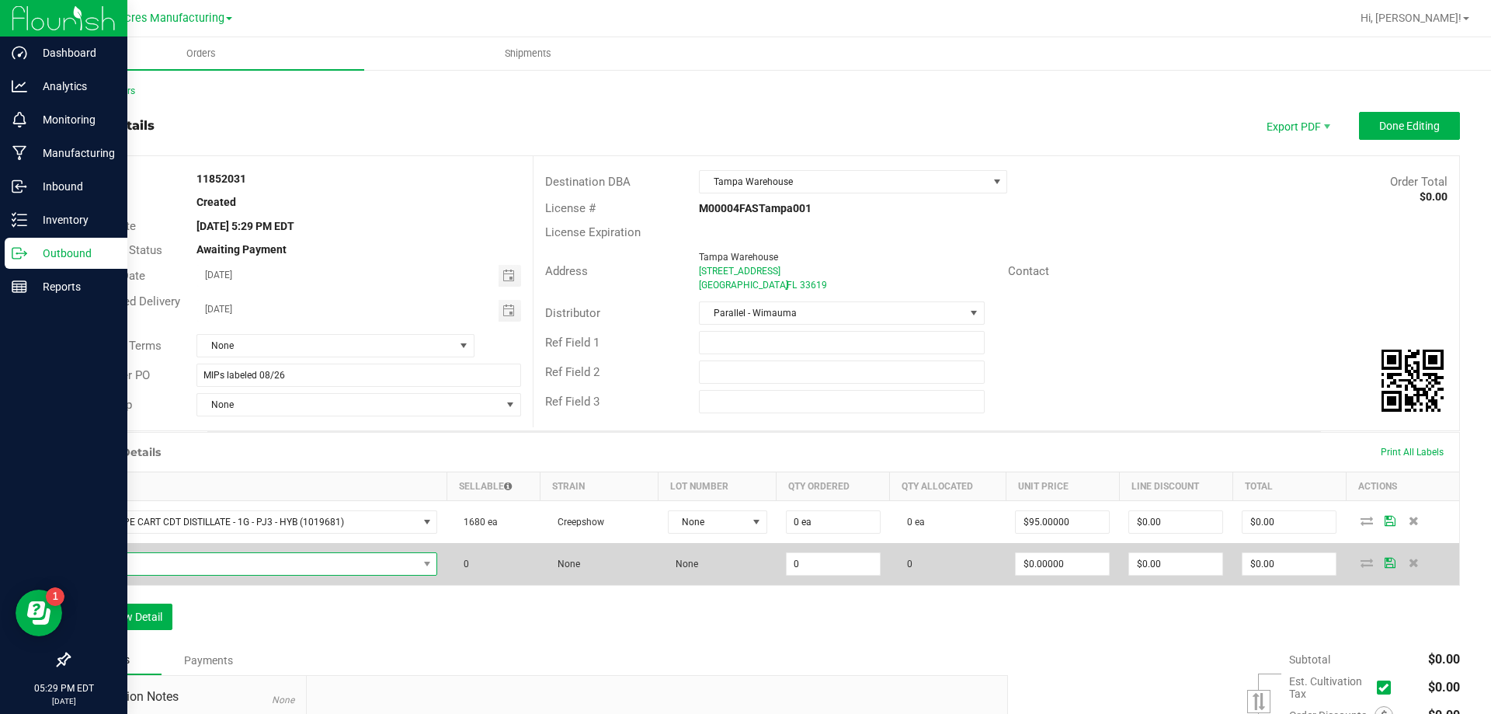
click at [315, 565] on span "NO DATA FOUND" at bounding box center [249, 564] width 338 height 22
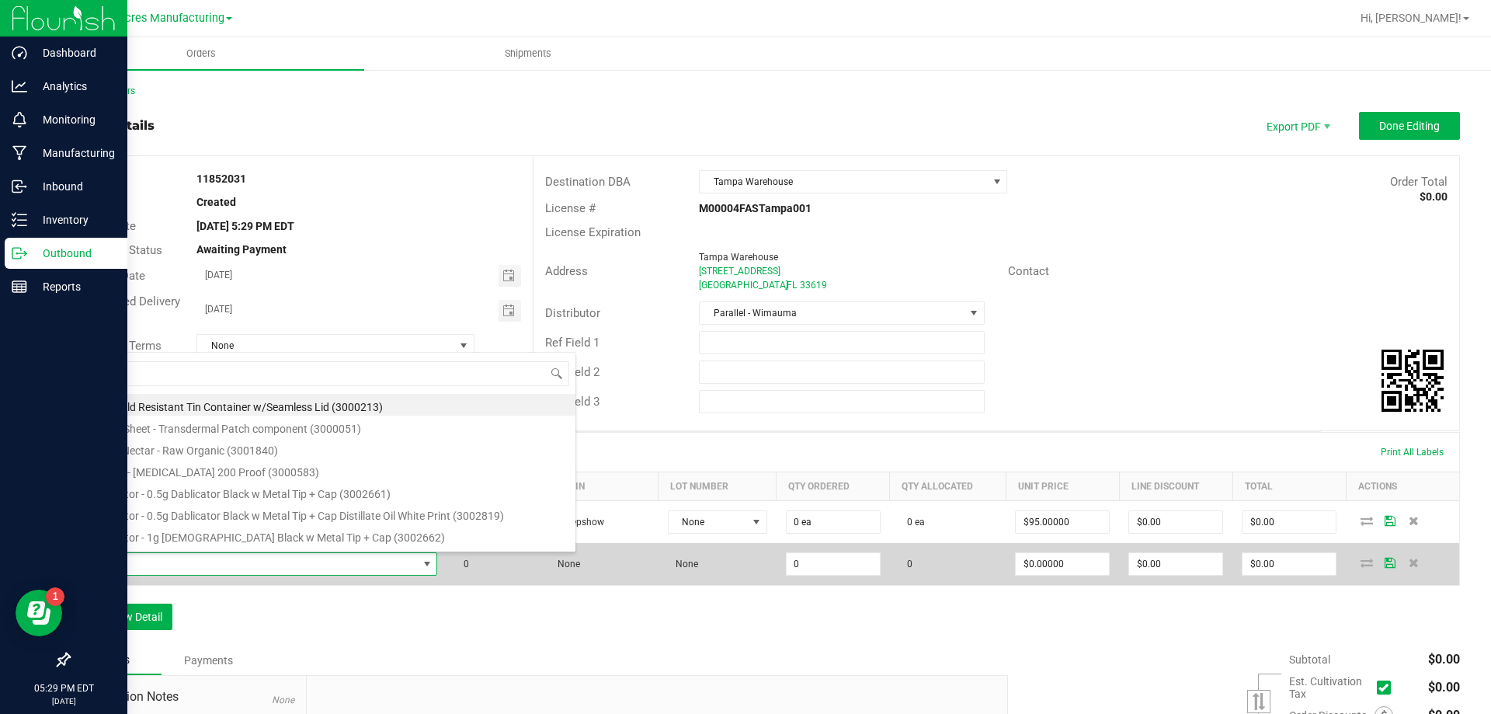
scroll to position [23, 350]
type input "FT - VAPE CART DISTILLATE - 1G - PPU - IND"
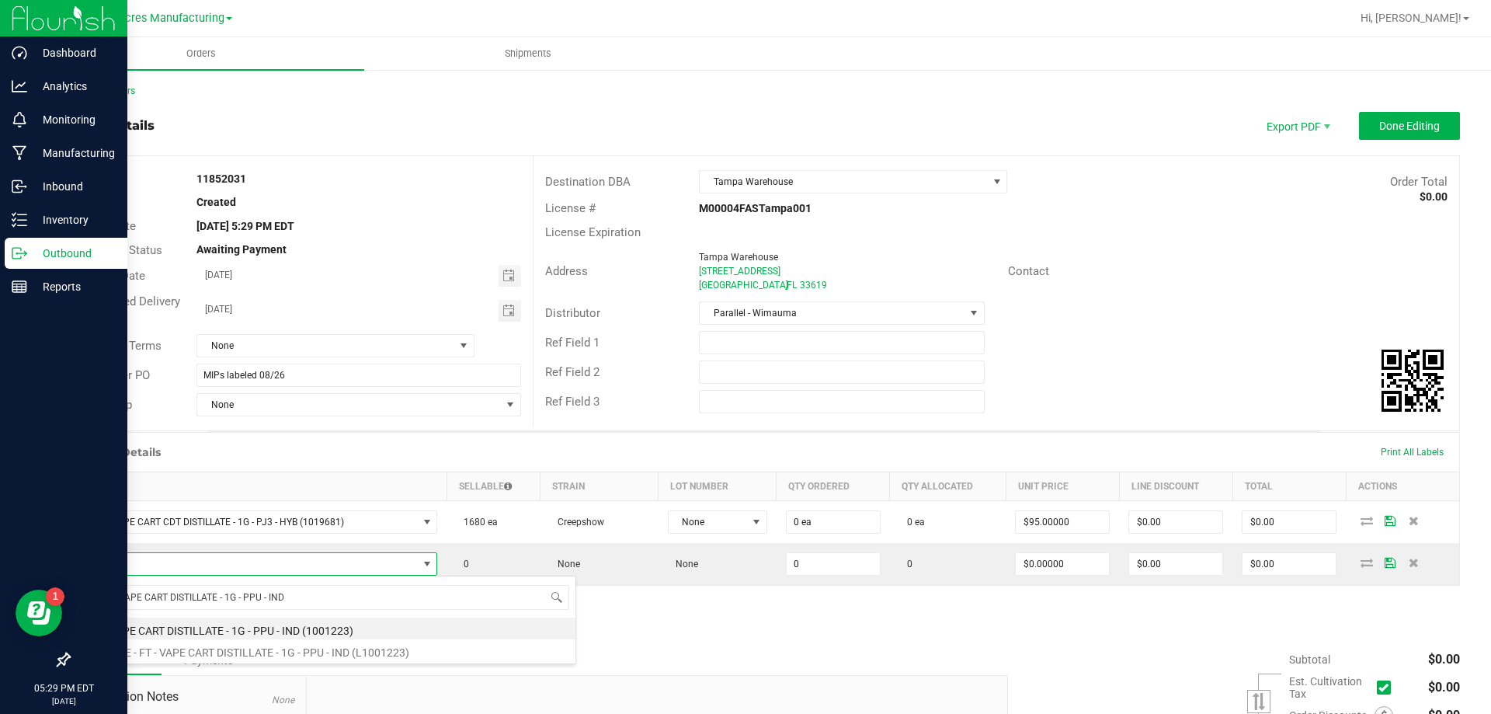
click at [309, 621] on li "FT - VAPE CART DISTILLATE - 1G - PPU - IND (1001223)" at bounding box center [328, 628] width 496 height 22
type input "0 ea"
type input "$90.00000"
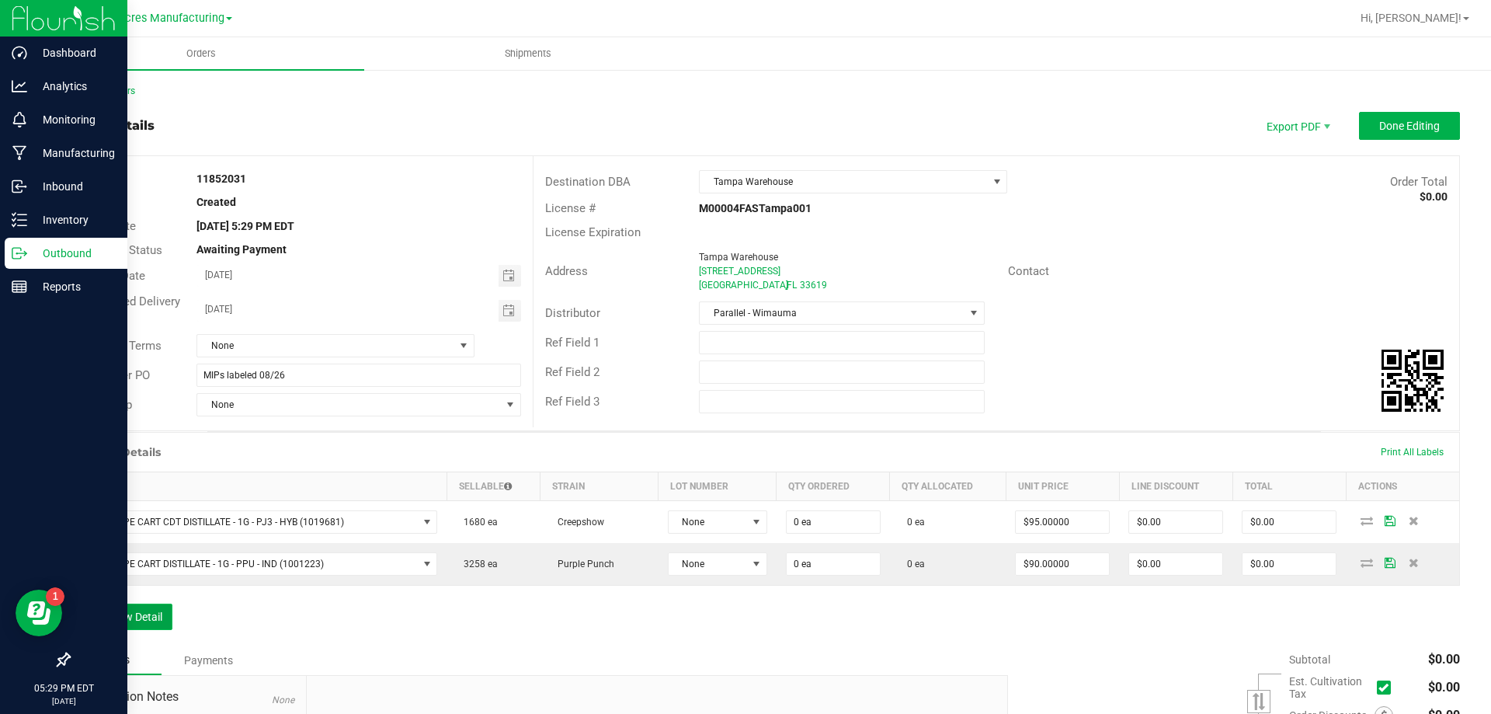
click at [130, 620] on button "Add New Detail" at bounding box center [120, 617] width 104 height 26
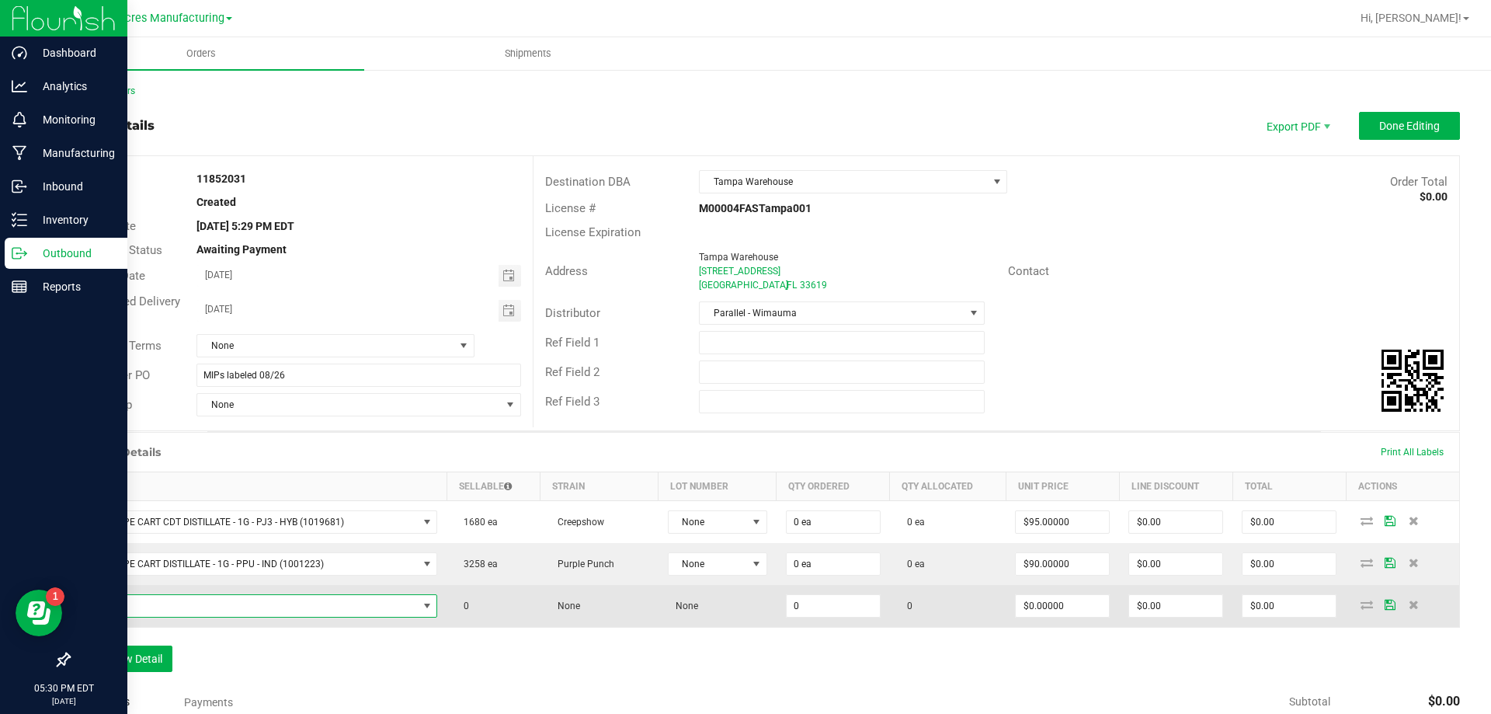
click at [263, 607] on span "NO DATA FOUND" at bounding box center [249, 606] width 338 height 22
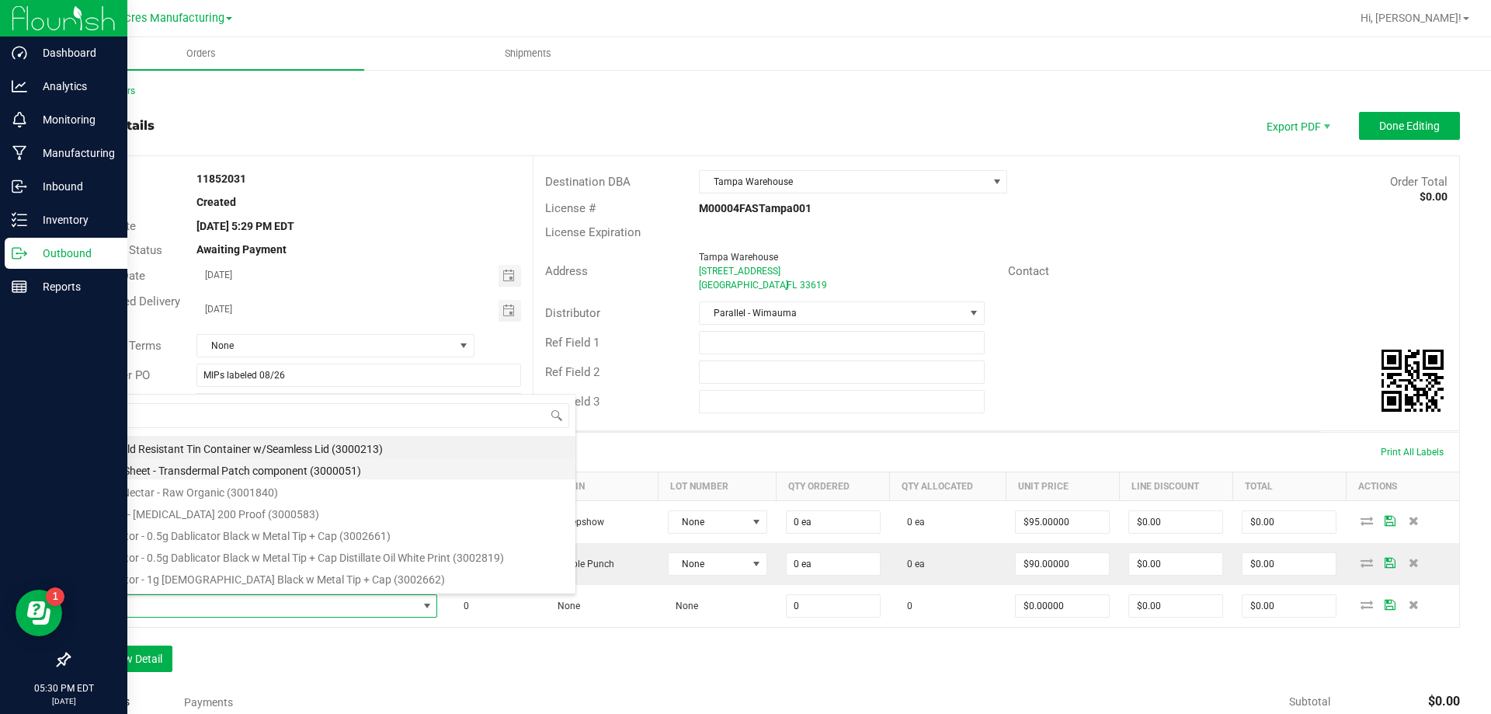
type input "FT - VAPE CART DISTILLATE - 0.5G - PPU - IND"
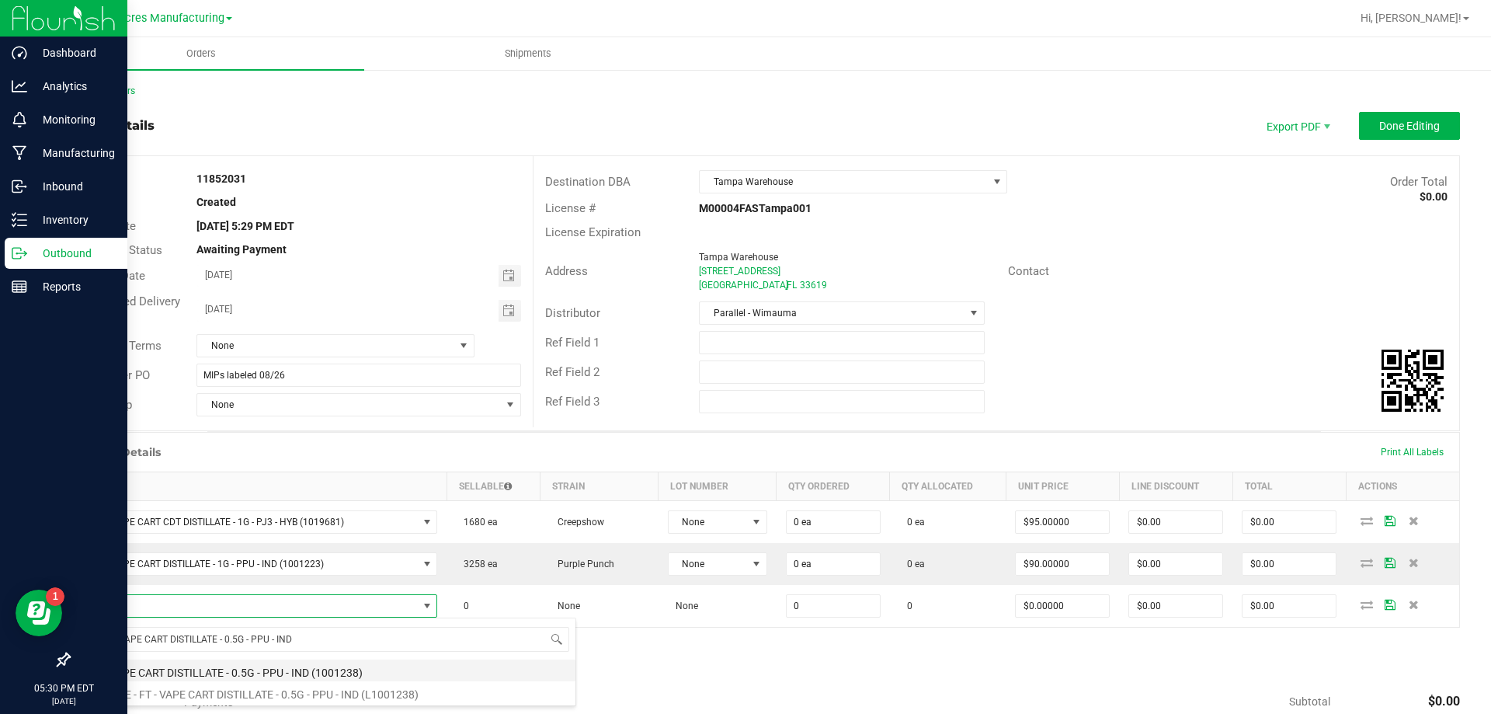
click at [261, 665] on li "FT - VAPE CART DISTILLATE - 0.5G - PPU - IND (1001238)" at bounding box center [328, 670] width 496 height 22
type input "0 ea"
type input "$50.00000"
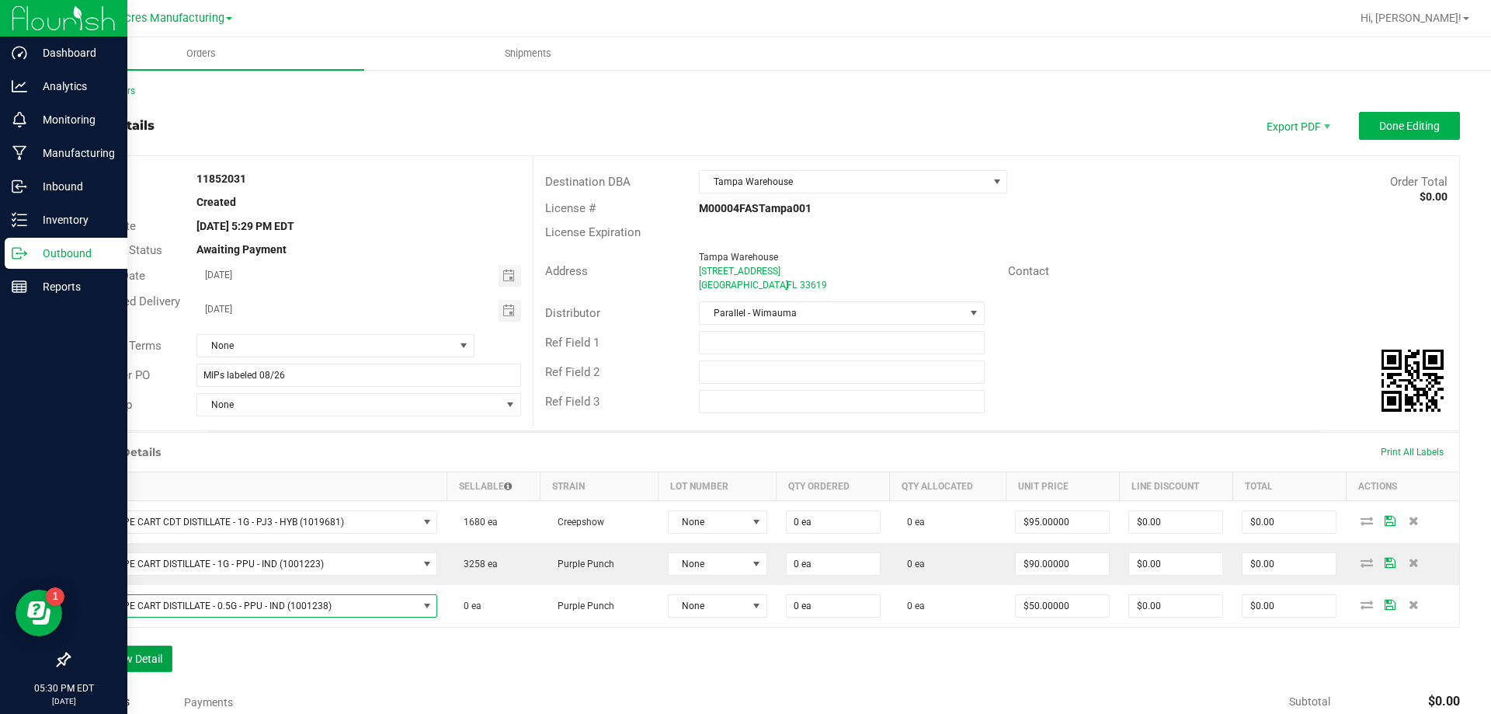
click at [155, 649] on button "Add New Detail" at bounding box center [120, 658] width 104 height 26
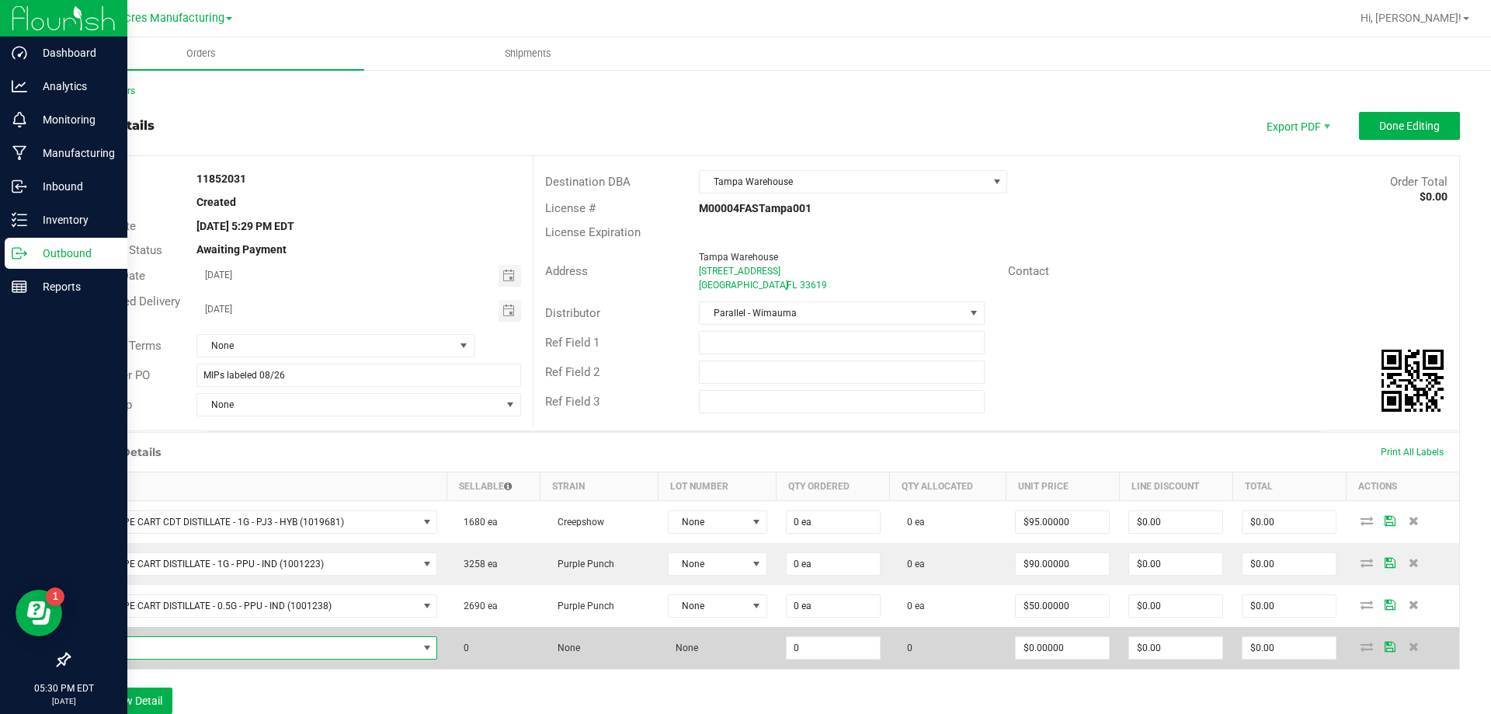
click at [358, 648] on span "NO DATA FOUND" at bounding box center [249, 648] width 338 height 22
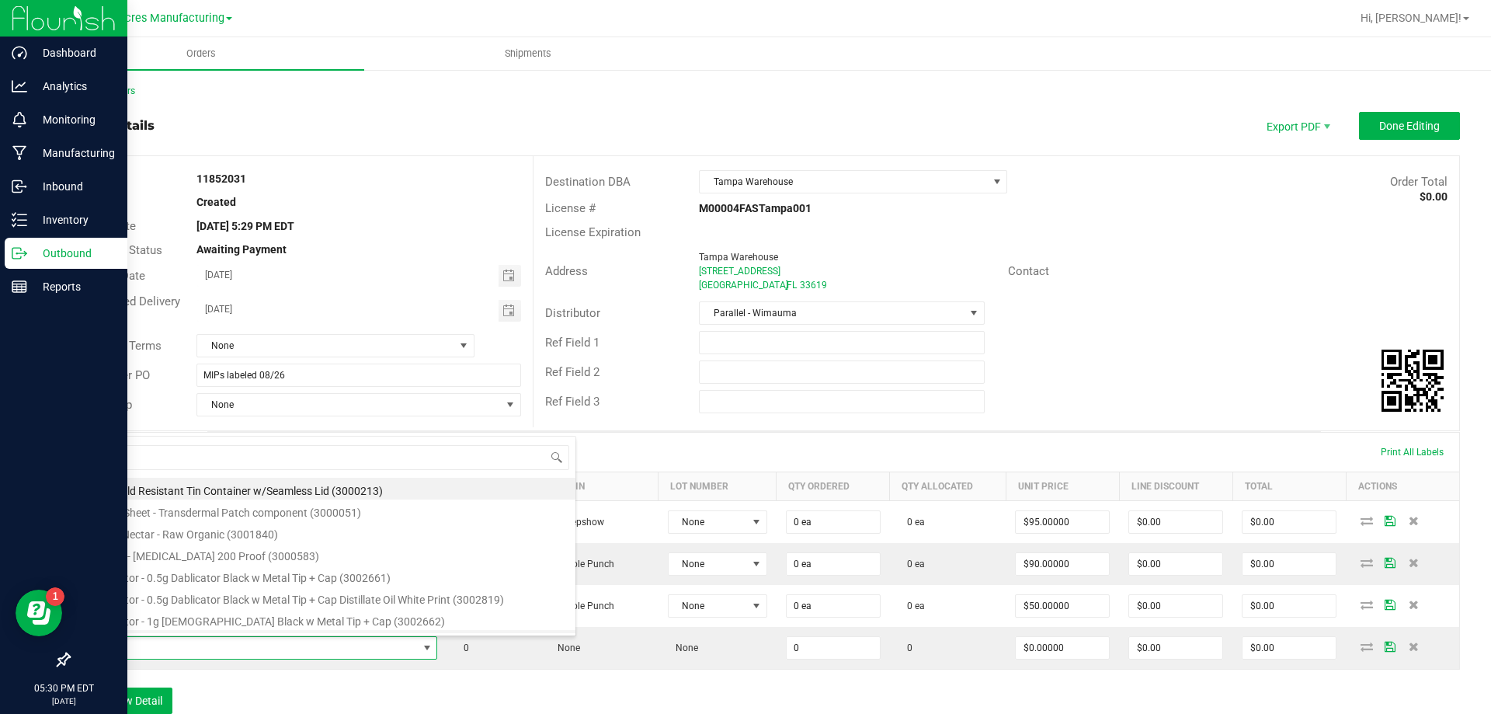
type input "FT - VAPE CART DISTILLATE - 0.5G - PPU - IND"
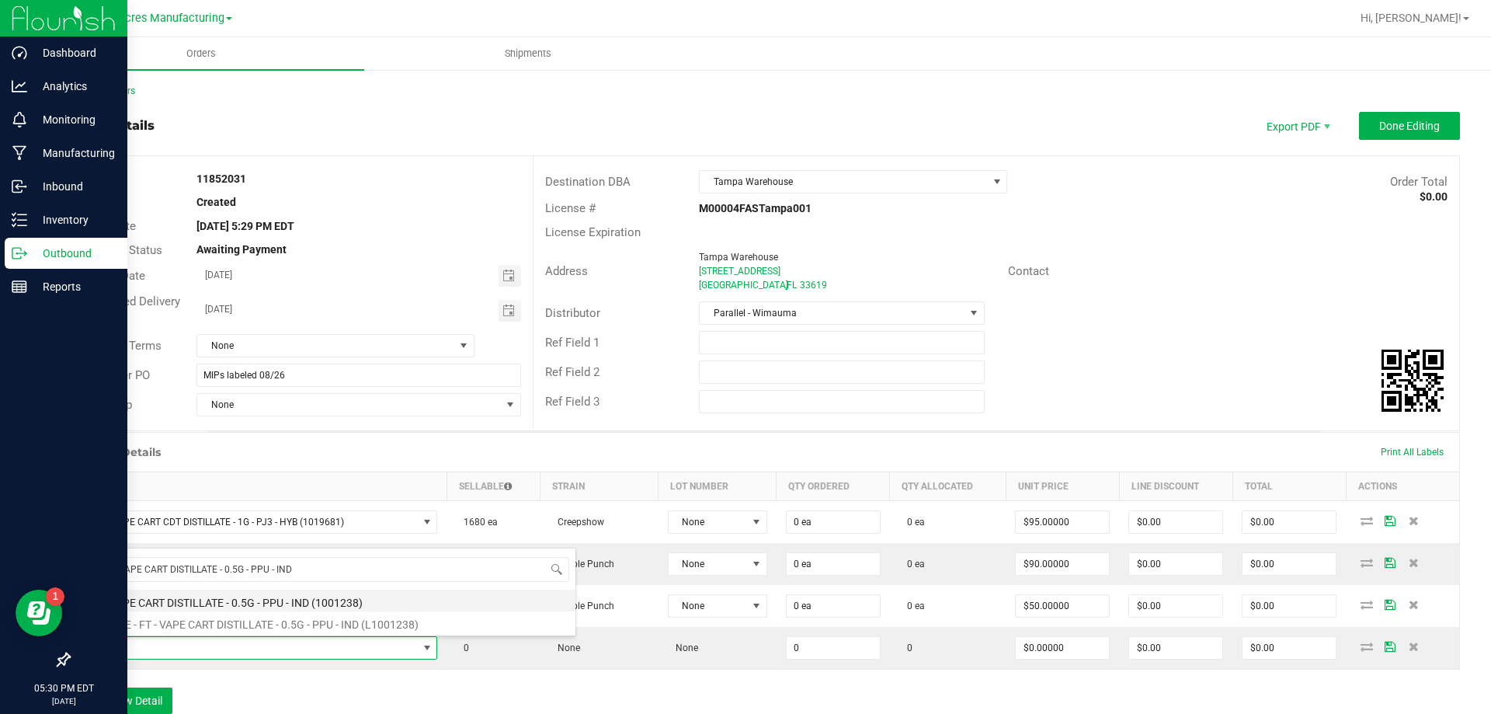
click at [364, 606] on li "FT - VAPE CART DISTILLATE - 0.5G - PPU - IND (1001238)" at bounding box center [328, 601] width 496 height 22
type input "0 ea"
type input "$50.00000"
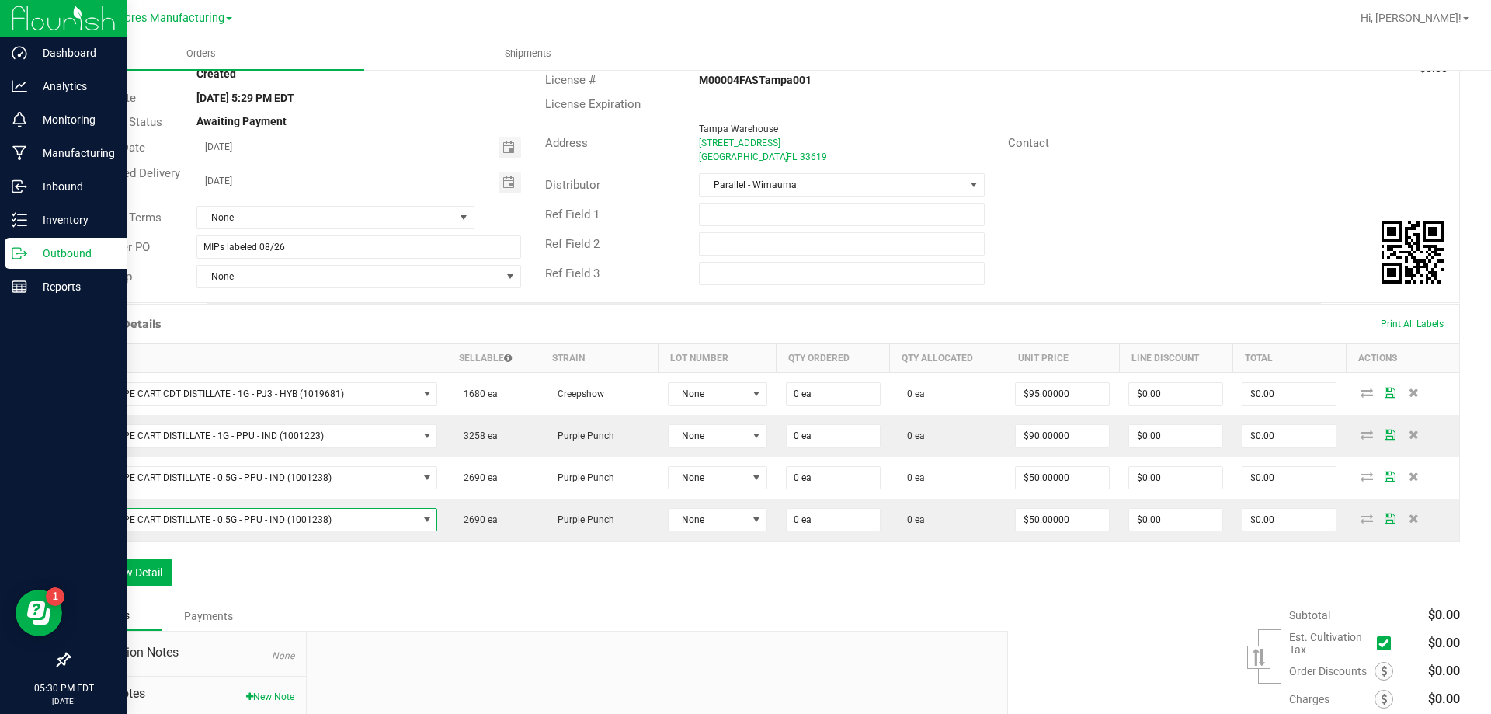
scroll to position [155, 0]
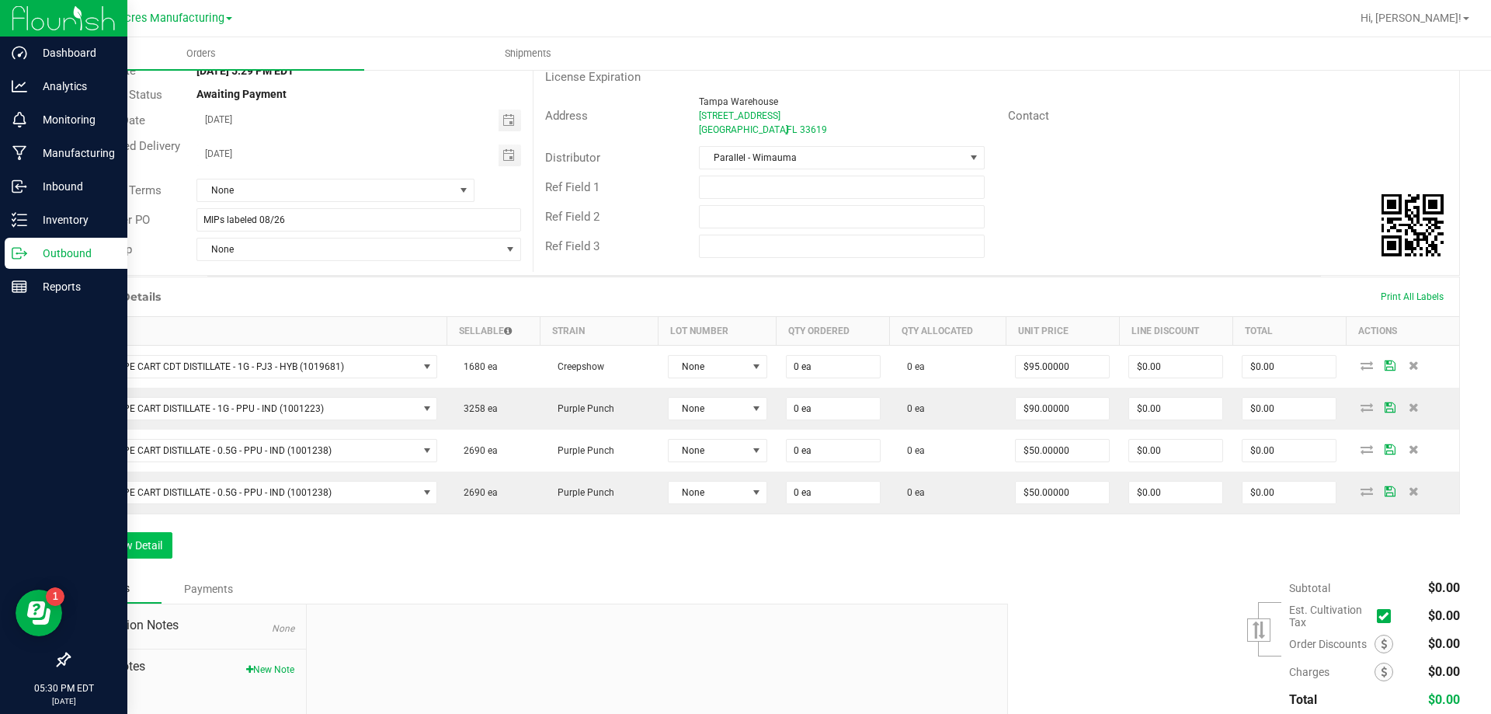
drag, startPoint x: 161, startPoint y: 508, endPoint x: 145, endPoint y: 556, distance: 50.6
click at [161, 516] on div "Order Details Print All Labels Item Sellable Strain Lot Number Qty Ordered Qty …" at bounding box center [764, 425] width 1392 height 297
click at [145, 556] on button "Add New Detail" at bounding box center [120, 545] width 104 height 26
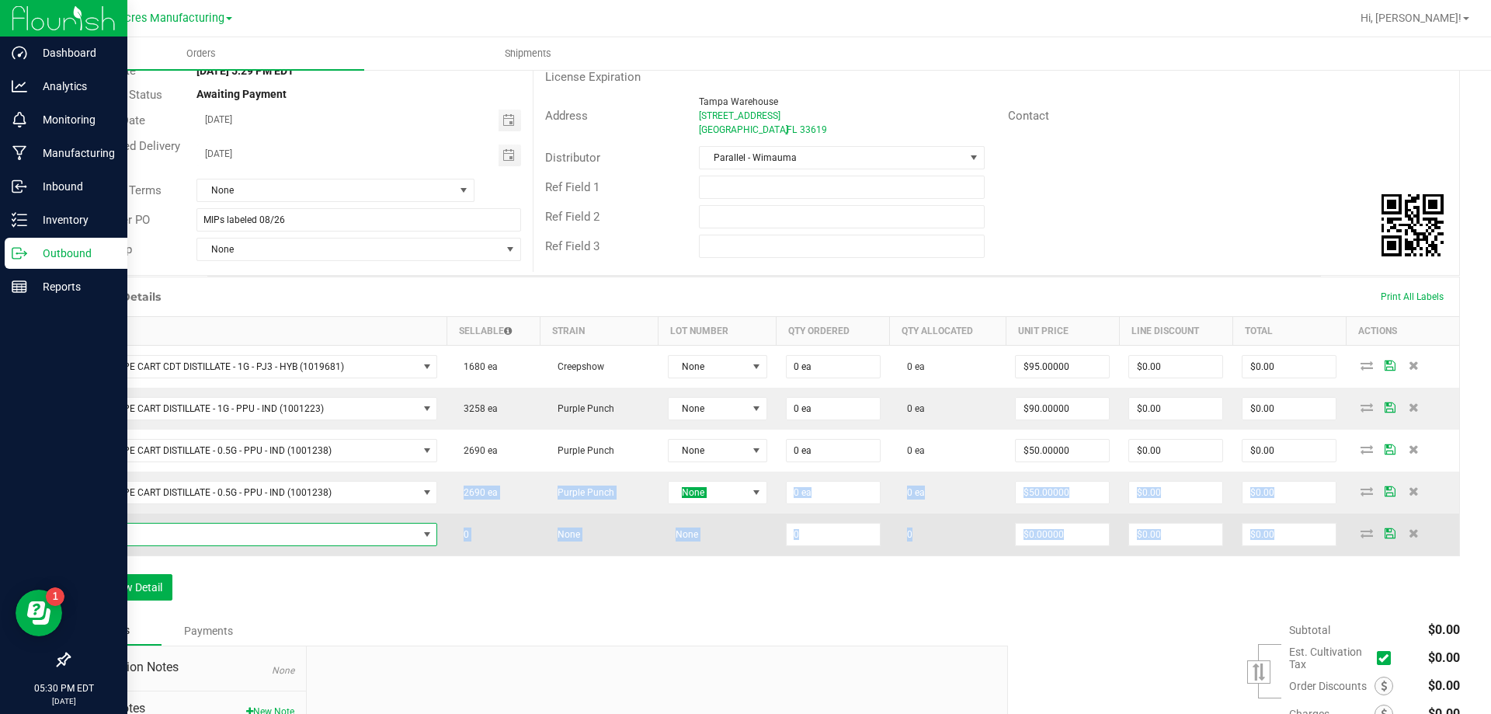
click at [388, 538] on span "NO DATA FOUND" at bounding box center [249, 535] width 338 height 22
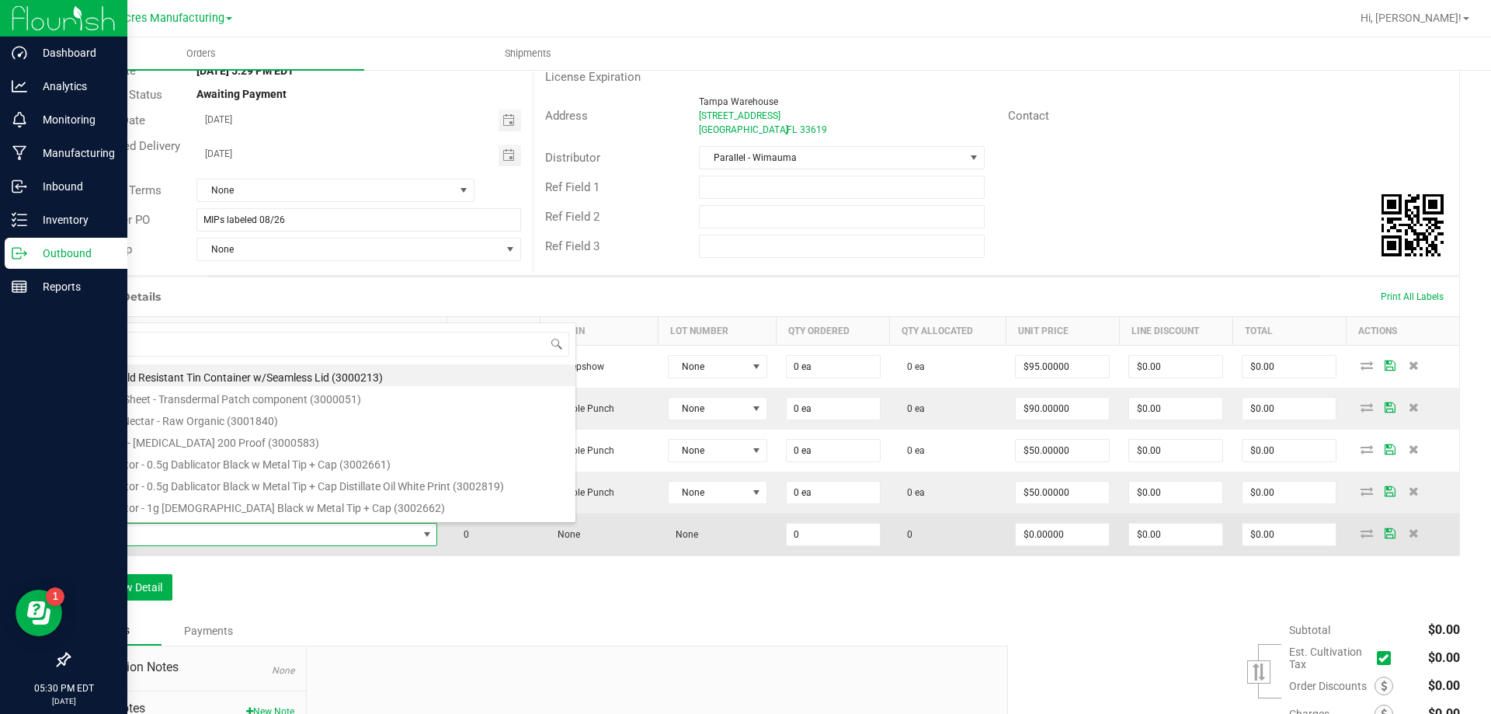
scroll to position [23, 350]
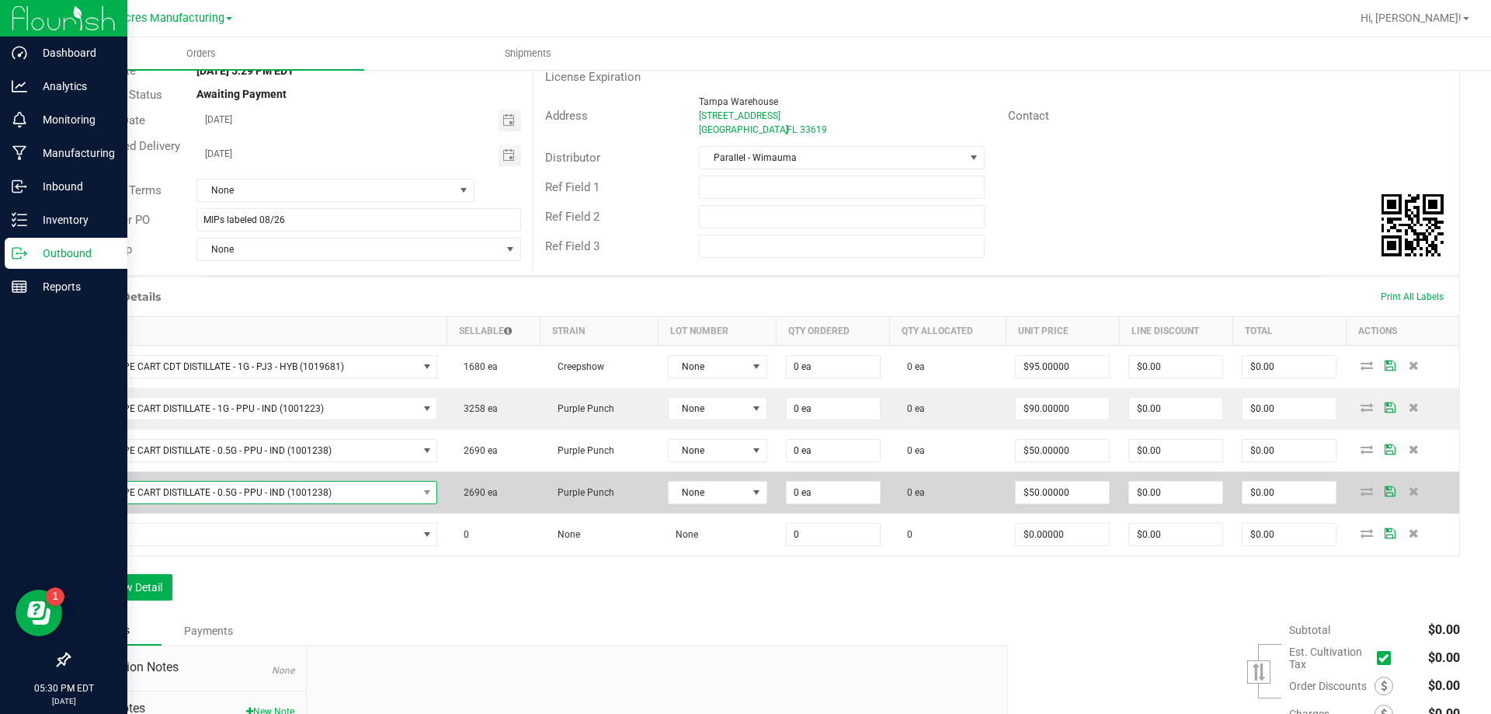
click at [289, 498] on span "FT - VAPE CART DISTILLATE - 0.5G - PPU - IND (1001238)" at bounding box center [249, 493] width 338 height 22
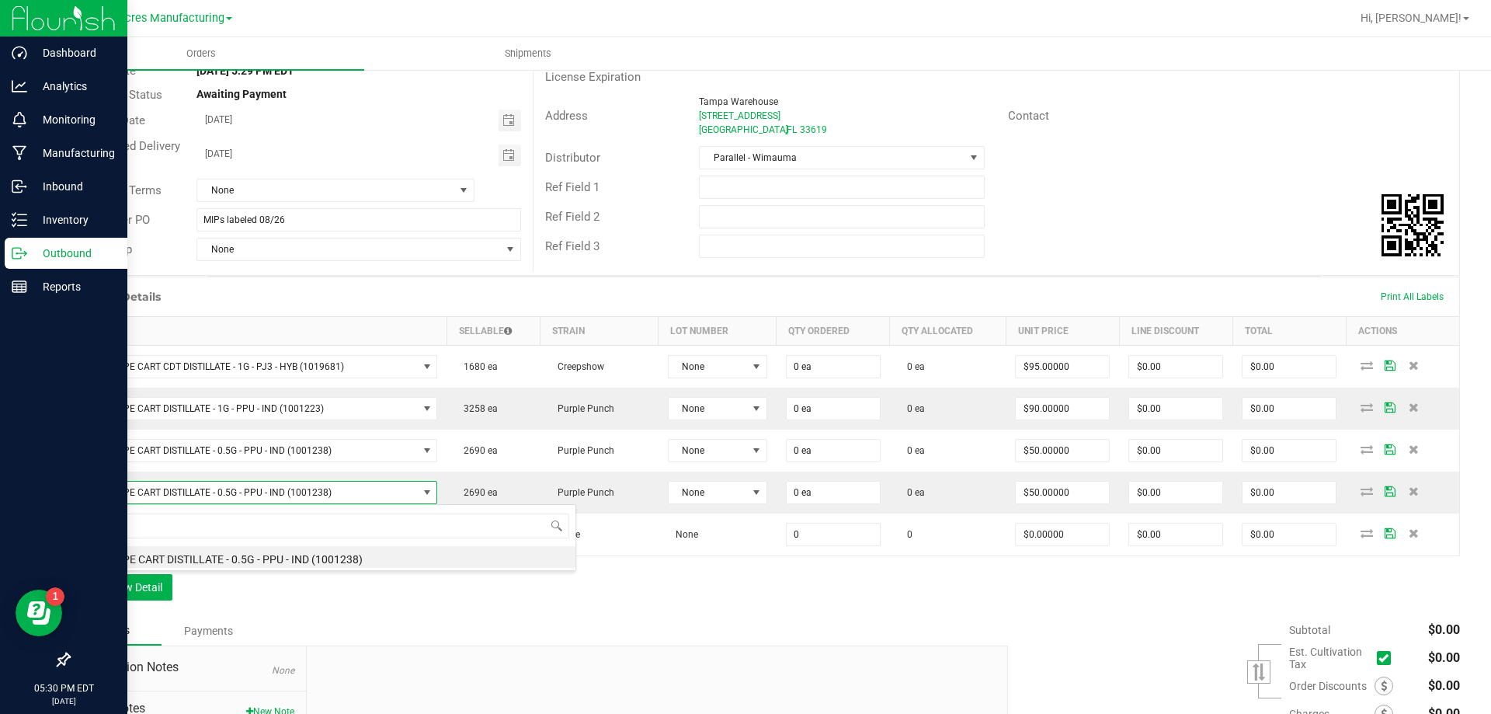
scroll to position [23, 353]
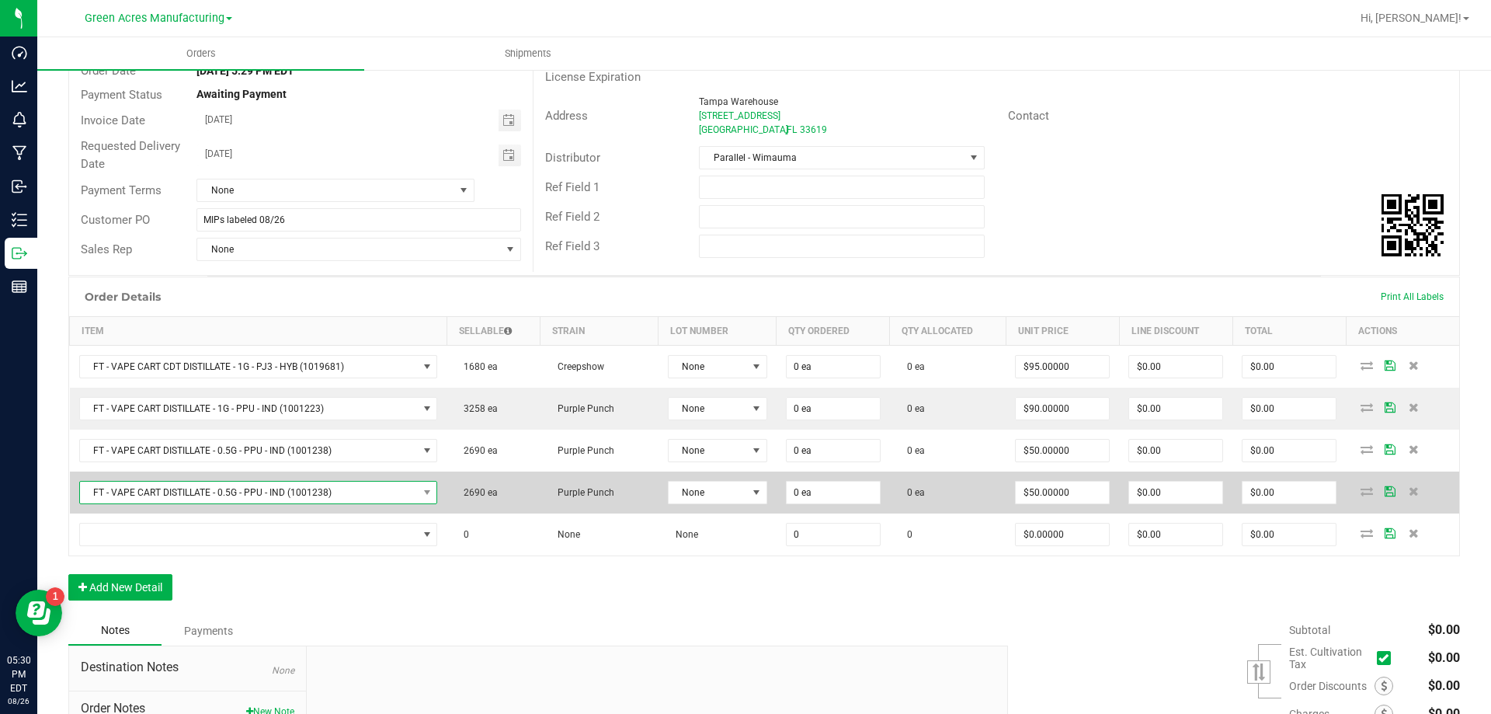
click at [308, 485] on span "FT - VAPE CART DISTILLATE - 0.5G - PPU - IND (1001238)" at bounding box center [249, 493] width 338 height 22
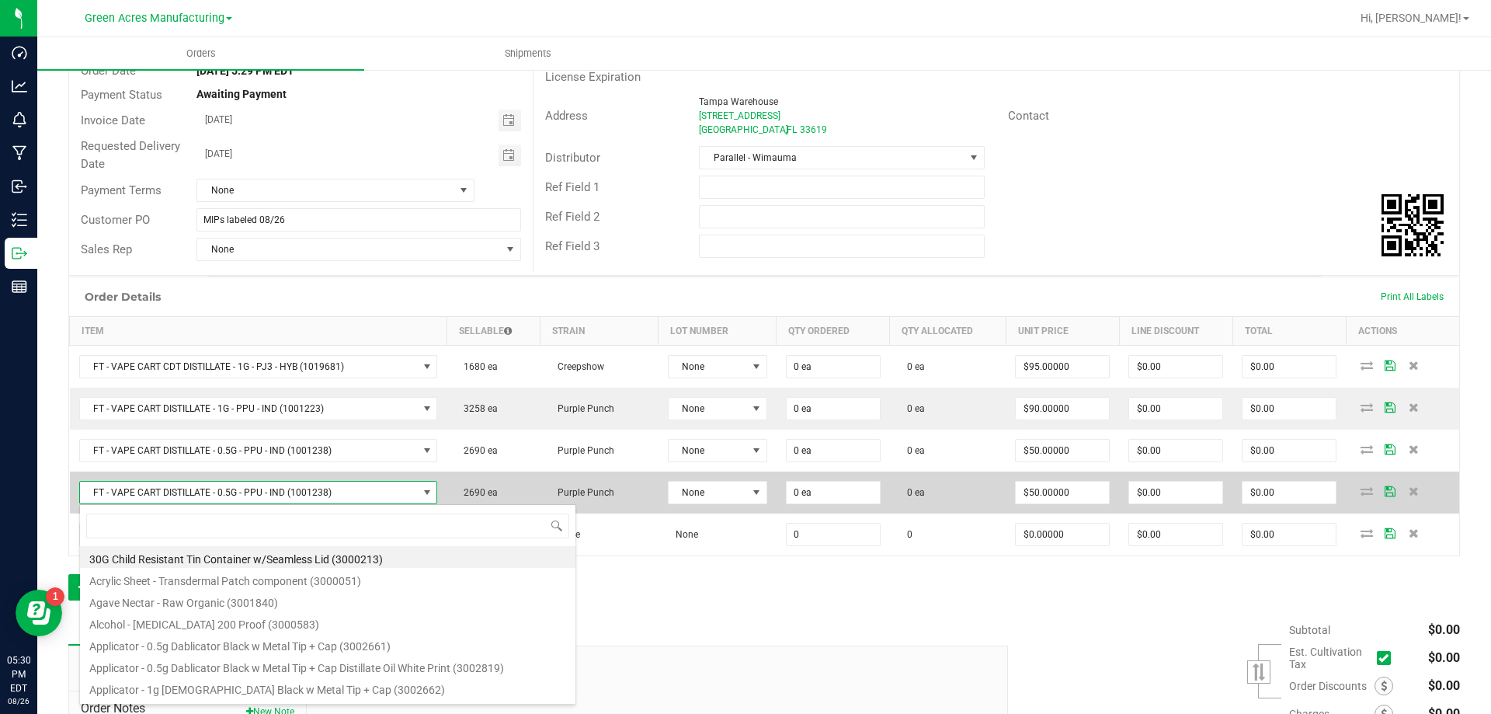
type input "FT - VAPE PEN DISTILLATE - 0.3G - TRS - THC"
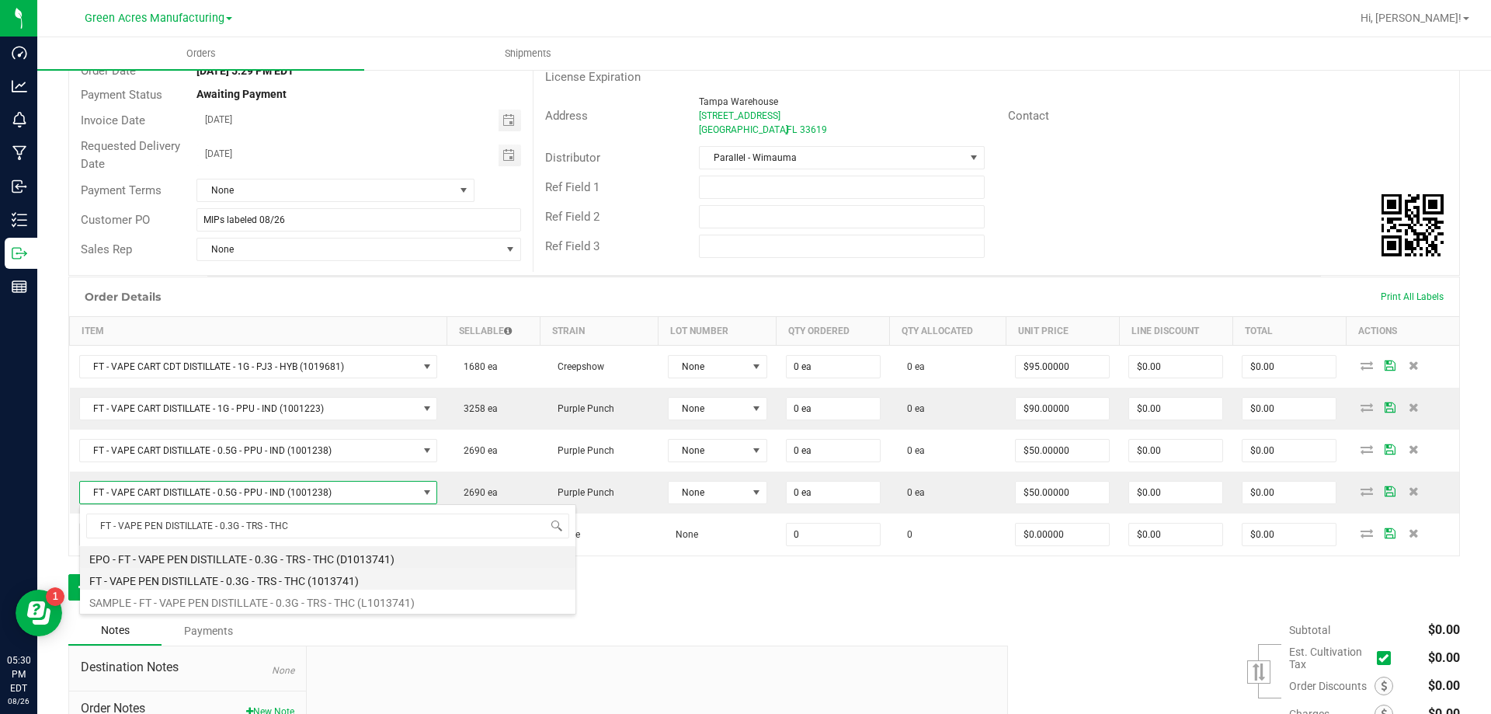
click at [284, 570] on li "FT - VAPE PEN DISTILLATE - 0.3G - TRS - THC (1013741)" at bounding box center [328, 579] width 496 height 22
type input "$35.00000"
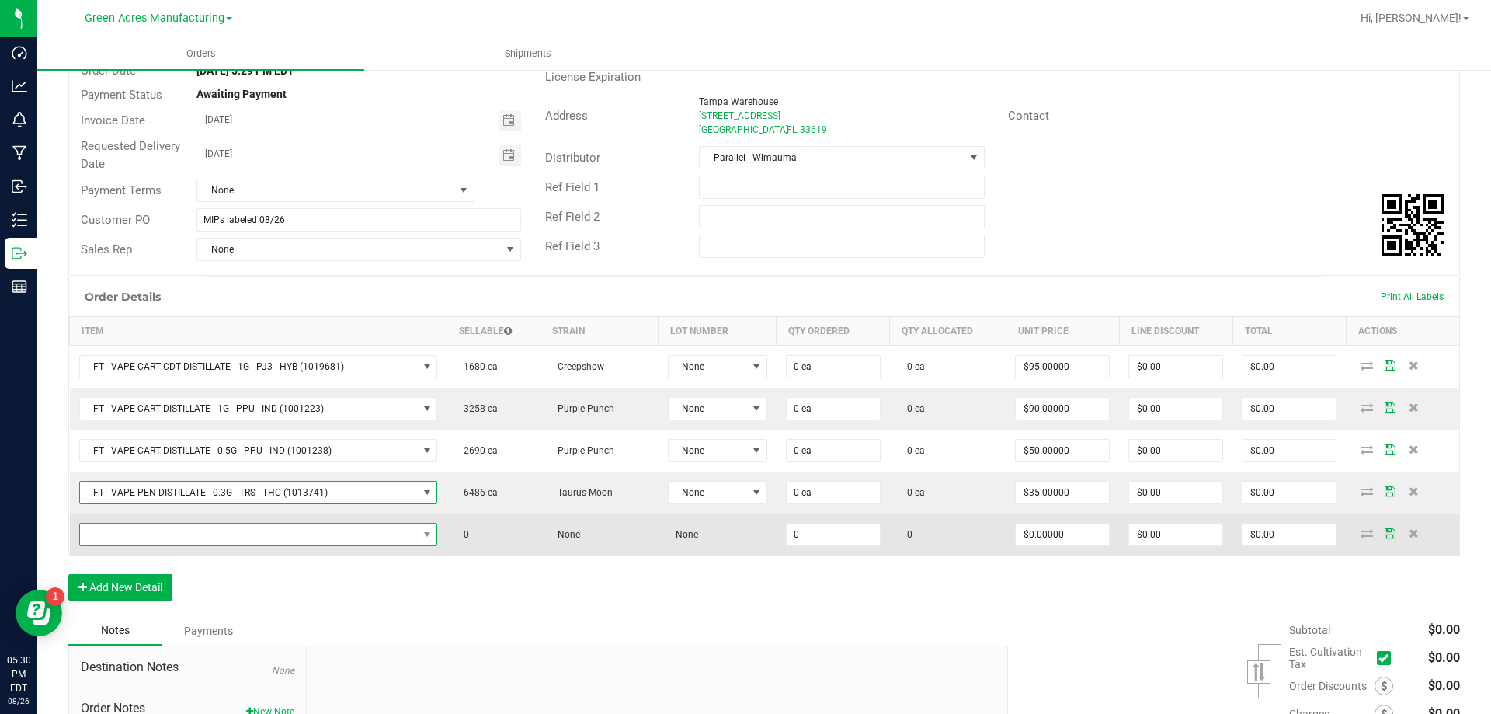
click at [242, 538] on span "NO DATA FOUND" at bounding box center [249, 535] width 338 height 22
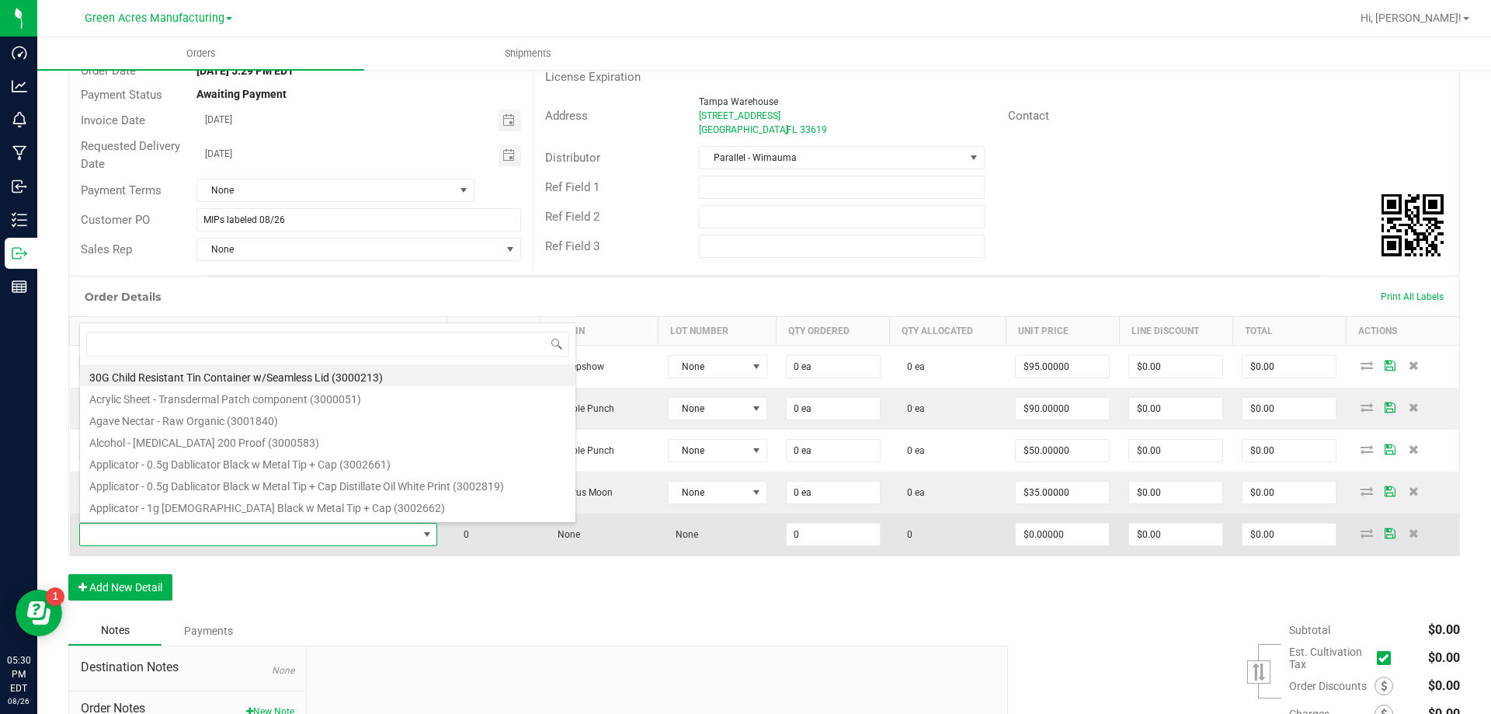
scroll to position [23, 350]
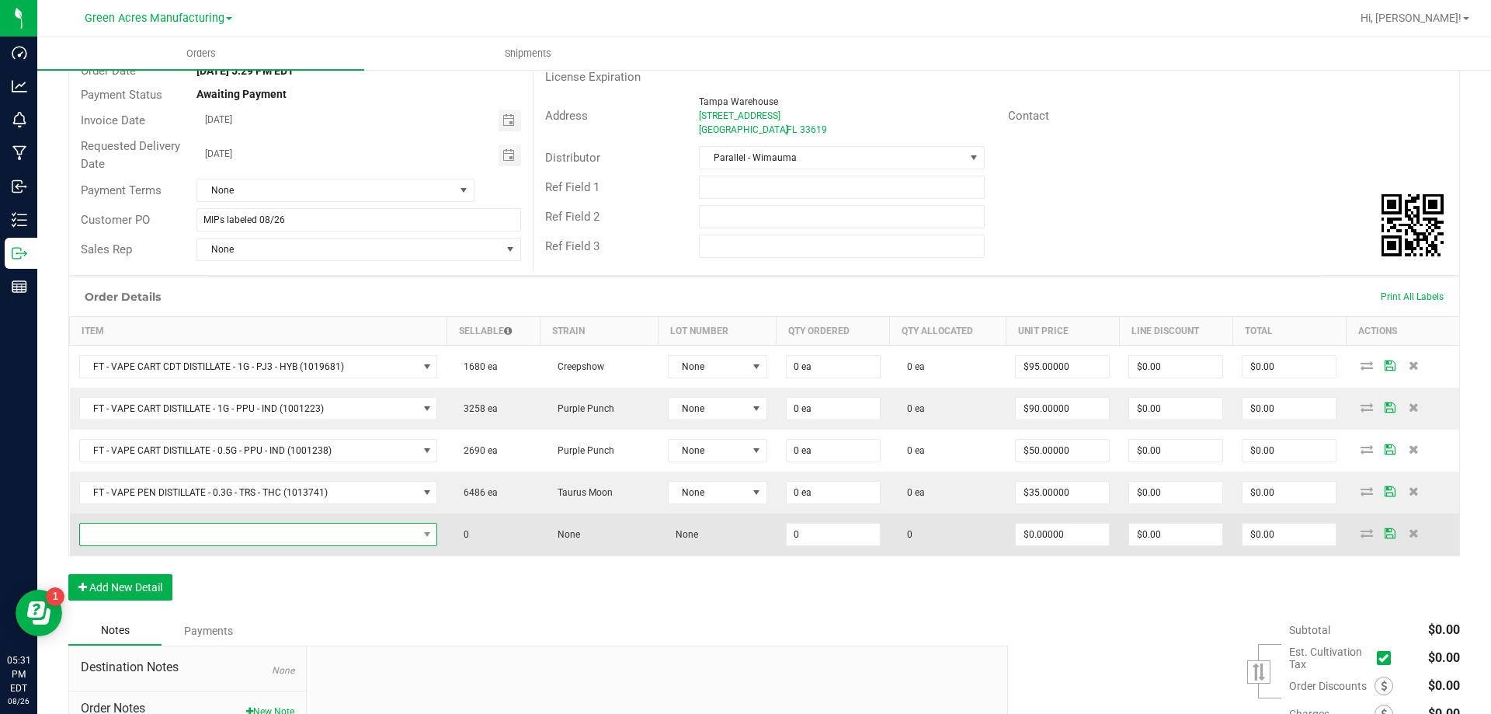
click at [269, 539] on span "NO DATA FOUND" at bounding box center [249, 535] width 338 height 22
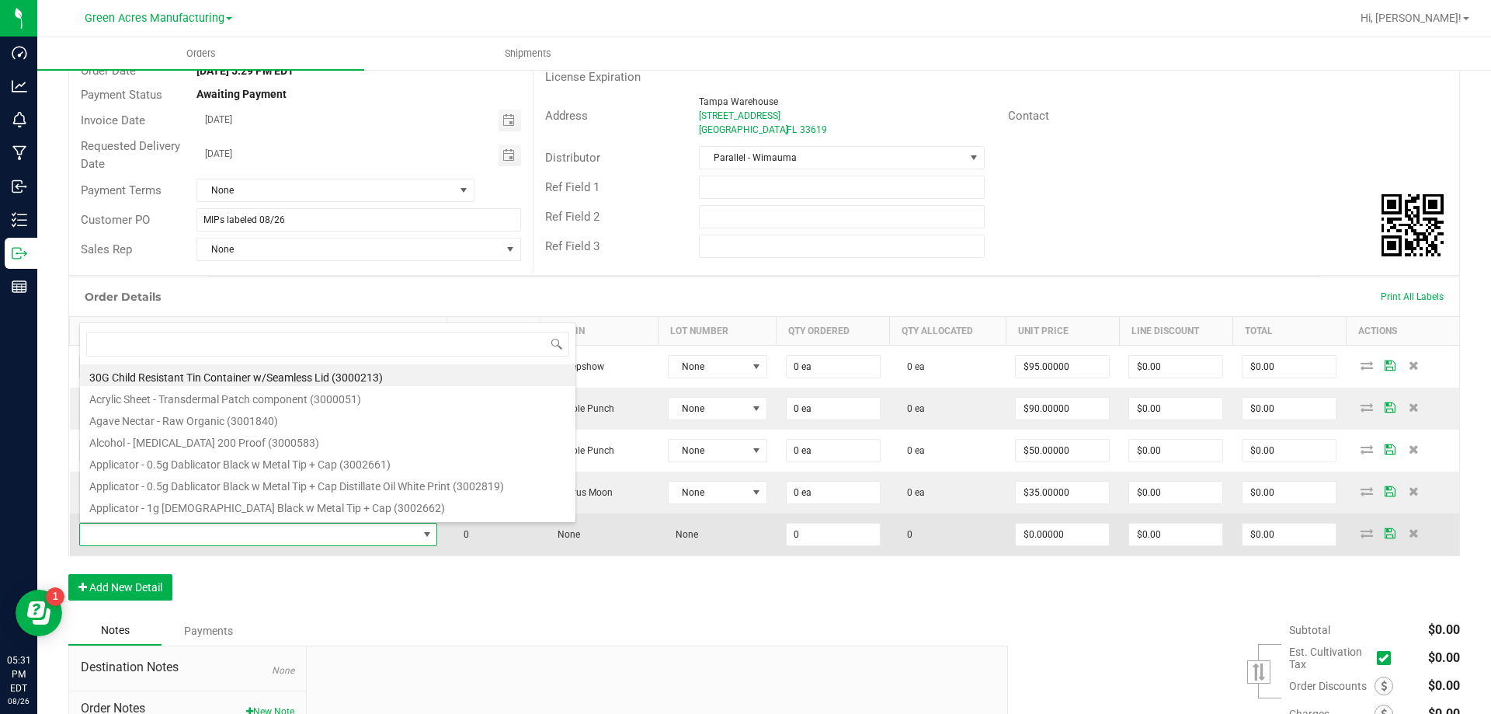
type input "FT - VAPE PEN DISTILLATE - 0.3G - ARR - THC"
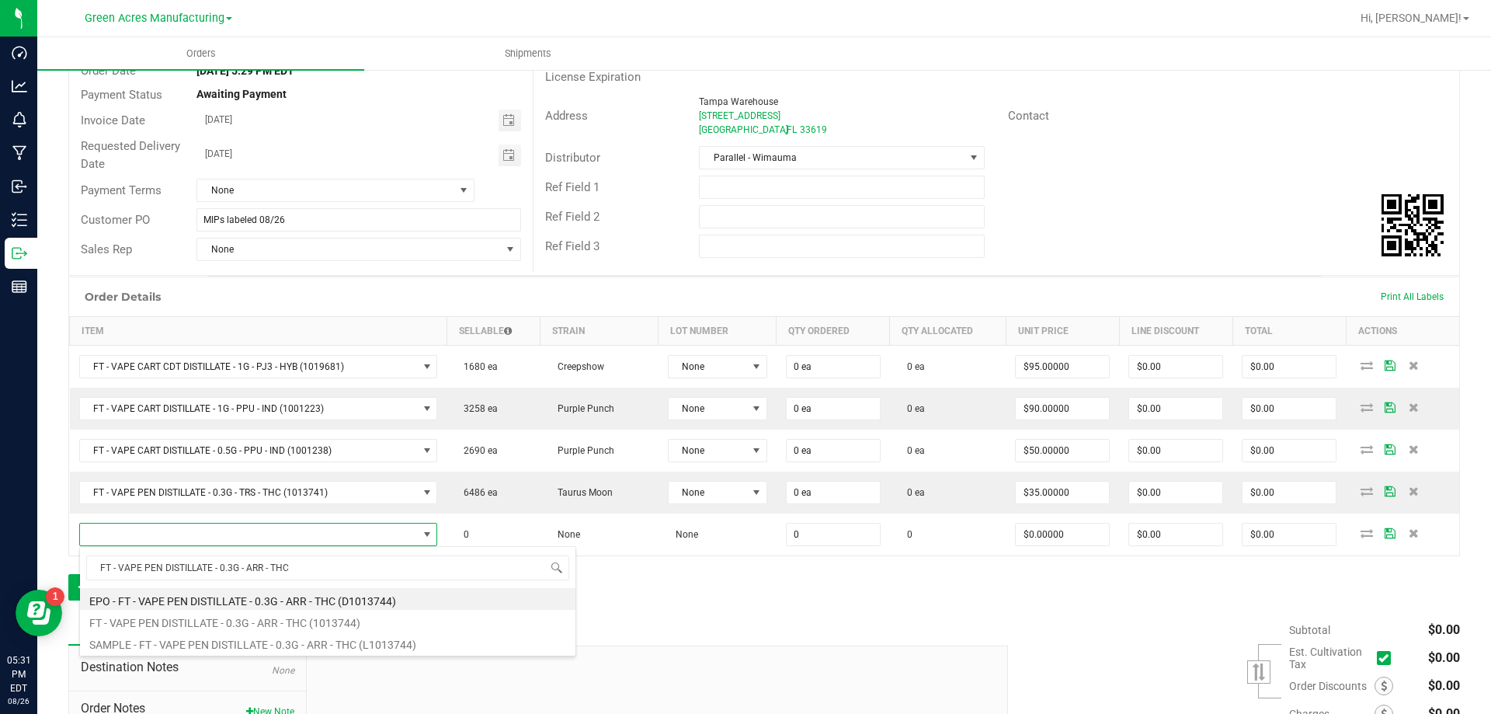
click at [278, 614] on li "FT - VAPE PEN DISTILLATE - 0.3G - ARR - THC (1013744)" at bounding box center [328, 621] width 496 height 22
type input "0 ea"
type input "$35.00000"
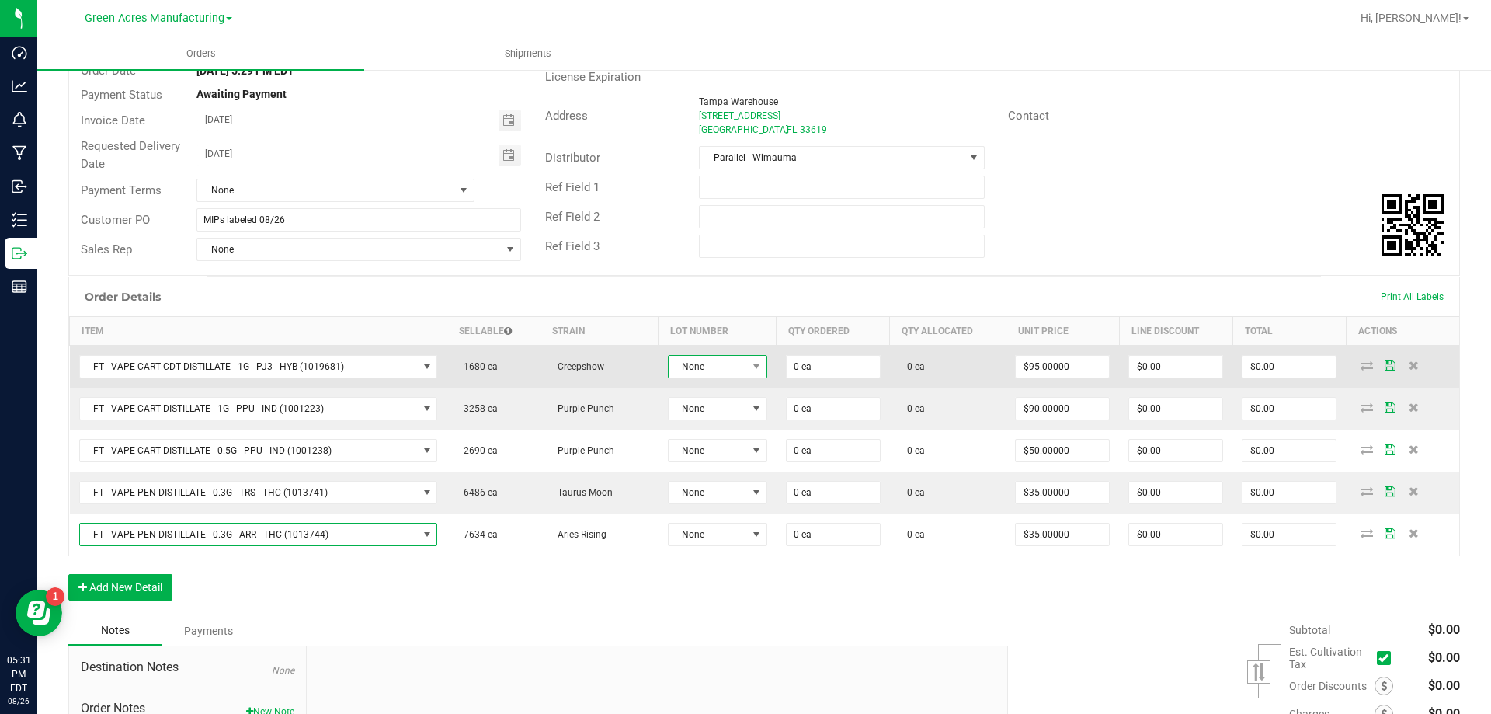
click at [703, 369] on span "None" at bounding box center [708, 367] width 78 height 22
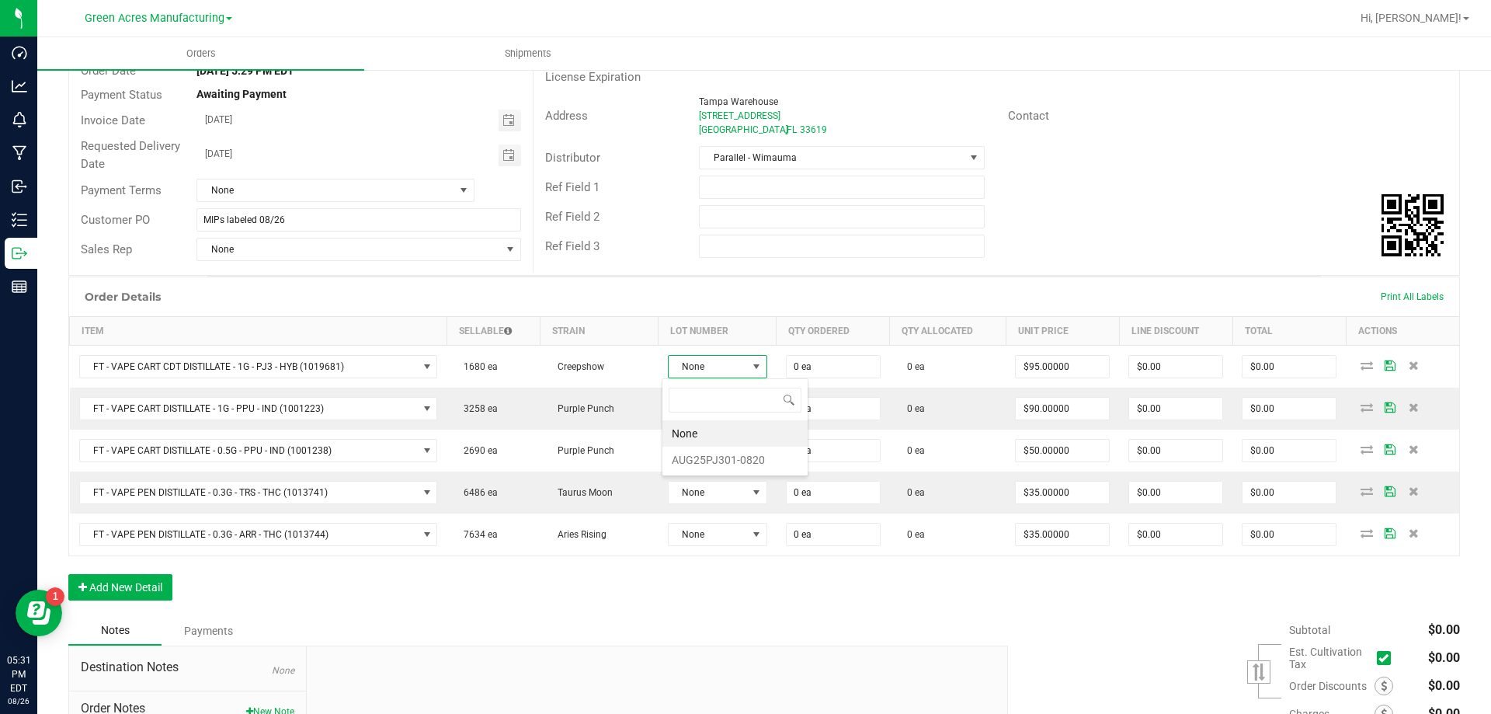
scroll to position [23, 99]
click at [728, 460] on li "AUG25PJ301-0820" at bounding box center [735, 460] width 145 height 26
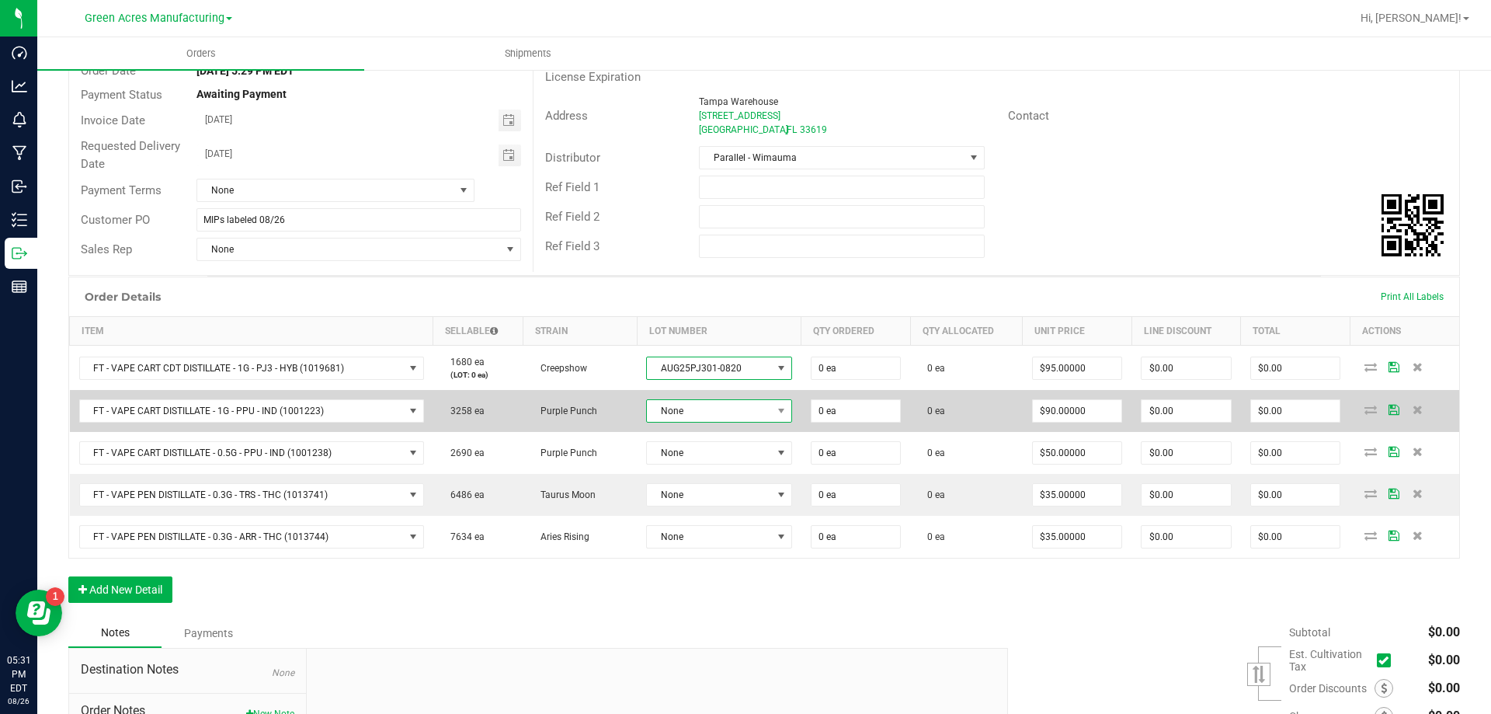
click at [725, 407] on span "None" at bounding box center [709, 411] width 125 height 22
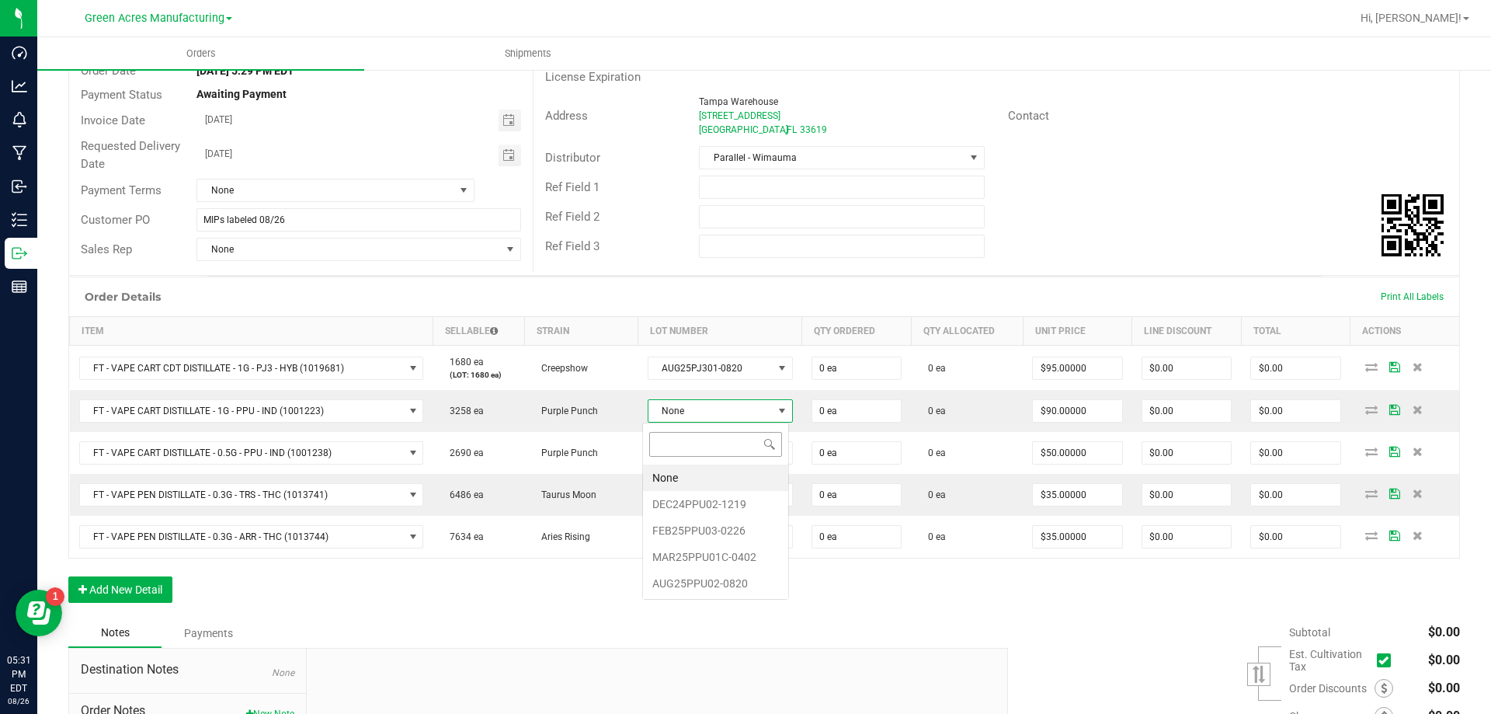
scroll to position [23, 141]
click at [724, 583] on li "AUG25PPU02-0820" at bounding box center [715, 583] width 145 height 26
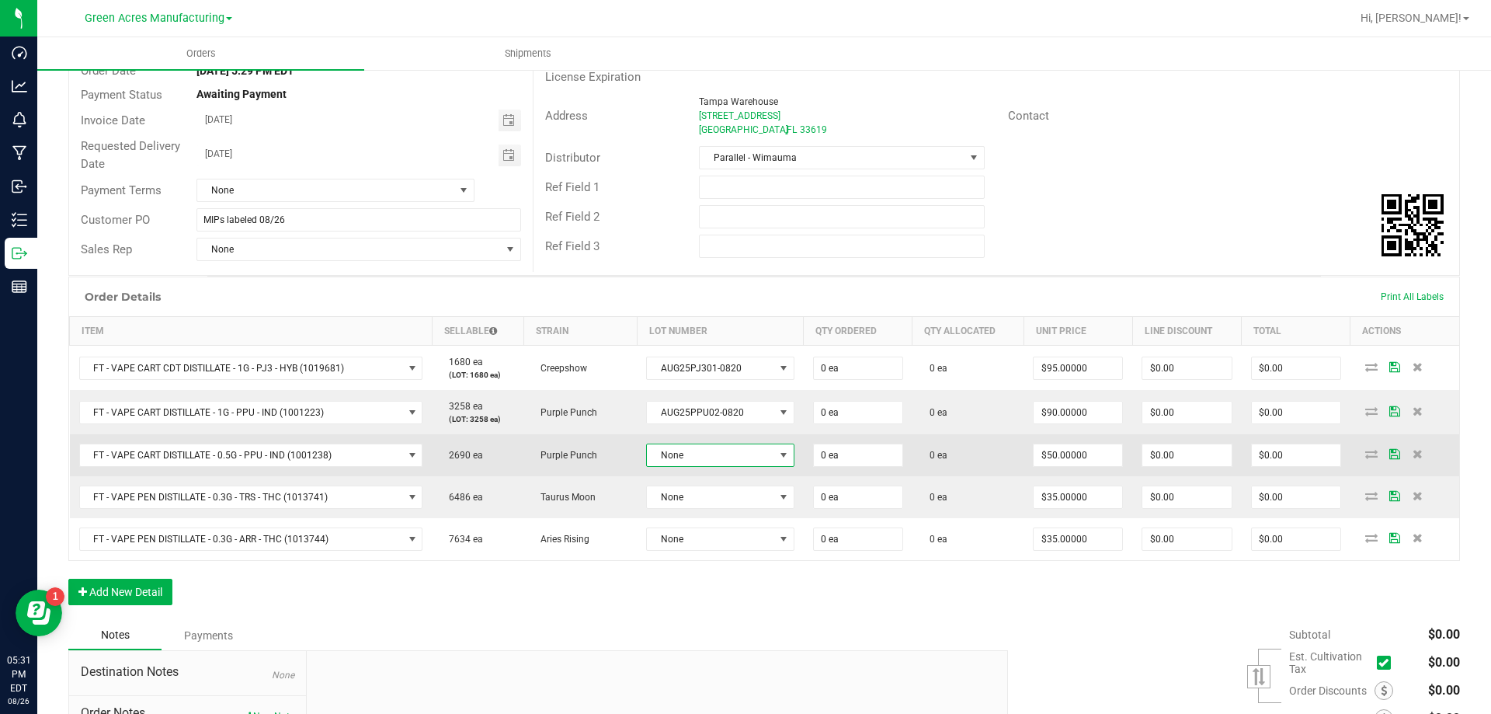
click at [755, 457] on span "None" at bounding box center [710, 455] width 127 height 22
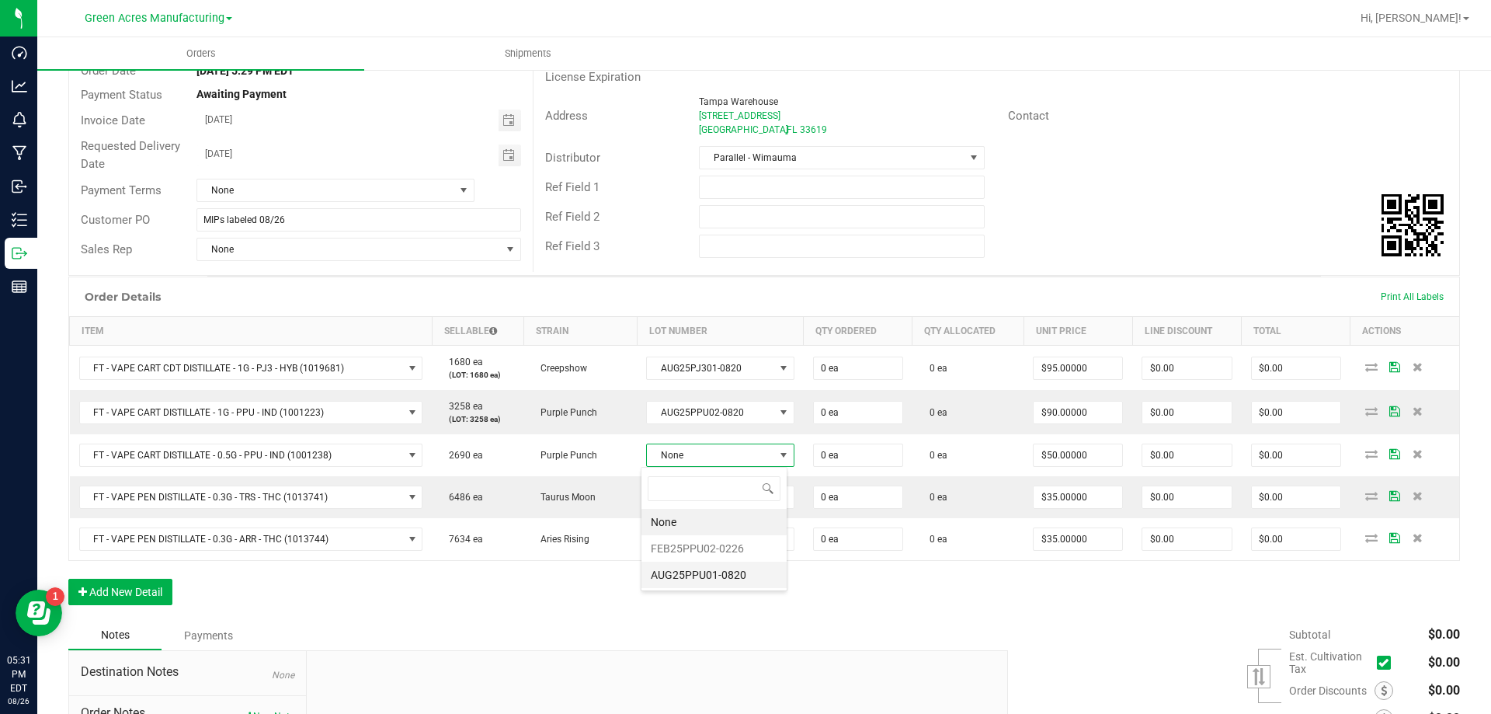
scroll to position [23, 144]
click at [739, 572] on li "AUG25PPU01-0820" at bounding box center [714, 575] width 145 height 26
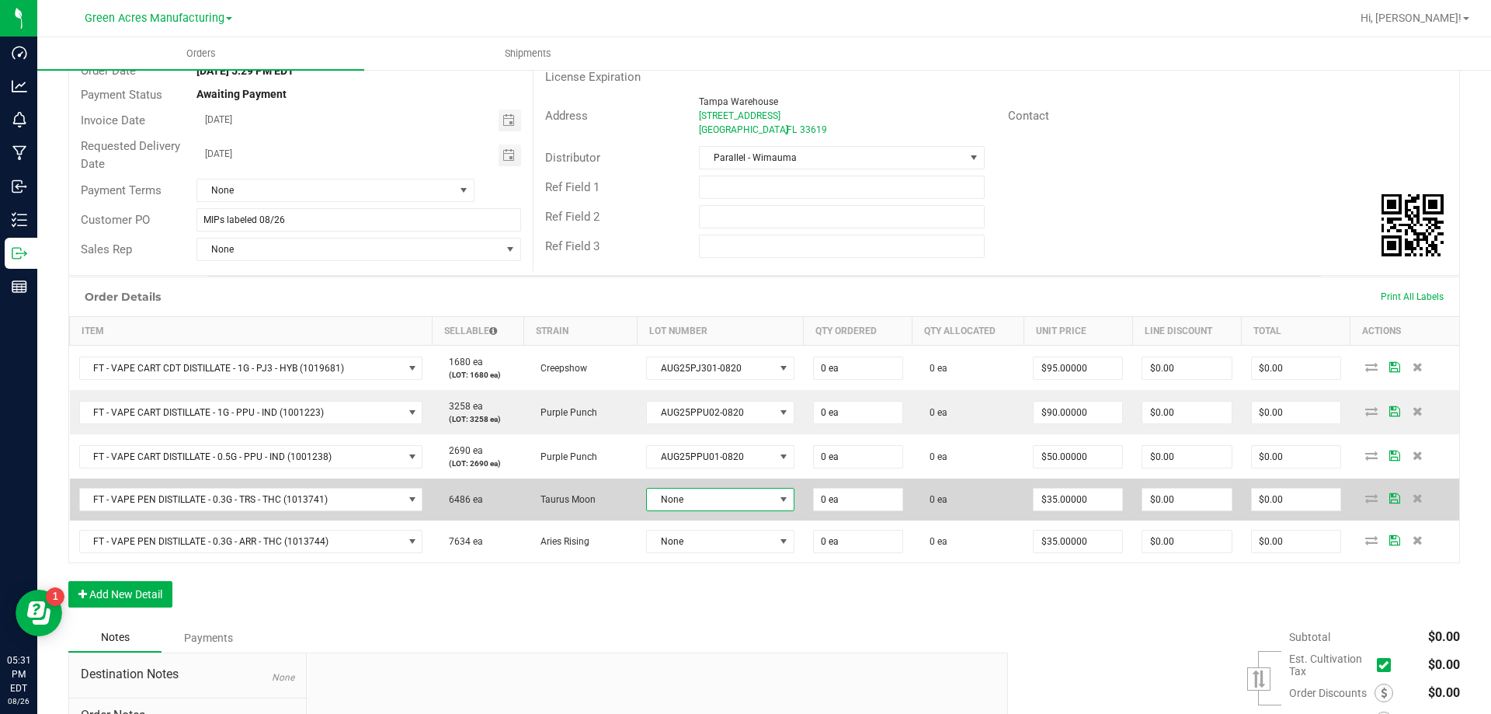
click at [750, 506] on span "None" at bounding box center [710, 500] width 127 height 22
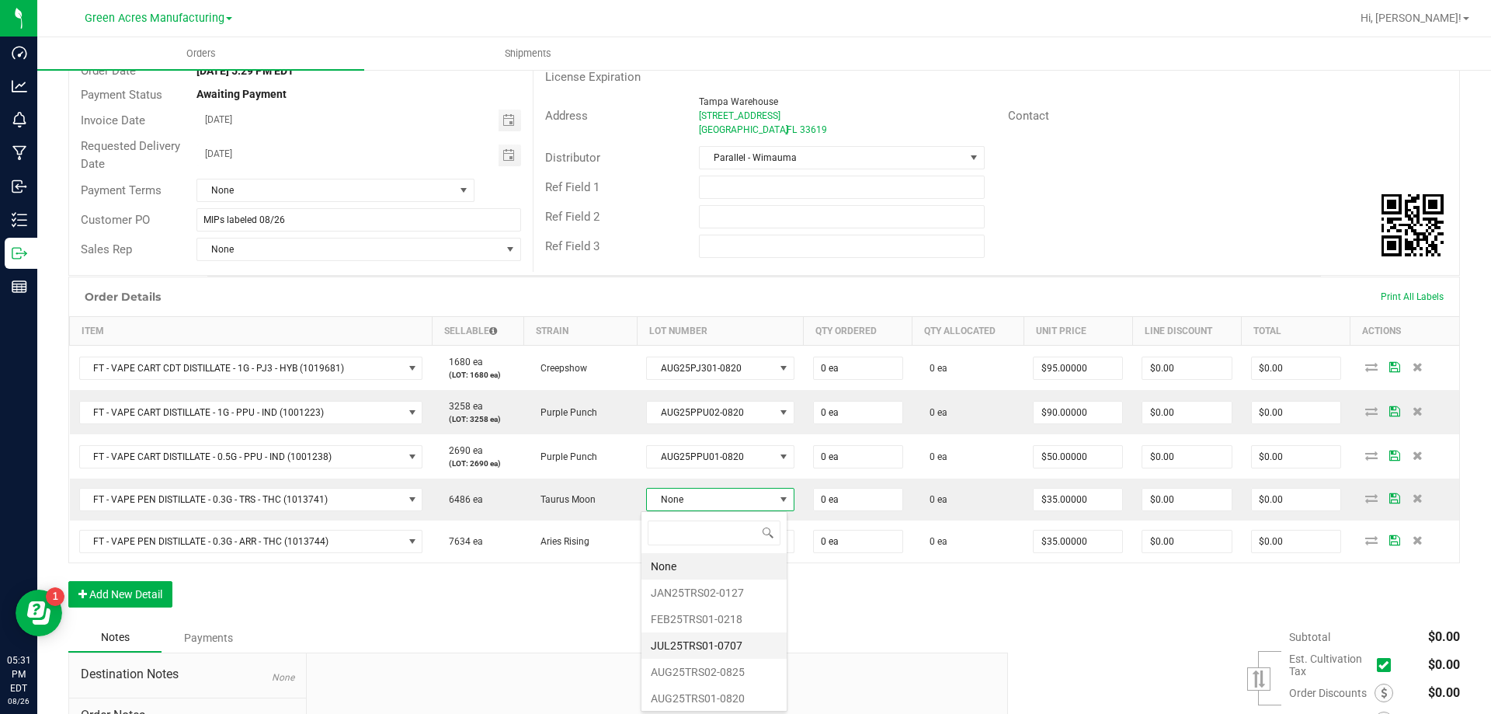
scroll to position [3, 0]
click at [735, 687] on li "AUG25TRS01-0820" at bounding box center [714, 695] width 145 height 26
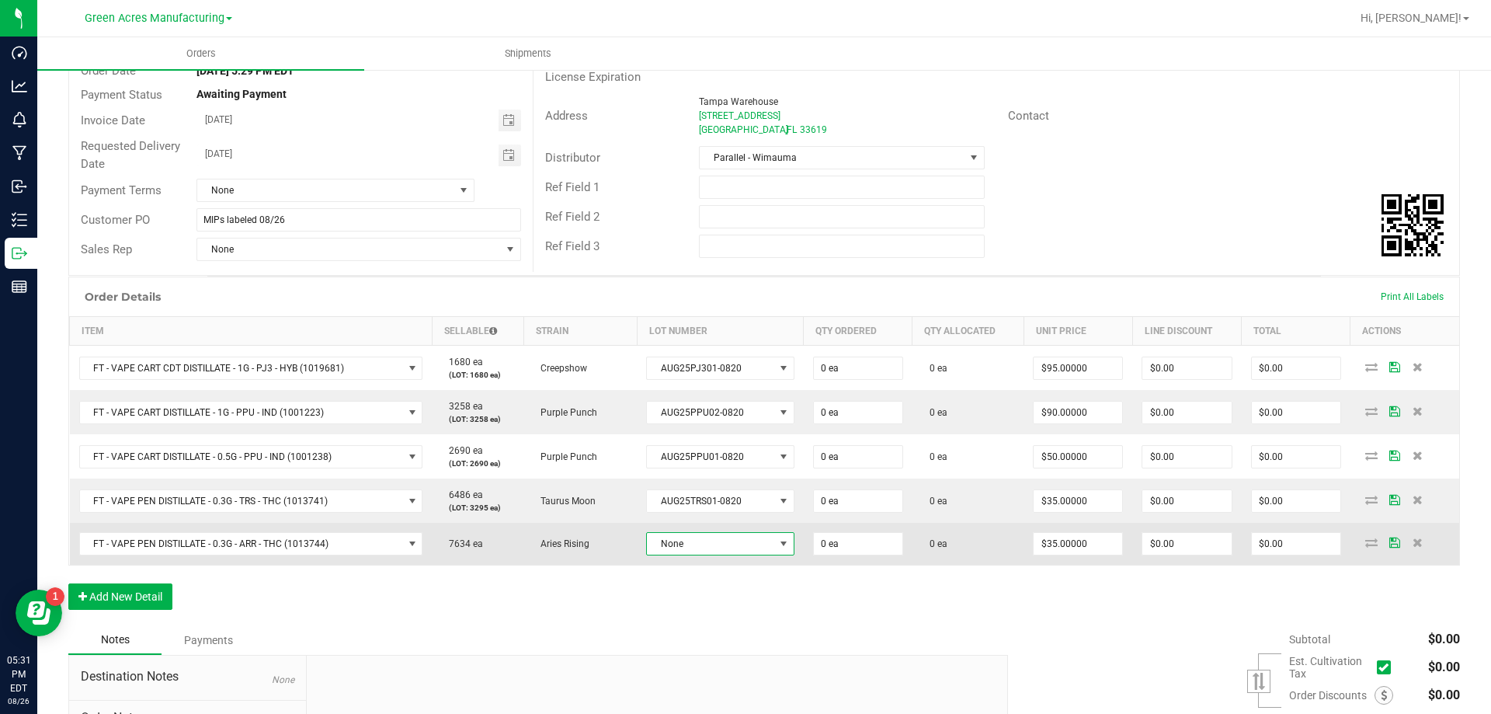
click at [673, 544] on span "None" at bounding box center [710, 544] width 127 height 22
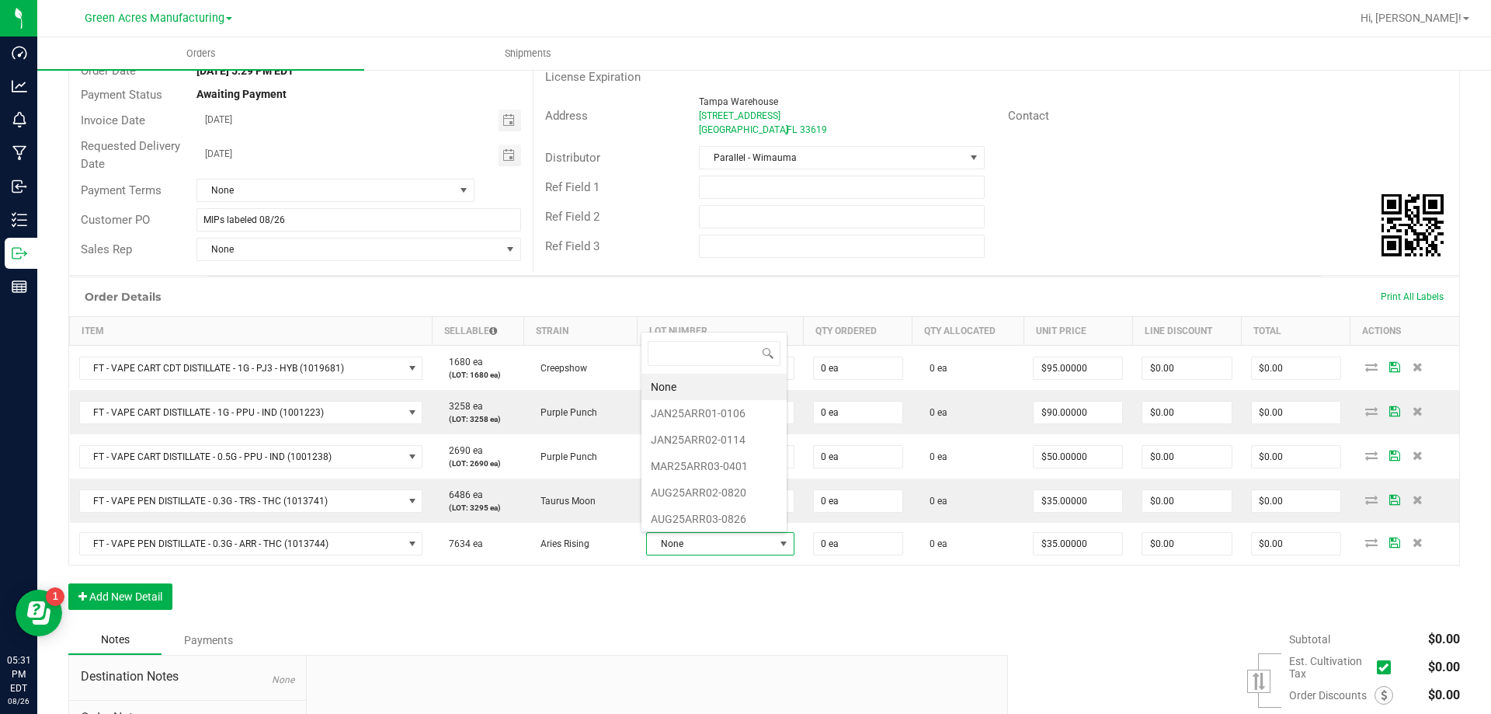
scroll to position [23, 143]
click at [721, 514] on li "AUG25ARR03-0826" at bounding box center [714, 519] width 145 height 26
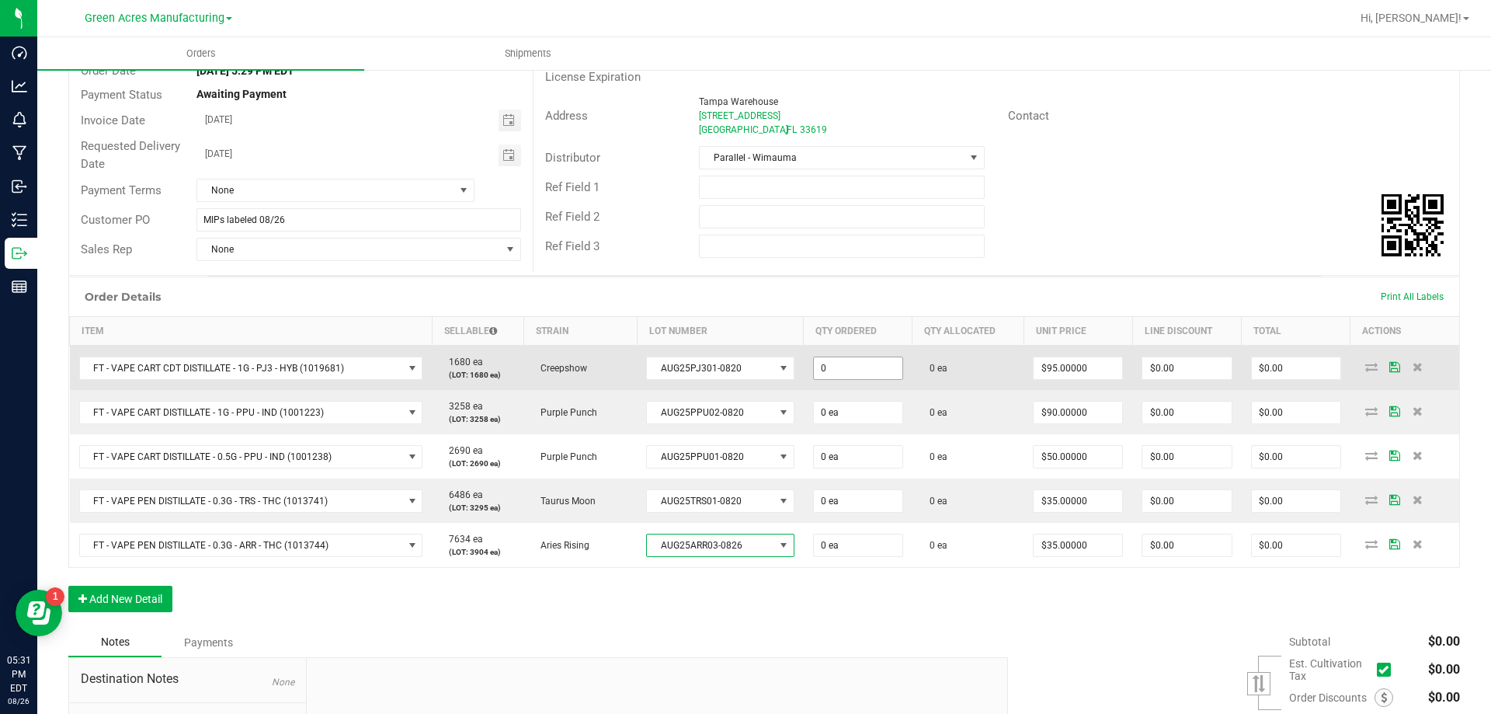
click at [850, 360] on input "0" at bounding box center [858, 368] width 89 height 22
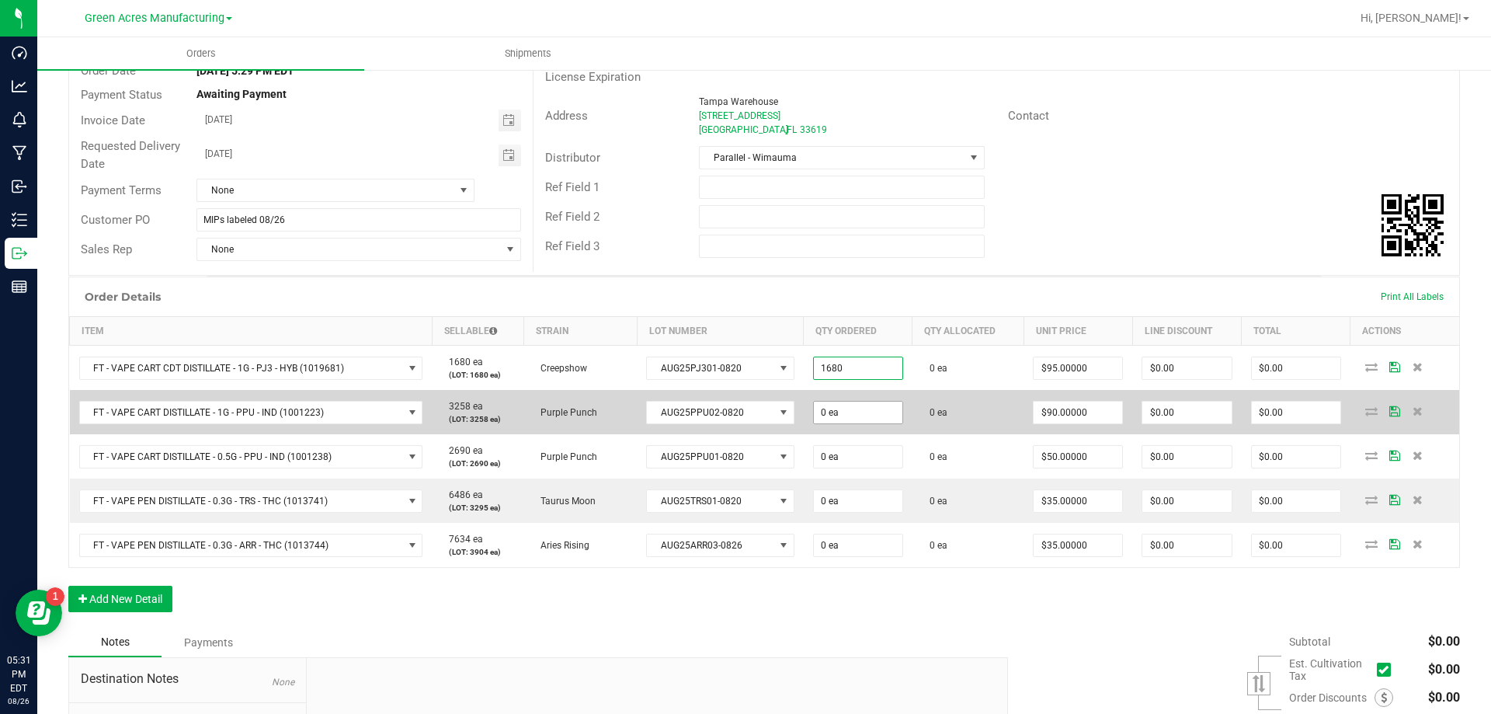
type input "1680 ea"
type input "$159,600.00"
click at [857, 380] on span "0 ea" at bounding box center [858, 368] width 90 height 23
click at [851, 405] on input "0" at bounding box center [858, 413] width 89 height 22
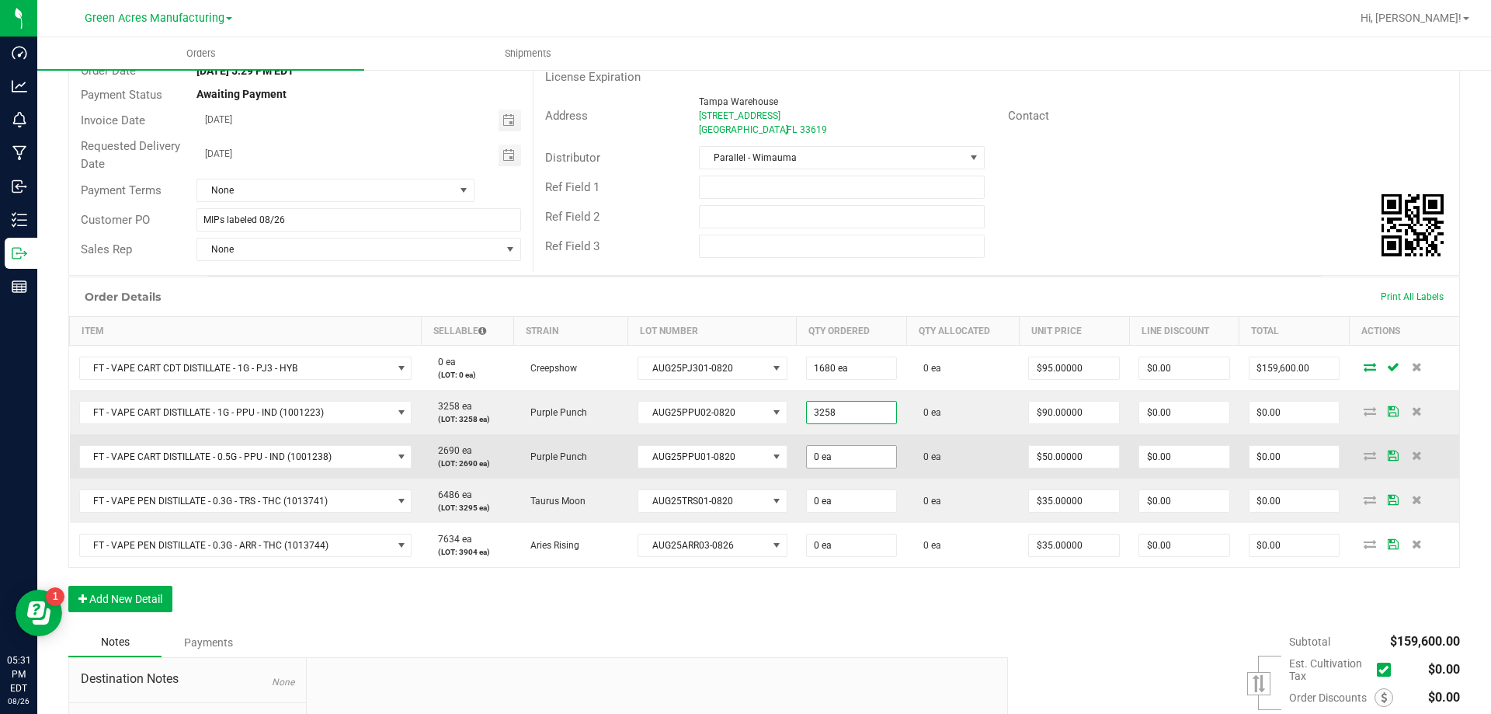
type input "3258 ea"
type input "$293,220.00"
click at [875, 448] on input "0" at bounding box center [852, 457] width 90 height 22
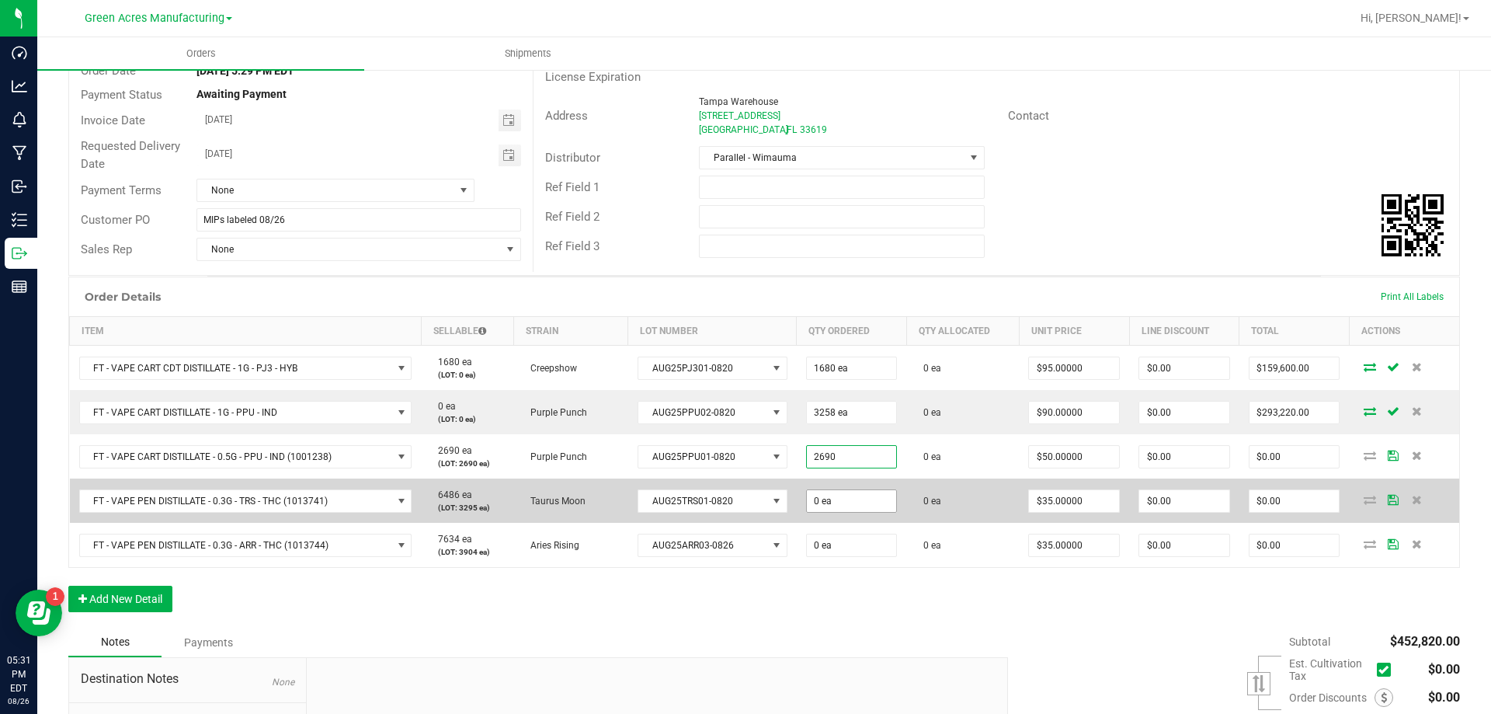
type input "2690 ea"
type input "$134,500.00"
click at [842, 503] on input "0" at bounding box center [852, 501] width 90 height 22
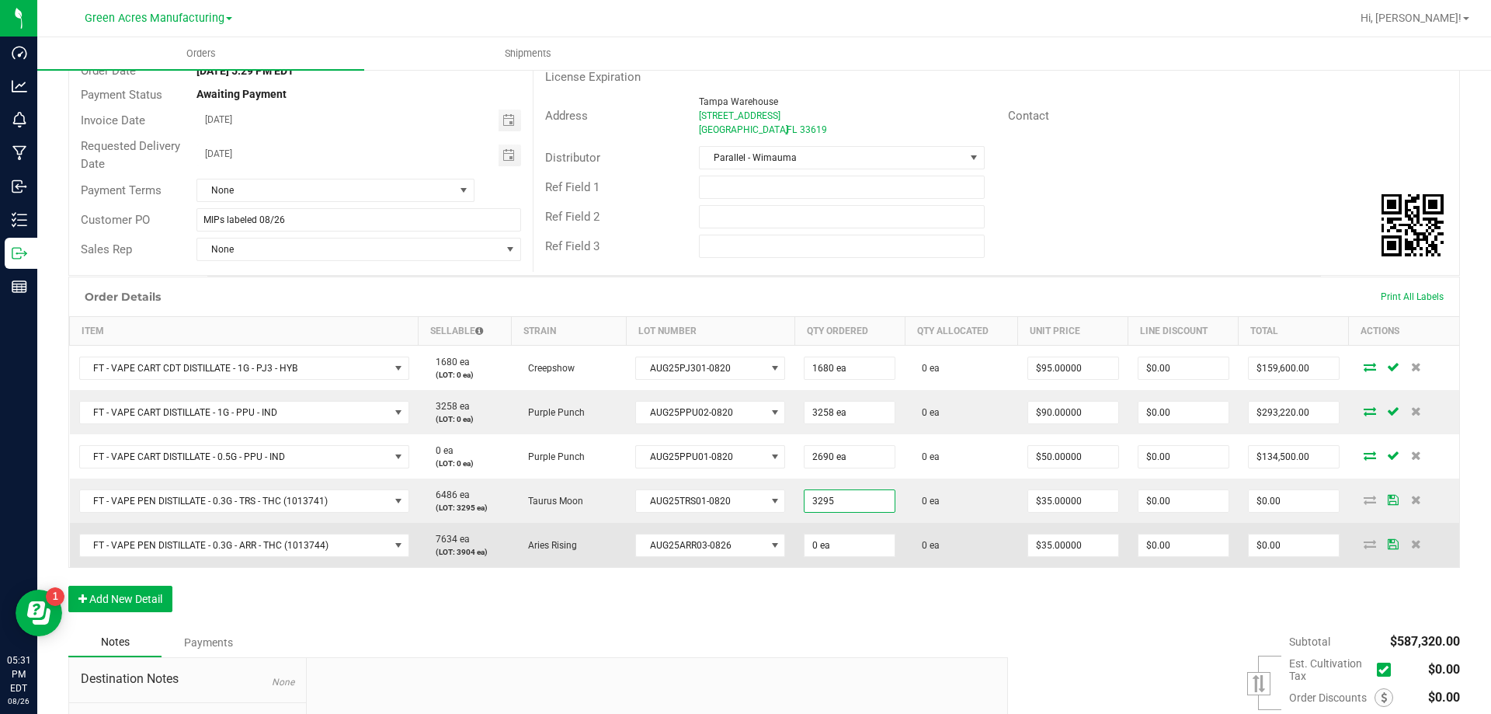
type input "3295 ea"
type input "$115,325.00"
click at [837, 530] on td "0 ea" at bounding box center [850, 545] width 110 height 44
click at [839, 552] on input "0" at bounding box center [850, 545] width 90 height 22
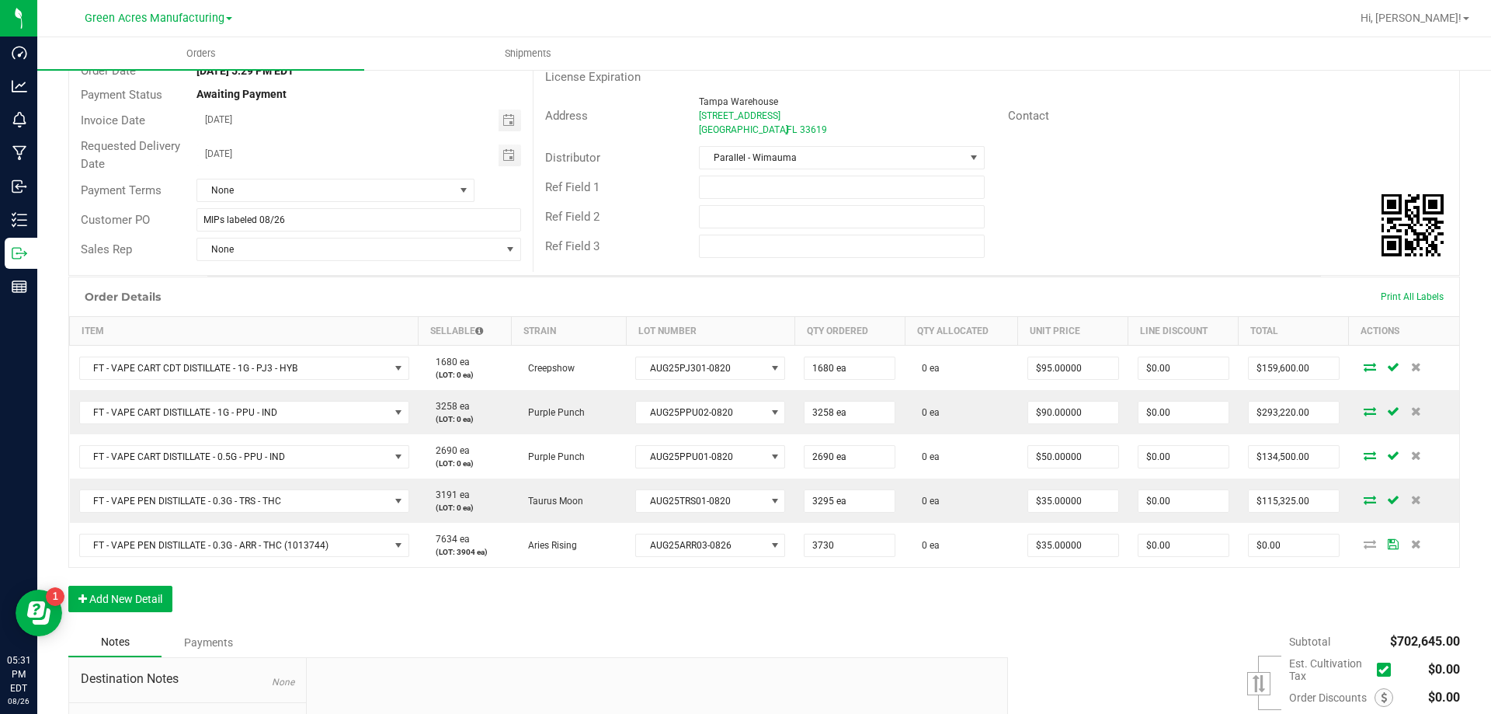
type input "3730 ea"
type input "$130,550.00"
click at [949, 613] on div "Order Details Print All Labels Item Sellable Strain Lot Number Qty Ordered Qty …" at bounding box center [764, 452] width 1392 height 351
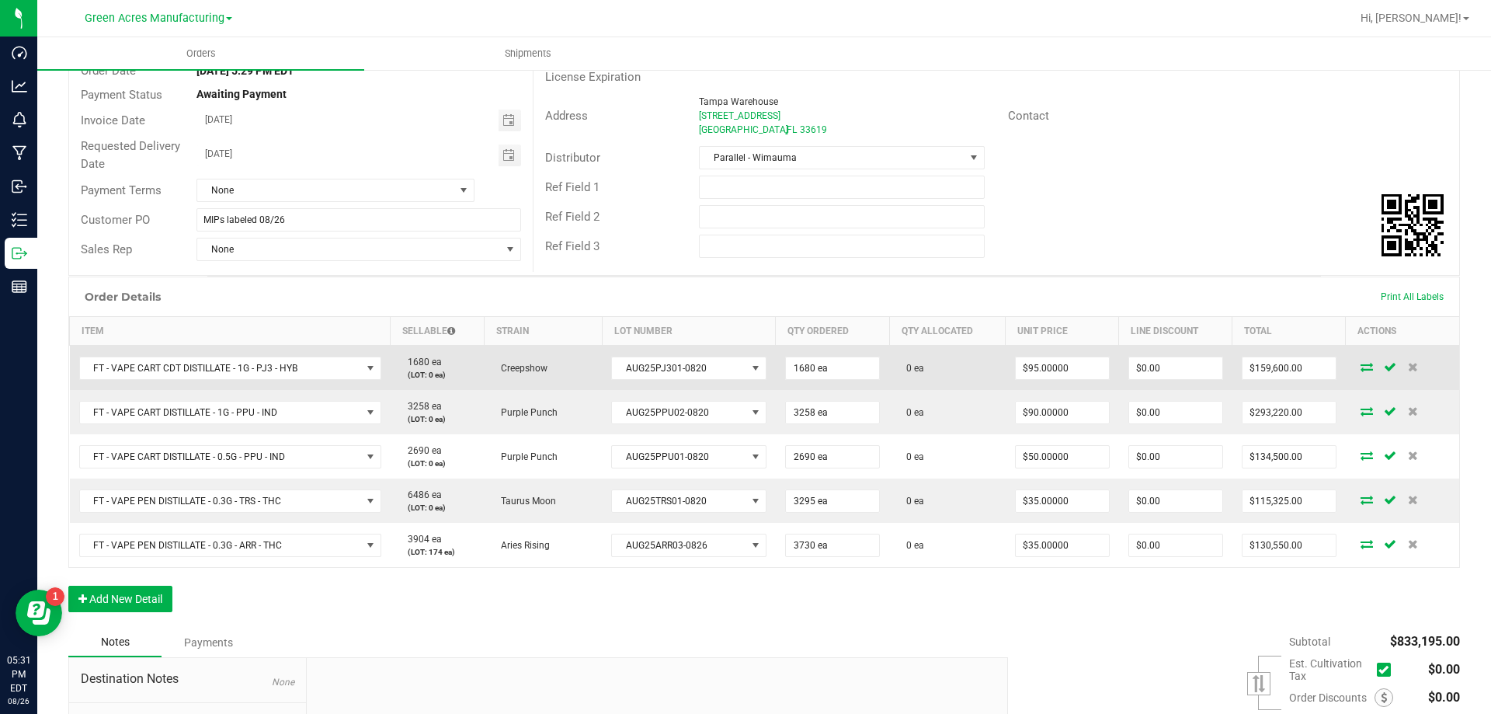
click at [1355, 360] on td at bounding box center [1402, 368] width 113 height 45
click at [1361, 368] on icon at bounding box center [1367, 366] width 12 height 9
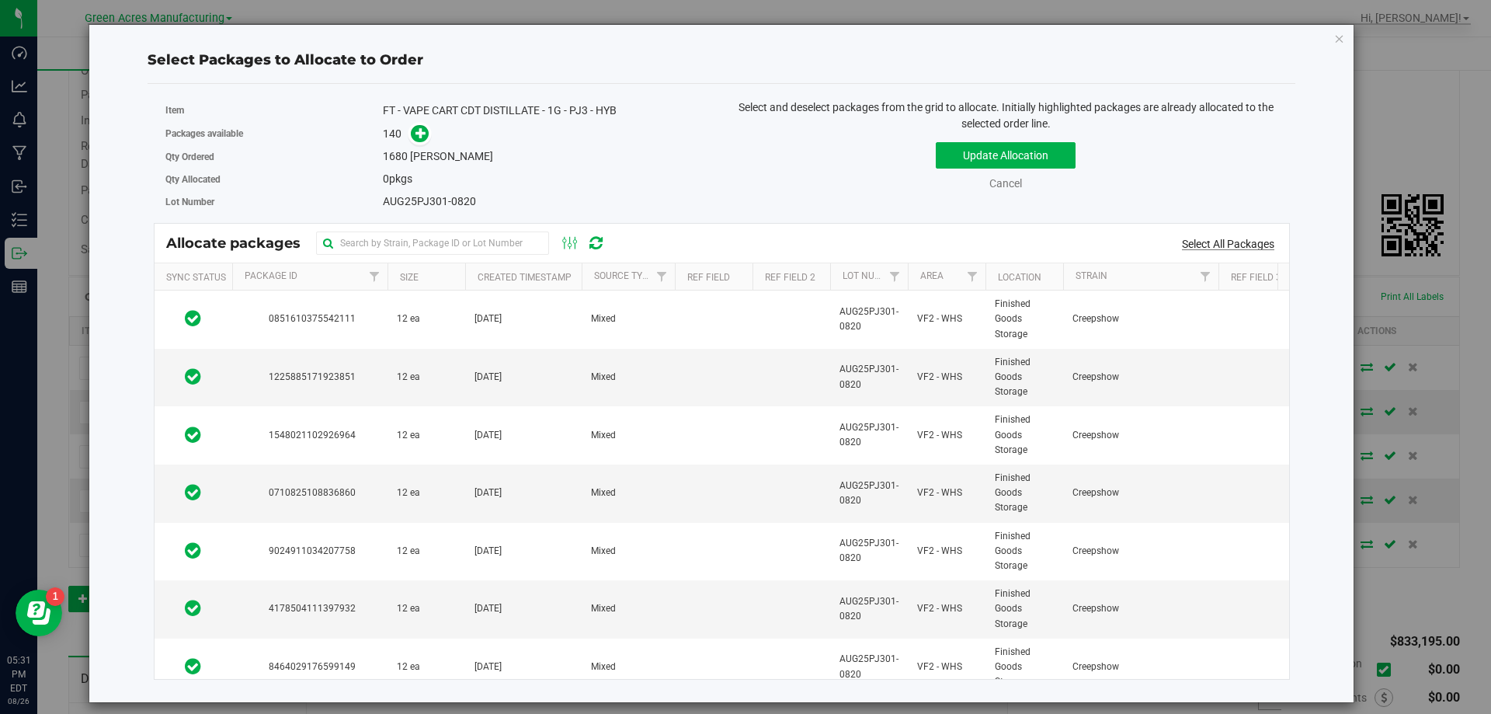
click at [1206, 243] on link "Select All Packages" at bounding box center [1228, 244] width 92 height 12
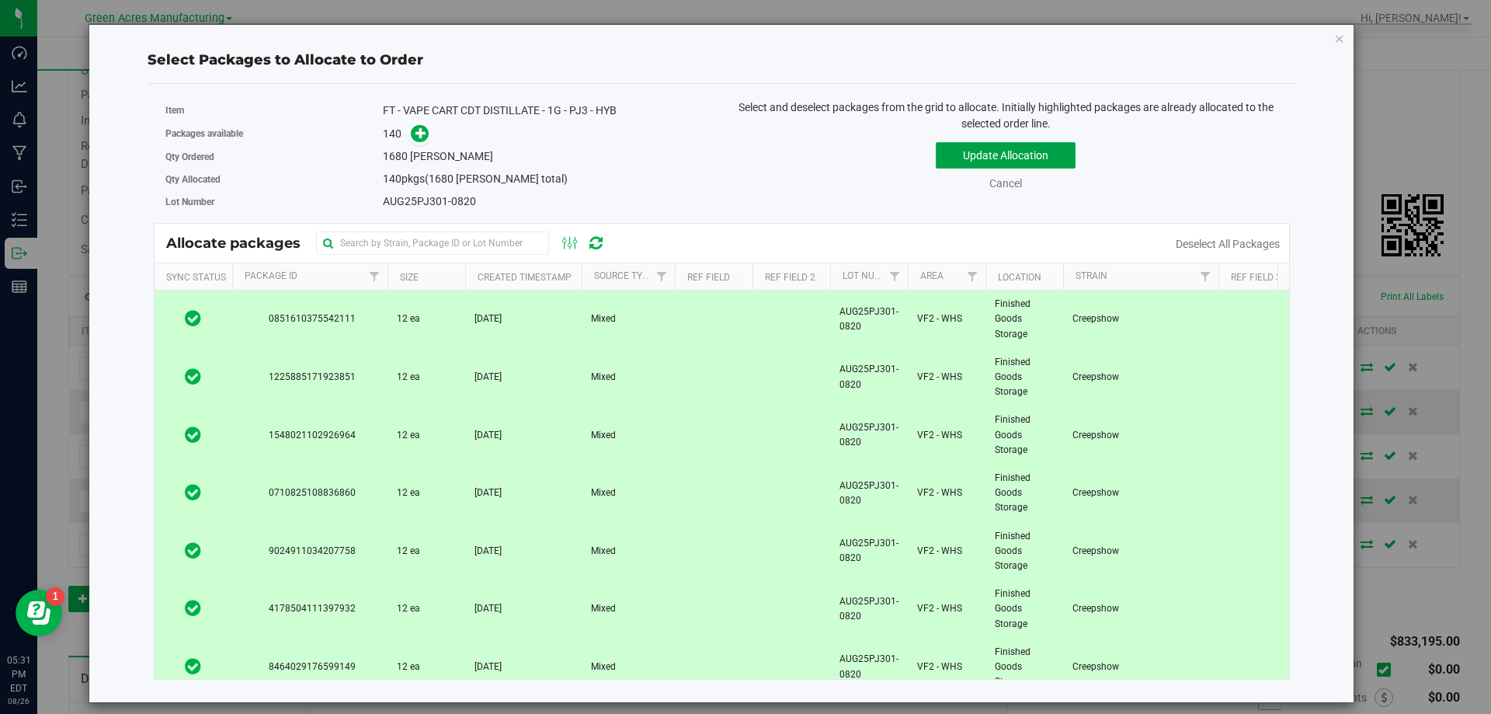
click at [1045, 144] on button "Update Allocation" at bounding box center [1006, 155] width 140 height 26
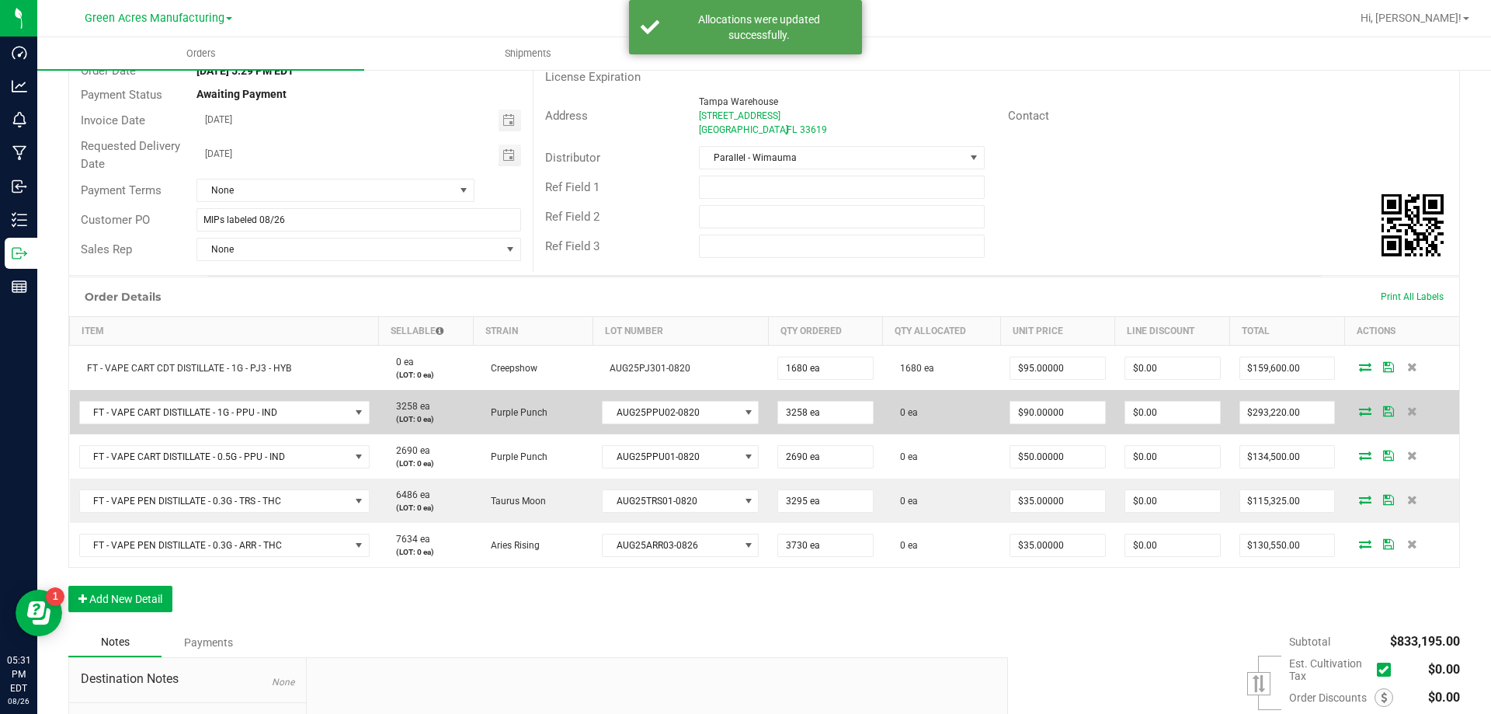
click at [1359, 414] on icon at bounding box center [1365, 410] width 12 height 9
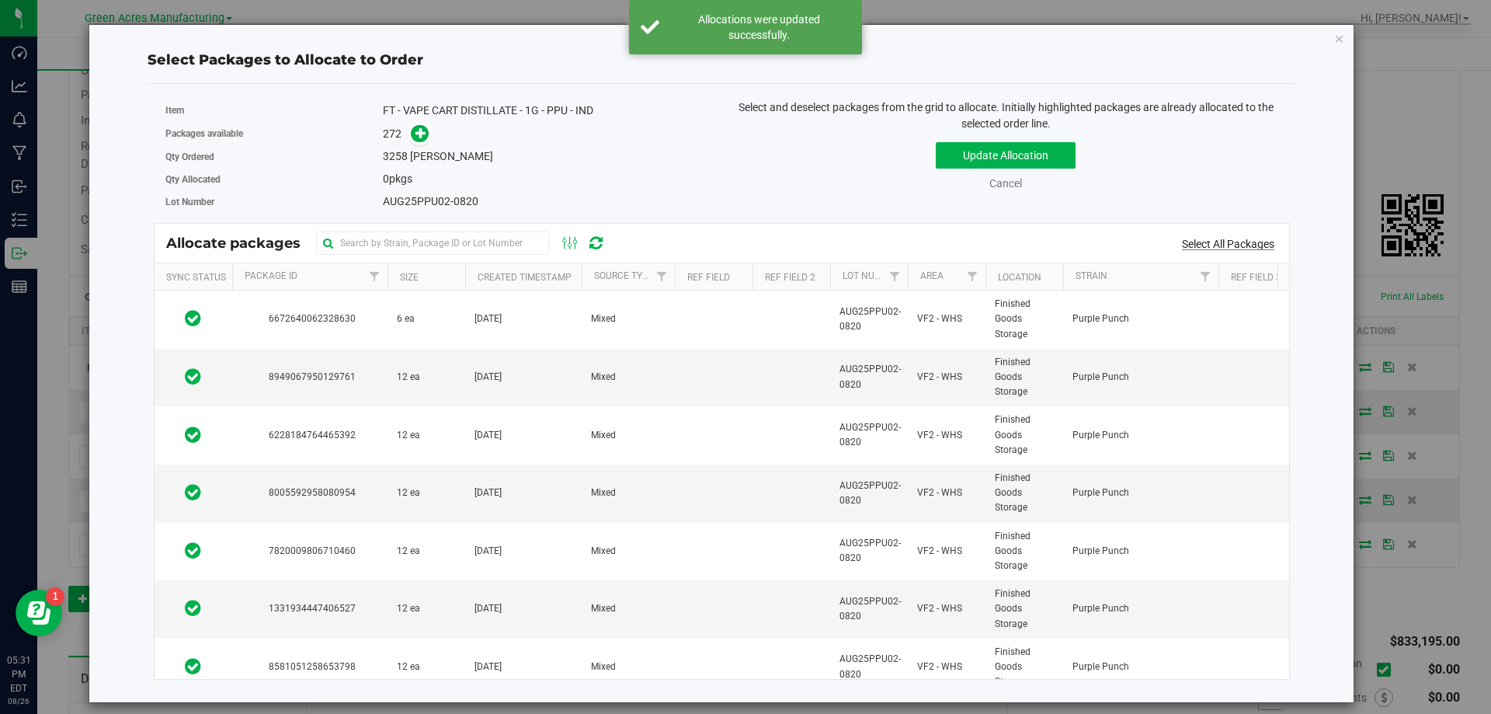
click at [1231, 245] on link "Select All Packages" at bounding box center [1228, 244] width 92 height 12
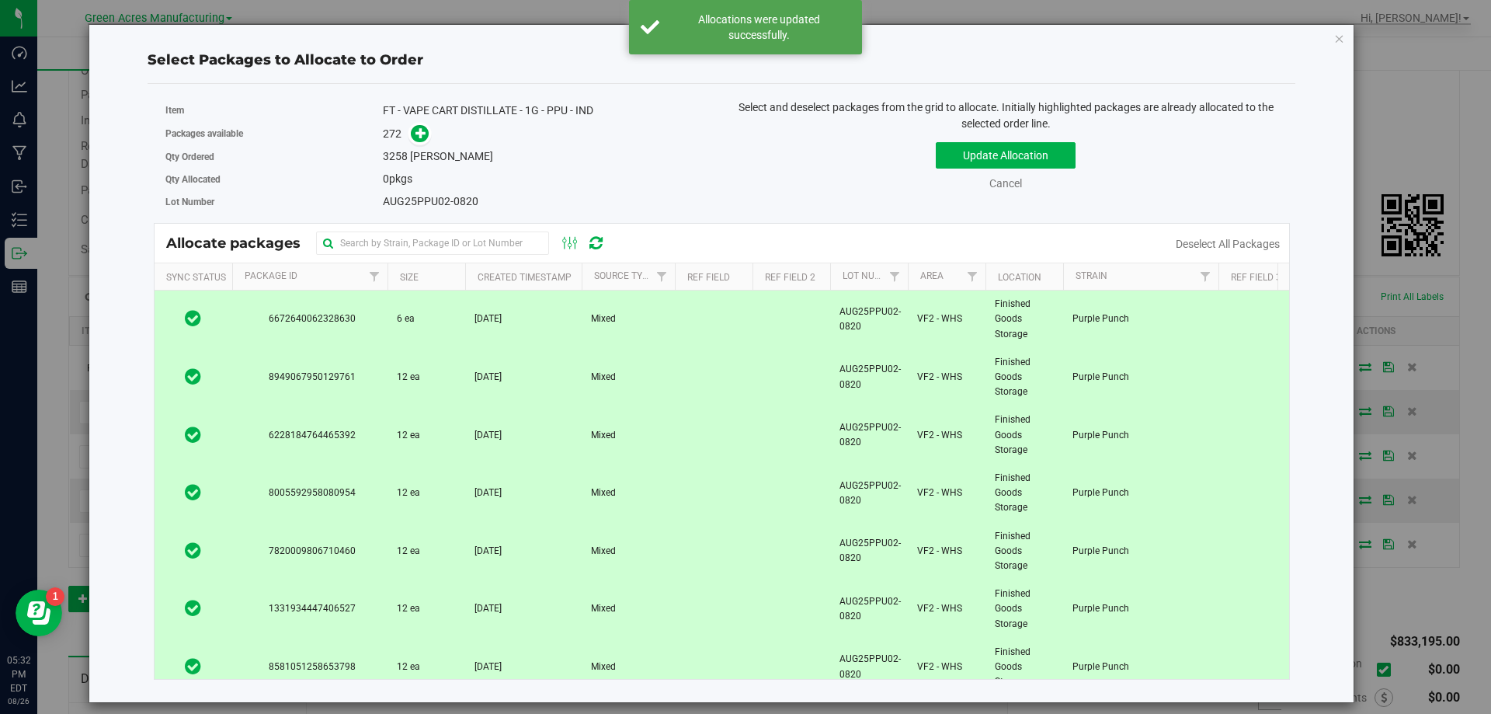
click at [1231, 193] on div "Select and deselect packages from the grid to allocate. Initially highlighted p…" at bounding box center [1006, 160] width 569 height 123
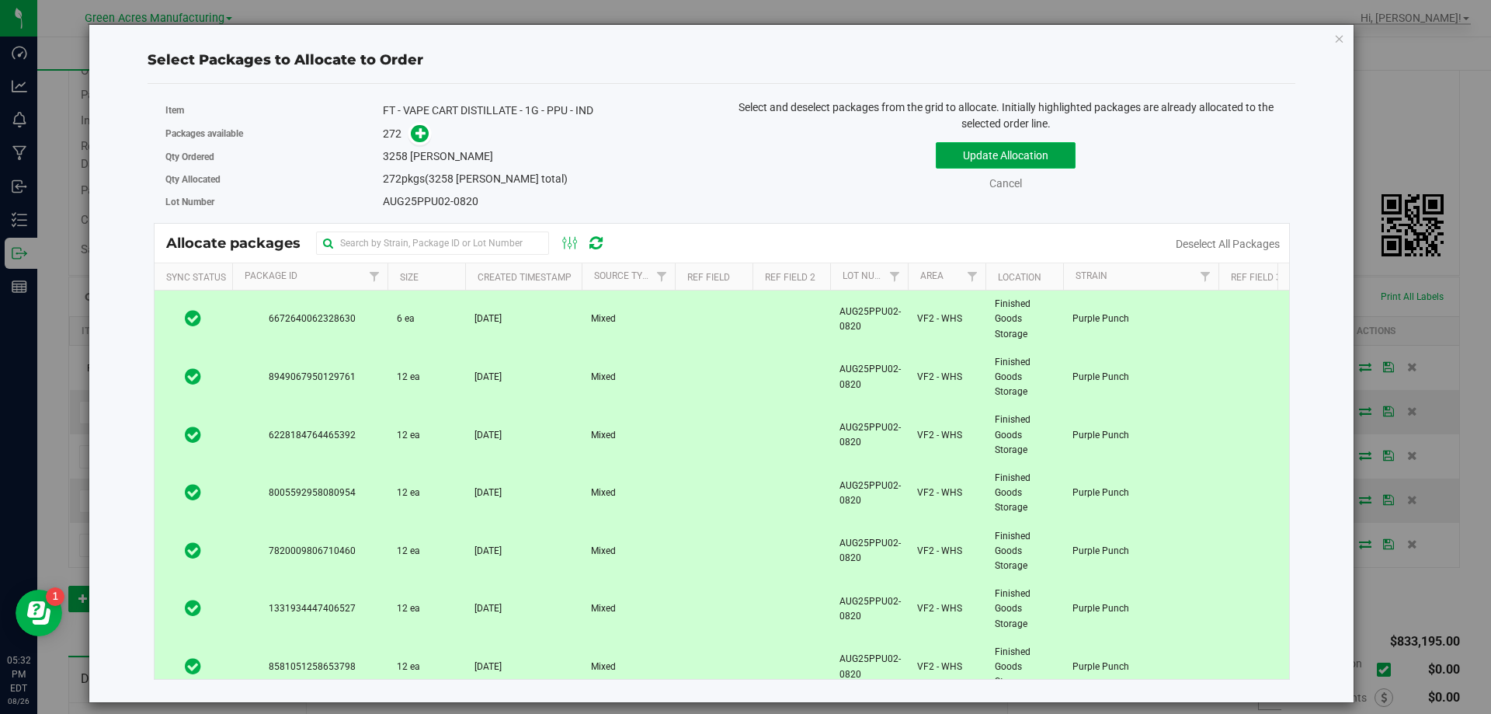
click at [1042, 158] on button "Update Allocation" at bounding box center [1006, 155] width 140 height 26
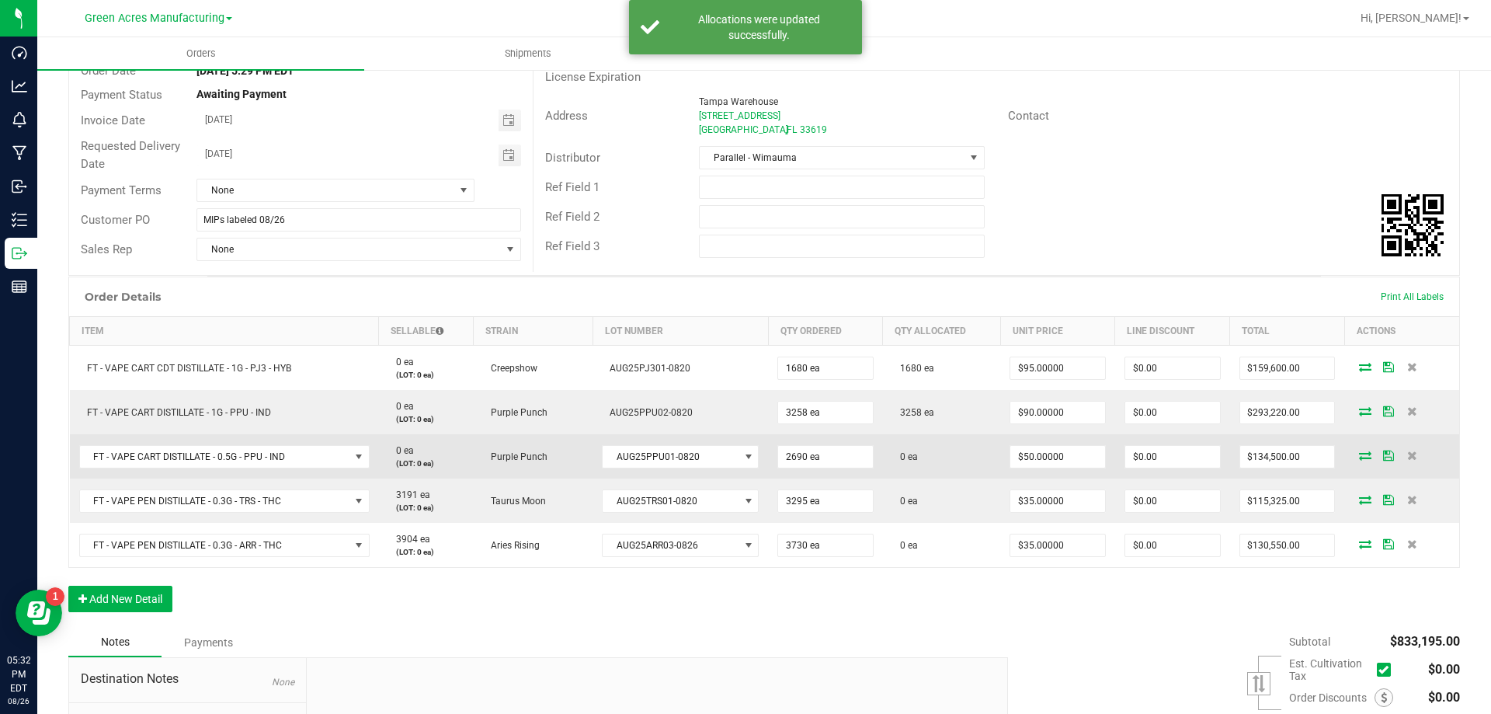
click at [1361, 452] on icon at bounding box center [1365, 454] width 12 height 9
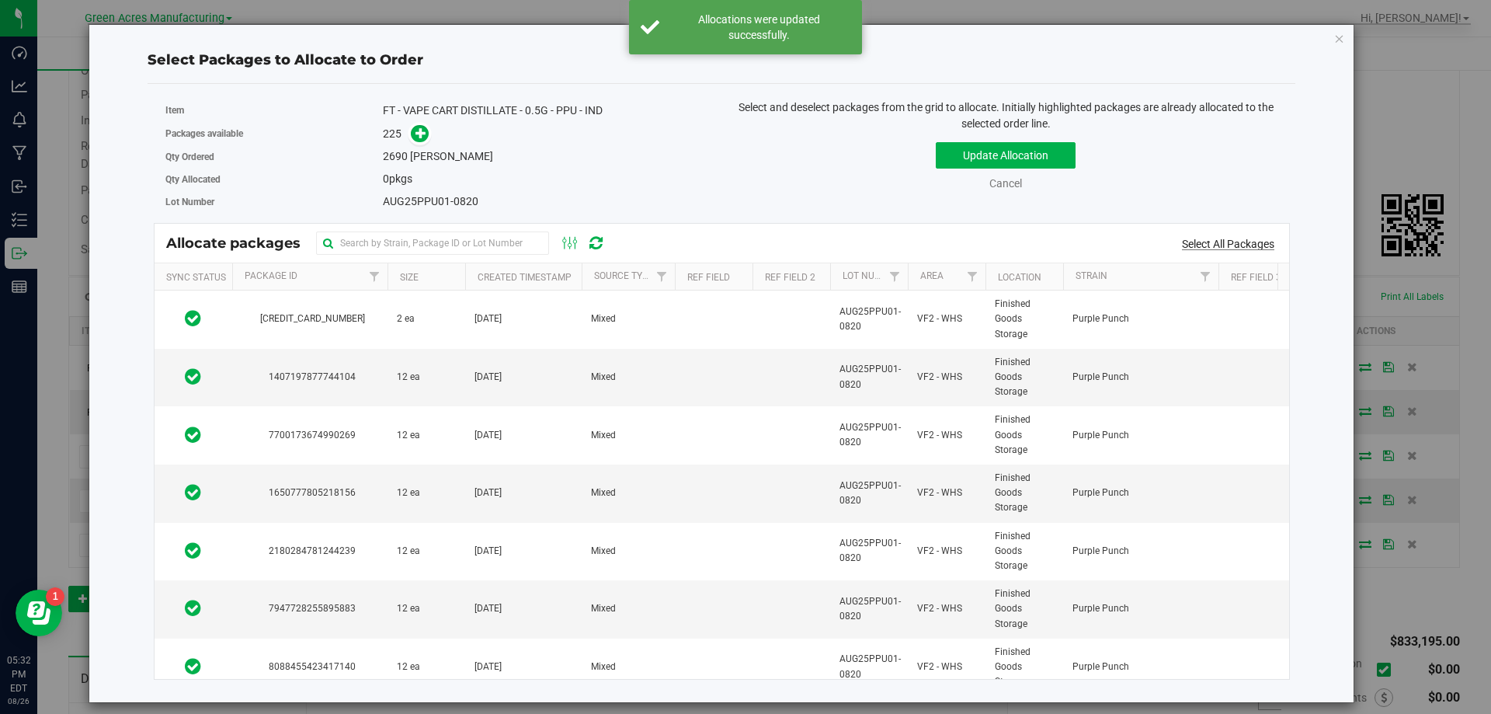
click at [1240, 249] on link "Select All Packages" at bounding box center [1228, 244] width 92 height 12
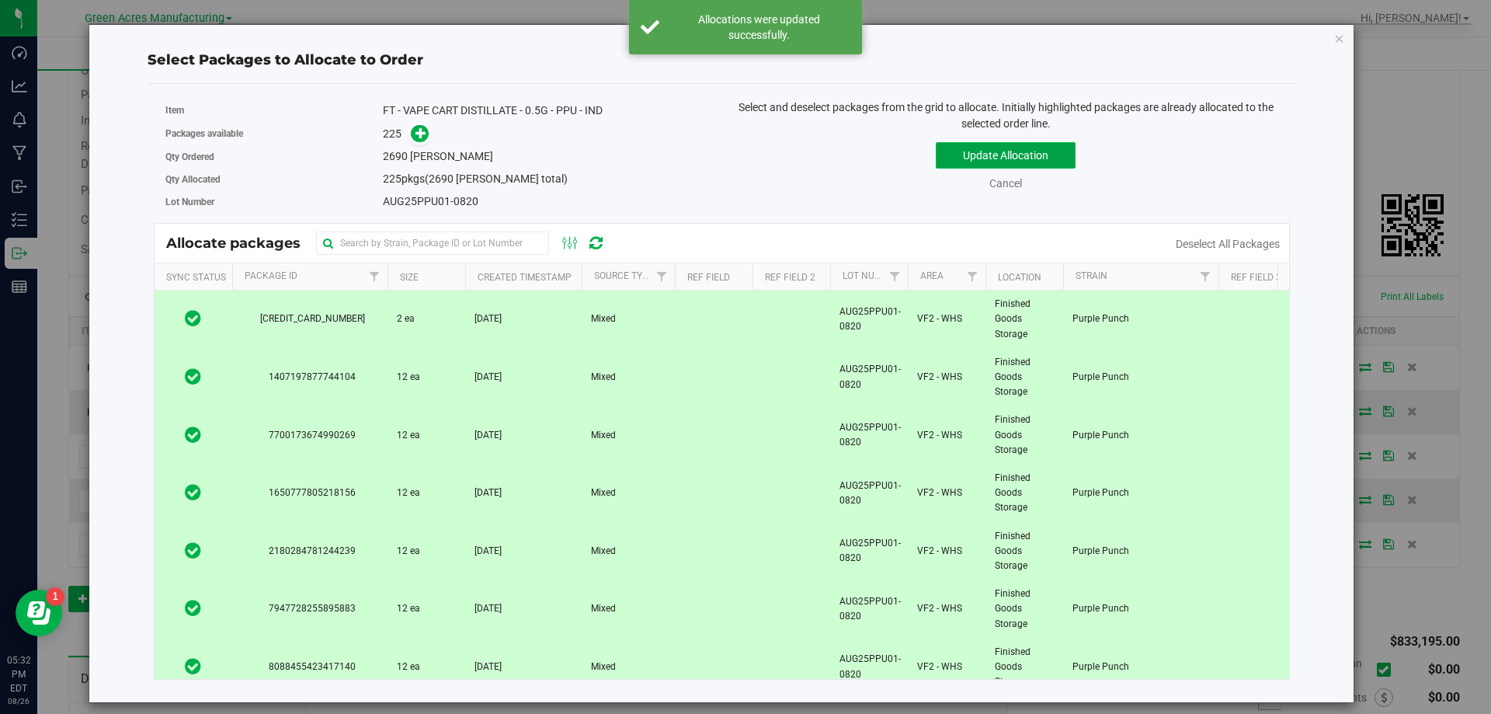
click at [1056, 158] on button "Update Allocation" at bounding box center [1006, 155] width 140 height 26
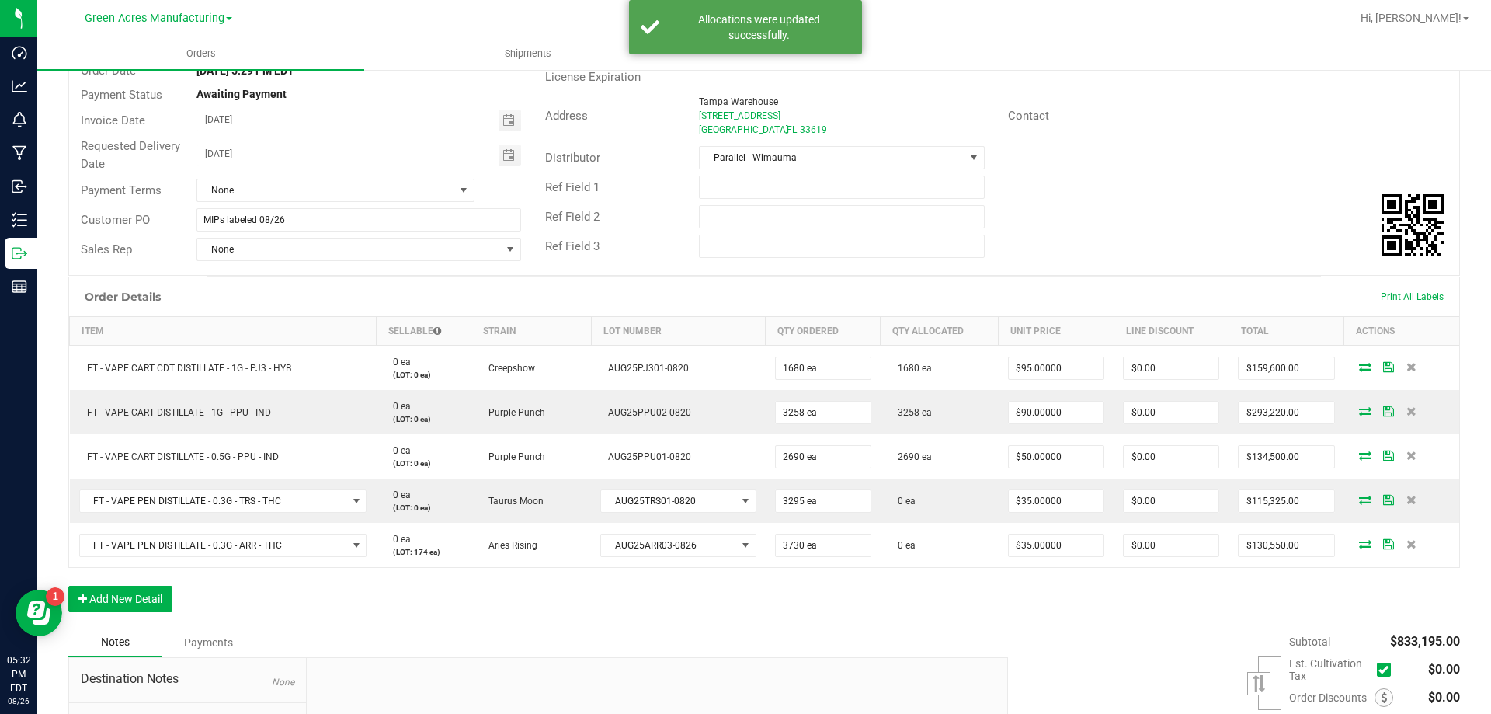
click at [1359, 498] on icon at bounding box center [1365, 499] width 12 height 9
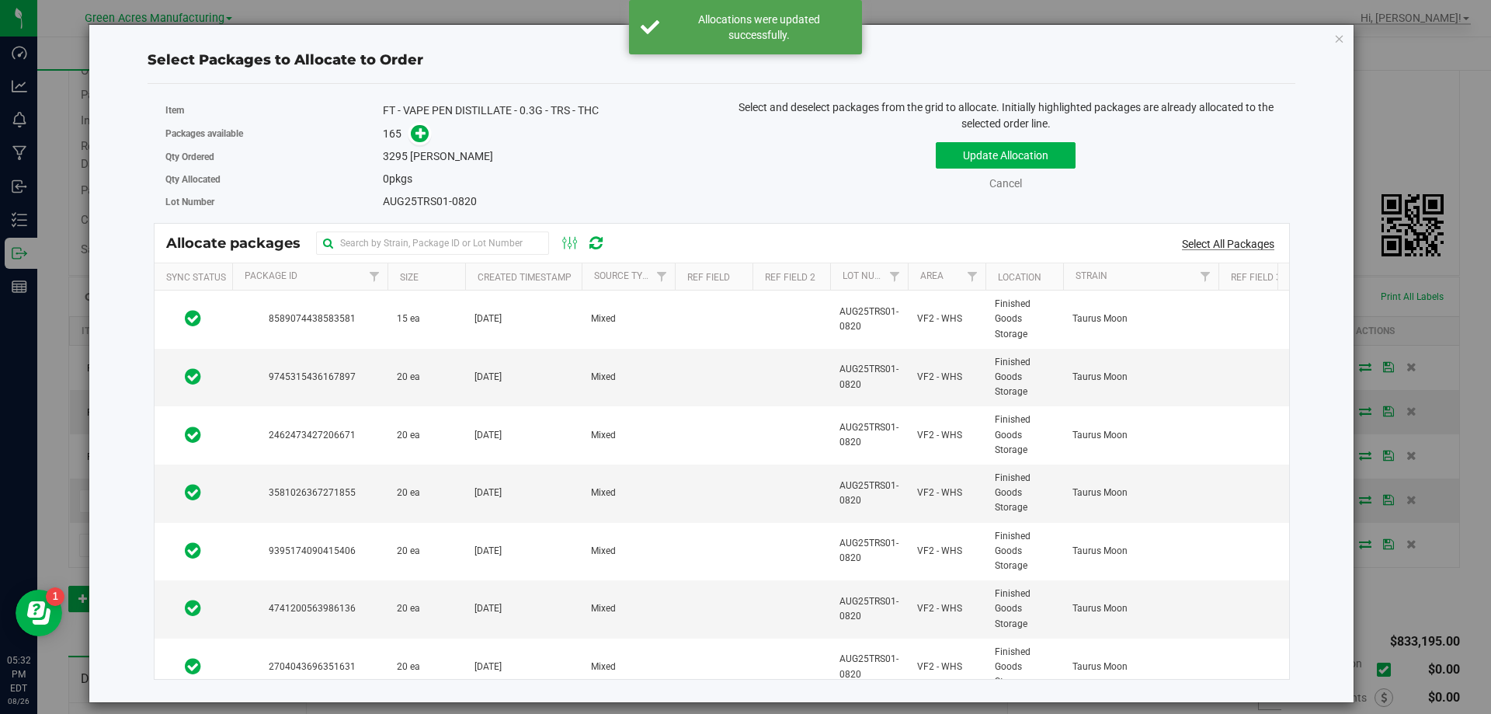
click at [1229, 243] on link "Select All Packages" at bounding box center [1228, 244] width 92 height 12
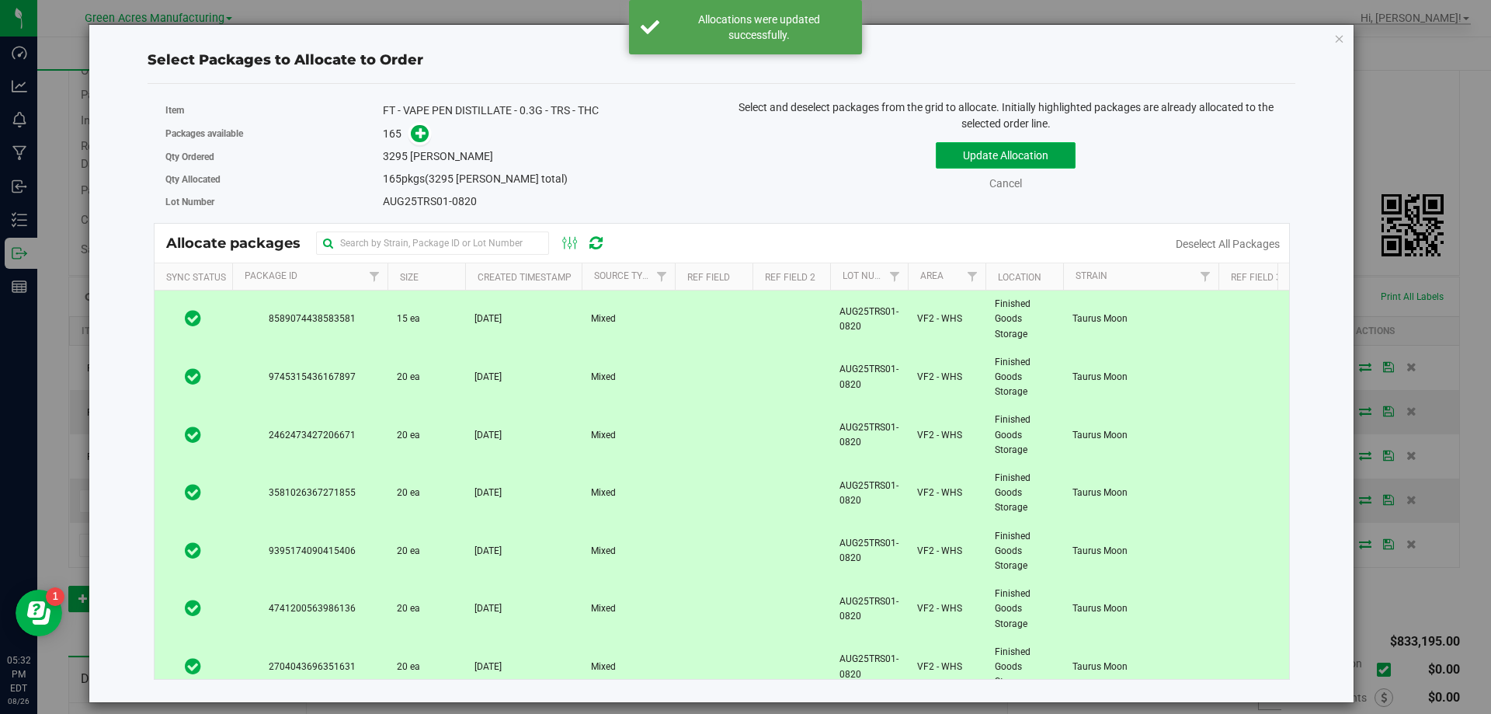
click at [1057, 165] on button "Update Allocation" at bounding box center [1006, 155] width 140 height 26
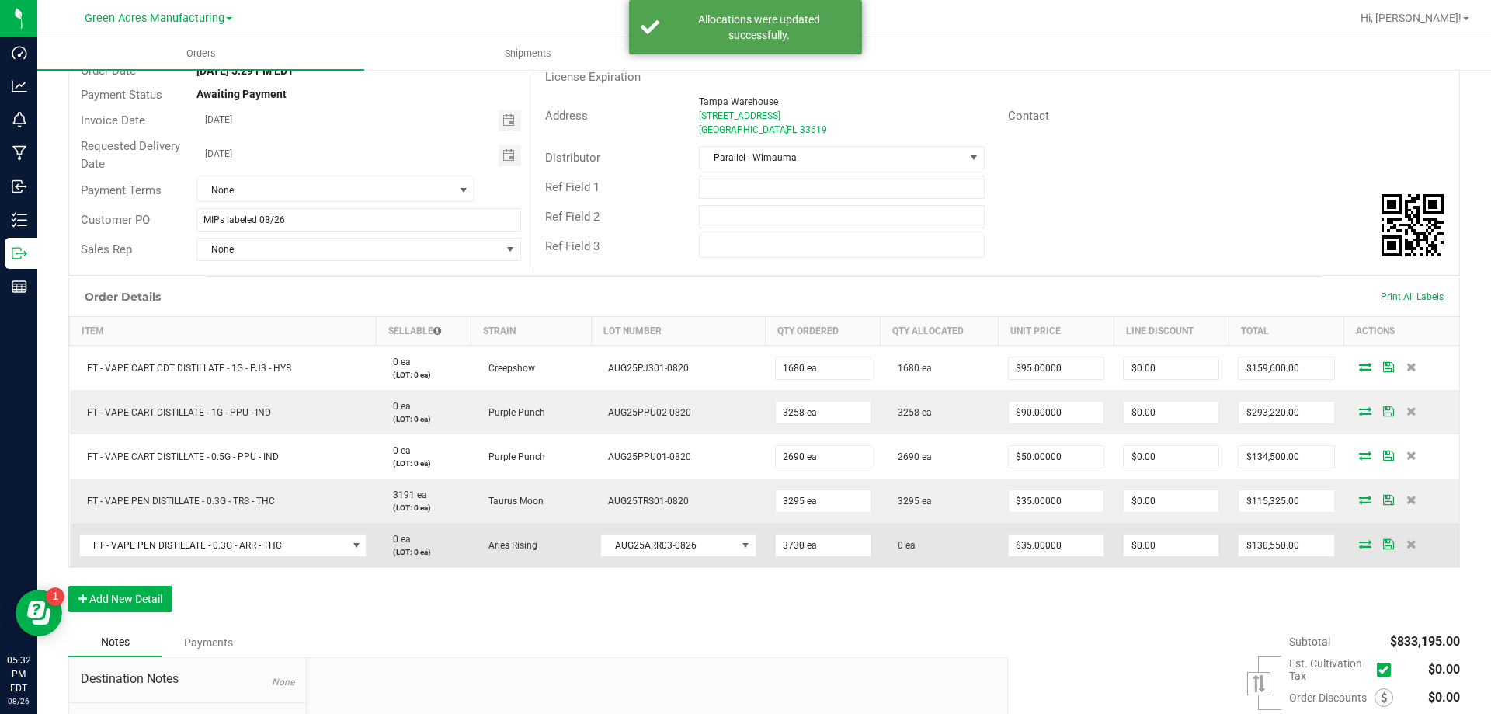
click at [1351, 550] on td at bounding box center [1401, 545] width 115 height 44
click at [1359, 539] on icon at bounding box center [1365, 543] width 12 height 9
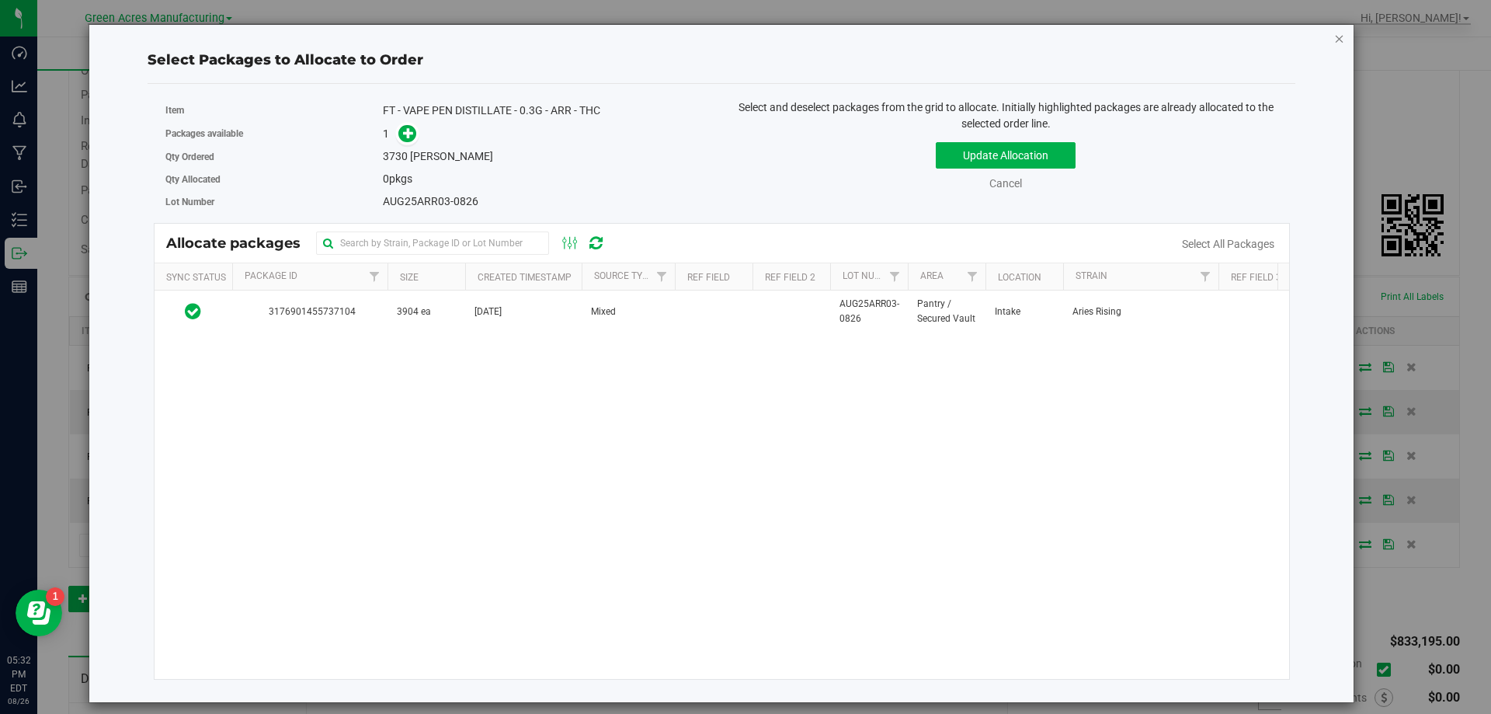
click at [1340, 40] on icon "button" at bounding box center [1339, 38] width 11 height 19
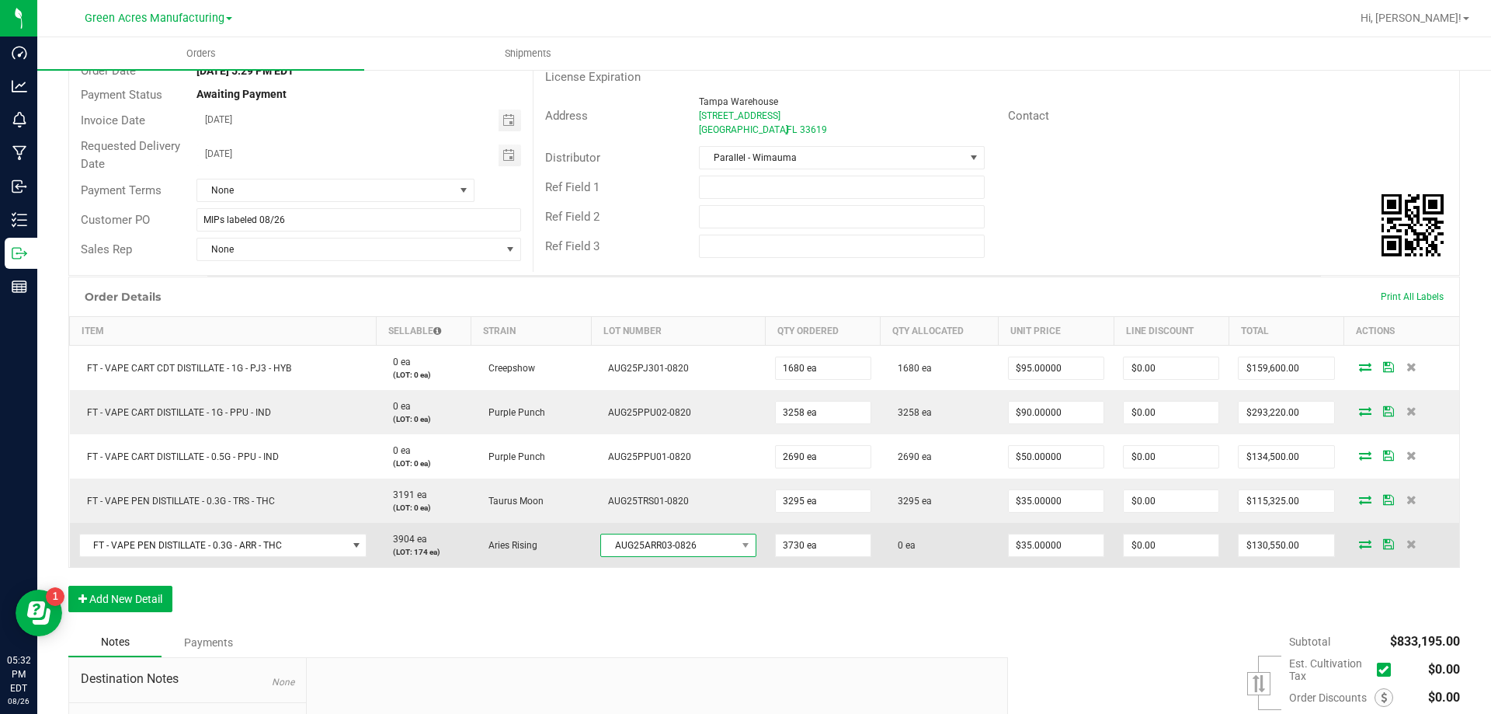
click at [728, 548] on span "AUG25ARR03-0826" at bounding box center [668, 545] width 134 height 22
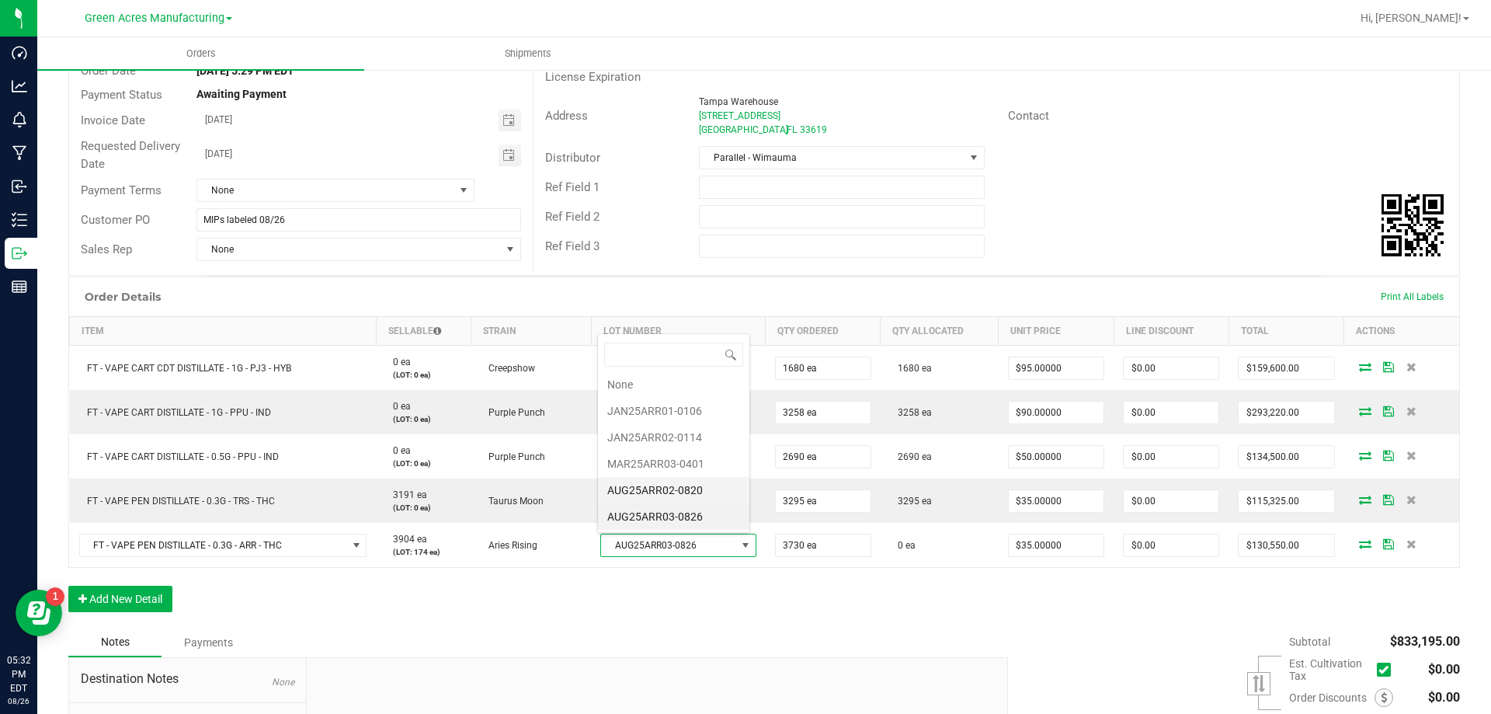
click at [720, 481] on li "AUG25ARR02-0820" at bounding box center [673, 490] width 151 height 26
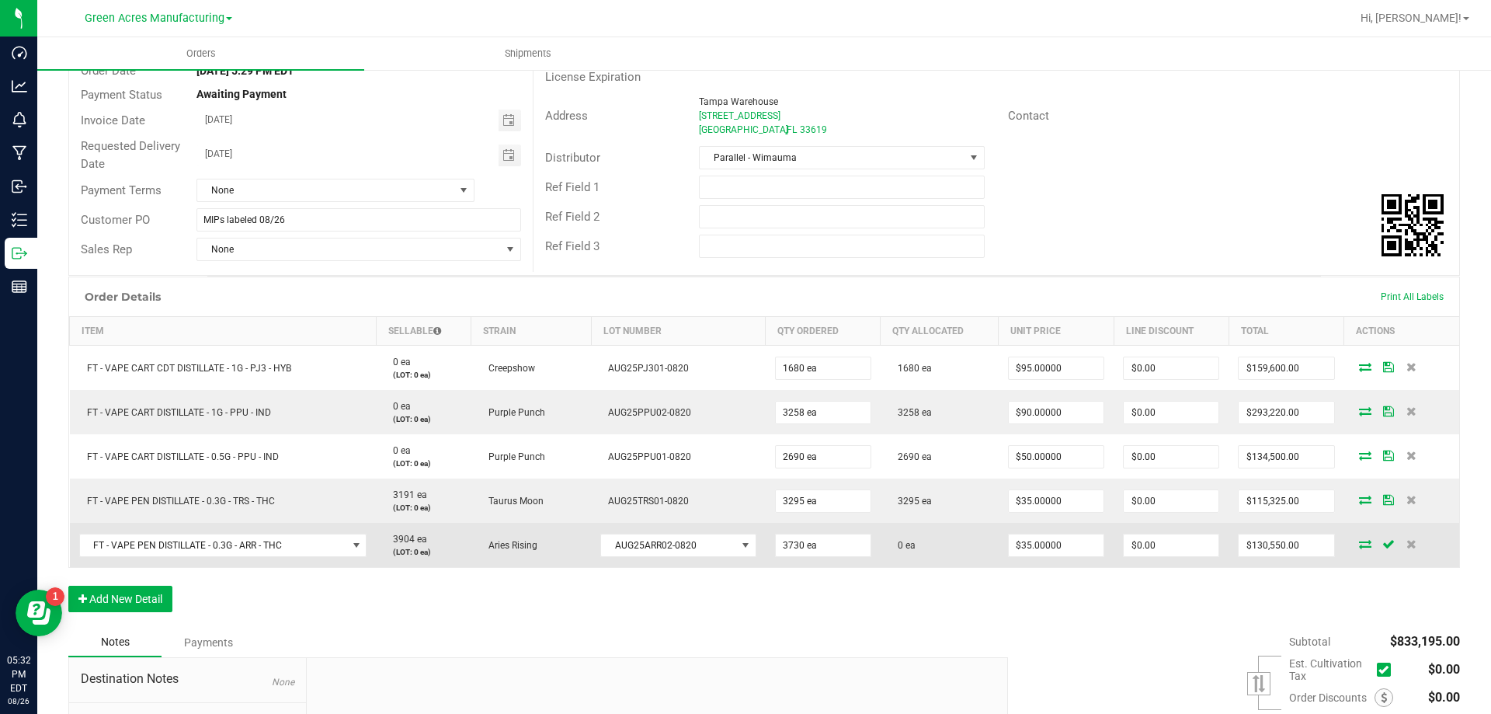
click at [1359, 543] on icon at bounding box center [1365, 543] width 12 height 9
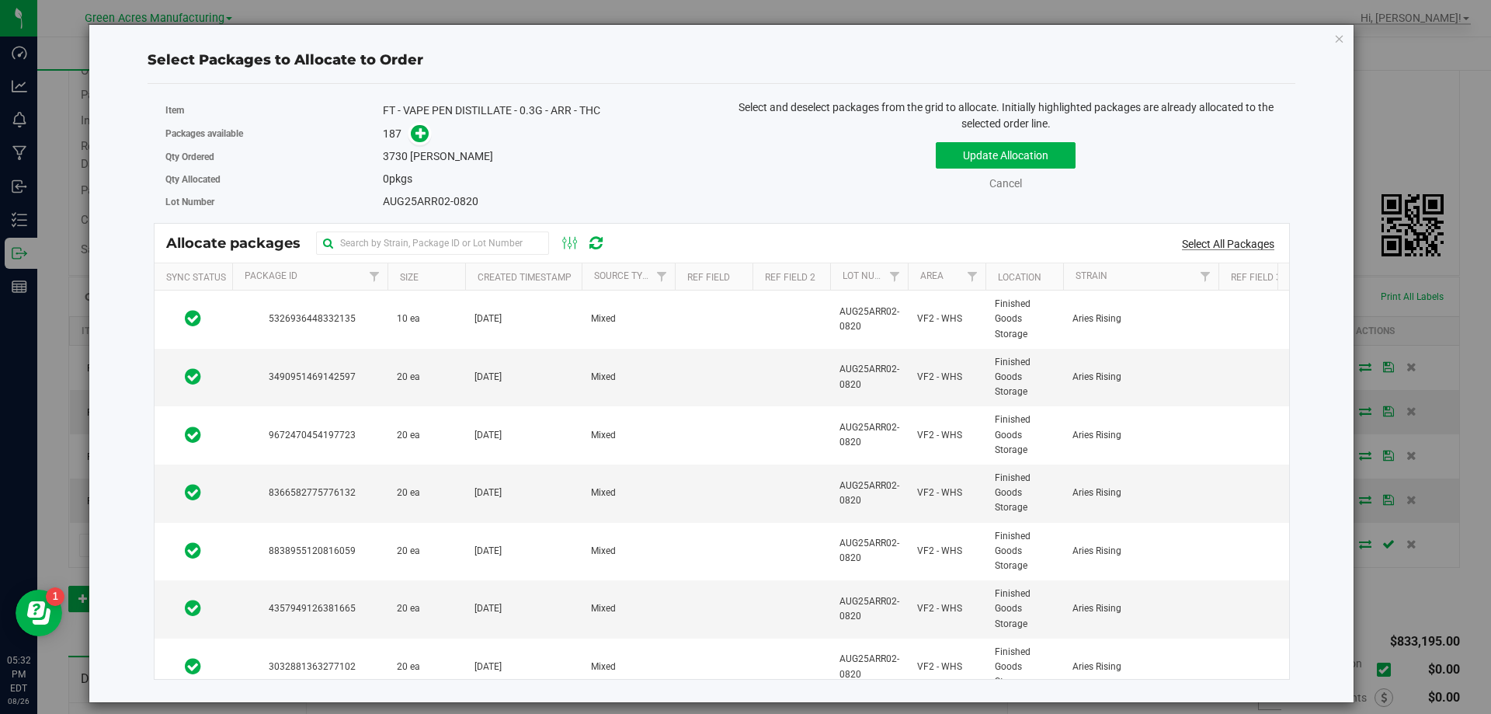
click at [1261, 248] on link "Select All Packages" at bounding box center [1228, 244] width 92 height 12
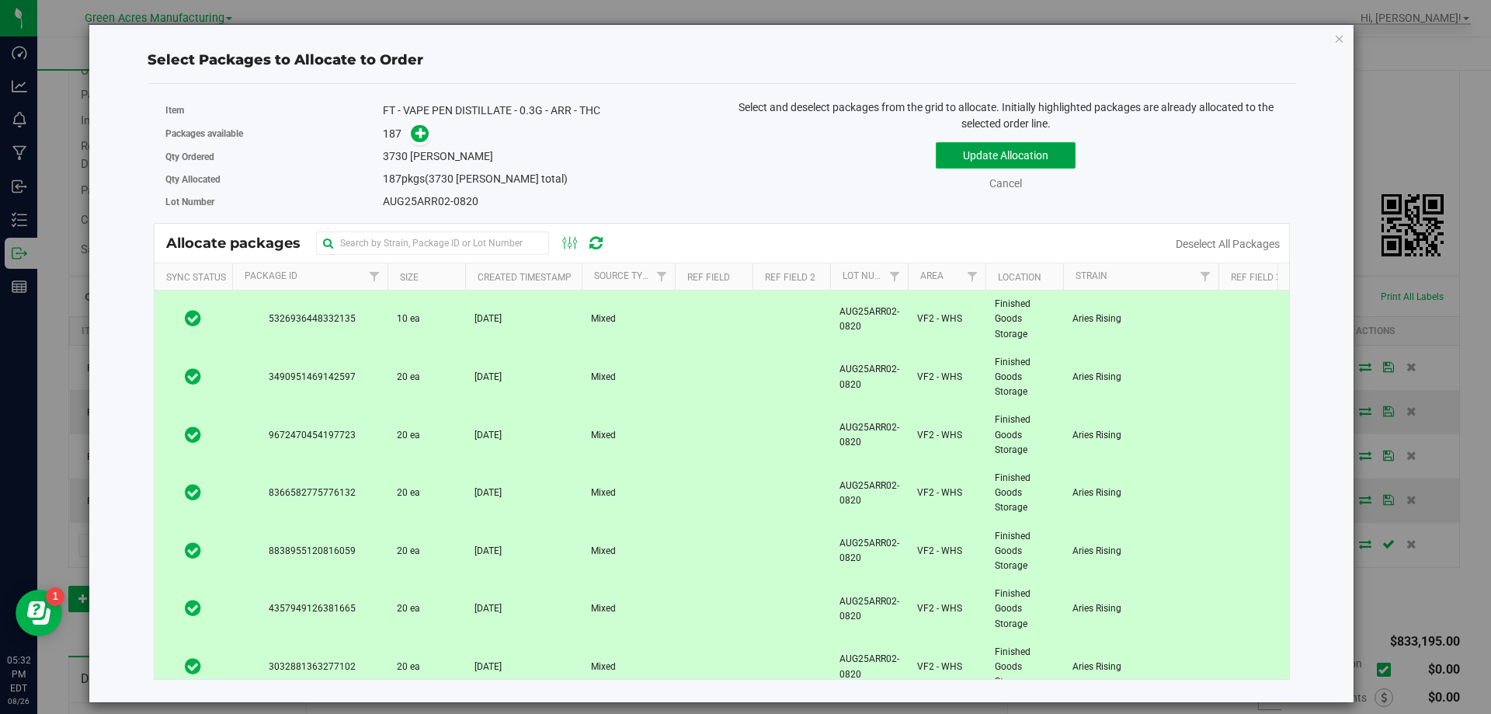
click at [1045, 155] on button "Update Allocation" at bounding box center [1006, 155] width 140 height 26
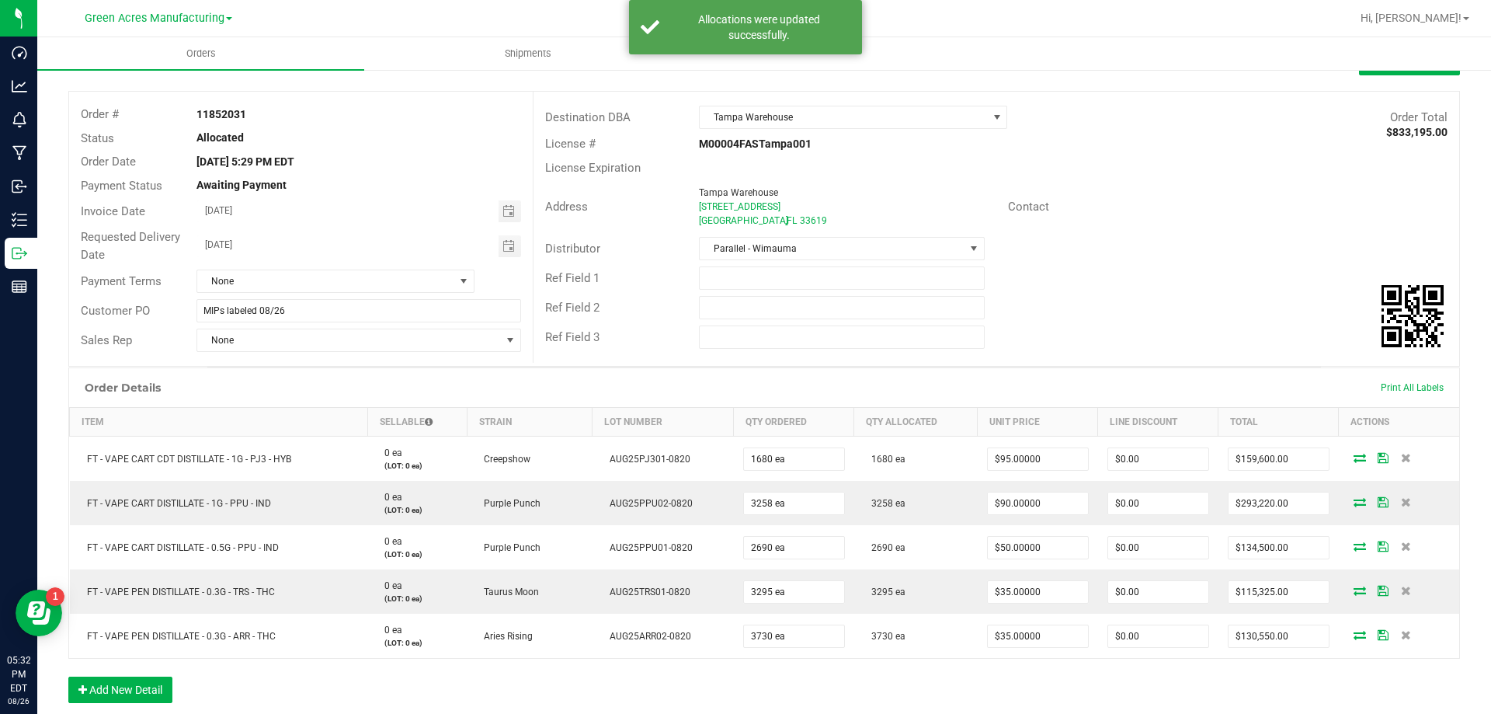
scroll to position [0, 0]
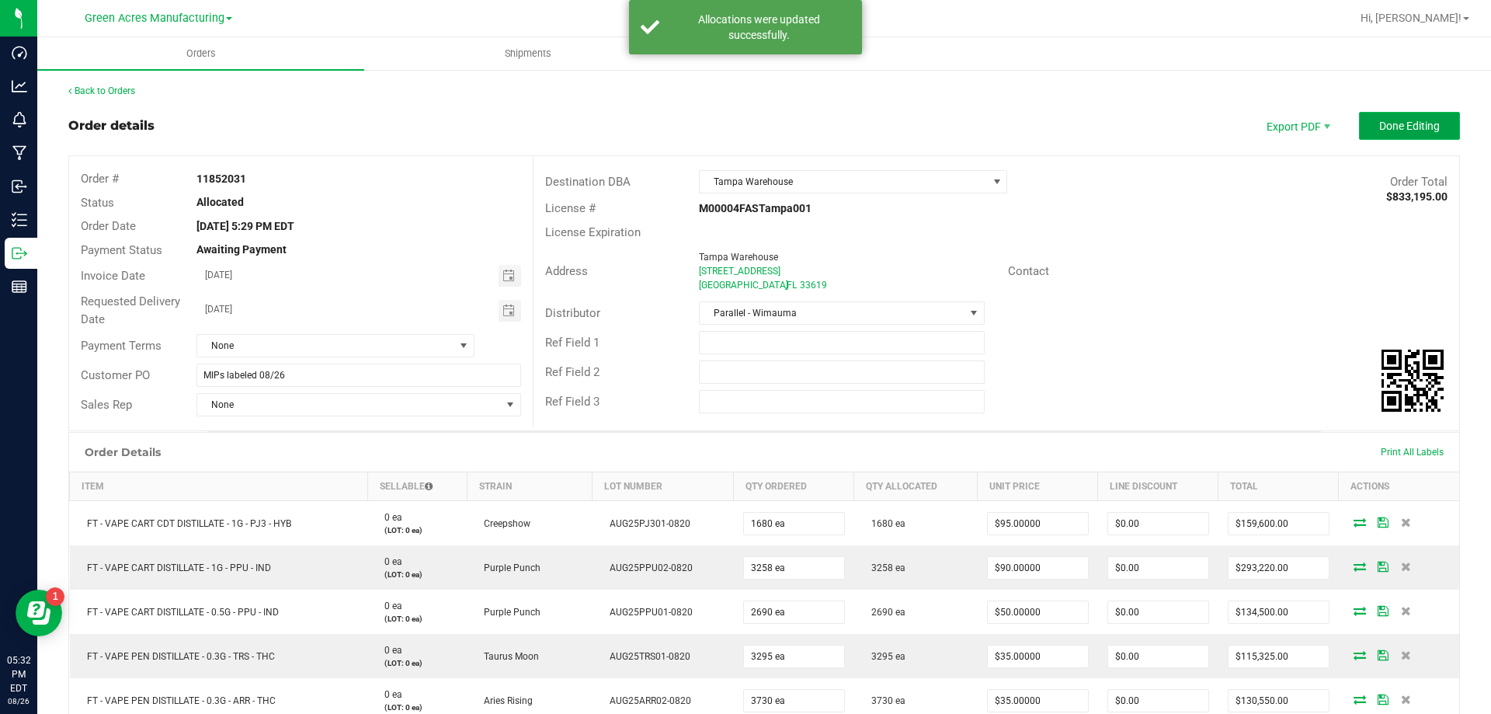
click at [1442, 122] on button "Done Editing" at bounding box center [1409, 126] width 101 height 28
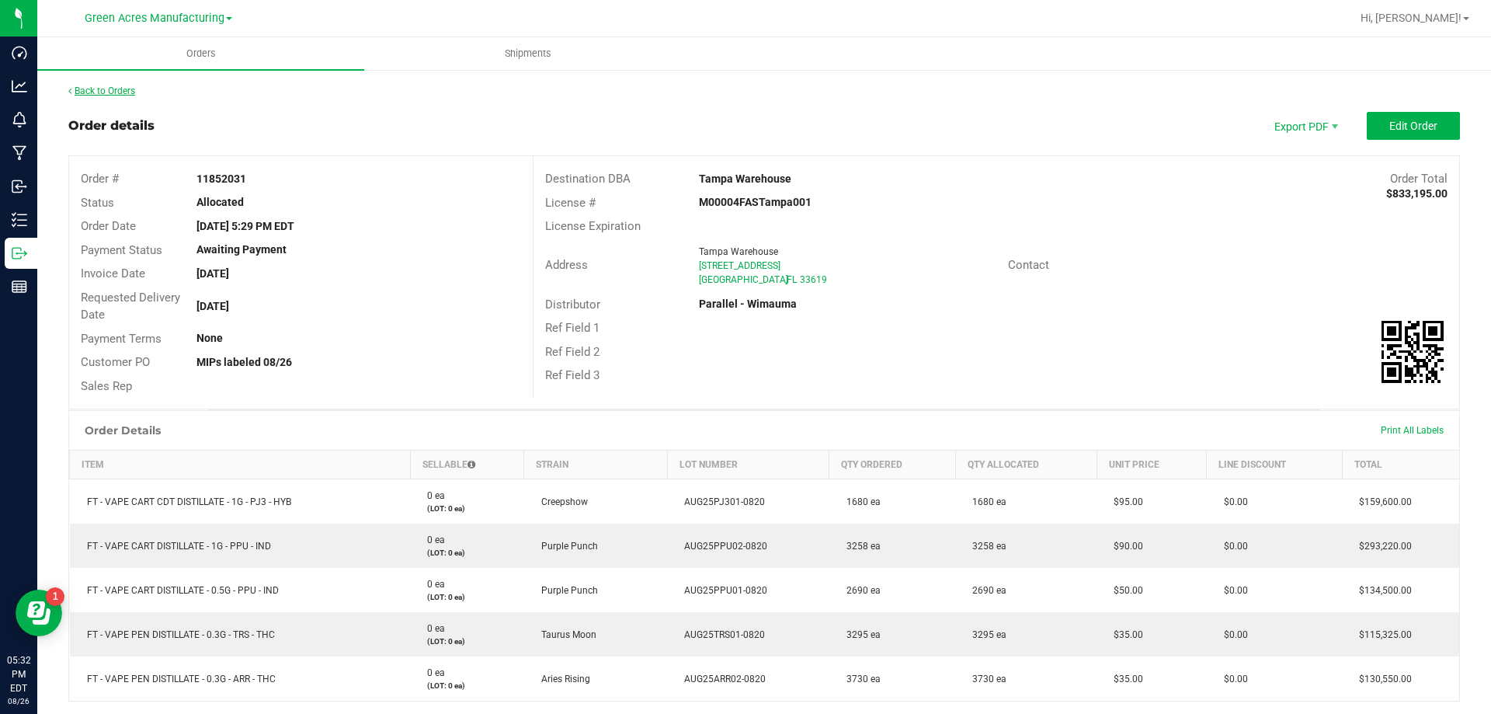
click at [135, 90] on link "Back to Orders" at bounding box center [101, 90] width 67 height 11
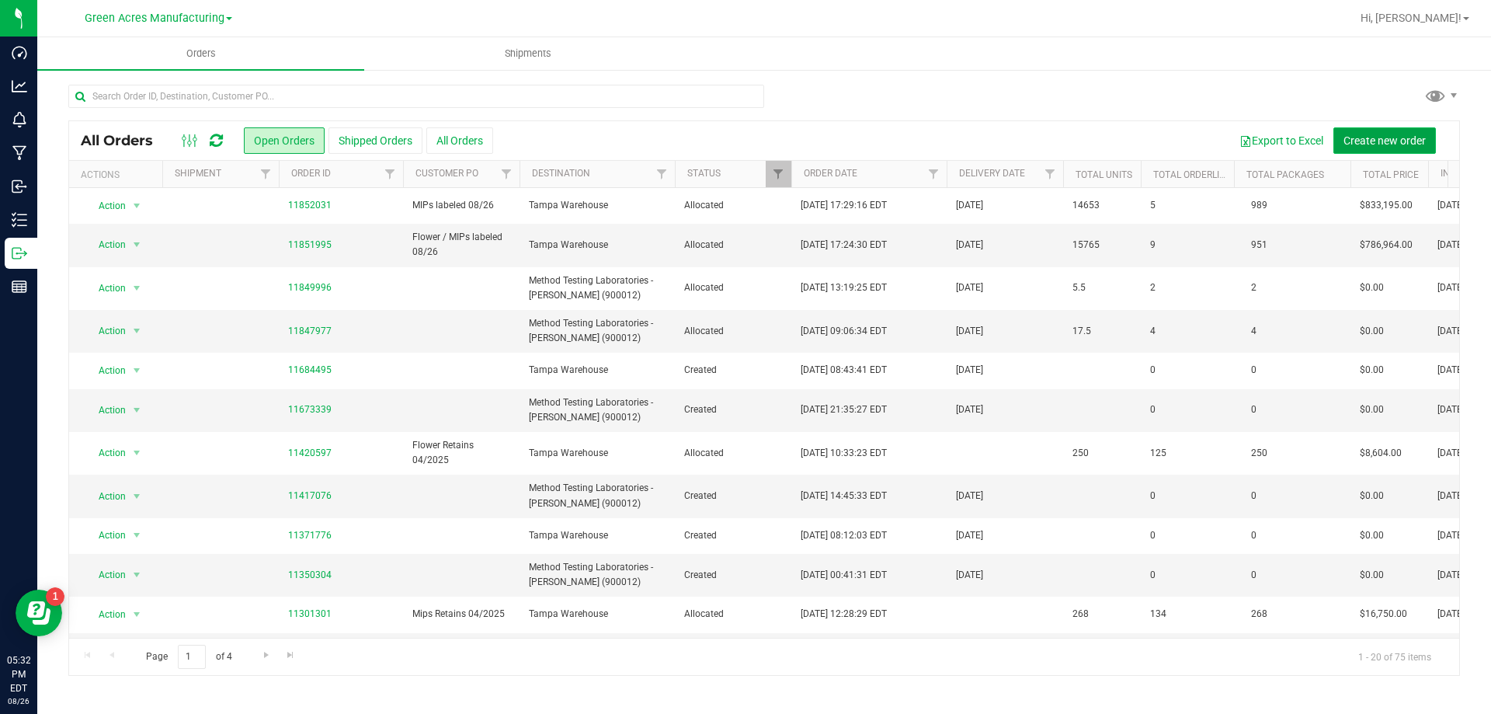
click at [1404, 141] on span "Create new order" at bounding box center [1385, 140] width 82 height 12
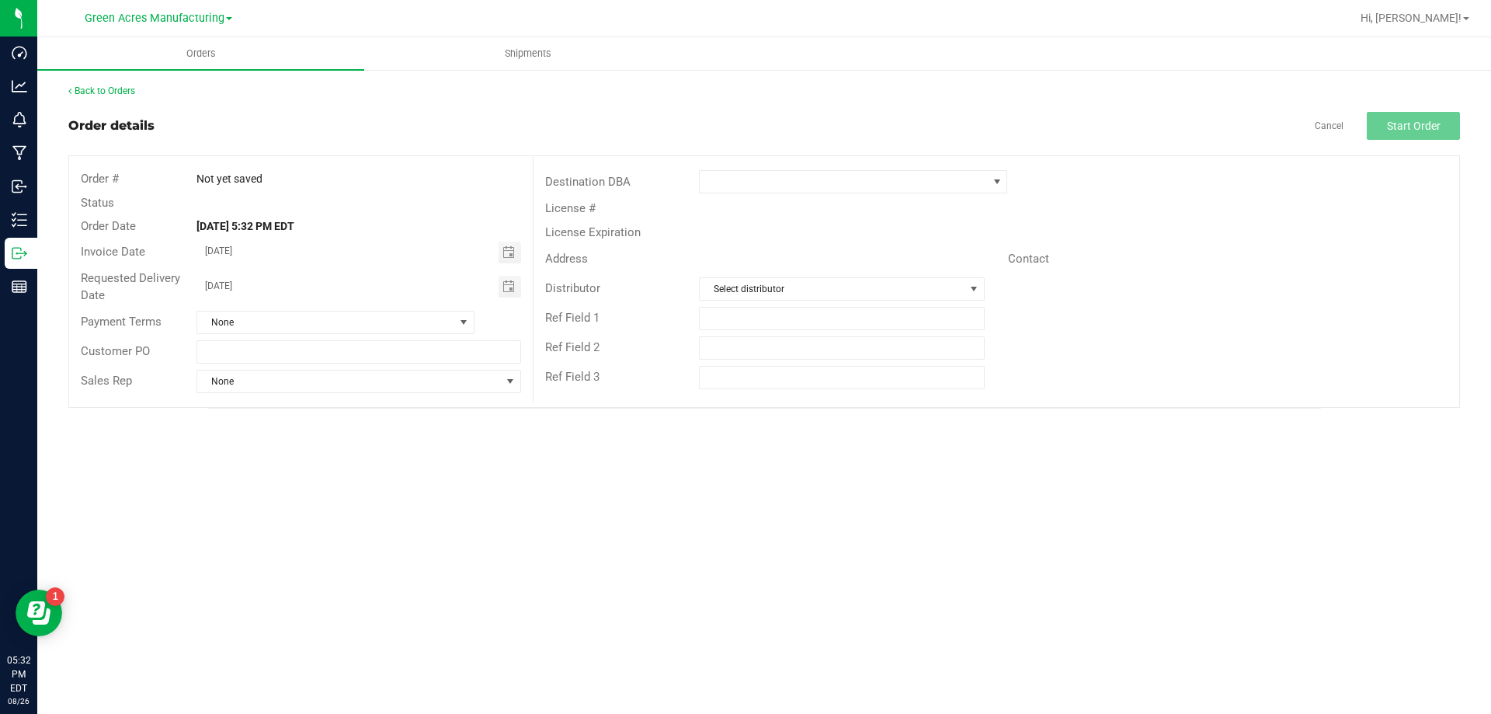
click at [413, 367] on div "Sales Rep None" at bounding box center [301, 382] width 464 height 30
click at [410, 354] on input "text" at bounding box center [359, 351] width 324 height 23
type input "Edibles labeled 08/26"
click at [848, 187] on span at bounding box center [843, 182] width 287 height 22
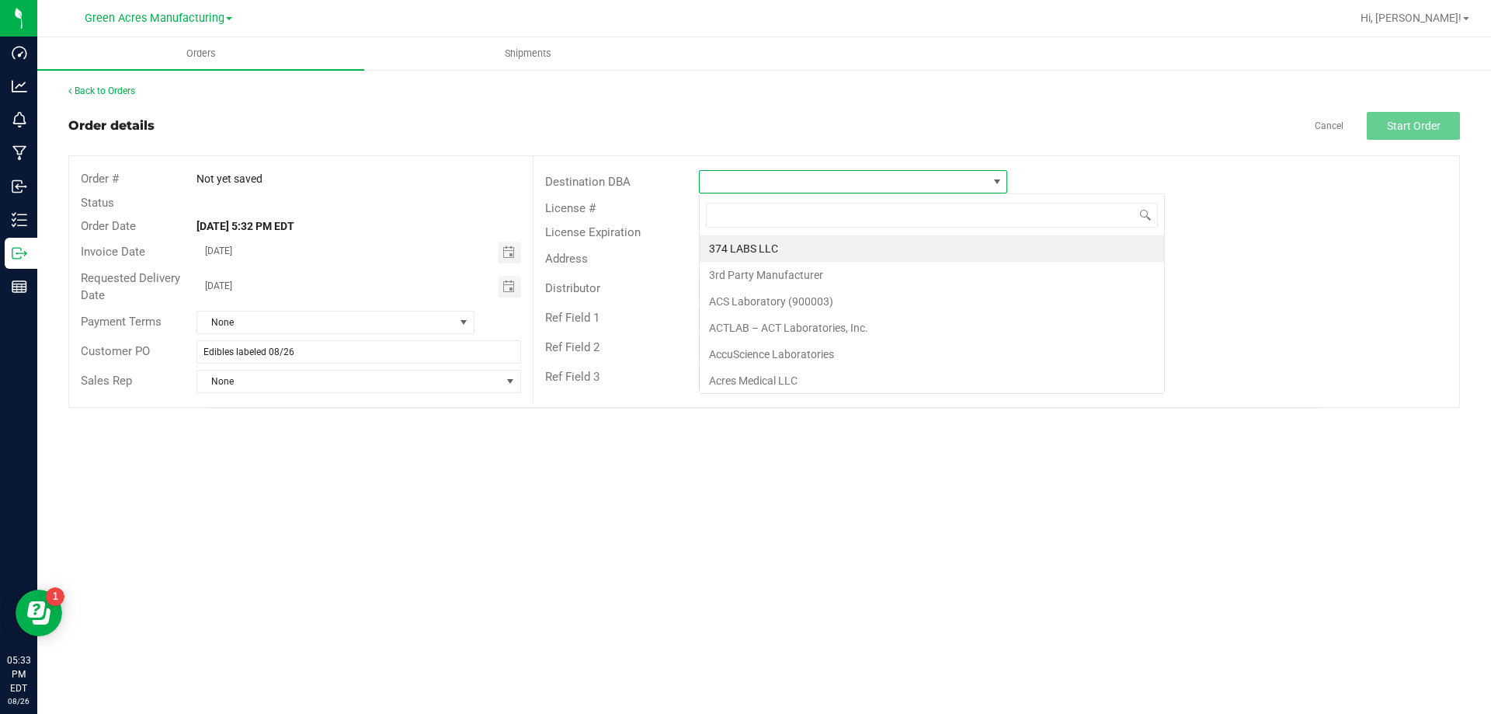
scroll to position [23, 308]
type input "tampa w"
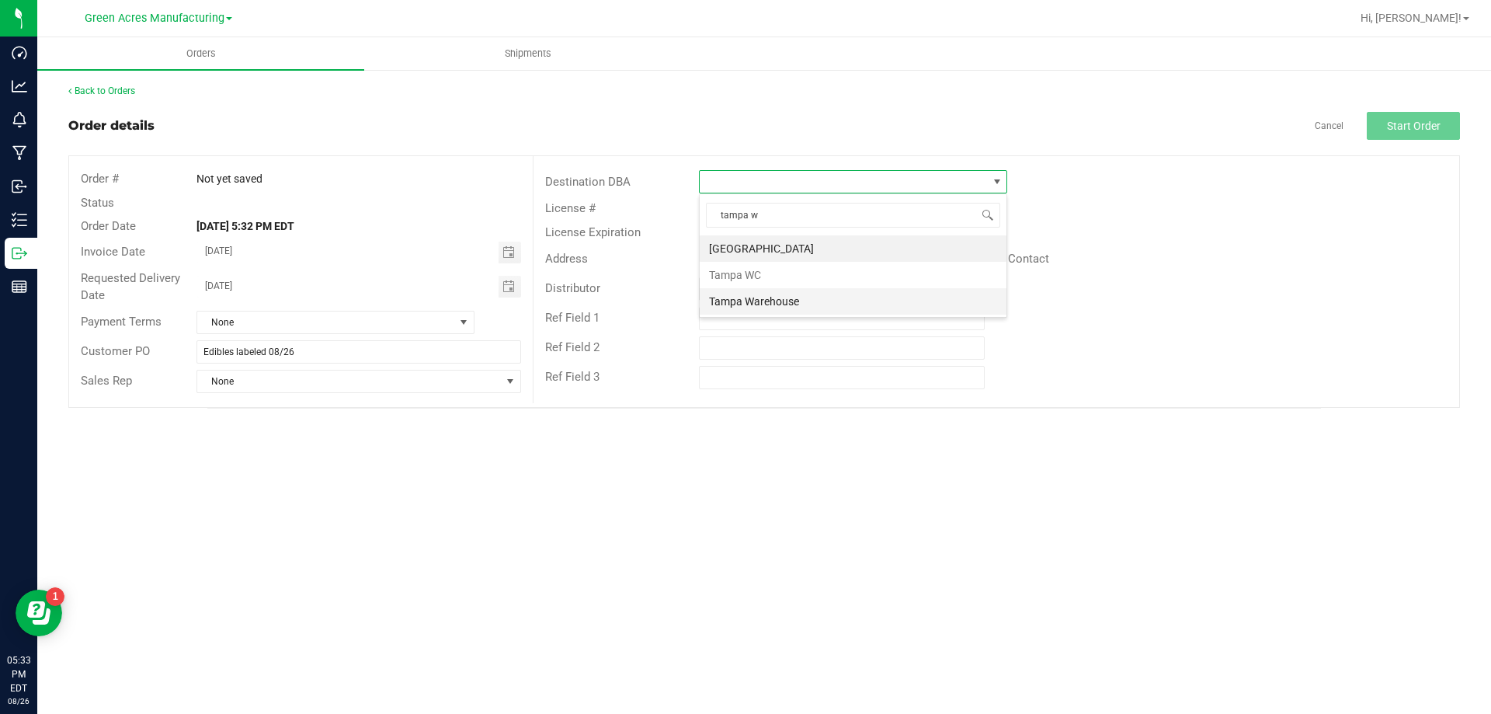
click at [814, 298] on li "Tampa Warehouse" at bounding box center [853, 301] width 307 height 26
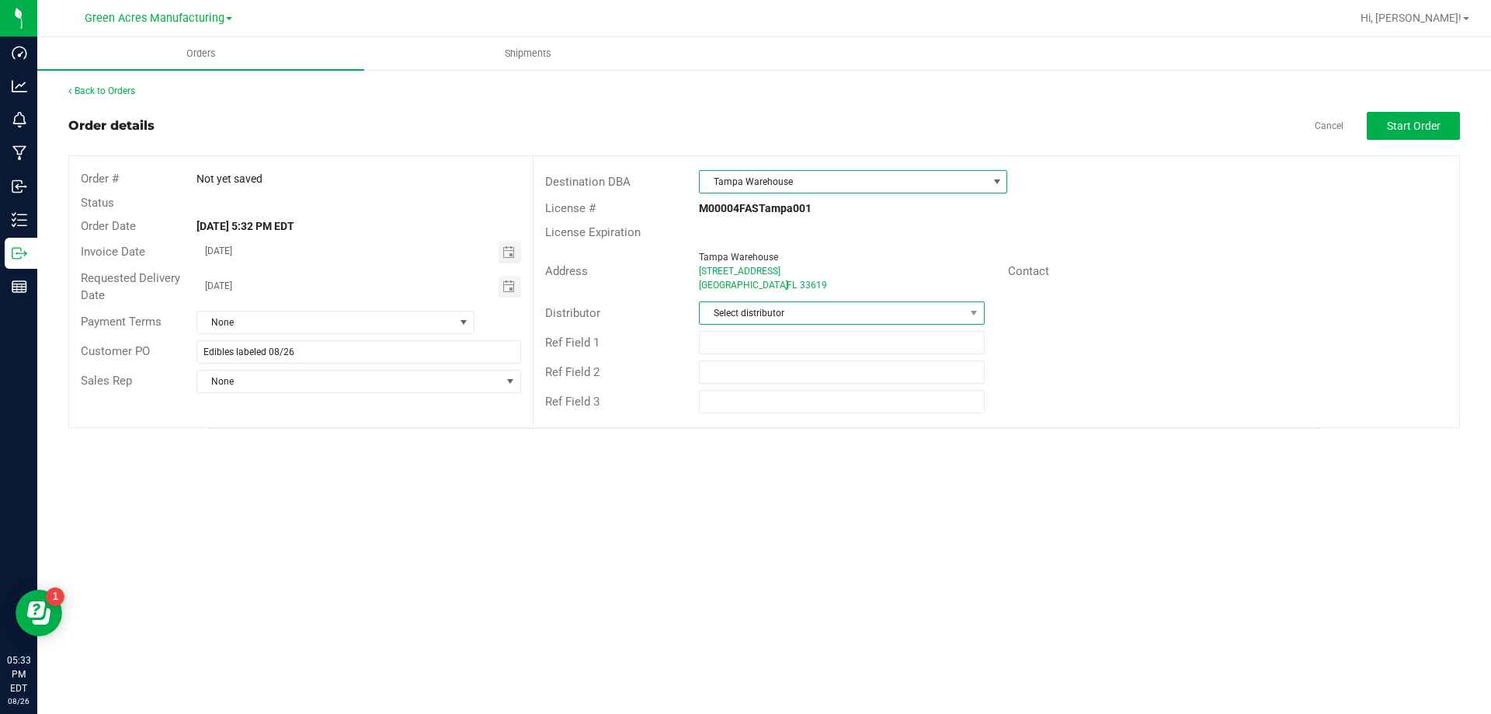
click at [829, 317] on span "Select distributor" at bounding box center [832, 313] width 264 height 22
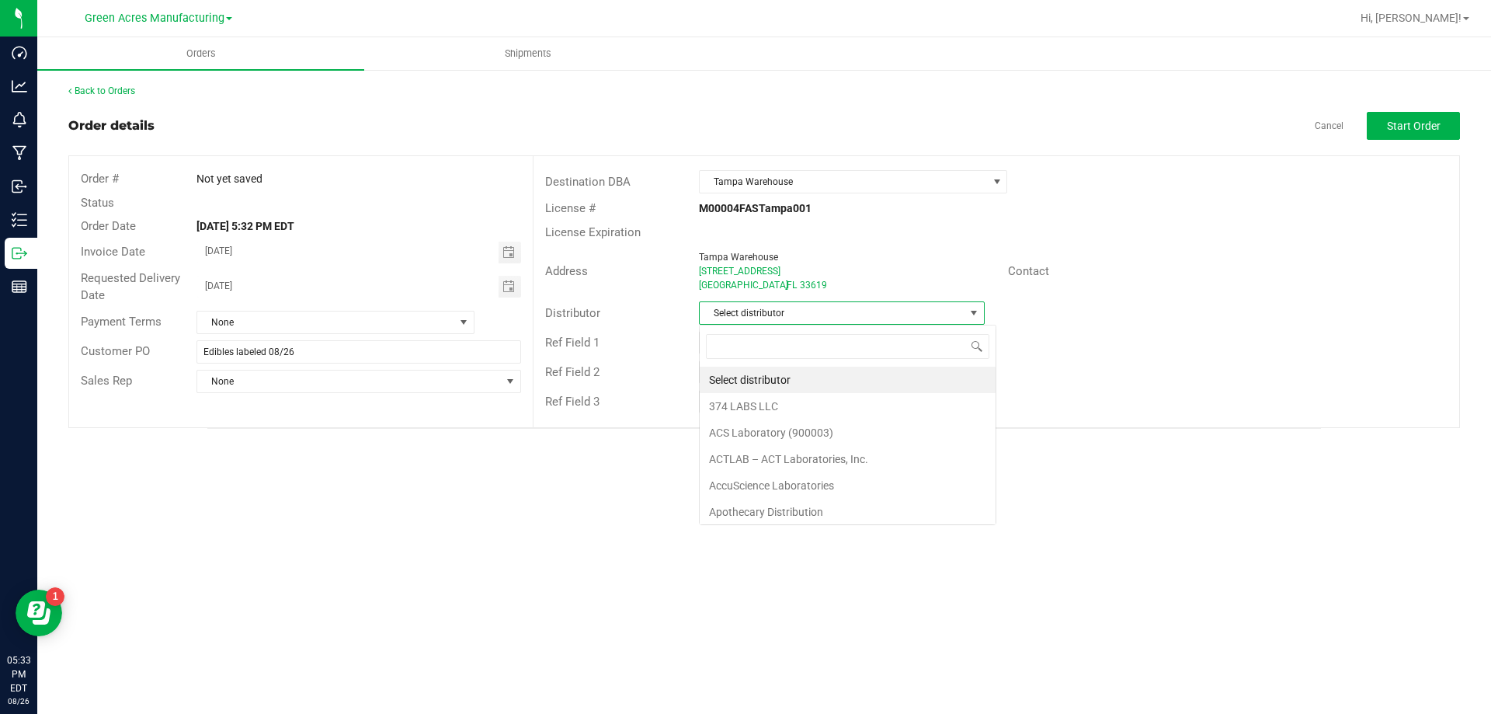
scroll to position [23, 286]
type input "para"
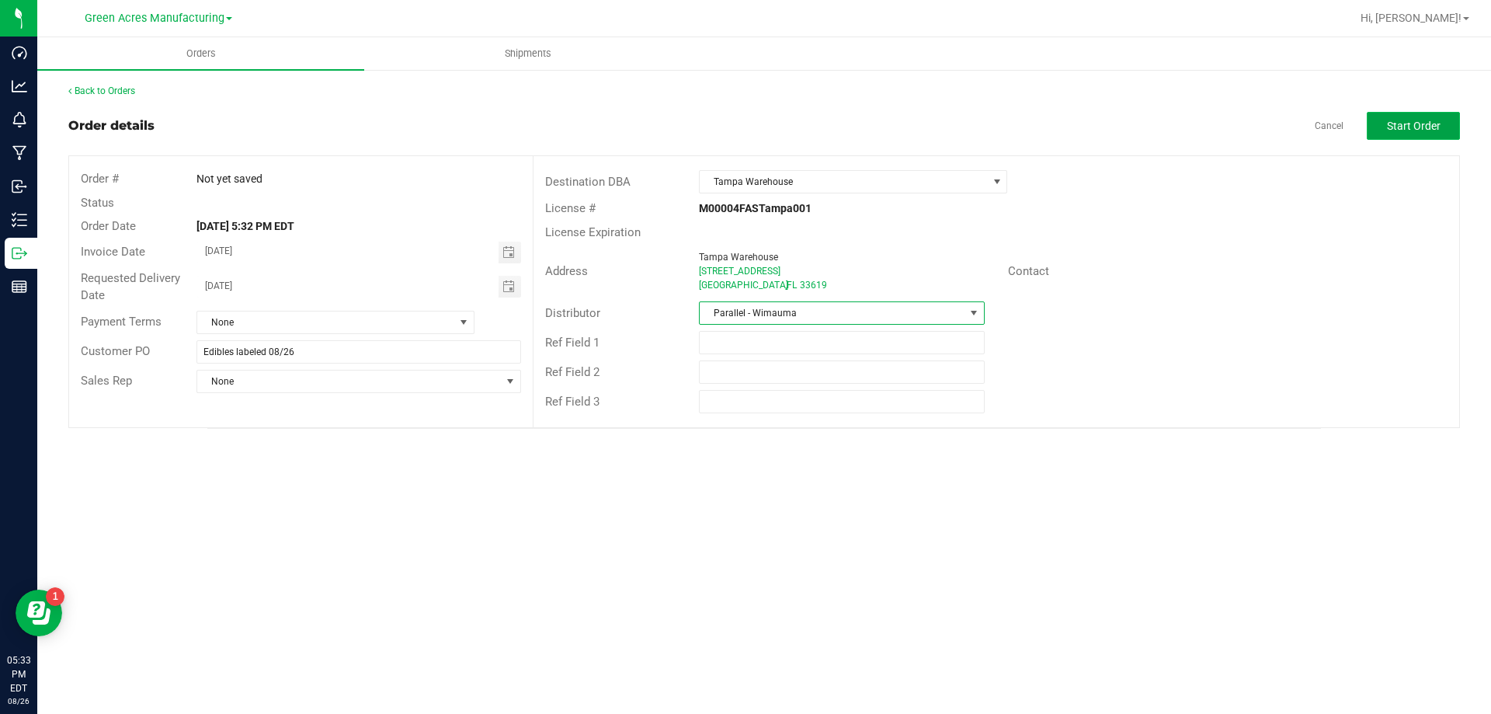
click at [1396, 136] on button "Start Order" at bounding box center [1413, 126] width 93 height 28
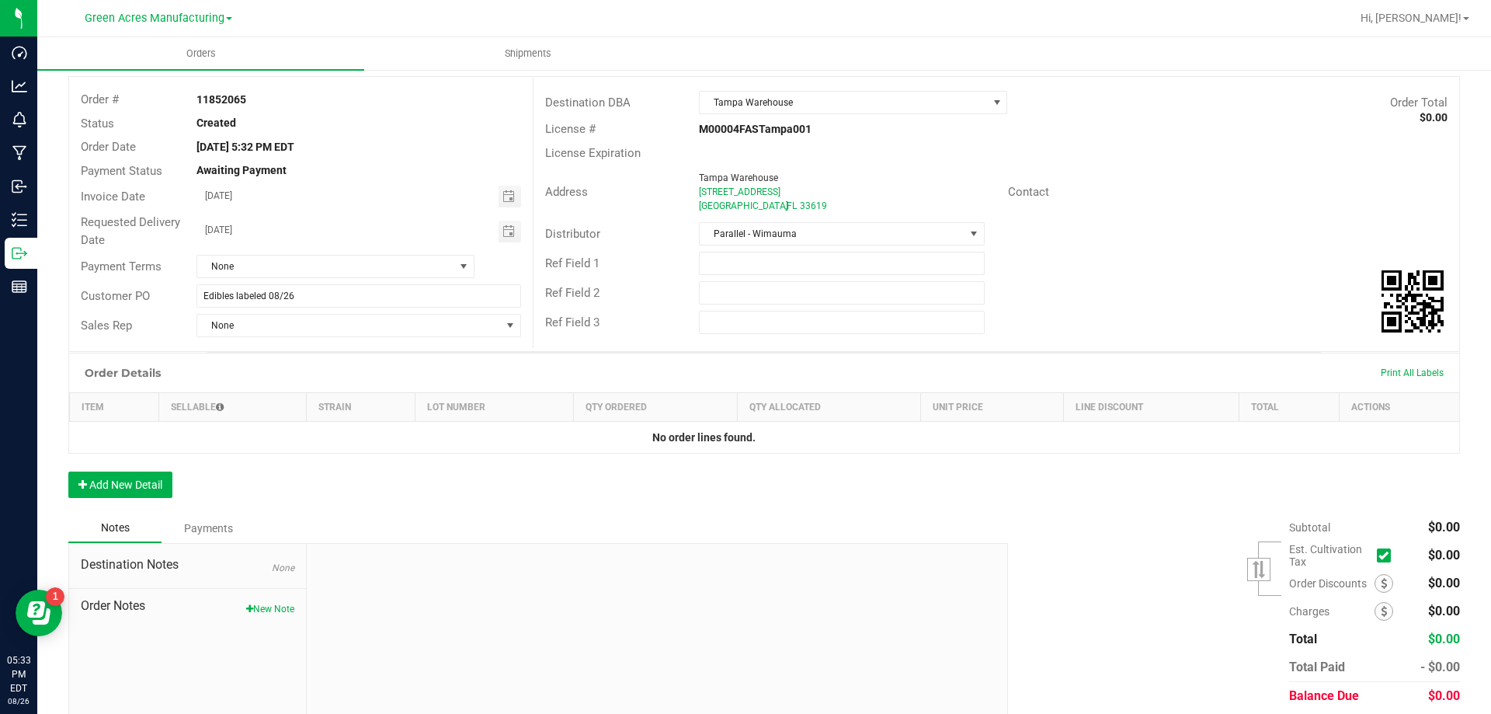
scroll to position [134, 0]
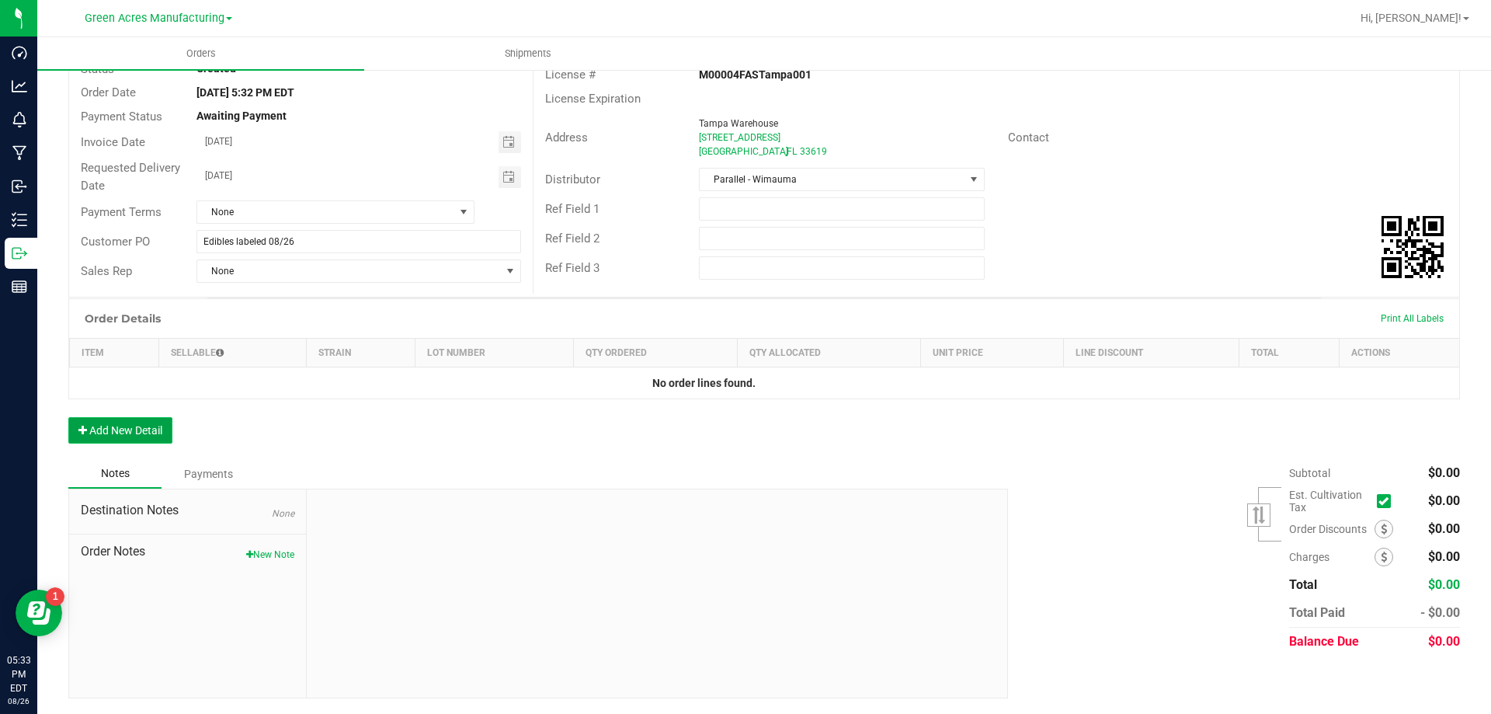
click at [151, 433] on button "Add New Detail" at bounding box center [120, 430] width 104 height 26
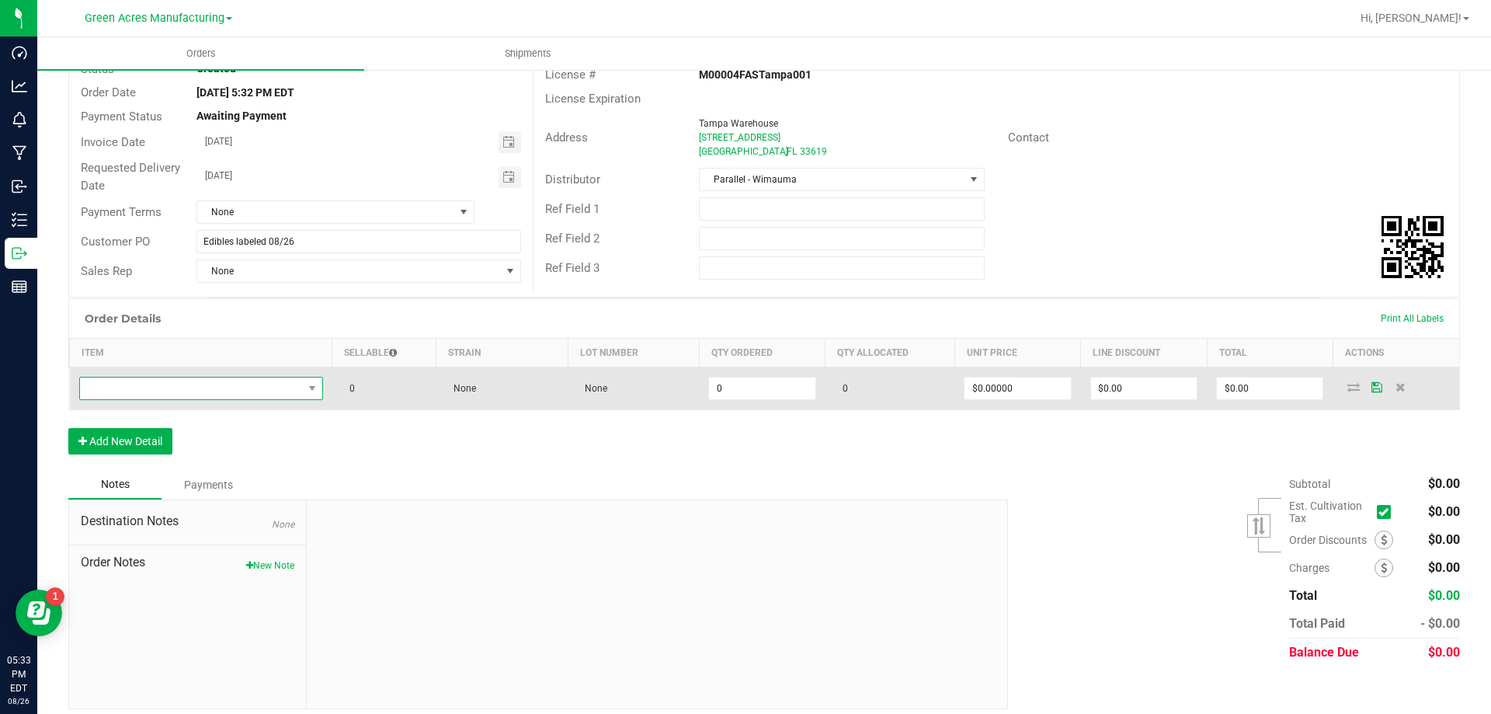
click at [255, 393] on span "NO DATA FOUND" at bounding box center [191, 388] width 223 height 22
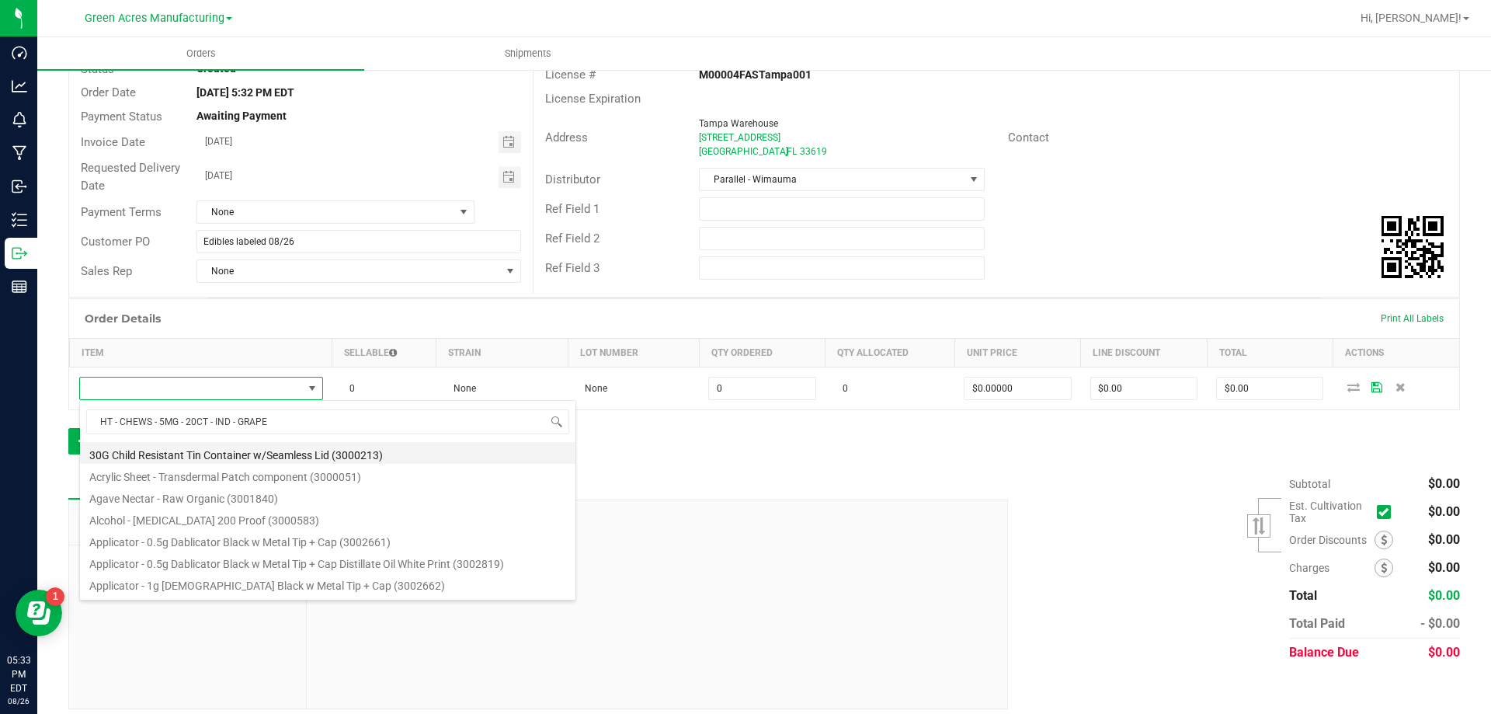
type input "HT - CHEWS - 5MG - 20CT - IND - GRAP"
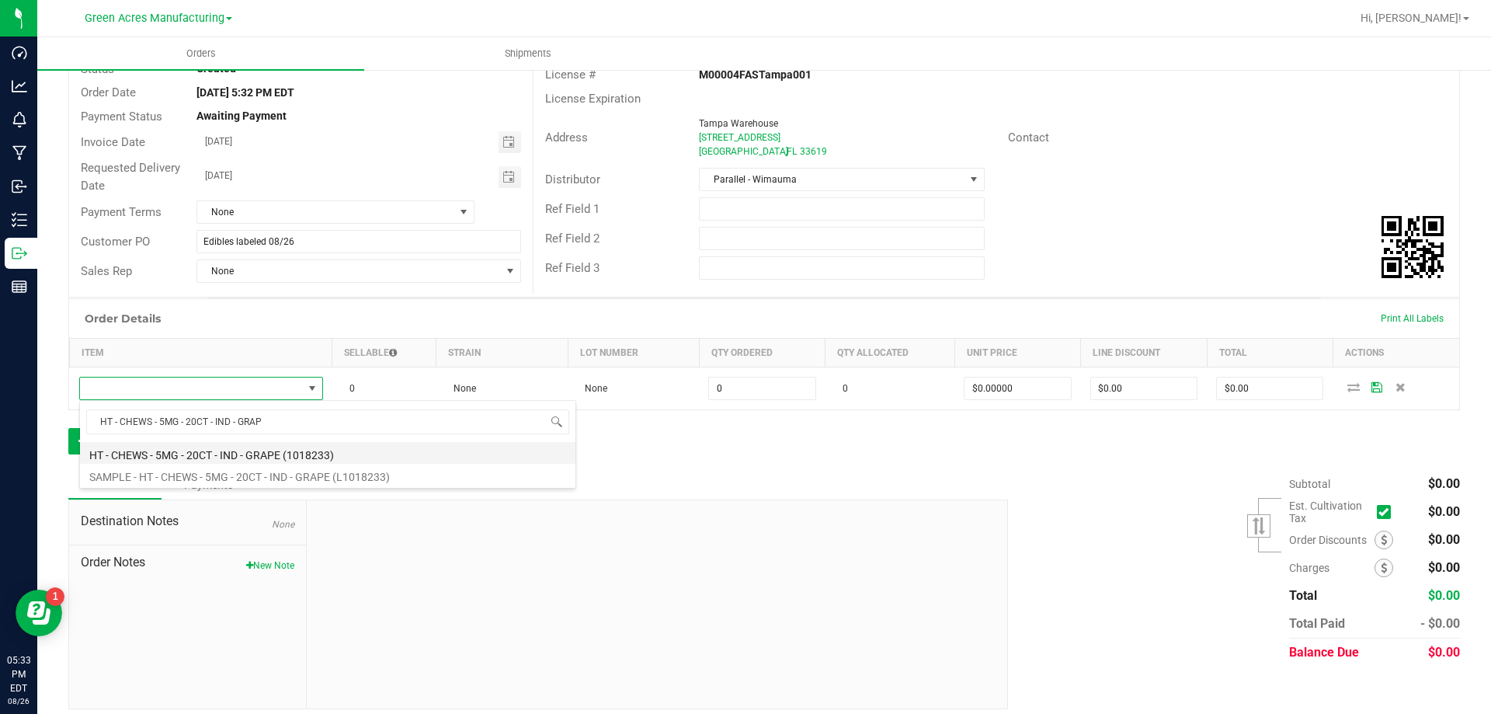
click at [203, 454] on li "HT - CHEWS - 5MG - 20CT - IND - GRAPE (1018233)" at bounding box center [328, 453] width 496 height 22
type input "0 ea"
type input "$35.00000"
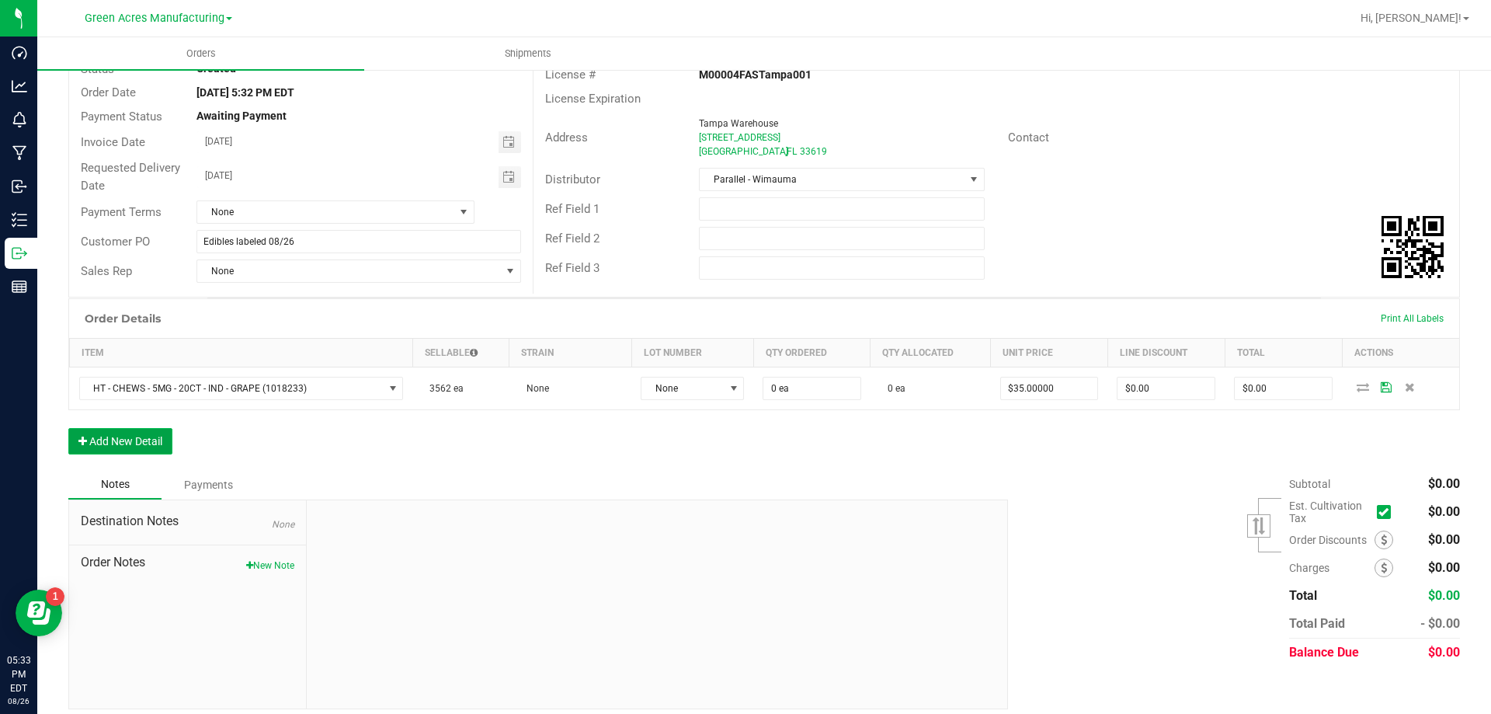
click at [88, 437] on button "Add New Detail" at bounding box center [120, 441] width 104 height 26
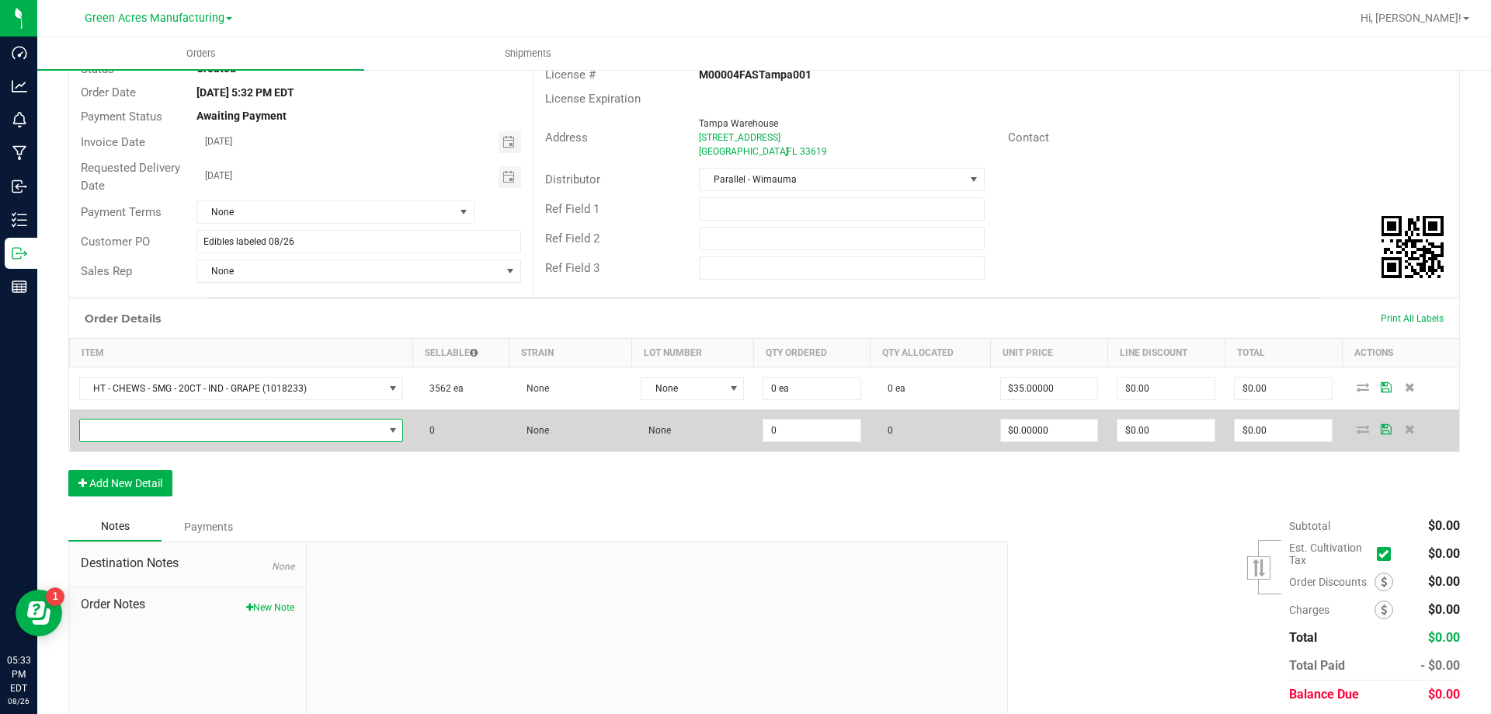
click at [218, 429] on span "NO DATA FOUND" at bounding box center [232, 430] width 304 height 22
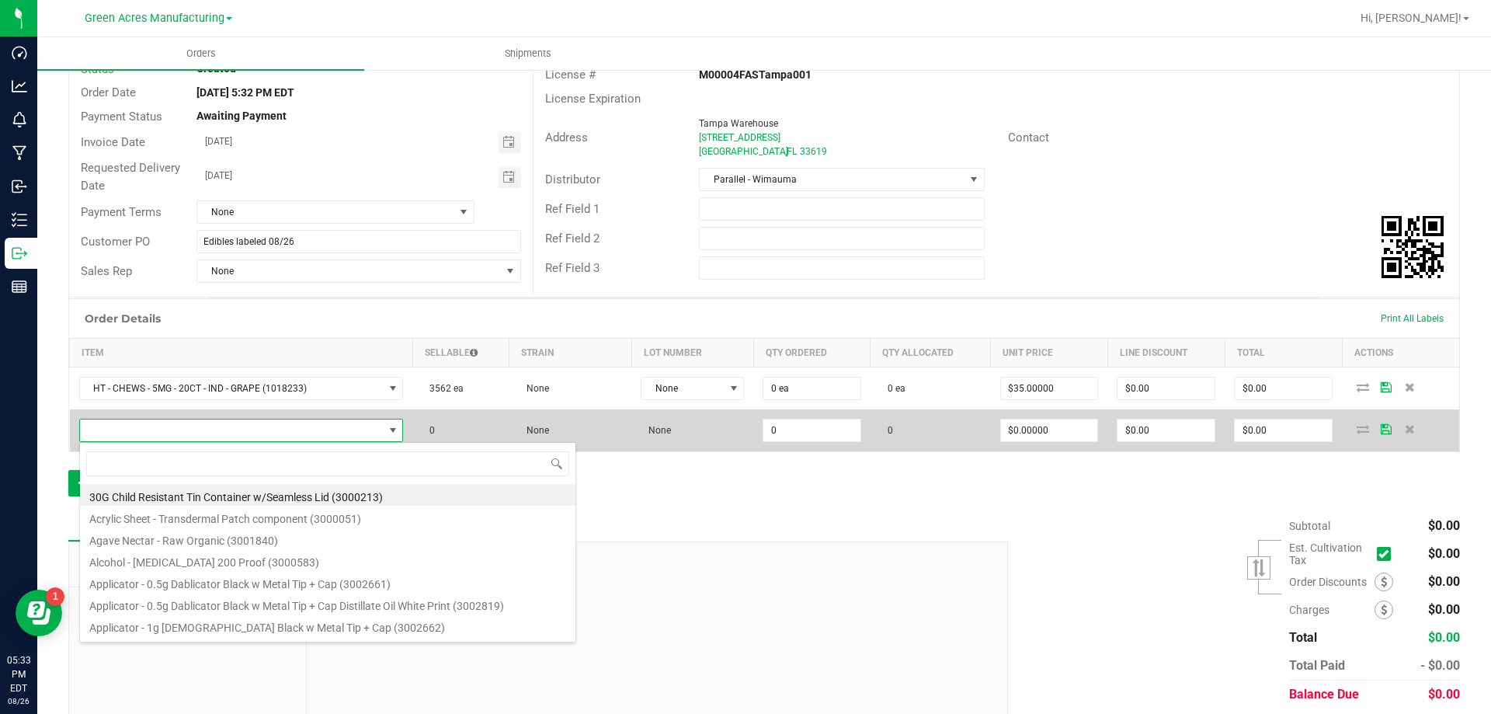
scroll to position [23, 317]
type input "HT - CHEWS - 10MG - 20CT - HYB - 1CBD-1THC - BLUE RASPBERRY"
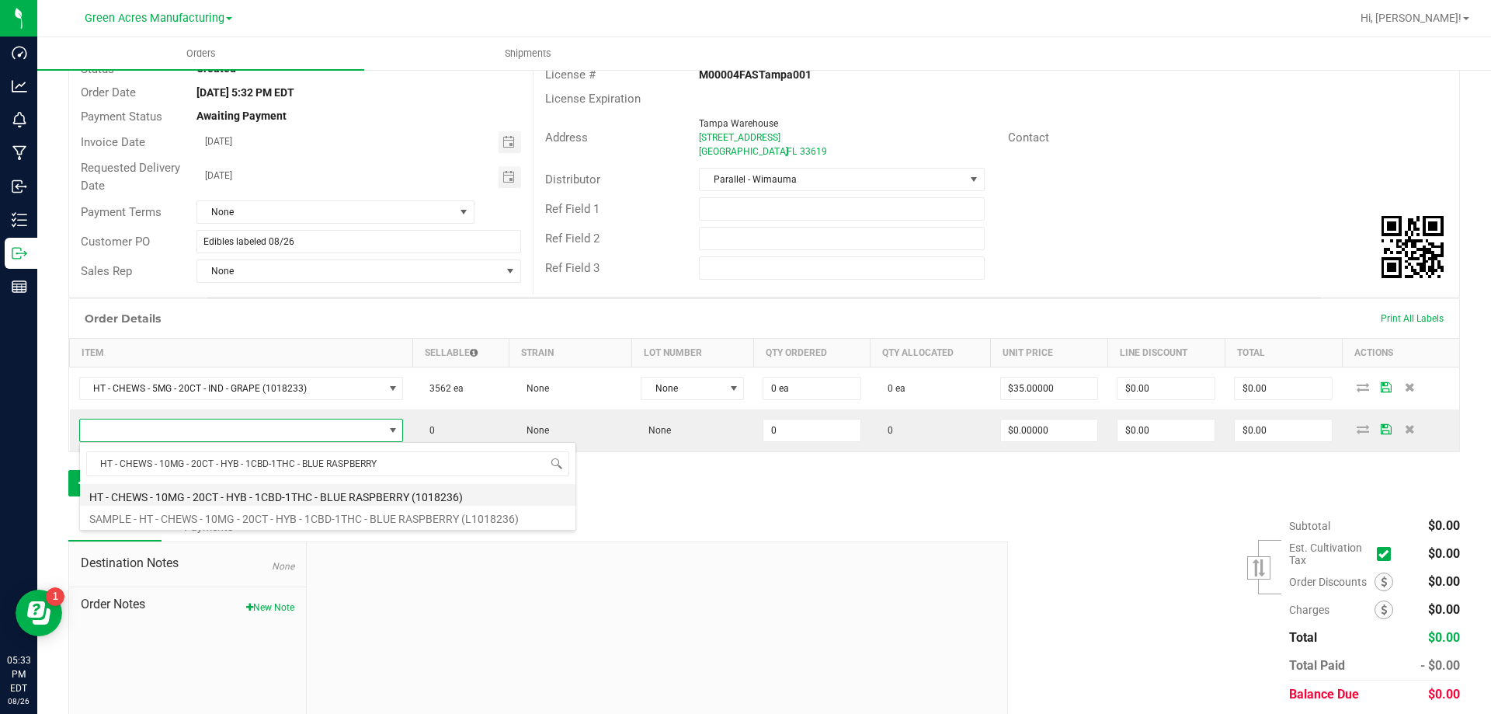
click at [250, 492] on li "HT - CHEWS - 10MG - 20CT - HYB - 1CBD-1THC - BLUE RASPBERRY (1018236)" at bounding box center [328, 495] width 496 height 22
type input "0 ea"
type input "$37.00000"
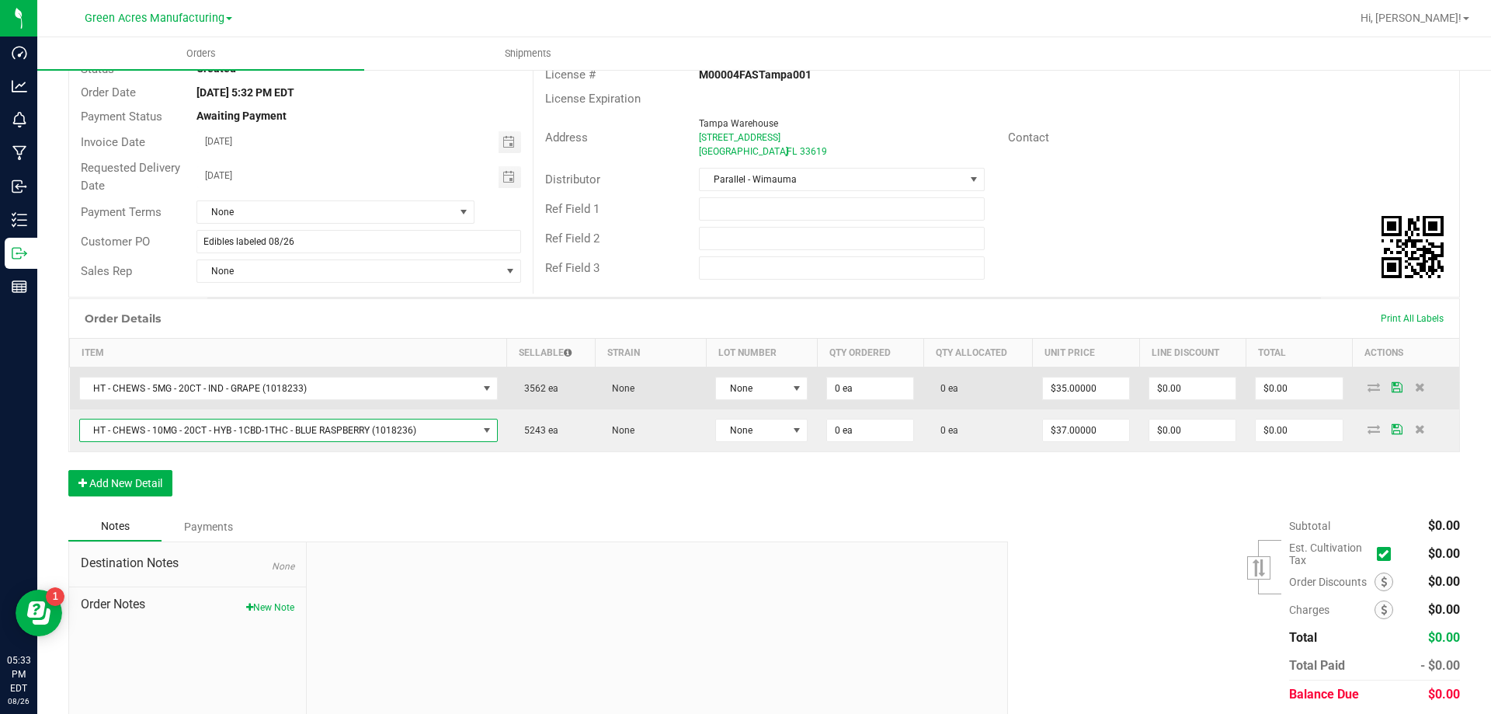
click at [770, 374] on td "None" at bounding box center [761, 388] width 111 height 43
click at [776, 384] on span "None" at bounding box center [751, 388] width 71 height 22
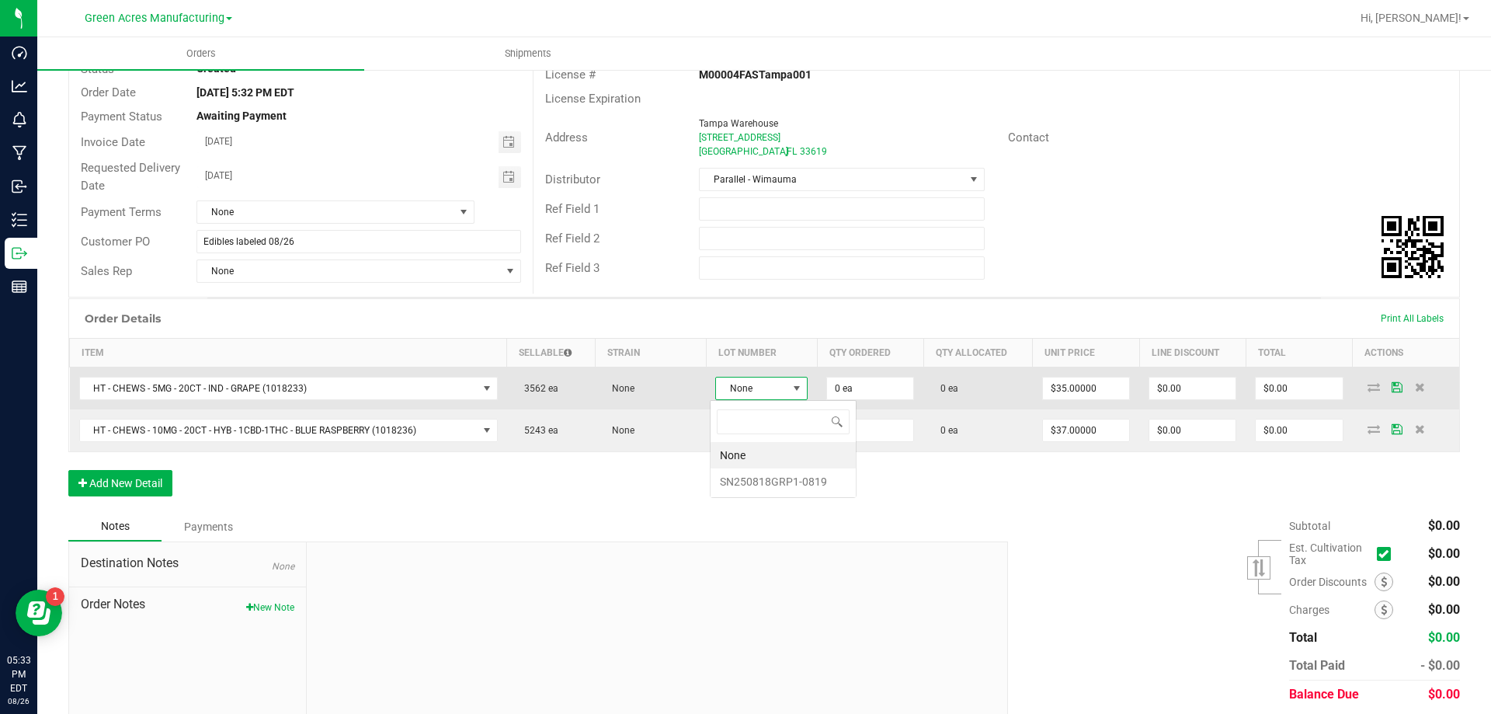
scroll to position [23, 92]
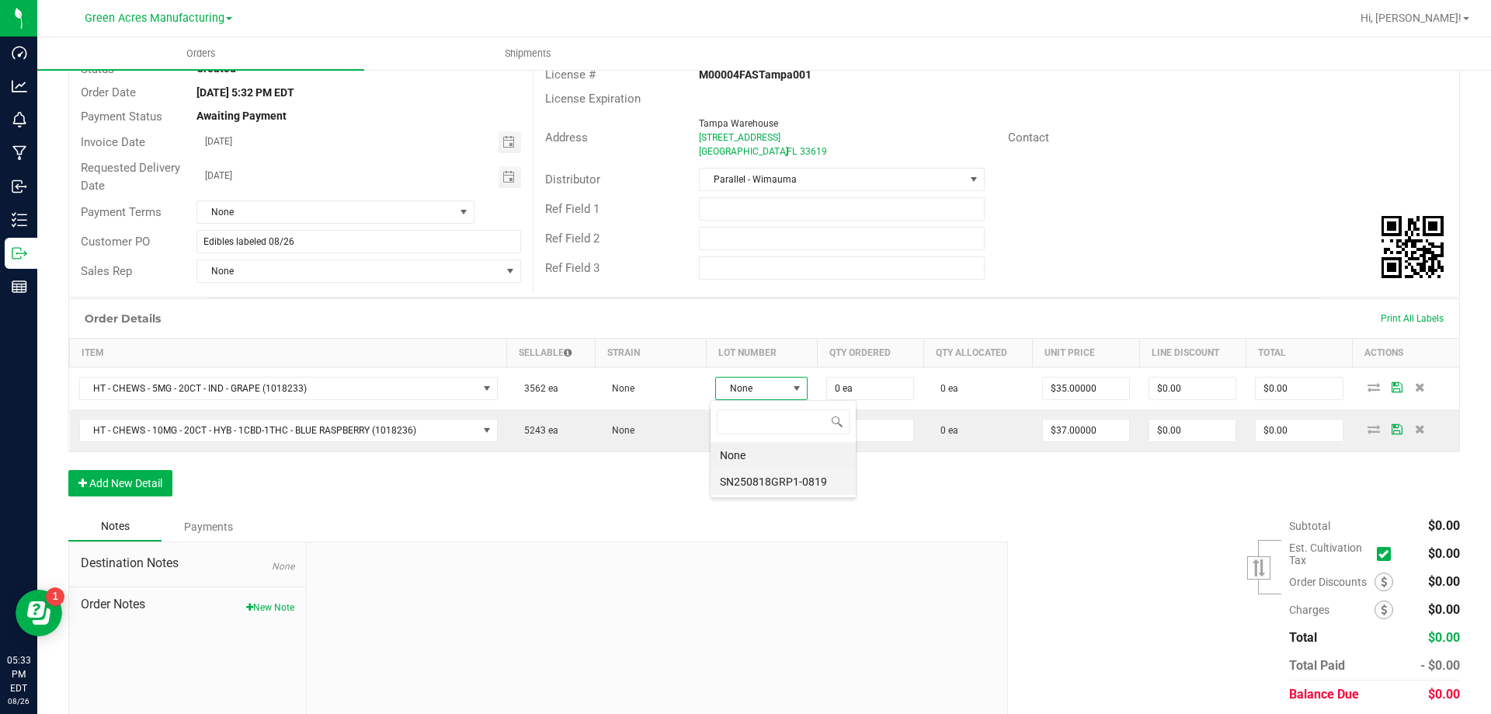
click at [781, 474] on li "SN250818GRP1-0819" at bounding box center [783, 481] width 145 height 26
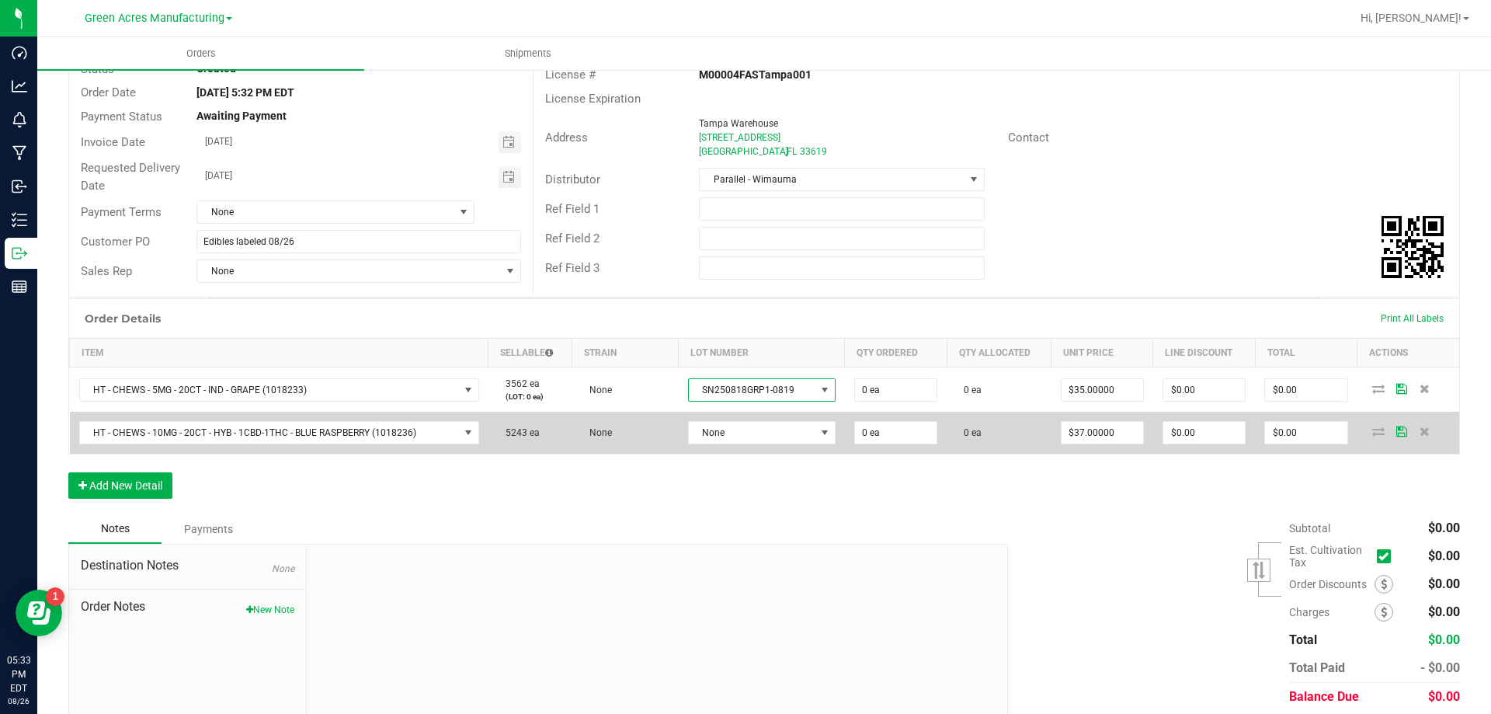
click at [775, 444] on td "None" at bounding box center [762, 433] width 166 height 42
click at [784, 433] on span "None" at bounding box center [753, 433] width 127 height 22
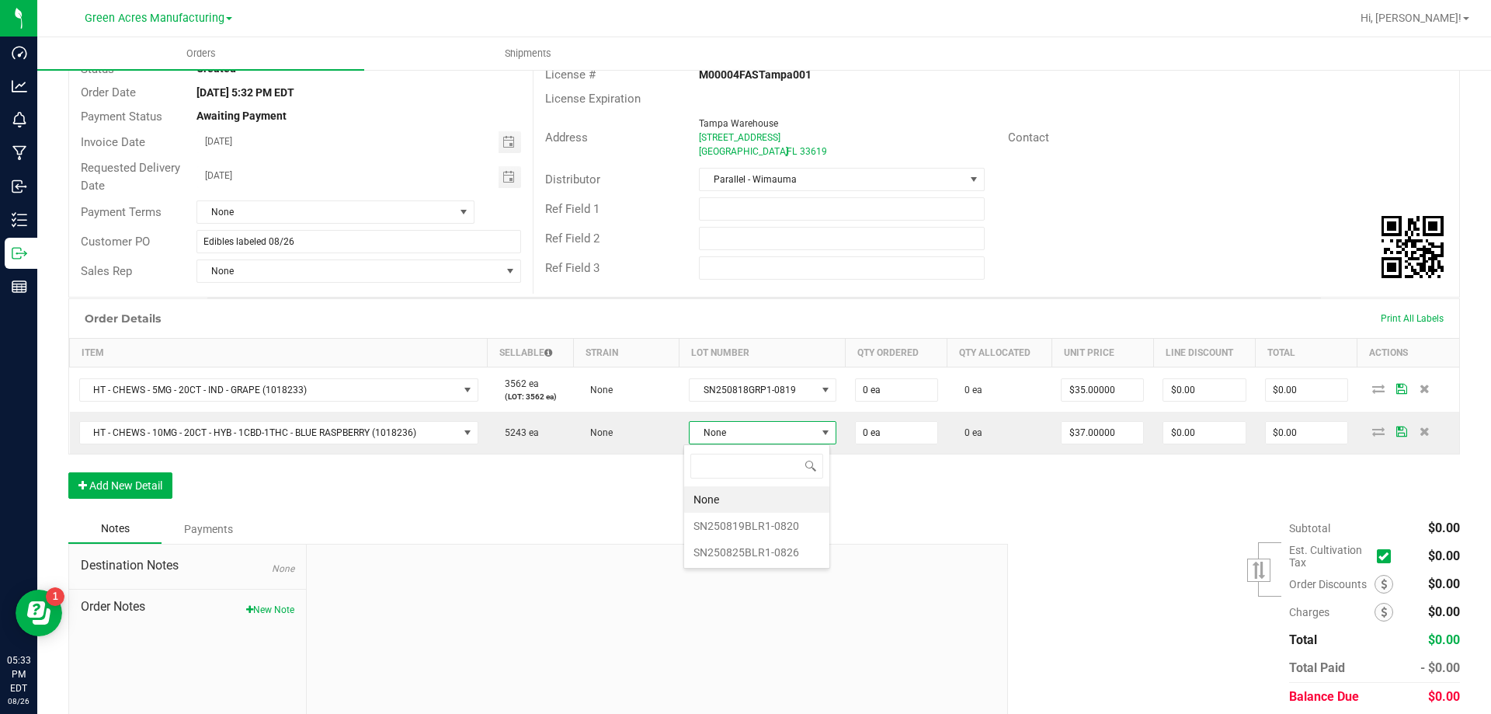
scroll to position [23, 144]
click at [777, 523] on li "SN250819BLR1-0820" at bounding box center [756, 526] width 145 height 26
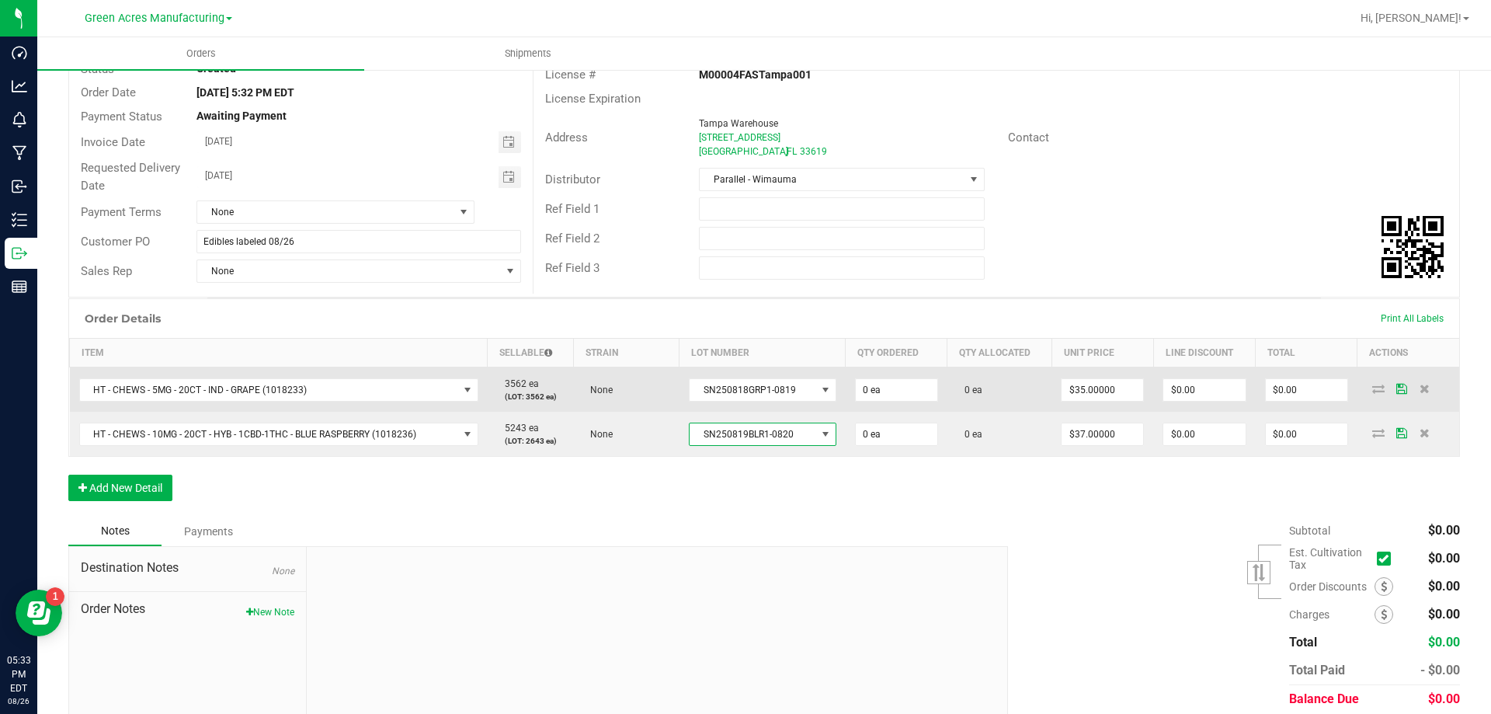
click at [887, 402] on td "0 ea" at bounding box center [897, 389] width 102 height 45
click at [892, 391] on input "0" at bounding box center [897, 390] width 82 height 22
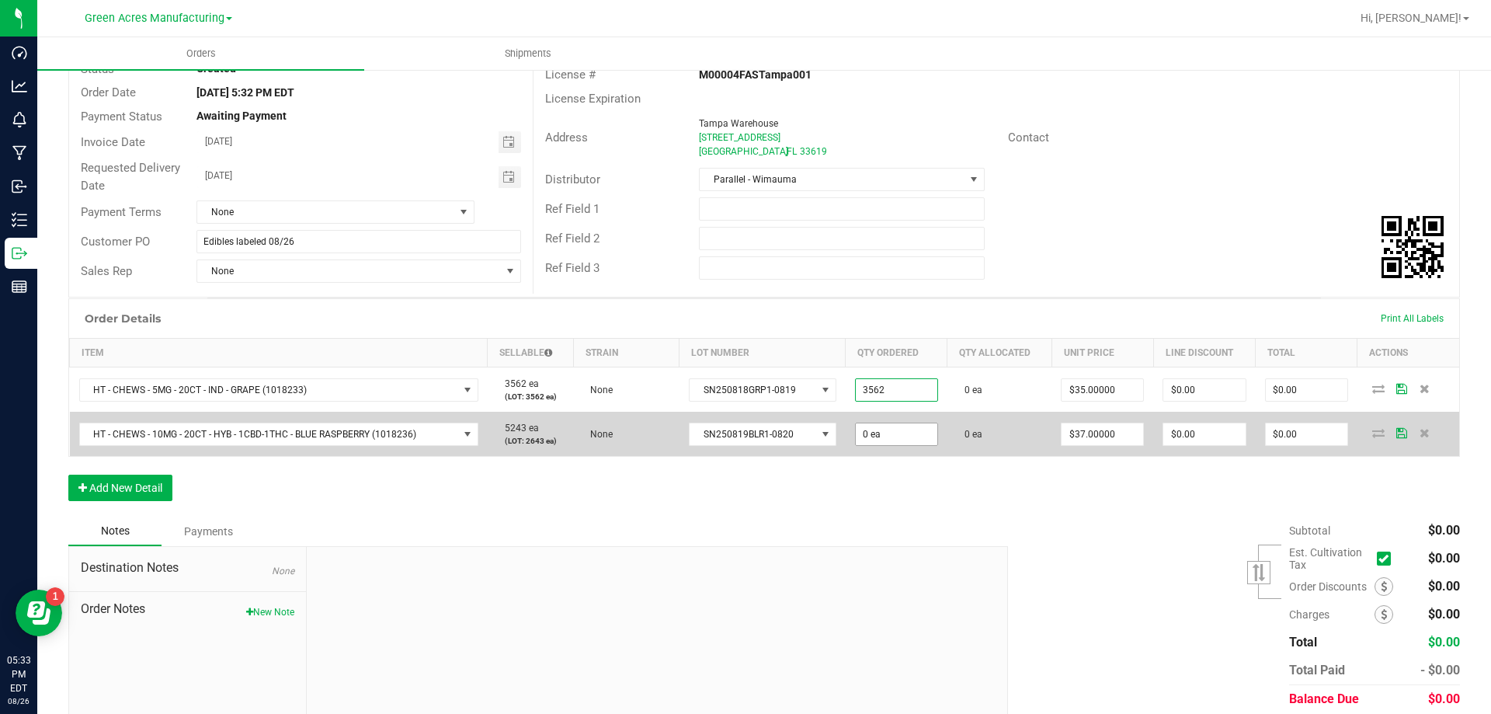
type input "3562 ea"
type input "$124,670.00"
click at [890, 433] on input "0" at bounding box center [897, 434] width 82 height 22
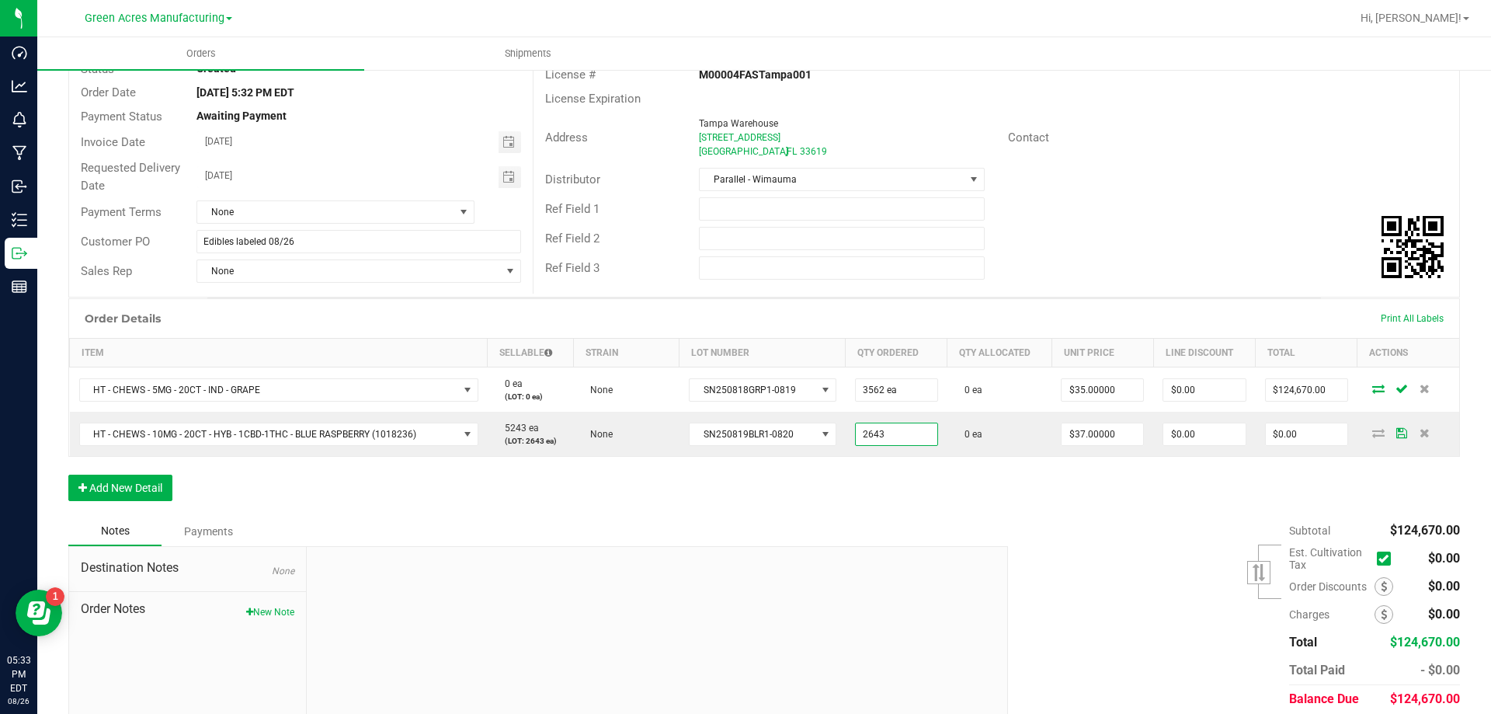
type input "2643 ea"
type input "$97,791.00"
click at [903, 511] on div "Order Details Print All Labels Item Sellable Strain Lot Number Qty Ordered Qty …" at bounding box center [764, 407] width 1392 height 218
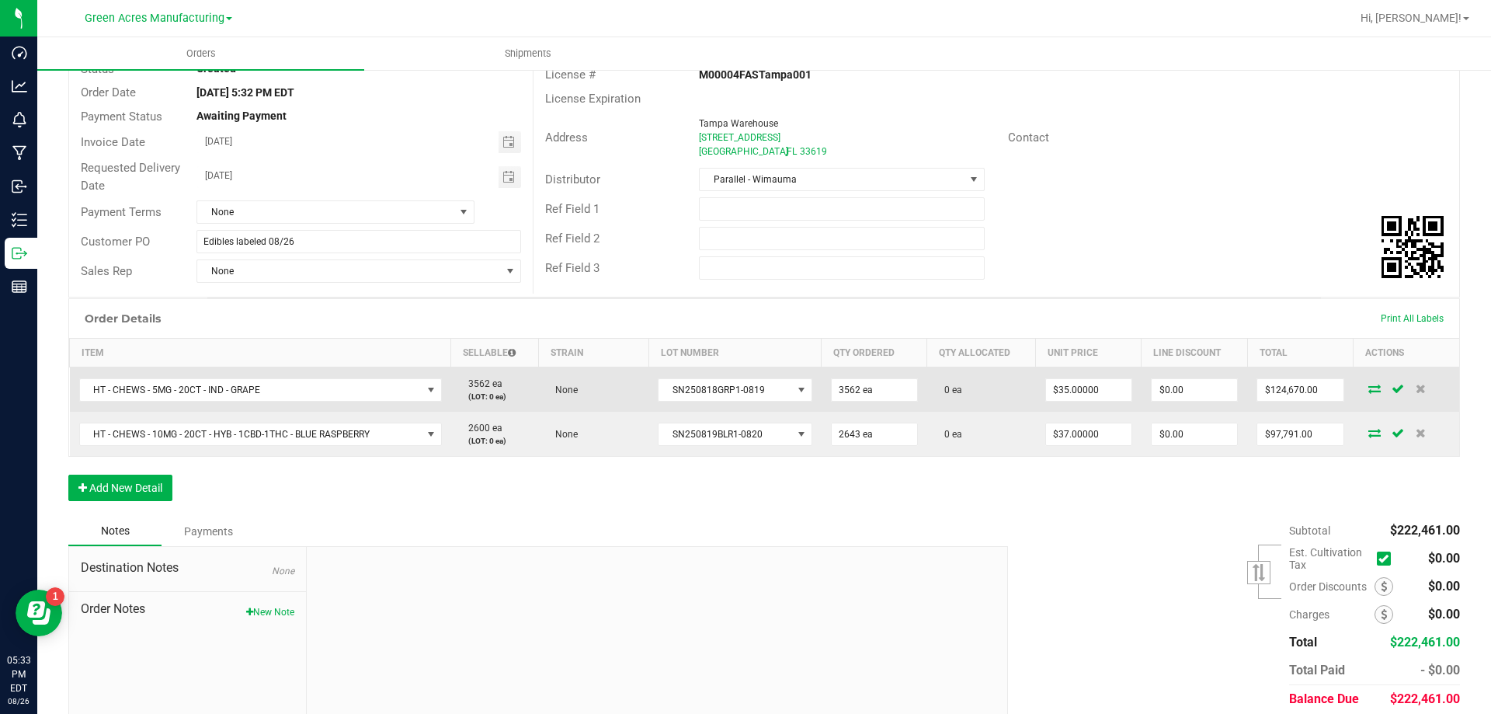
click at [1369, 389] on icon at bounding box center [1375, 388] width 12 height 9
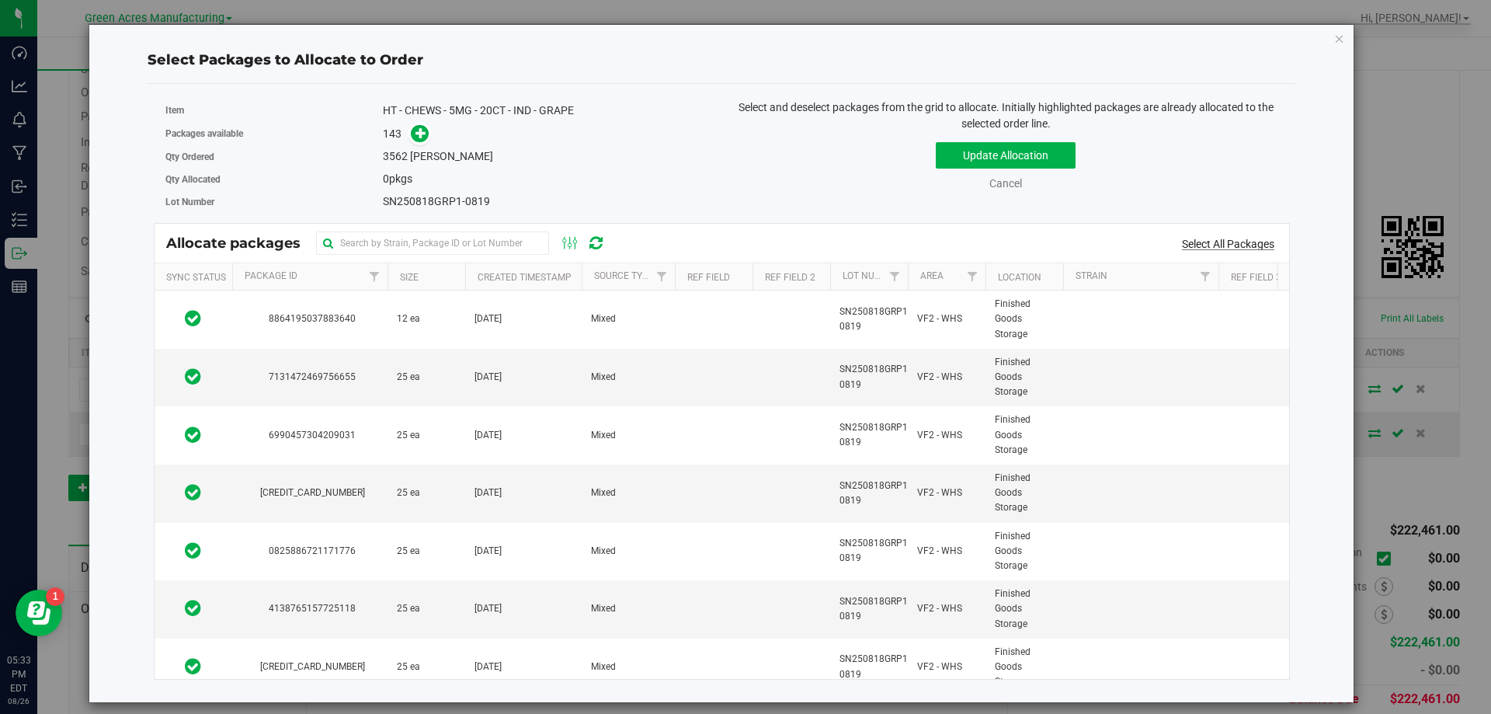
click at [1234, 243] on link "Select All Packages" at bounding box center [1228, 244] width 92 height 12
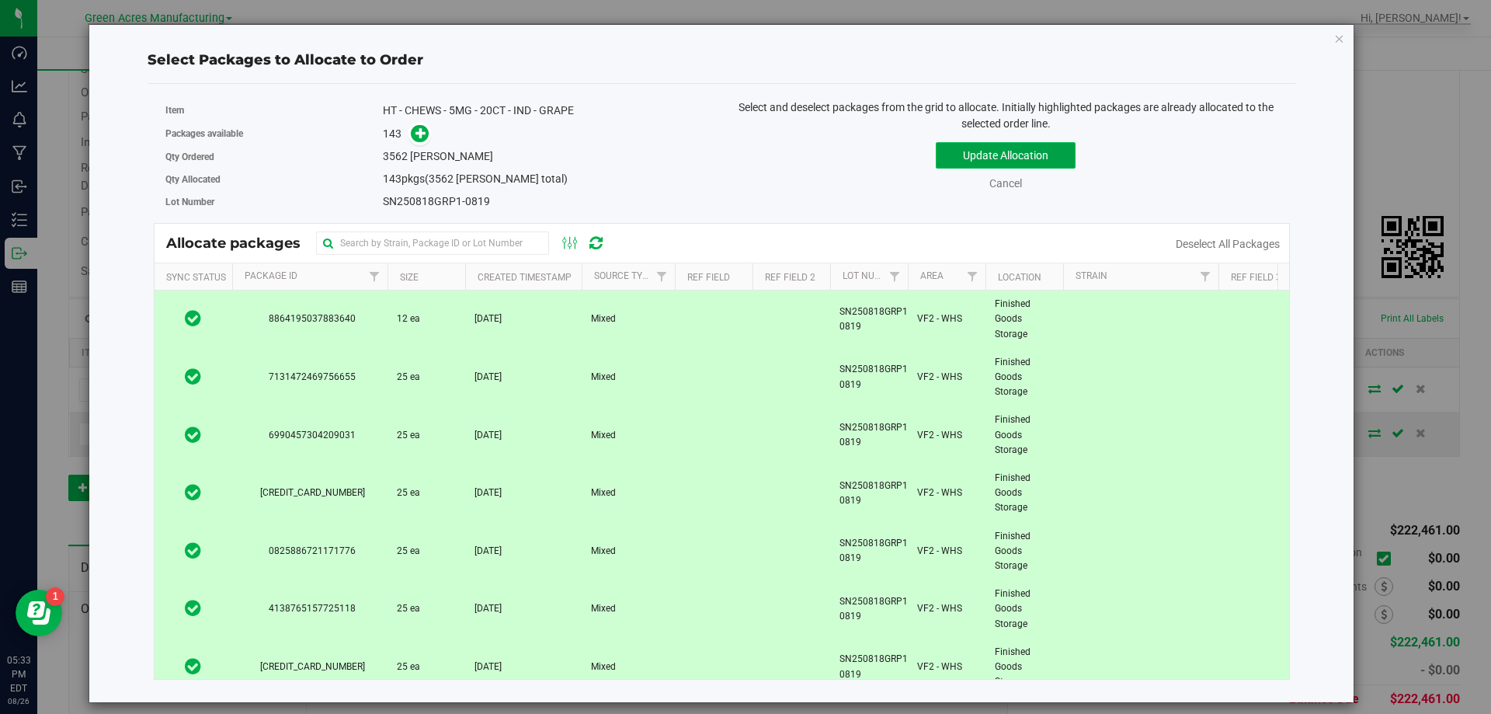
click at [1056, 158] on button "Update Allocation" at bounding box center [1006, 155] width 140 height 26
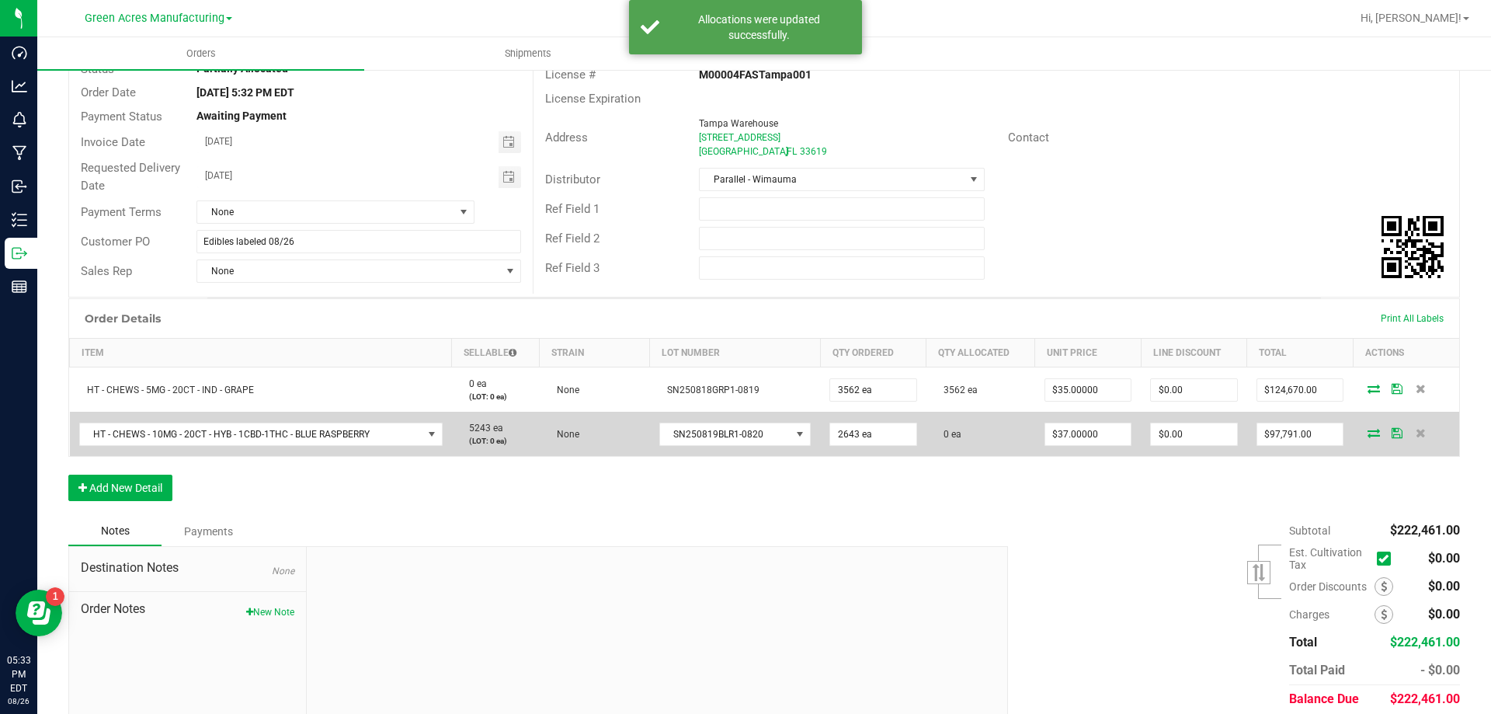
click at [1353, 433] on td at bounding box center [1406, 434] width 106 height 44
click at [1368, 432] on icon at bounding box center [1374, 432] width 12 height 9
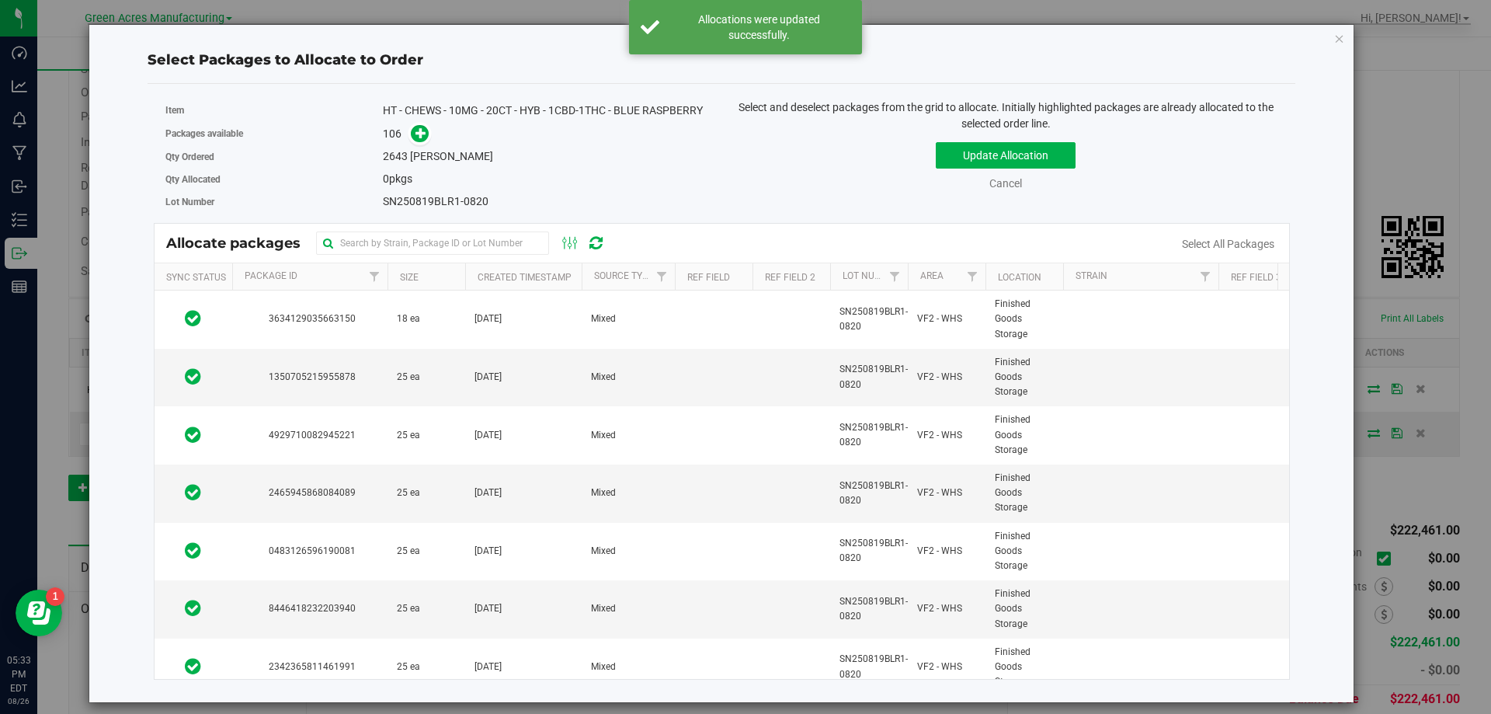
click at [1269, 245] on link "Select All Packages" at bounding box center [1228, 244] width 92 height 12
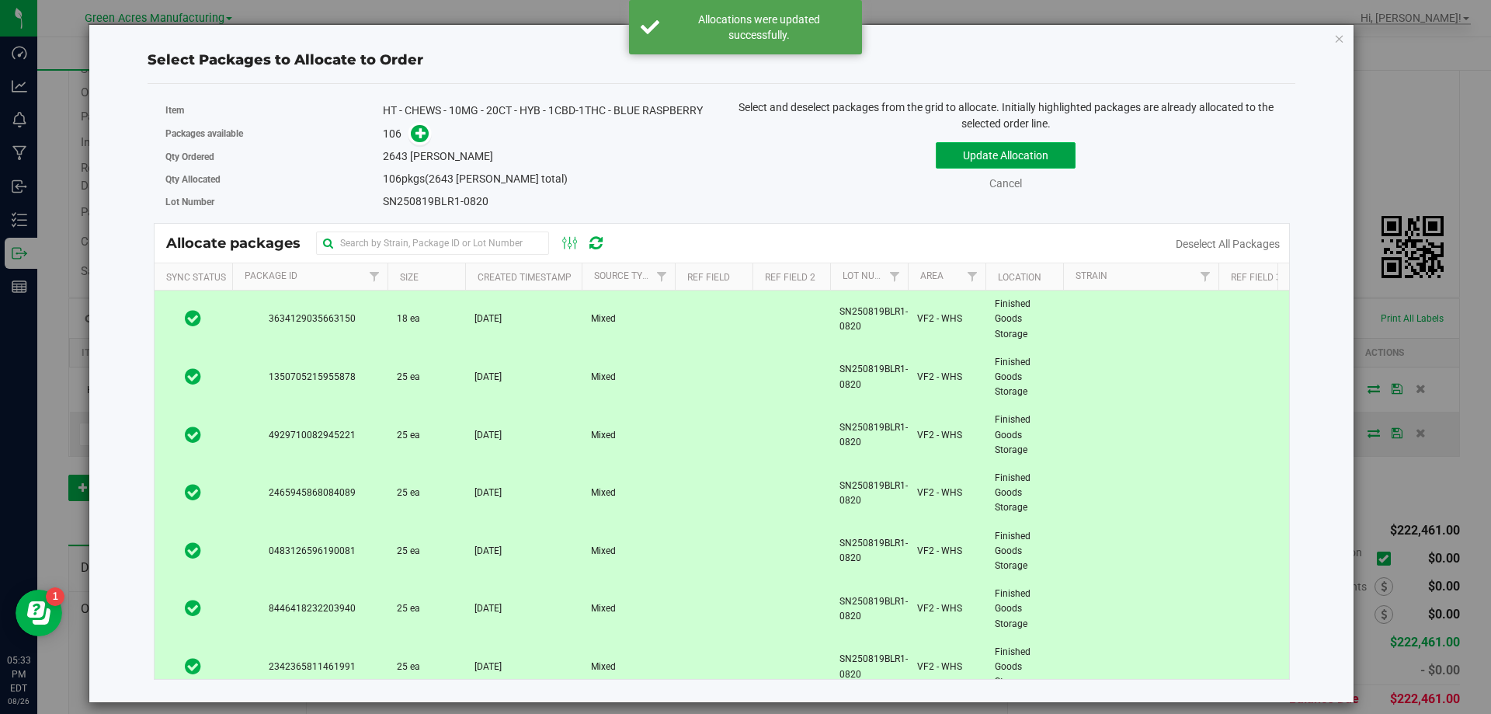
click at [1056, 155] on button "Update Allocation" at bounding box center [1006, 155] width 140 height 26
